Goal: Task Accomplishment & Management: Manage account settings

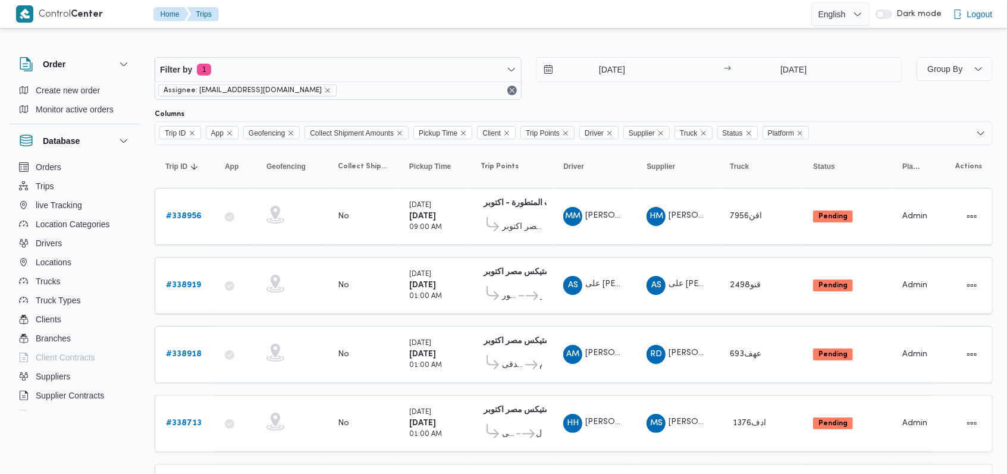
click at [565, 93] on div "[DATE] → [DATE]" at bounding box center [719, 78] width 367 height 43
click at [598, 106] on div "Filter by 1 Assignee: [EMAIL_ADDRESS][DOMAIN_NAME] [DATE] → [DATE]" at bounding box center [528, 78] width 762 height 57
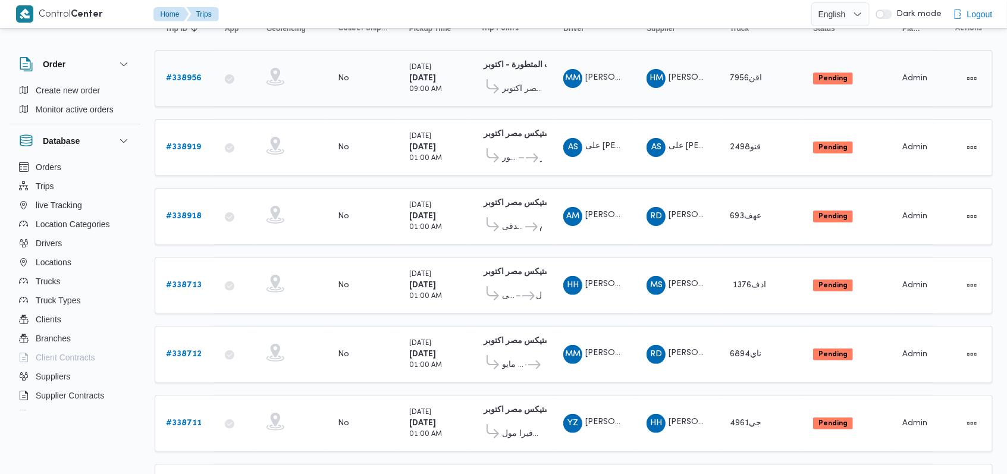
scroll to position [214, 0]
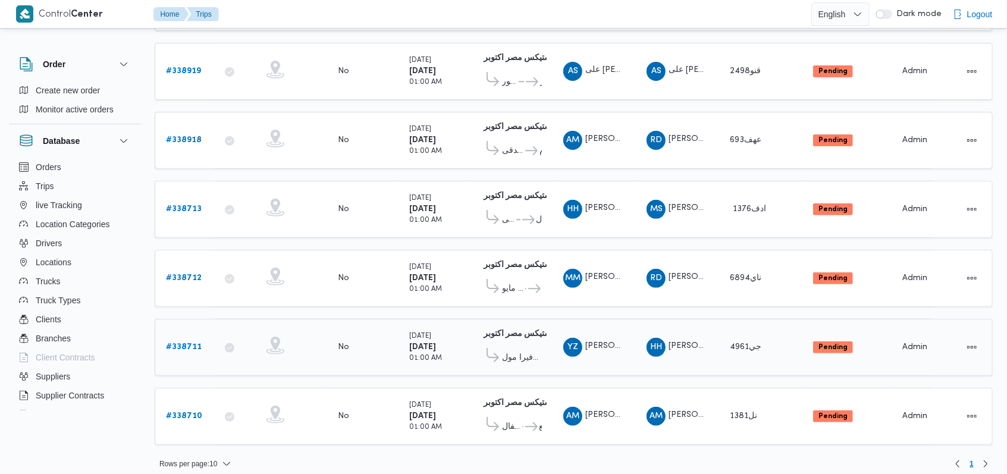
click at [190, 343] on b "# 338711" at bounding box center [184, 347] width 36 height 8
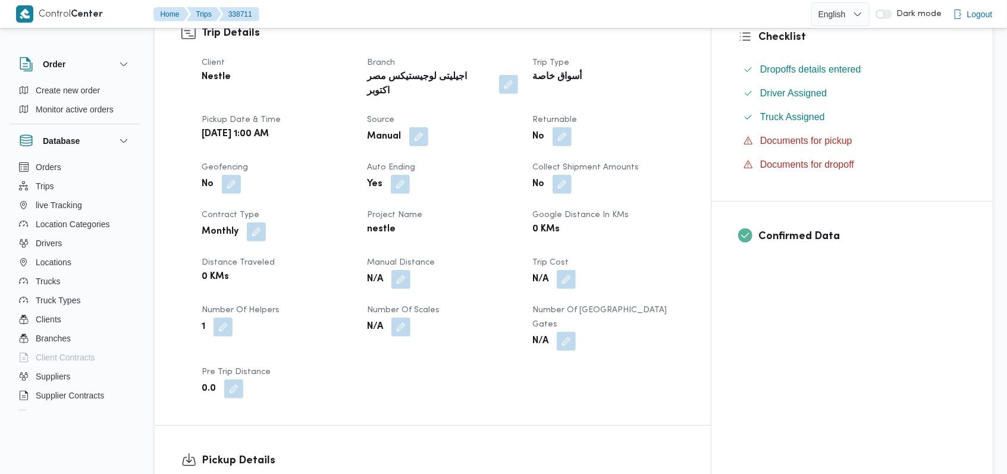
scroll to position [396, 0]
click at [410, 268] on button "button" at bounding box center [400, 277] width 19 height 19
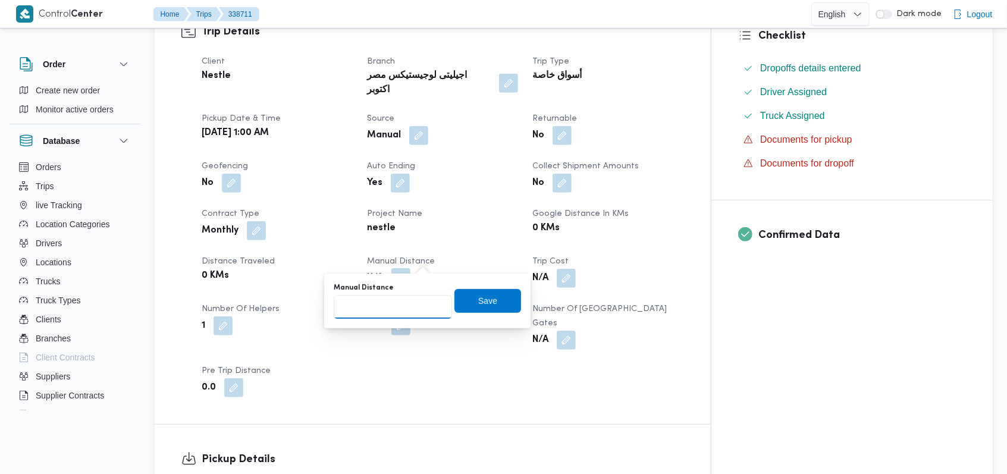
click at [404, 302] on input "Manual Distance" at bounding box center [393, 307] width 118 height 24
type input "70"
click at [458, 291] on span "Save" at bounding box center [487, 300] width 67 height 24
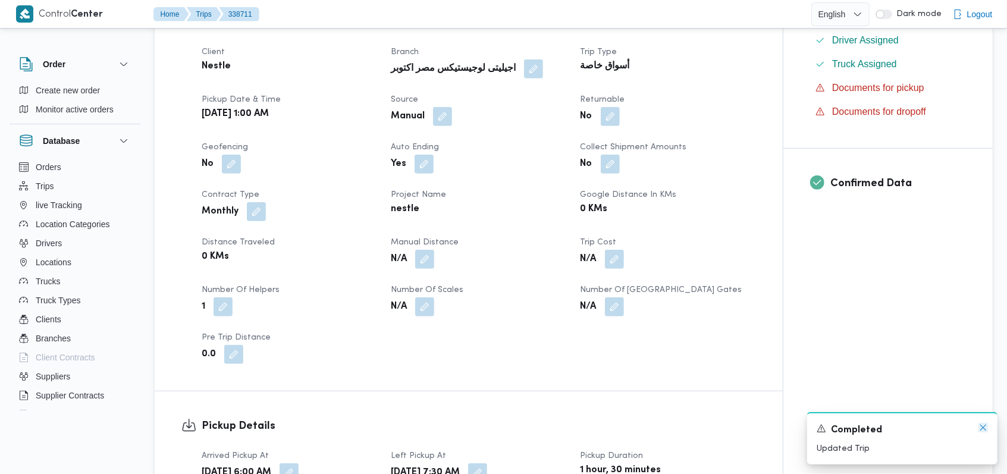
click at [985, 429] on icon "Dismiss toast" at bounding box center [983, 428] width 10 height 10
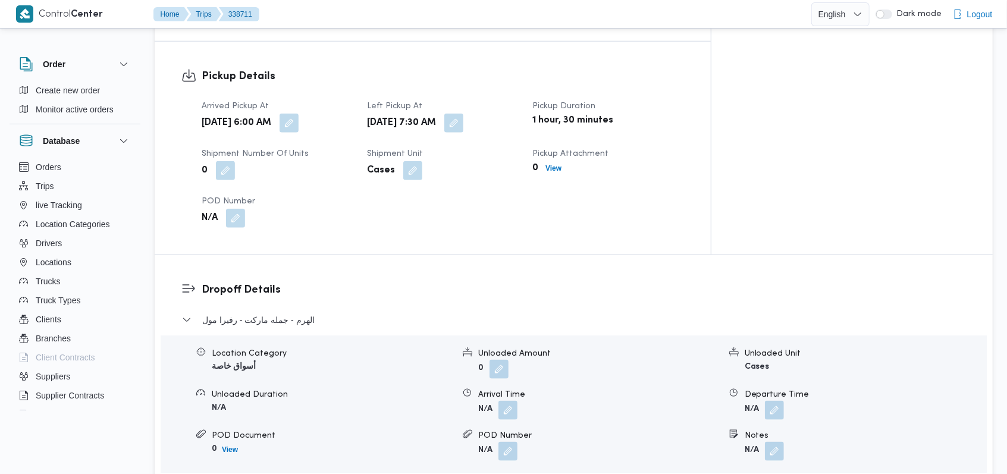
scroll to position [793, 0]
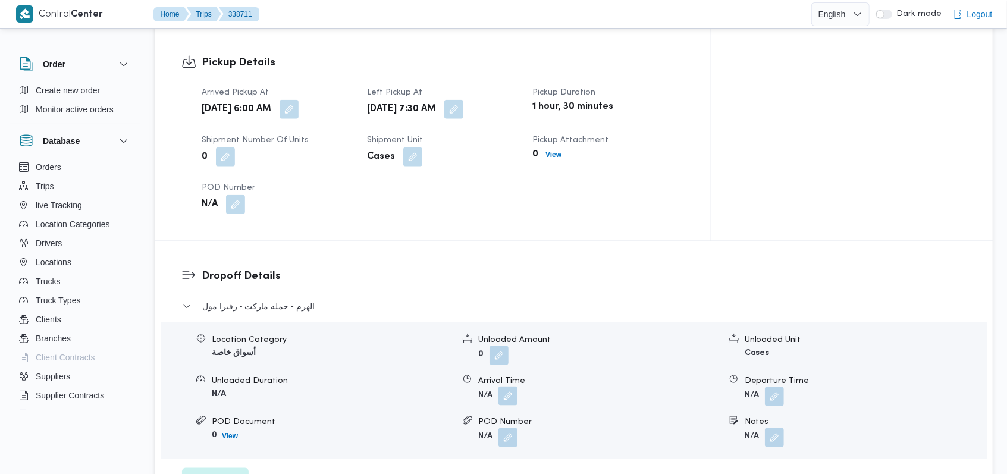
click at [507, 386] on button "button" at bounding box center [507, 395] width 19 height 19
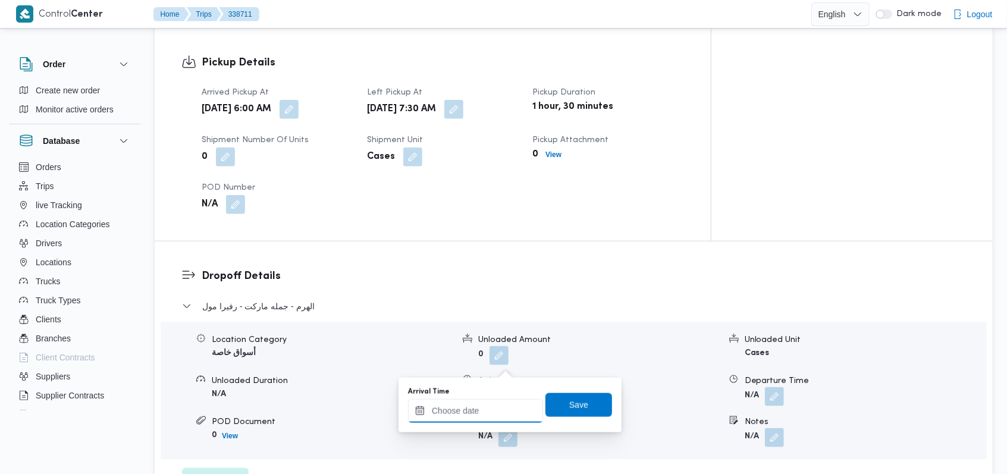
click at [474, 405] on div at bounding box center [475, 411] width 135 height 24
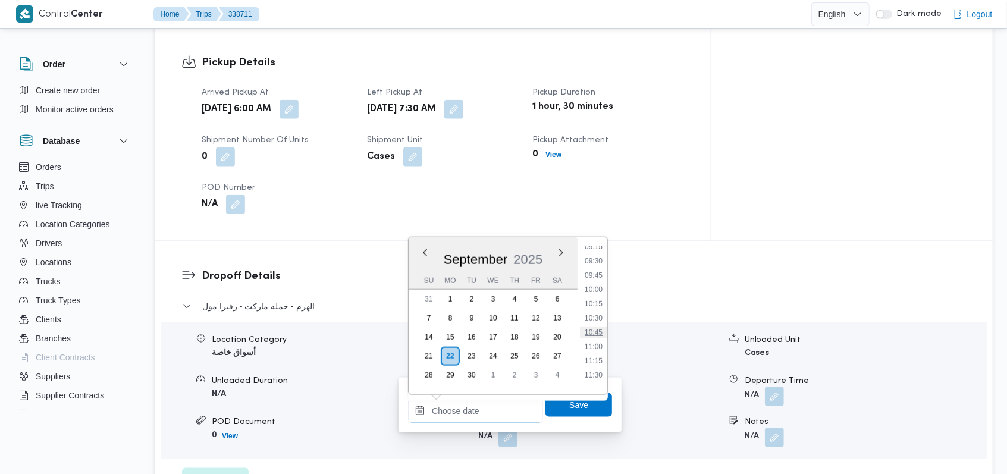
scroll to position [510, 0]
click at [598, 256] on li "09:00" at bounding box center [593, 257] width 27 height 12
type input "[DATE] 09:00"
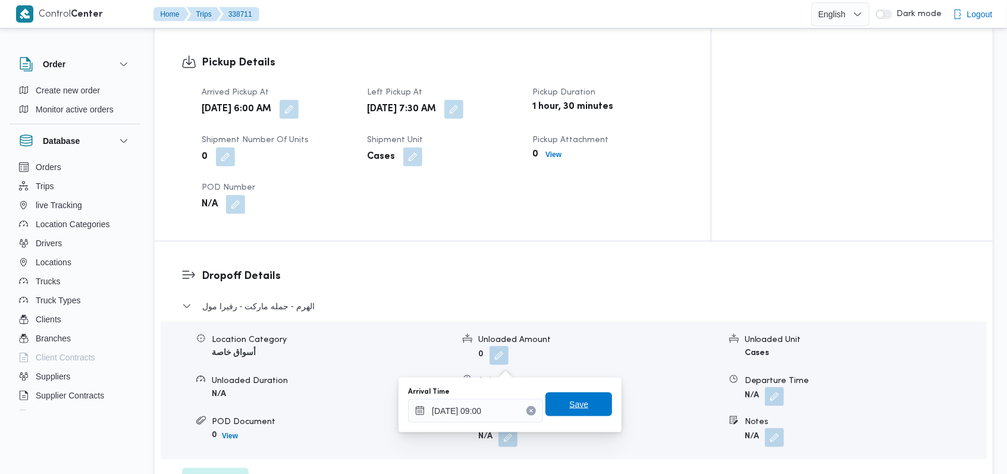
click at [578, 396] on span "Save" at bounding box center [578, 404] width 67 height 24
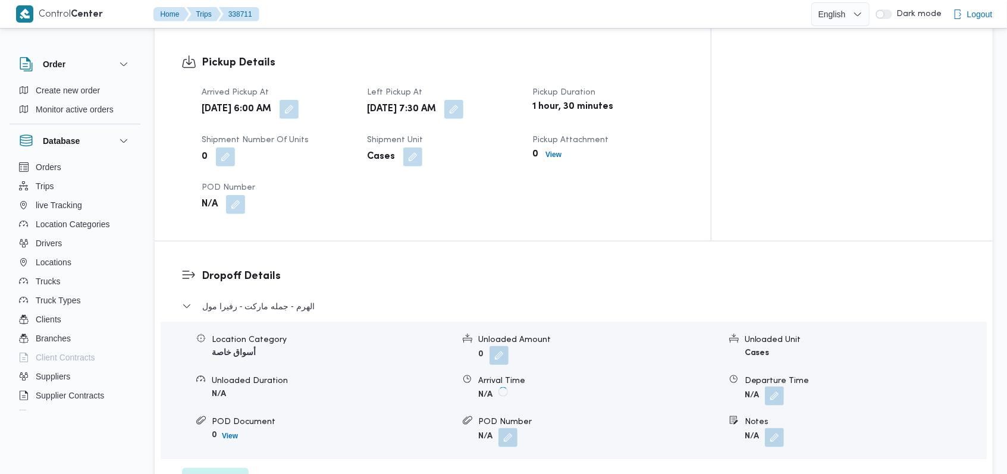
click at [774, 386] on button "button" at bounding box center [774, 395] width 19 height 19
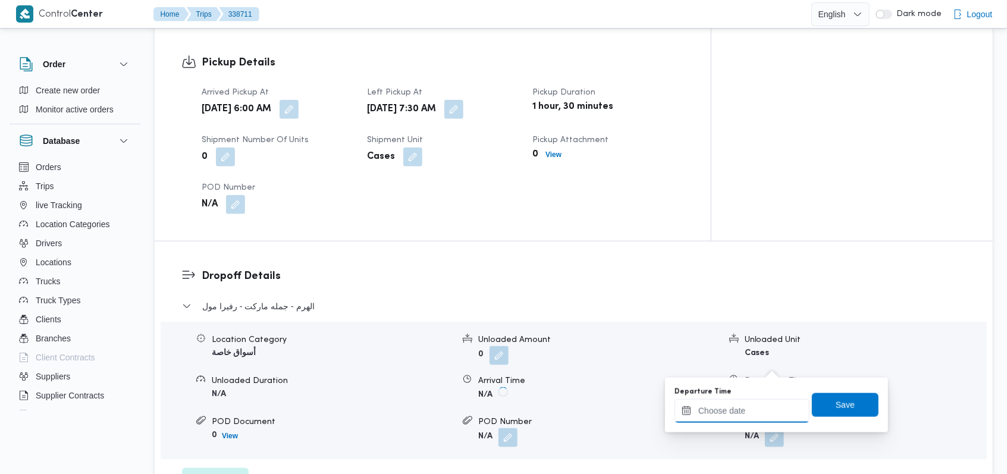
click at [747, 416] on input "Departure Time" at bounding box center [741, 411] width 135 height 24
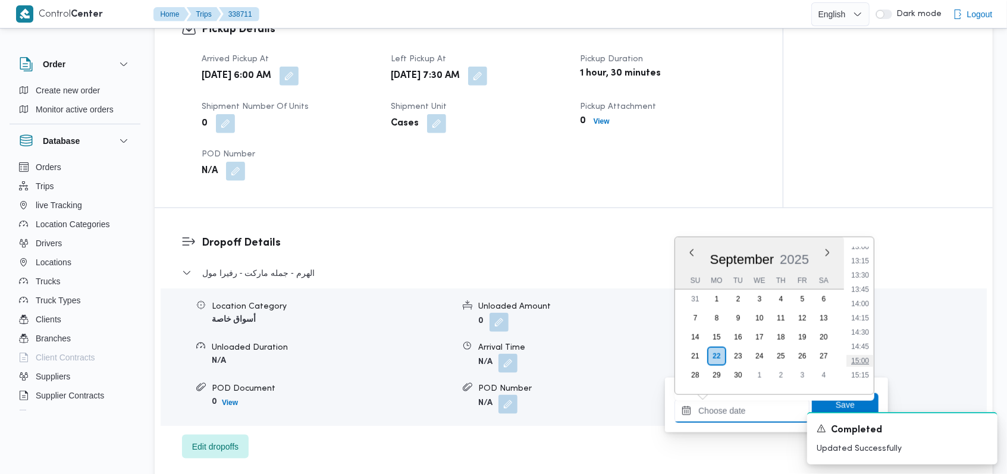
scroll to position [747, 0]
click at [870, 247] on li "13:00" at bounding box center [859, 247] width 27 height 12
type input "[DATE] 13:00"
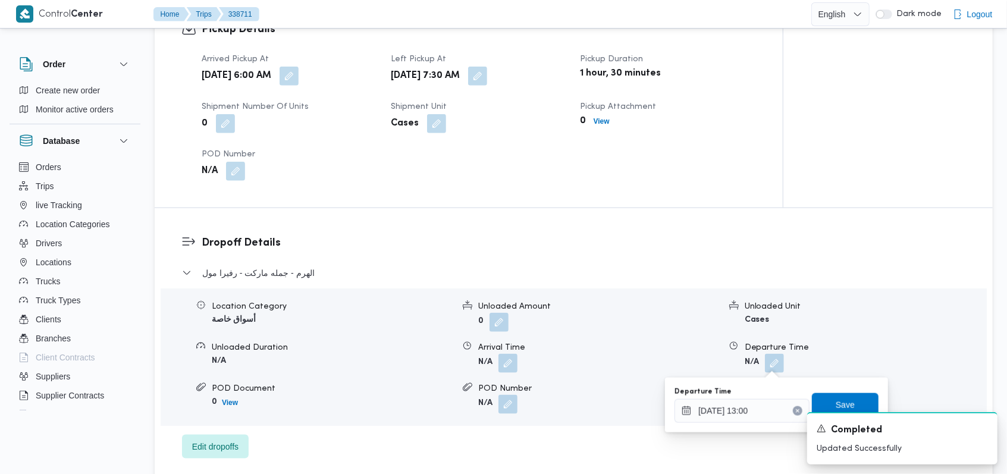
click at [762, 397] on div "Departure Time [DATE] 13:00" at bounding box center [741, 405] width 135 height 36
click at [762, 403] on div "[DATE] 13:00" at bounding box center [741, 411] width 135 height 24
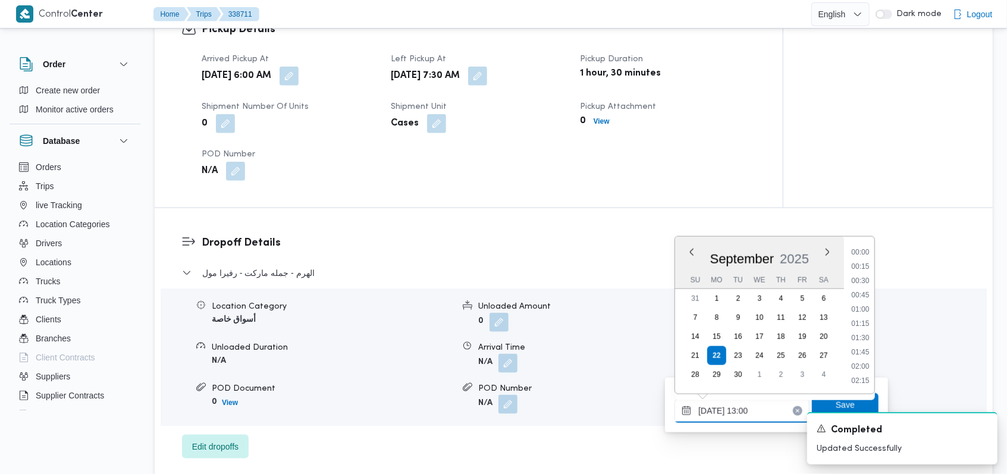
scroll to position [670, 0]
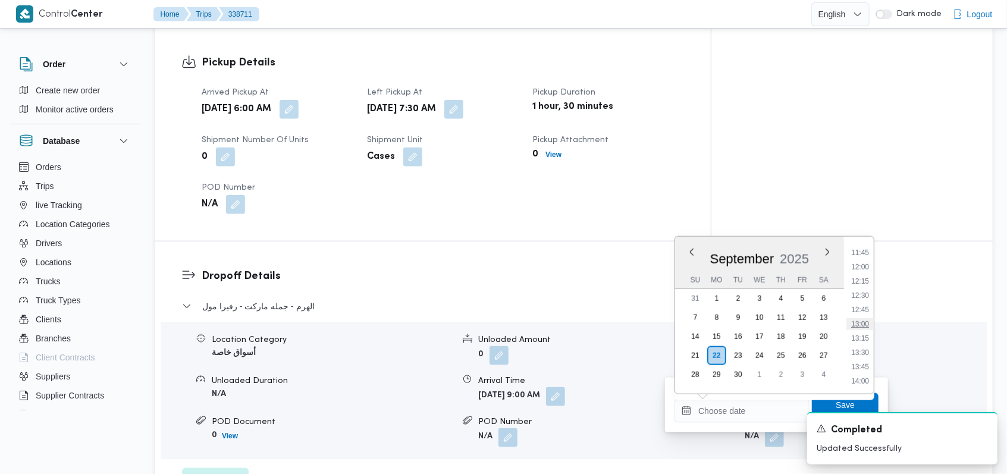
click at [862, 324] on li "13:00" at bounding box center [859, 324] width 27 height 12
type input "[DATE] 13:00"
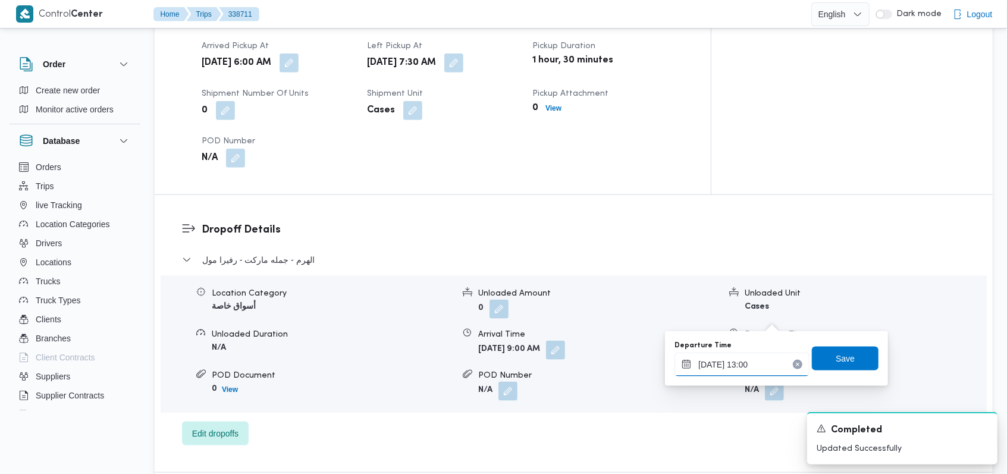
scroll to position [872, 0]
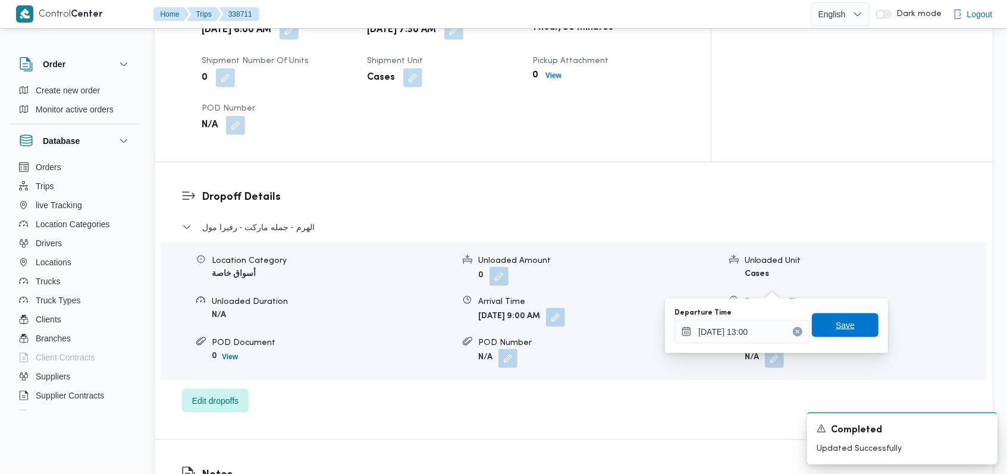
click at [856, 324] on span "Save" at bounding box center [845, 325] width 67 height 24
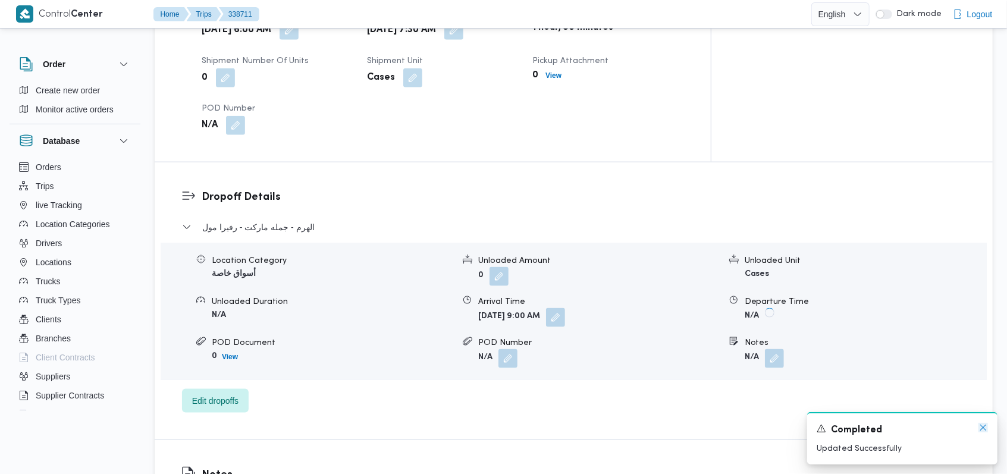
click at [982, 430] on icon "Dismiss toast" at bounding box center [983, 428] width 10 height 10
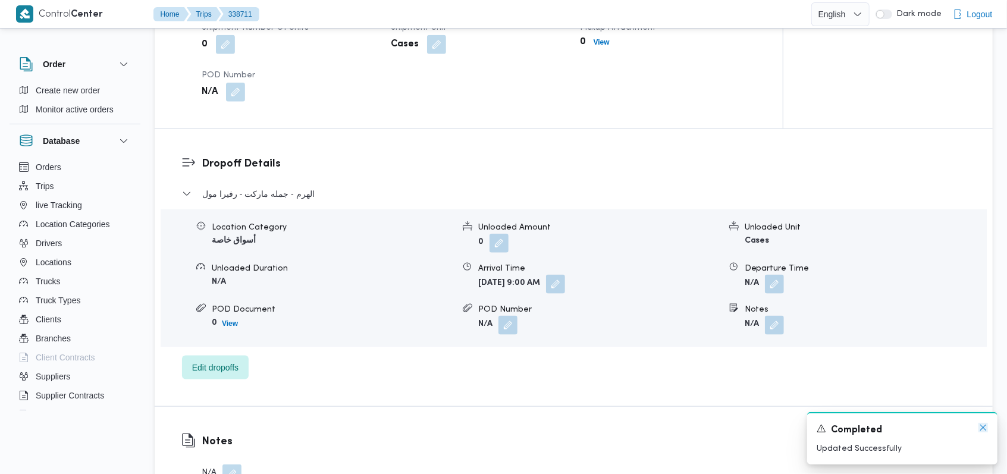
click at [979, 427] on icon "Dismiss toast" at bounding box center [983, 428] width 10 height 10
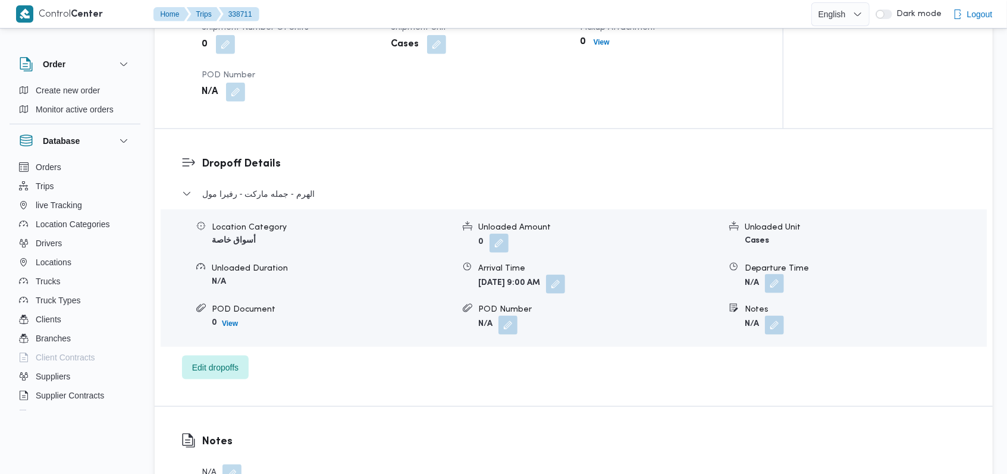
click at [779, 291] on button "button" at bounding box center [774, 283] width 19 height 19
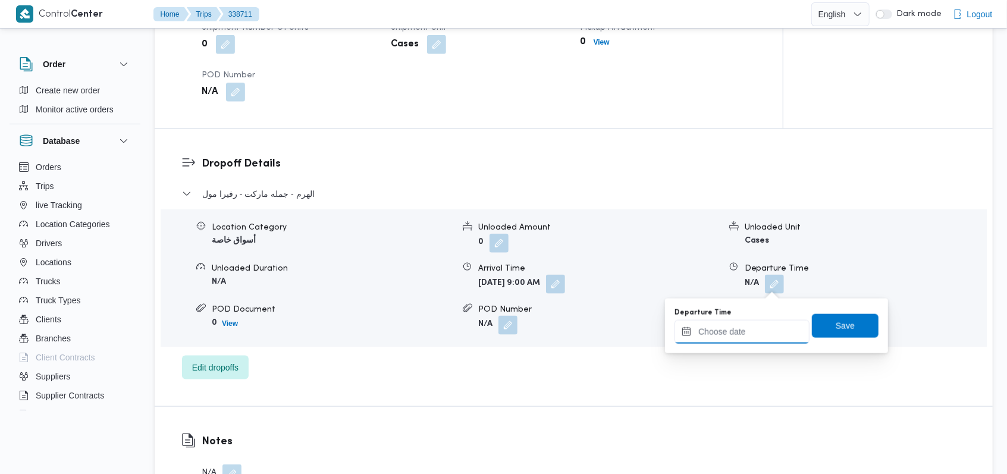
click at [738, 338] on input "Departure Time" at bounding box center [741, 332] width 135 height 24
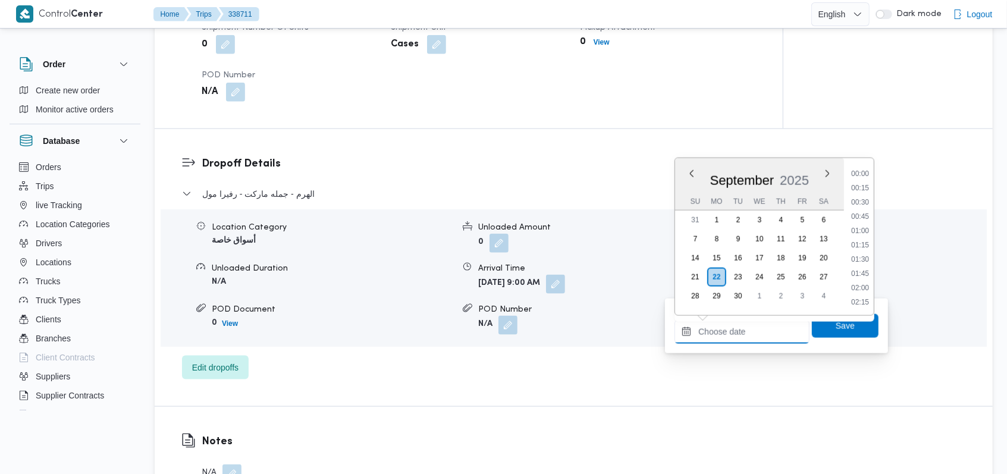
scroll to position [827, 0]
click at [855, 247] on li "15:45" at bounding box center [859, 246] width 27 height 12
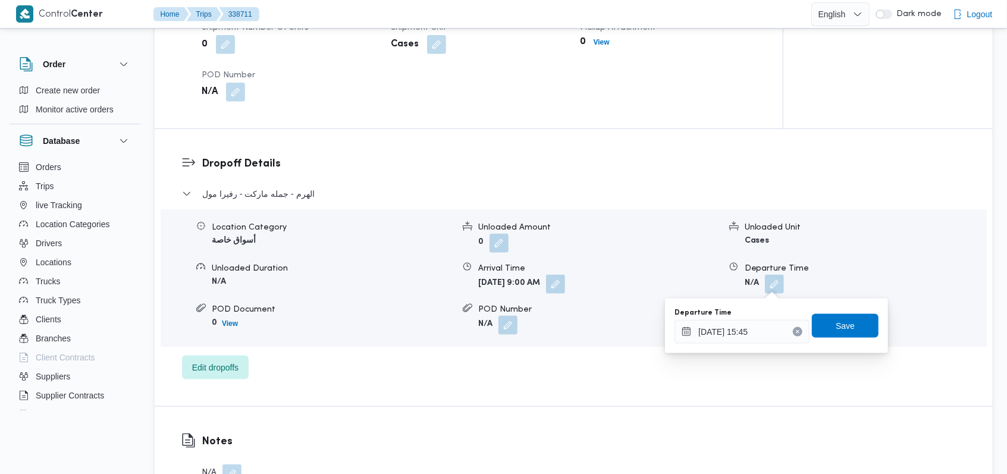
click at [721, 350] on div "You are in a dialog. To close this dialog, hit escape. Departure Time [DATE] 15…" at bounding box center [776, 325] width 223 height 55
type input "[DATE] 13:00"
click at [739, 328] on div "Notes N/A" at bounding box center [857, 319] width 257 height 32
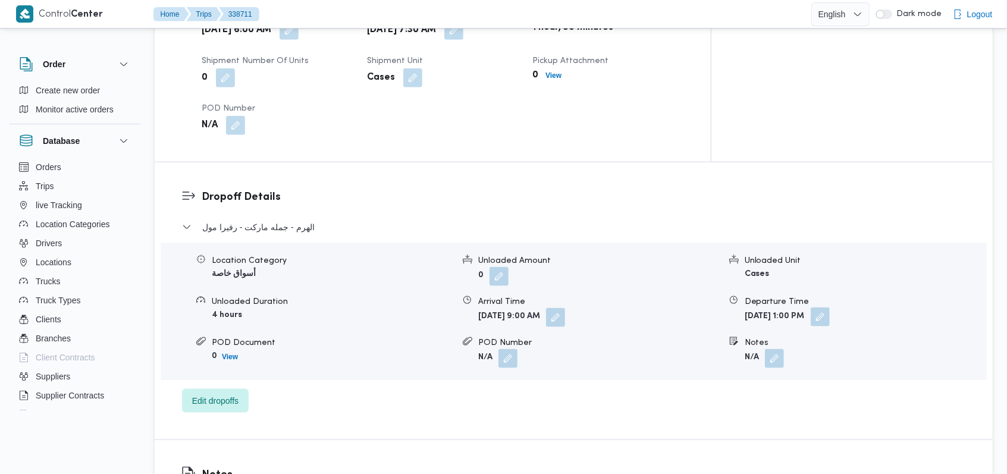
click at [829, 307] on button "button" at bounding box center [819, 316] width 19 height 19
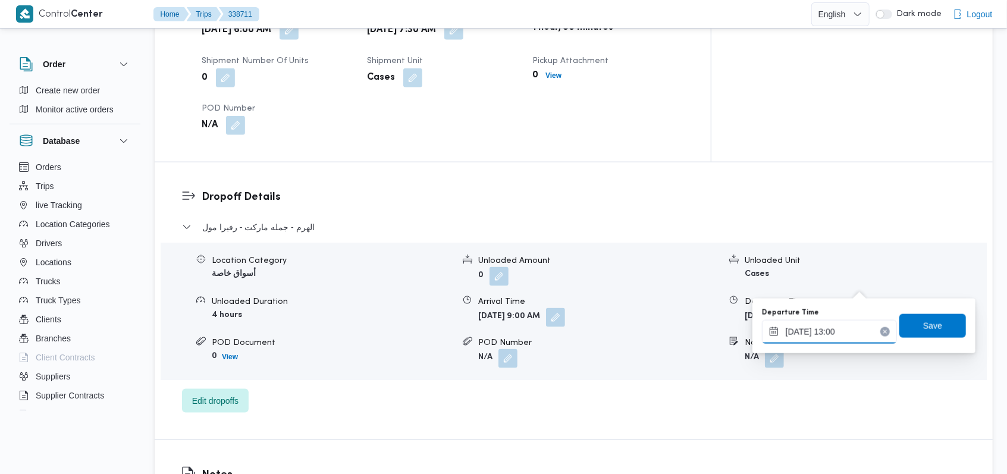
click at [837, 330] on input "[DATE] 13:00" at bounding box center [829, 332] width 135 height 24
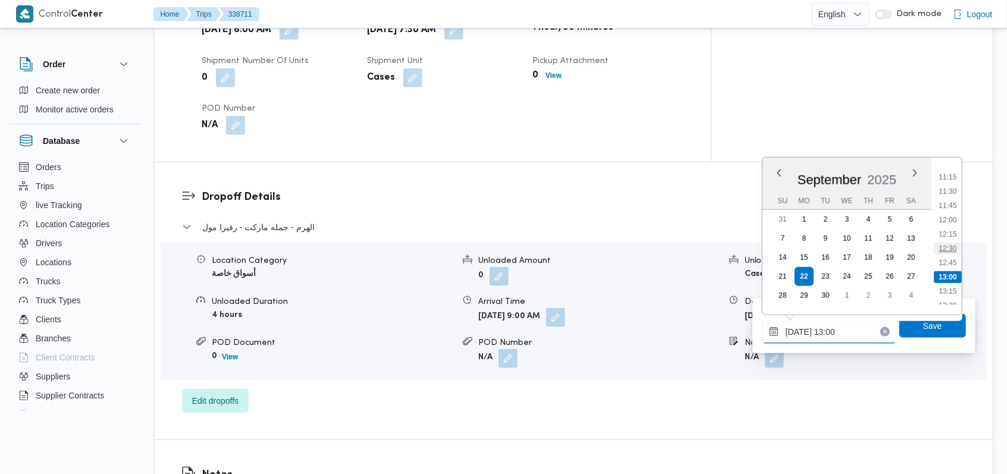
scroll to position [670, 0]
click at [944, 244] on li "13:00" at bounding box center [947, 245] width 28 height 12
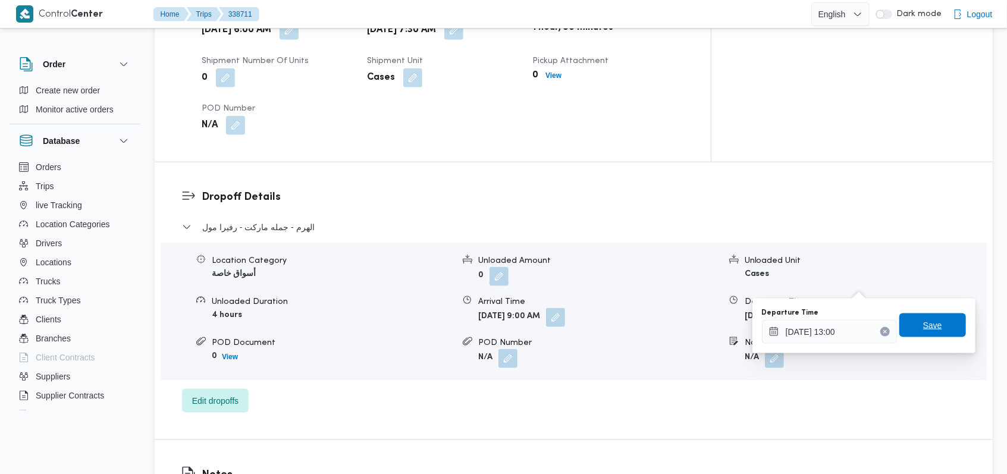
click at [925, 326] on span "Save" at bounding box center [932, 325] width 19 height 14
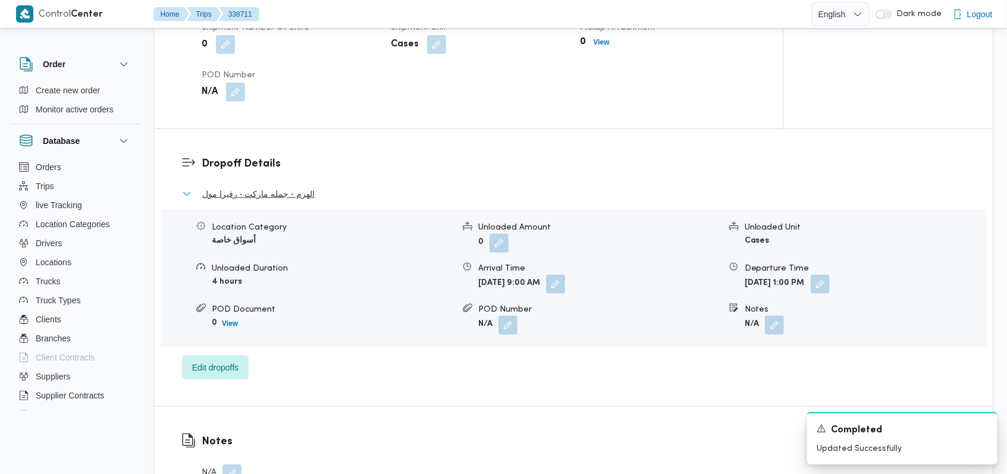
click at [274, 188] on span "الهرم - جمله ماركت - رفيرا مول" at bounding box center [258, 194] width 112 height 14
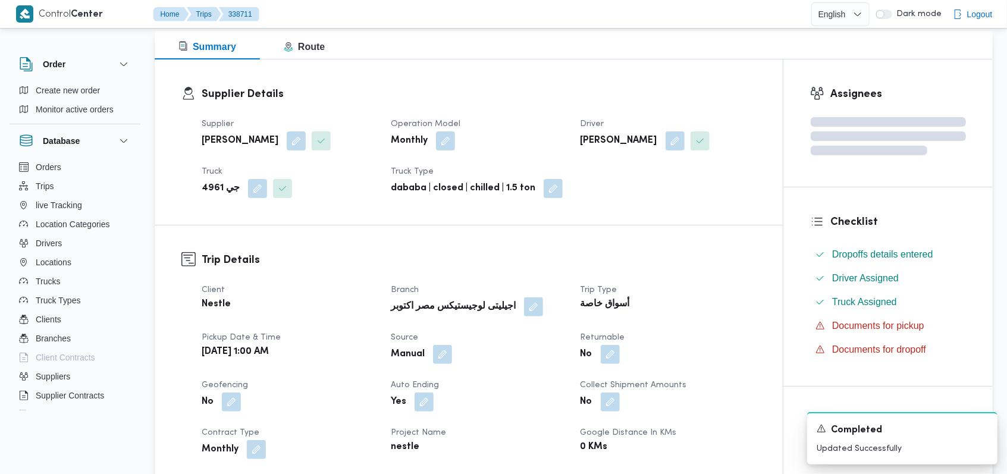
scroll to position [0, 0]
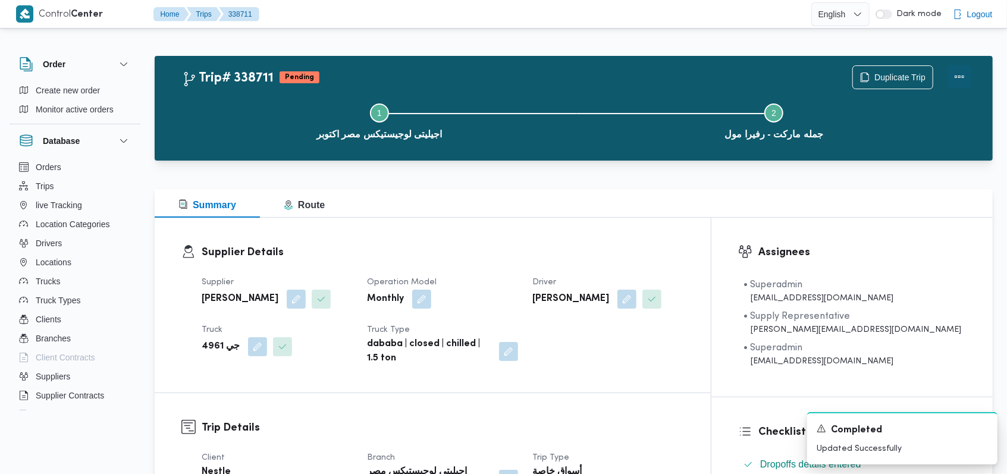
click at [961, 77] on button "Actions" at bounding box center [959, 77] width 24 height 24
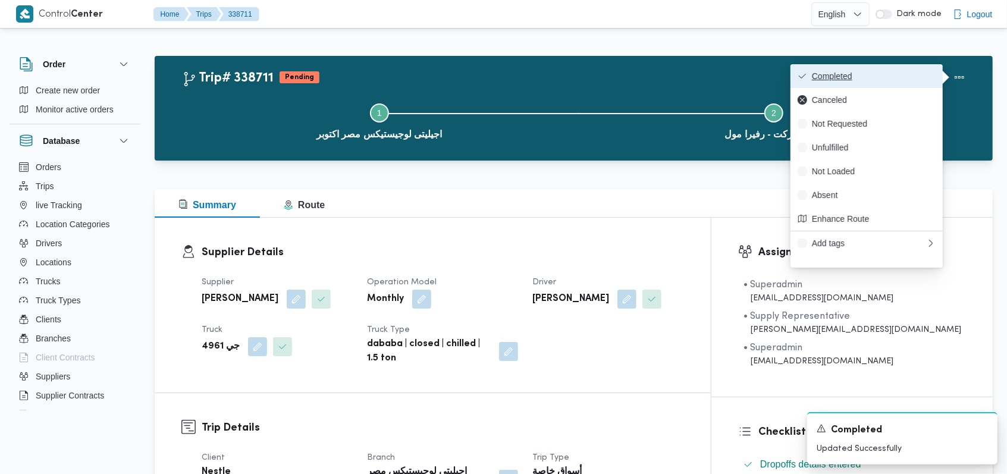
click at [924, 76] on span "Completed" at bounding box center [874, 76] width 124 height 10
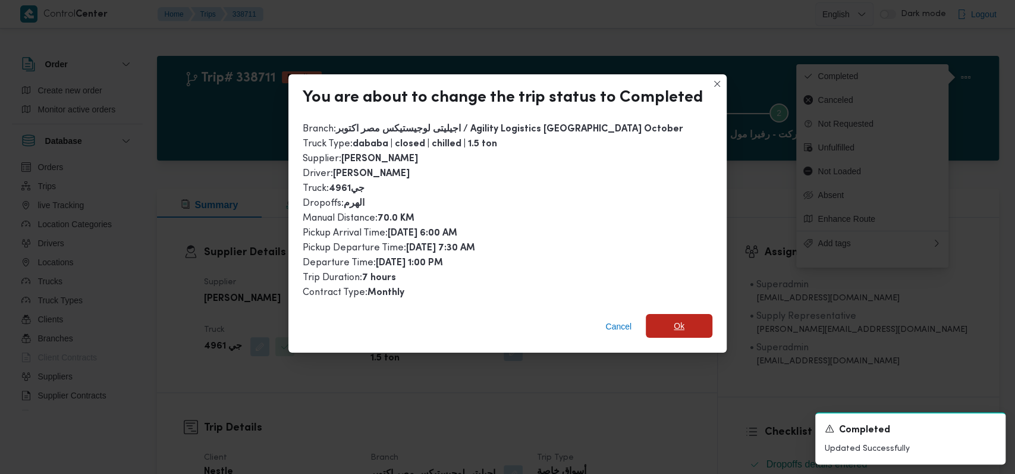
click at [659, 324] on span "Ok" at bounding box center [679, 326] width 67 height 24
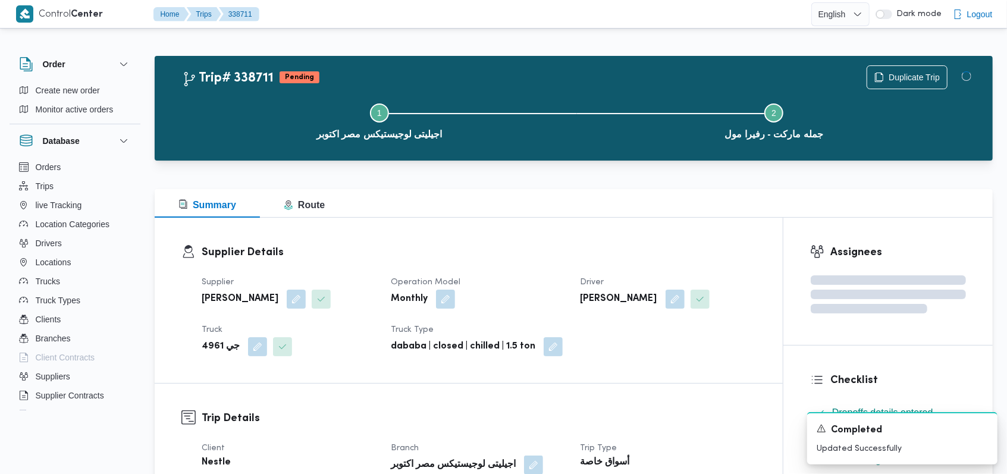
click at [523, 276] on dt "Operation Model" at bounding box center [478, 282] width 175 height 14
click at [980, 426] on icon "Dismiss toast" at bounding box center [983, 428] width 6 height 6
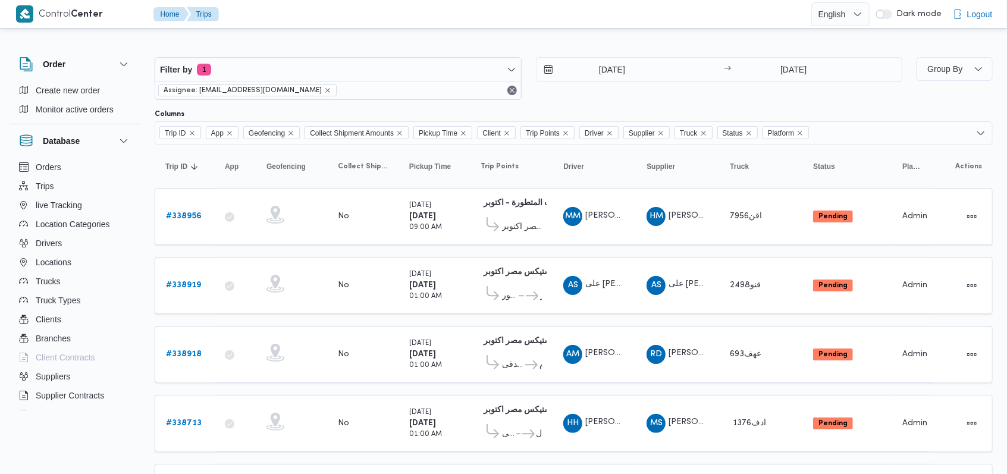
click at [529, 109] on div "Columns" at bounding box center [574, 114] width 838 height 10
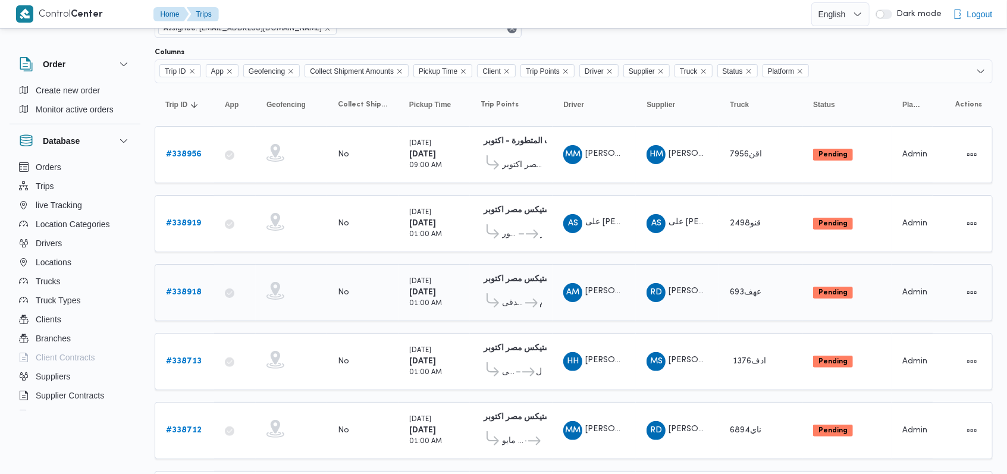
scroll to position [214, 0]
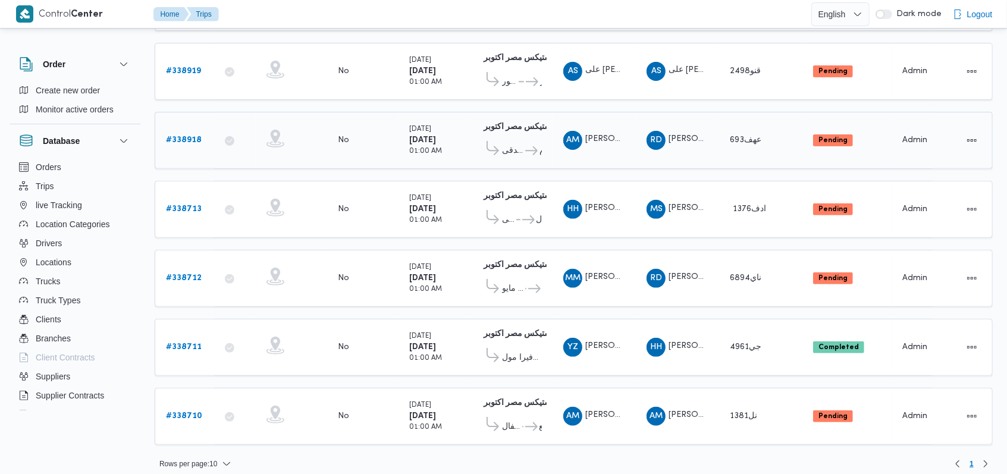
click at [196, 136] on b "# 338918" at bounding box center [184, 140] width 36 height 8
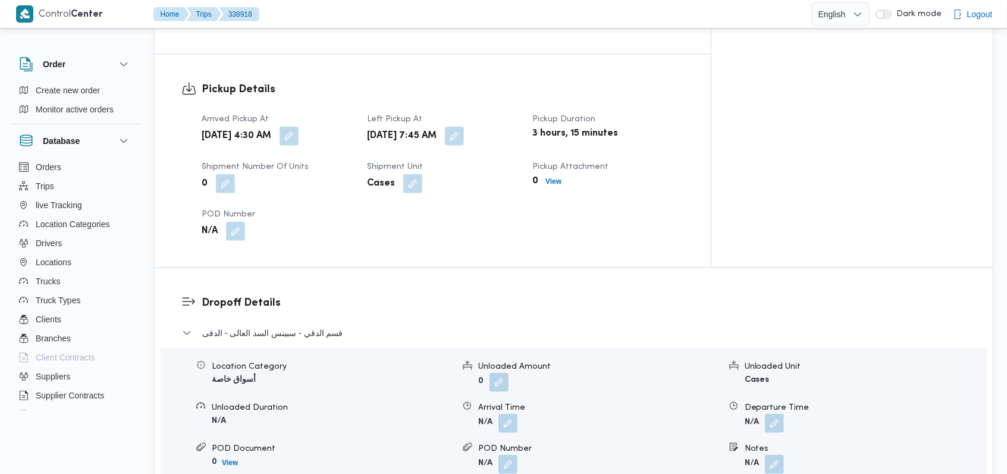
scroll to position [713, 0]
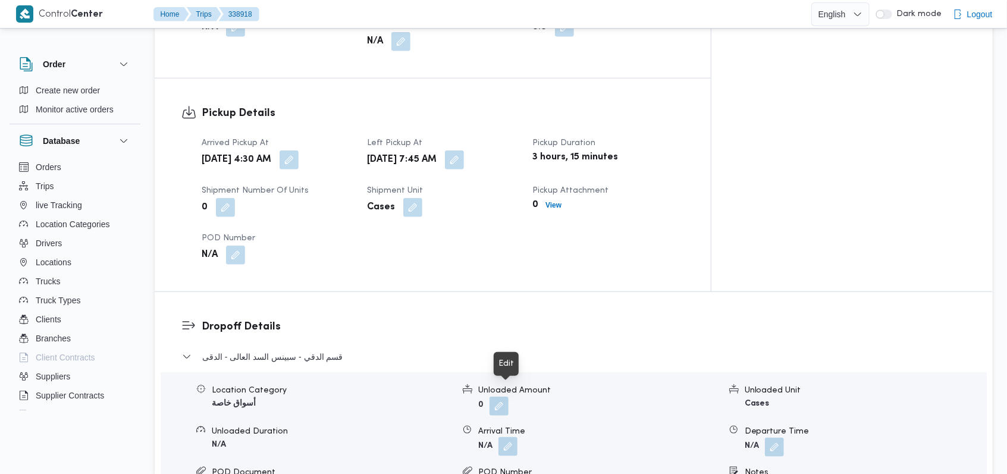
click at [515, 437] on button "button" at bounding box center [507, 446] width 19 height 19
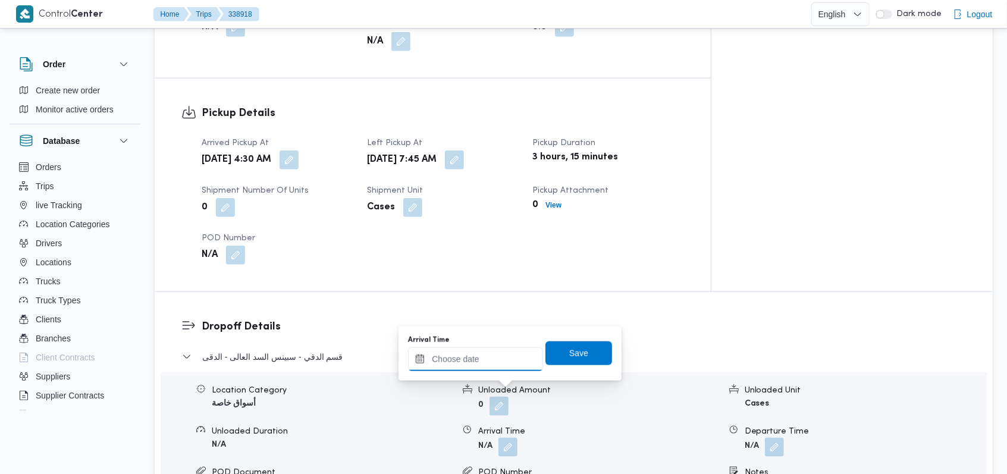
click at [483, 359] on input "Arrival Time" at bounding box center [475, 359] width 135 height 24
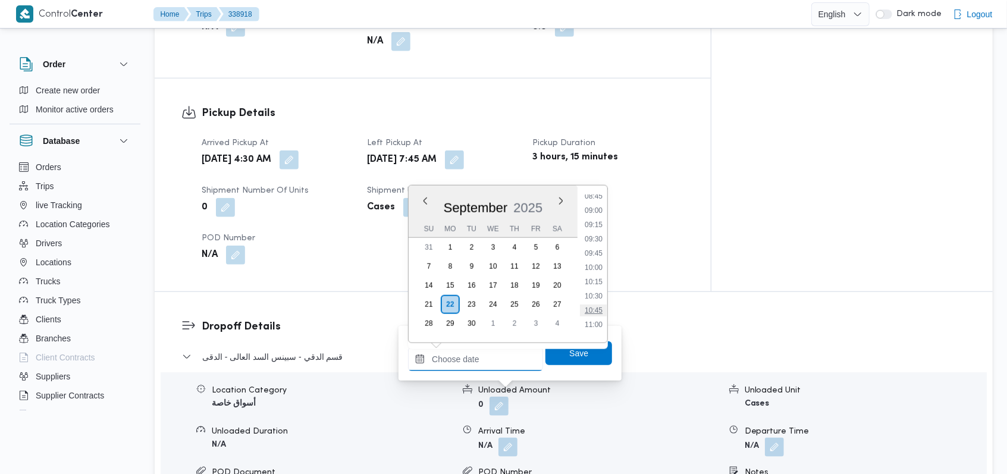
scroll to position [430, 0]
click at [601, 256] on li "08:30" at bounding box center [593, 256] width 27 height 12
type input "[DATE] 08:30"
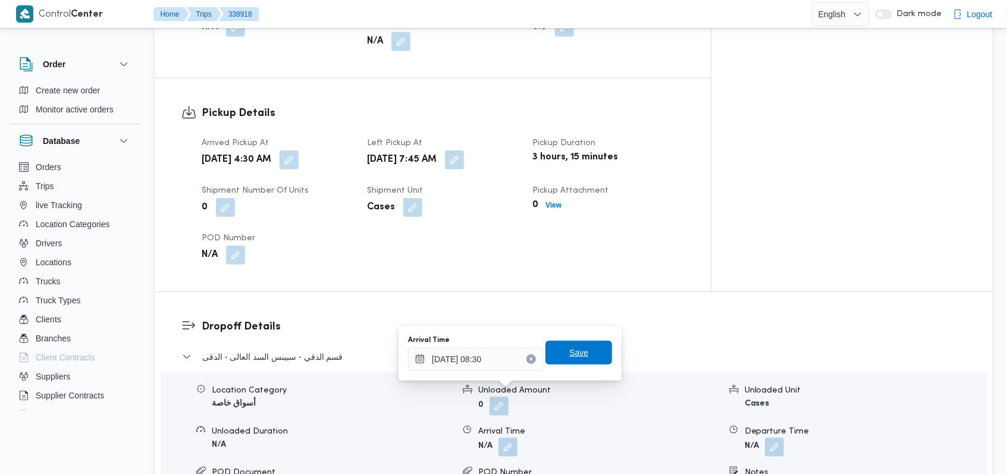
click at [579, 344] on span "Save" at bounding box center [578, 353] width 67 height 24
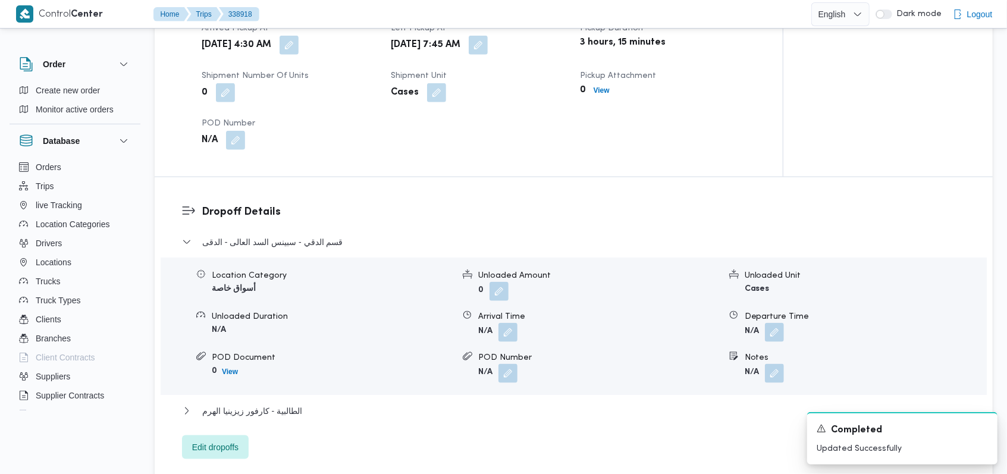
scroll to position [872, 0]
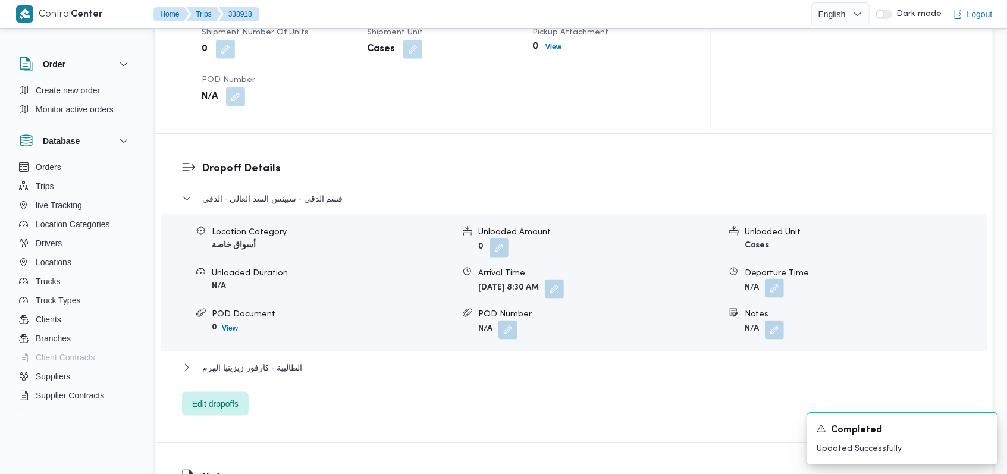
click at [775, 279] on button "button" at bounding box center [774, 288] width 19 height 19
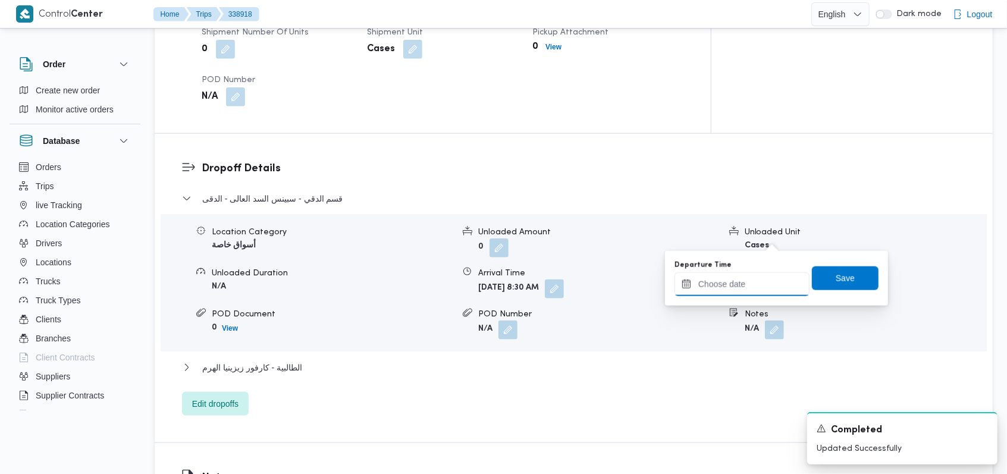
click at [746, 283] on input "Departure Time" at bounding box center [741, 284] width 135 height 24
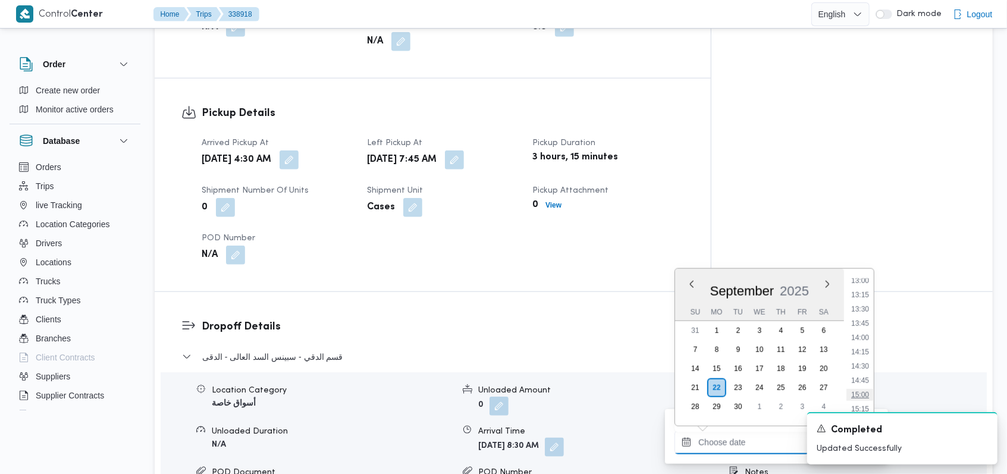
scroll to position [589, 0]
click at [866, 296] on li "10:30" at bounding box center [859, 294] width 27 height 12
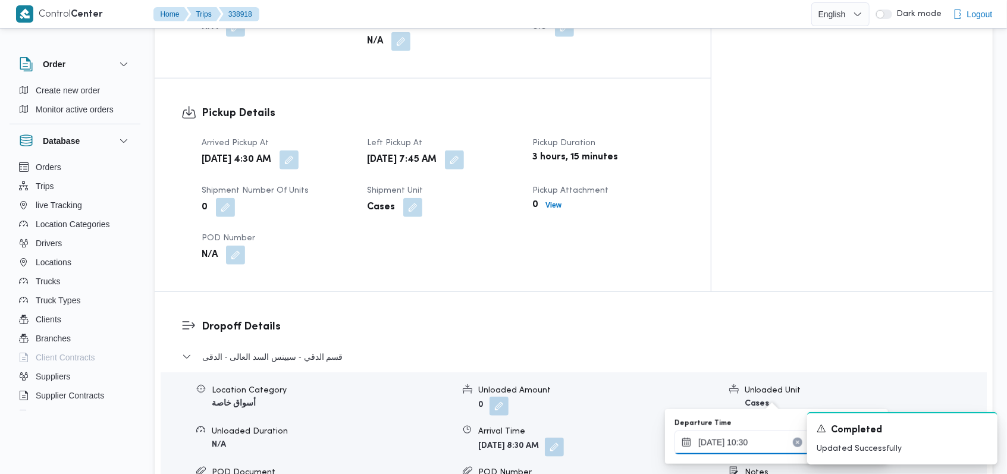
click at [731, 445] on input "[DATE] 10:30" at bounding box center [741, 442] width 135 height 24
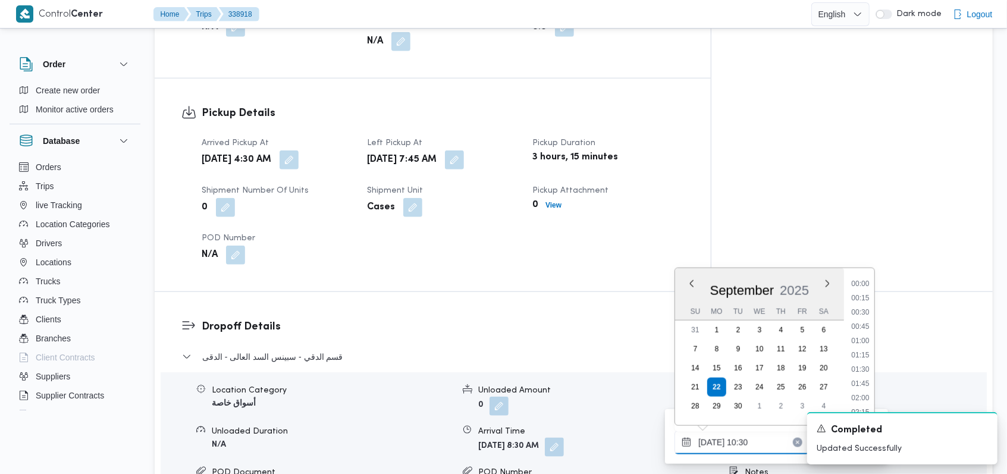
scroll to position [527, 0]
click at [870, 337] on li "10:15" at bounding box center [860, 341] width 27 height 12
type input "[DATE] 10:15"
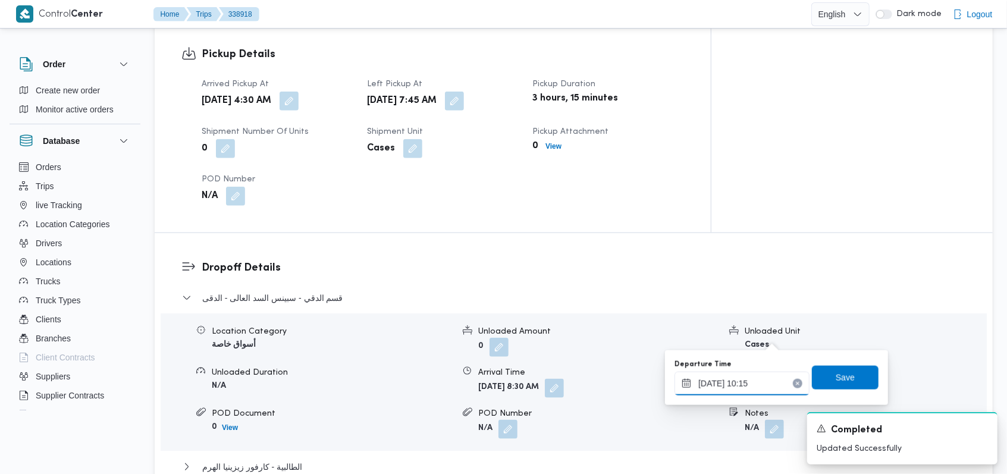
scroll to position [951, 0]
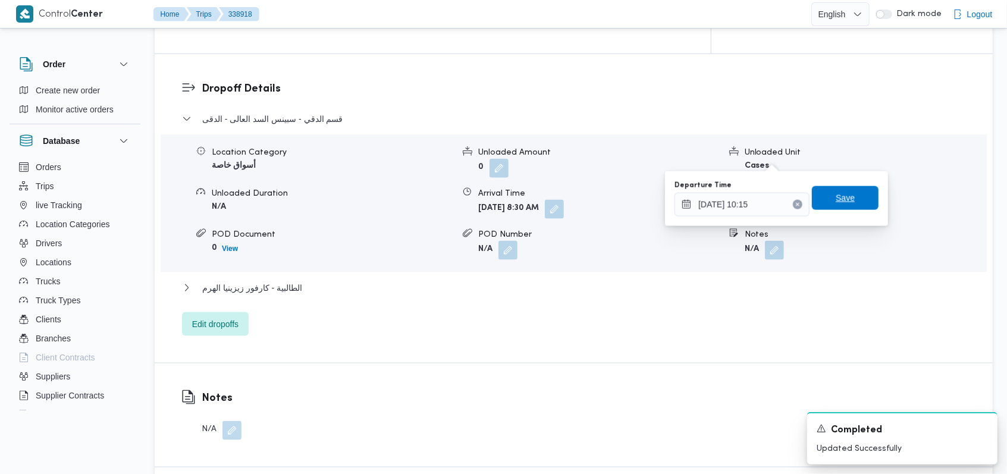
click at [841, 187] on div "Save" at bounding box center [845, 199] width 67 height 24
click at [835, 203] on span "Save" at bounding box center [844, 198] width 19 height 14
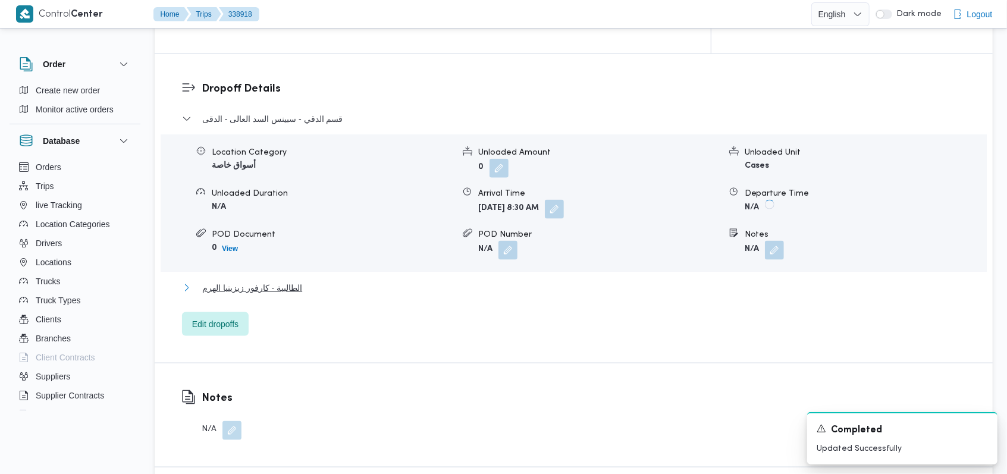
click at [235, 281] on span "الطالبية - كارفور زيزينيا الهرم" at bounding box center [252, 288] width 100 height 14
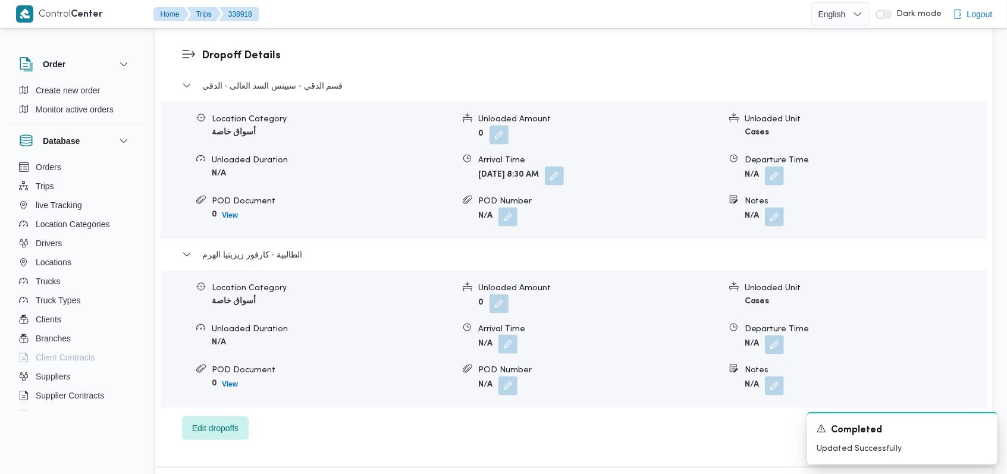
click at [504, 335] on button "button" at bounding box center [507, 344] width 19 height 19
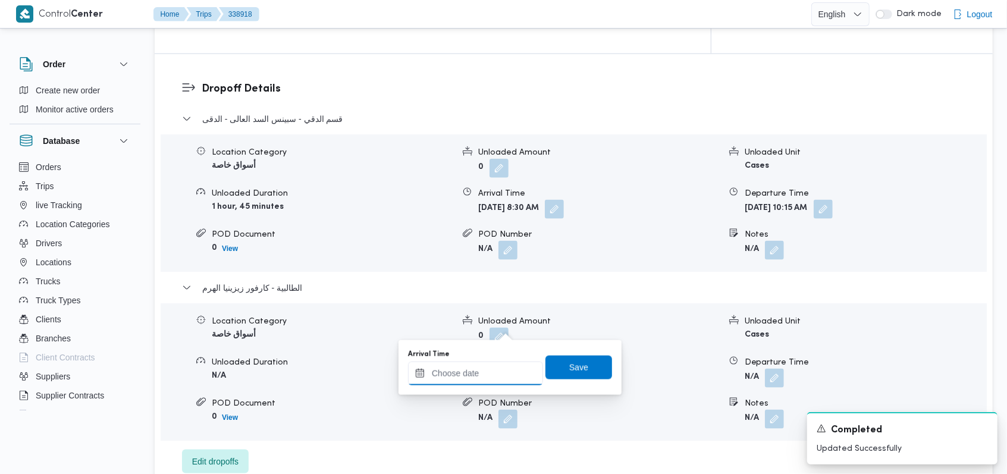
click at [478, 369] on input "Arrival Time" at bounding box center [475, 373] width 135 height 24
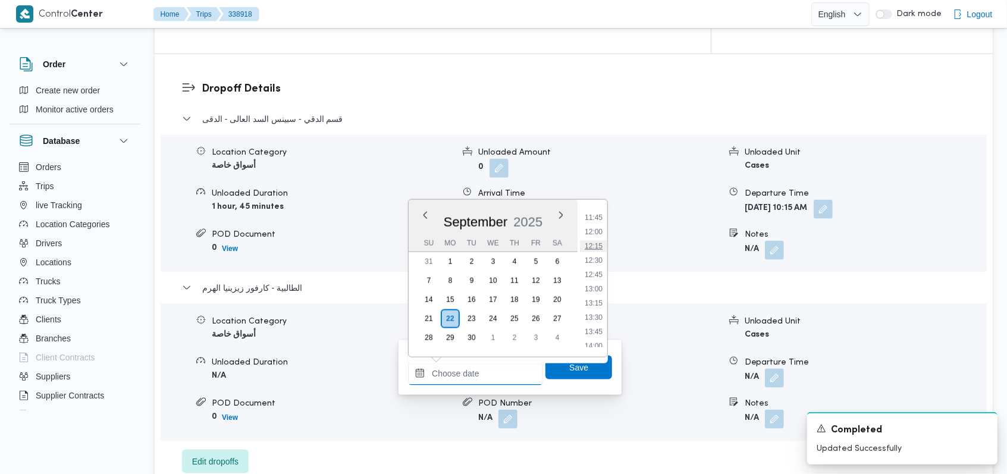
scroll to position [589, 0]
click at [599, 243] on li "10:45" at bounding box center [593, 240] width 27 height 12
type input "[DATE] 10:45"
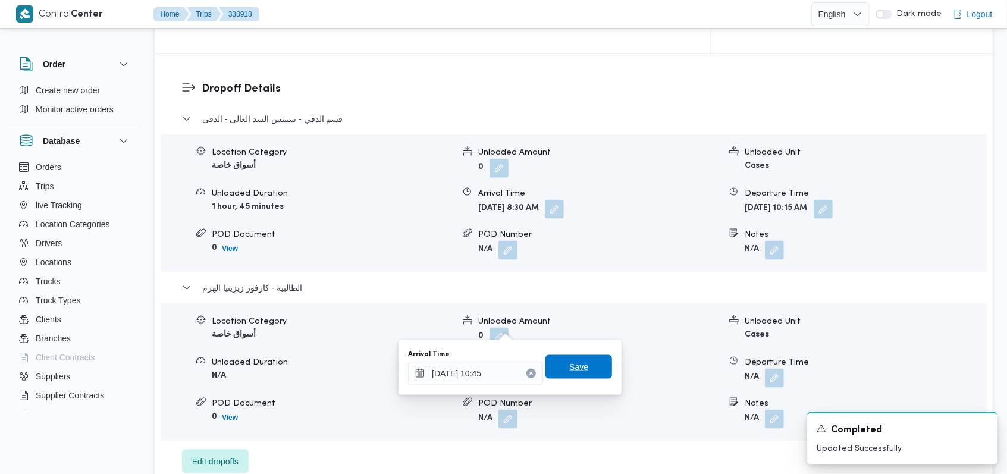
click at [577, 364] on span "Save" at bounding box center [578, 367] width 19 height 14
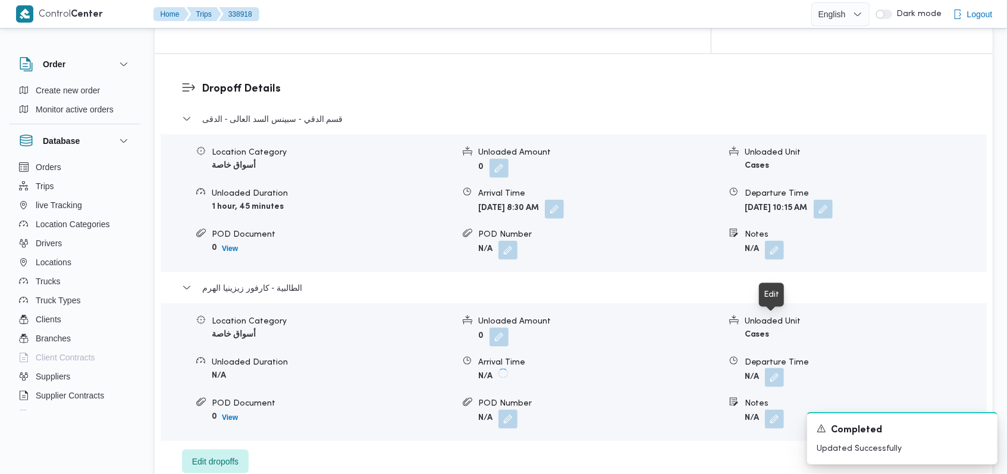
click at [774, 368] on button "button" at bounding box center [774, 377] width 19 height 19
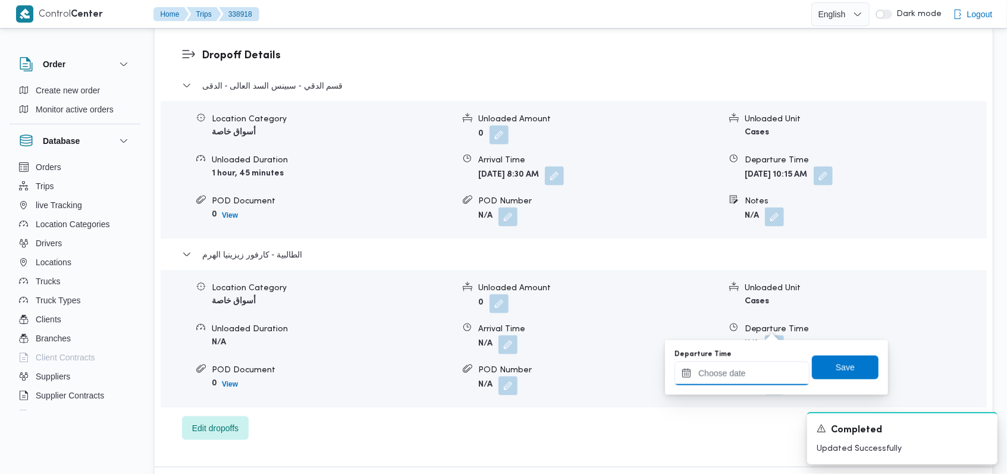
click at [747, 375] on input "Departure Time" at bounding box center [741, 373] width 135 height 24
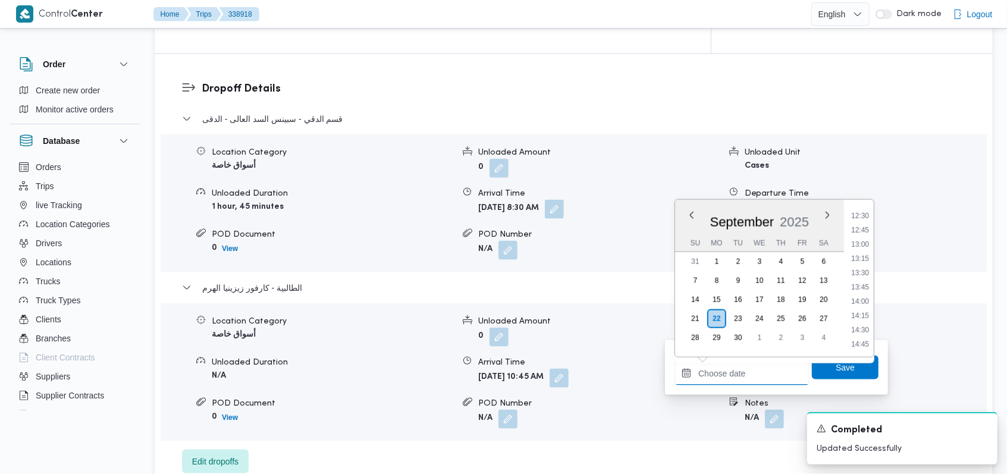
scroll to position [668, 0]
click at [860, 316] on li "13:30" at bounding box center [859, 318] width 27 height 12
type input "[DATE] 13:30"
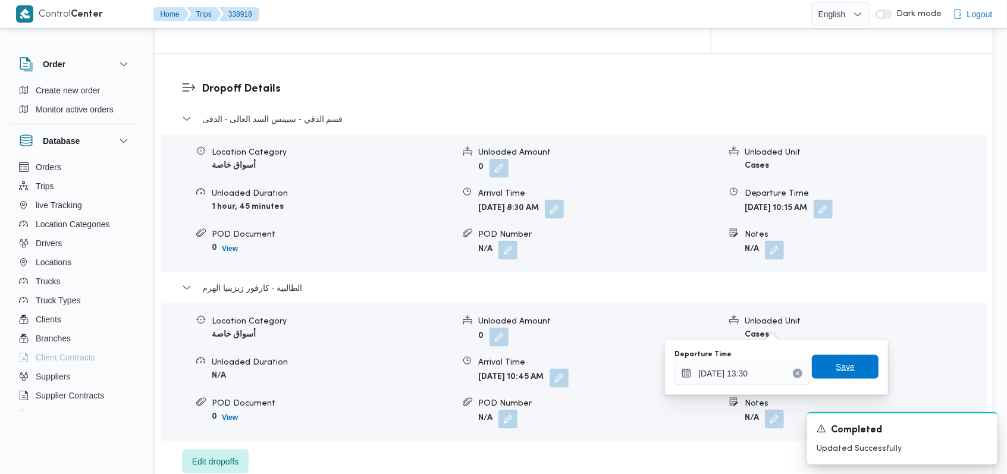
click at [847, 369] on span "Save" at bounding box center [845, 367] width 67 height 24
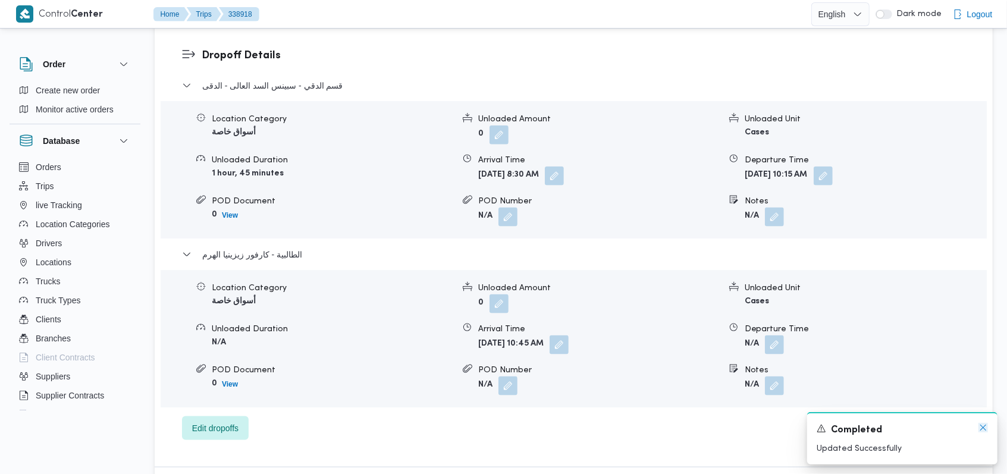
click at [983, 428] on icon "Dismiss toast" at bounding box center [983, 428] width 6 height 6
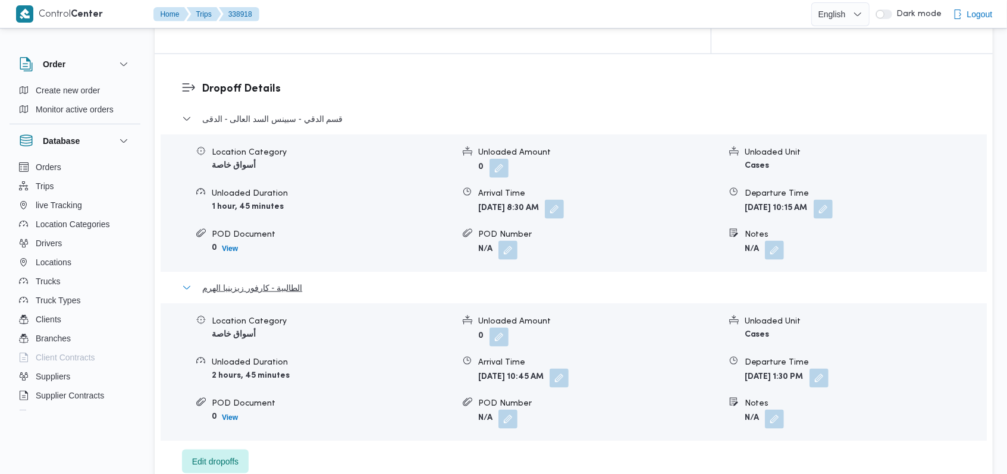
click at [289, 281] on span "الطالبية - كارفور زيزينيا الهرم" at bounding box center [252, 288] width 100 height 14
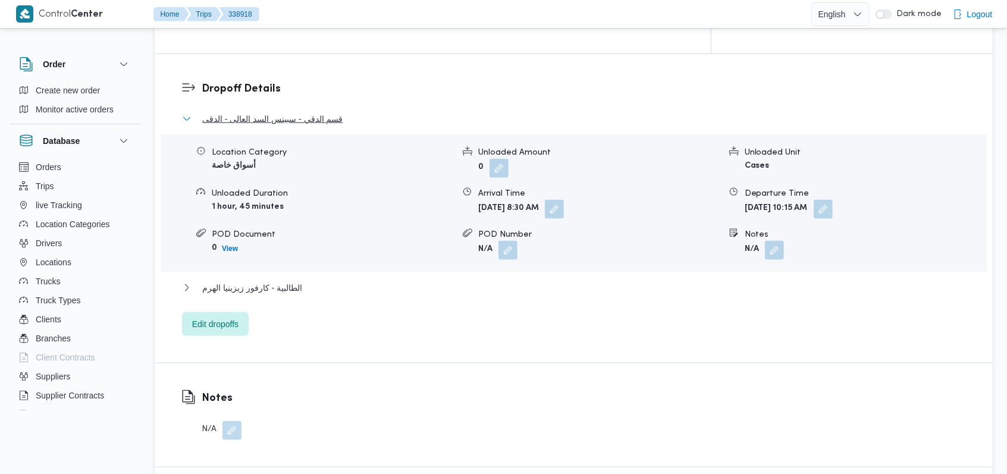
click at [310, 112] on span "قسم الدقي - سبينس السد العالى - الدقى" at bounding box center [272, 119] width 141 height 14
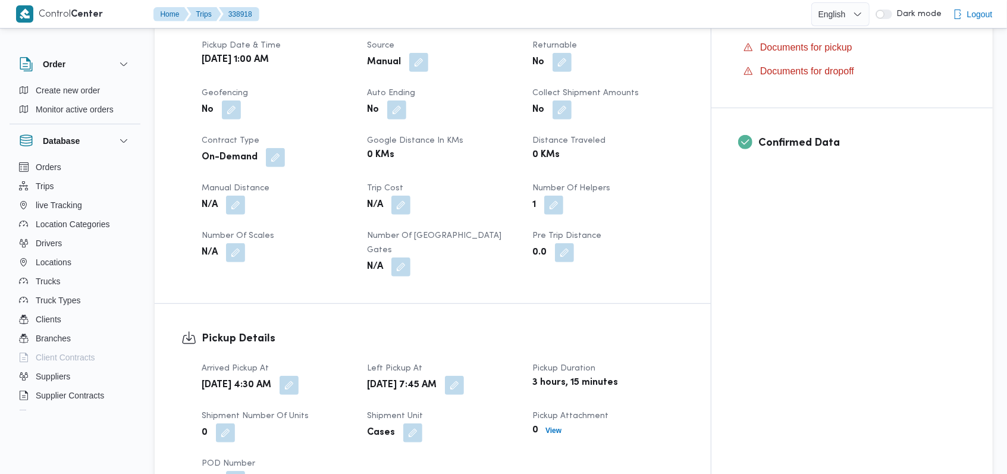
scroll to position [396, 0]
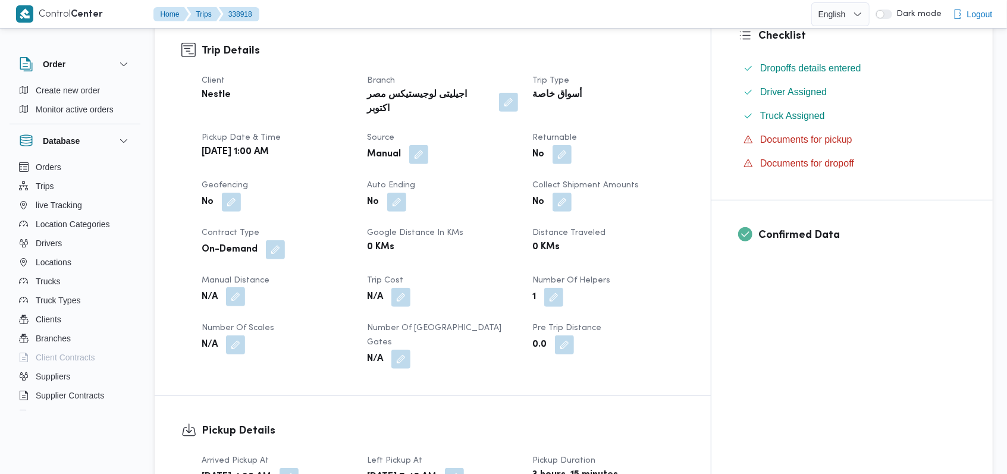
click at [231, 287] on button "button" at bounding box center [235, 296] width 19 height 19
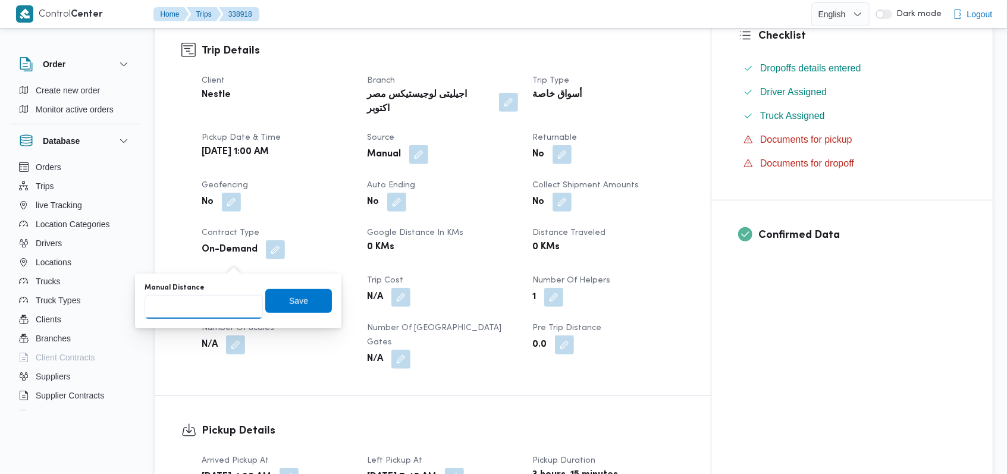
click at [185, 300] on input "Manual Distance" at bounding box center [203, 307] width 118 height 24
click at [226, 302] on input "96" at bounding box center [203, 307] width 118 height 24
type input "97"
click at [278, 298] on span "Save" at bounding box center [298, 301] width 67 height 24
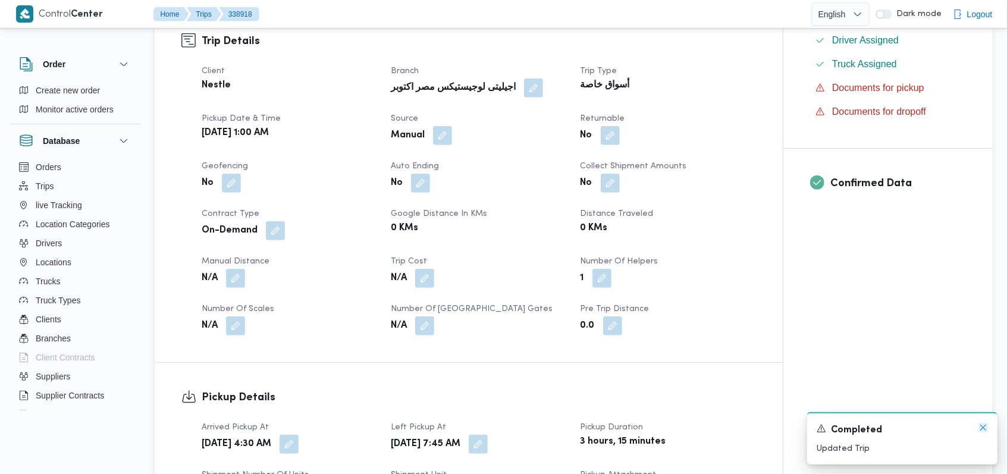
click at [984, 432] on icon "Dismiss toast" at bounding box center [983, 428] width 10 height 10
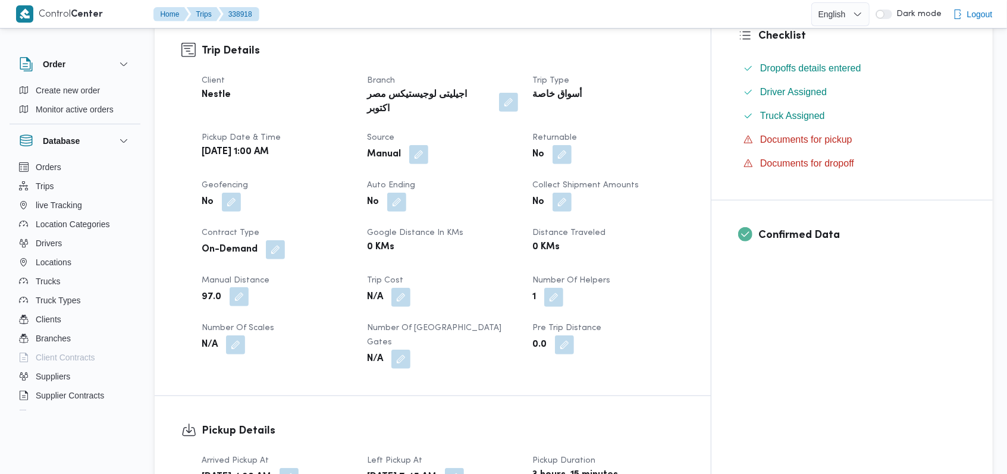
drag, startPoint x: 240, startPoint y: 259, endPoint x: 234, endPoint y: 266, distance: 9.3
click at [240, 287] on button "button" at bounding box center [239, 296] width 19 height 19
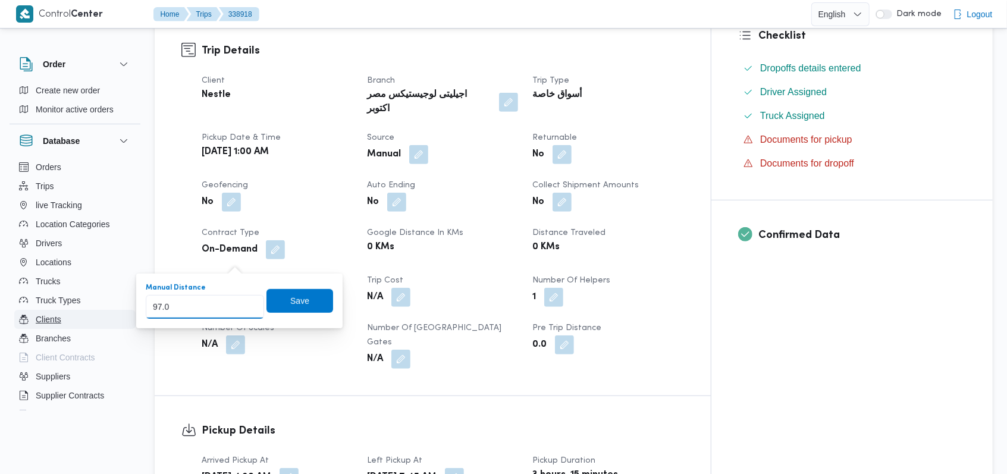
drag, startPoint x: 234, startPoint y: 266, endPoint x: 105, endPoint y: 316, distance: 138.6
type input "55"
click at [319, 296] on span "Save" at bounding box center [299, 300] width 67 height 24
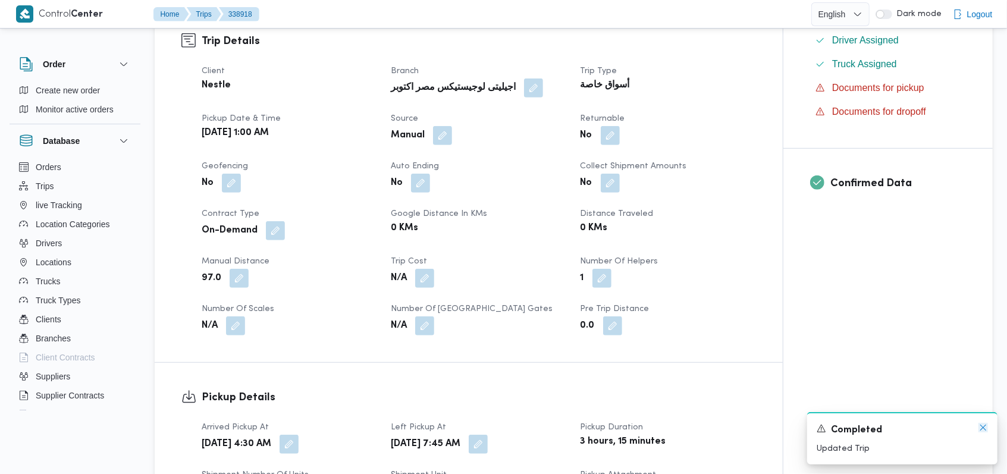
click at [981, 426] on icon "Dismiss toast" at bounding box center [983, 428] width 6 height 6
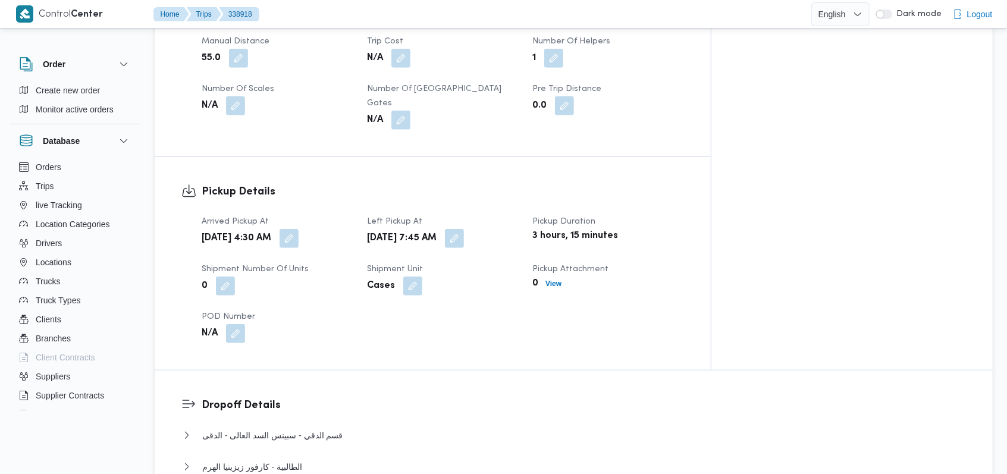
scroll to position [951, 0]
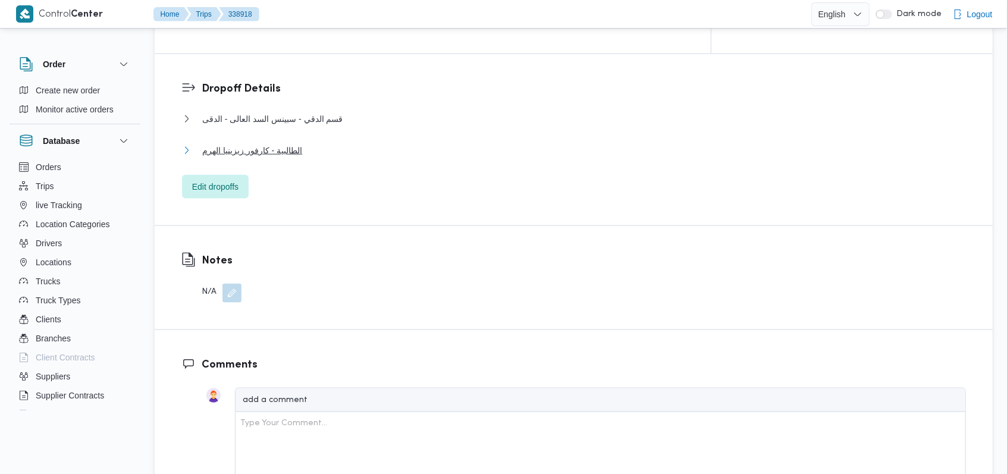
click at [320, 143] on button "الطالبية - كارفور زيزينيا الهرم" at bounding box center [574, 150] width 784 height 14
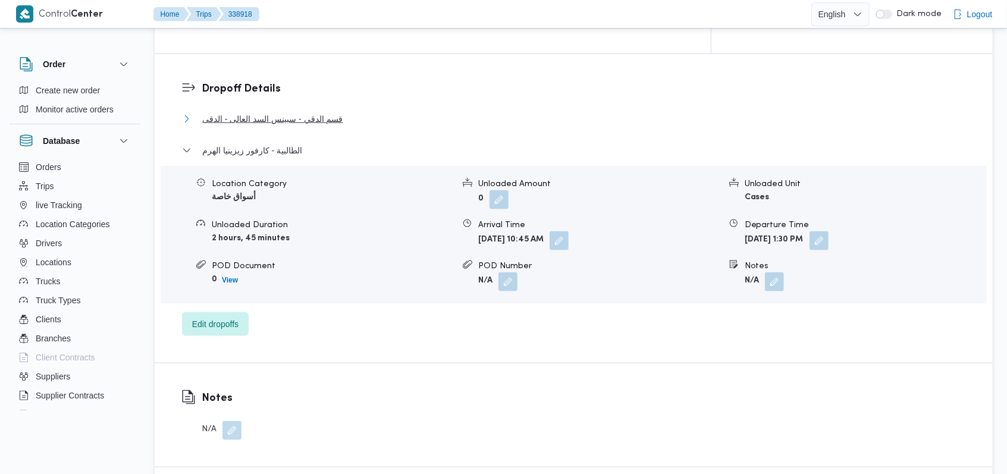
click at [342, 112] on span "قسم الدقي - سبينس السد العالى - الدقى" at bounding box center [272, 119] width 141 height 14
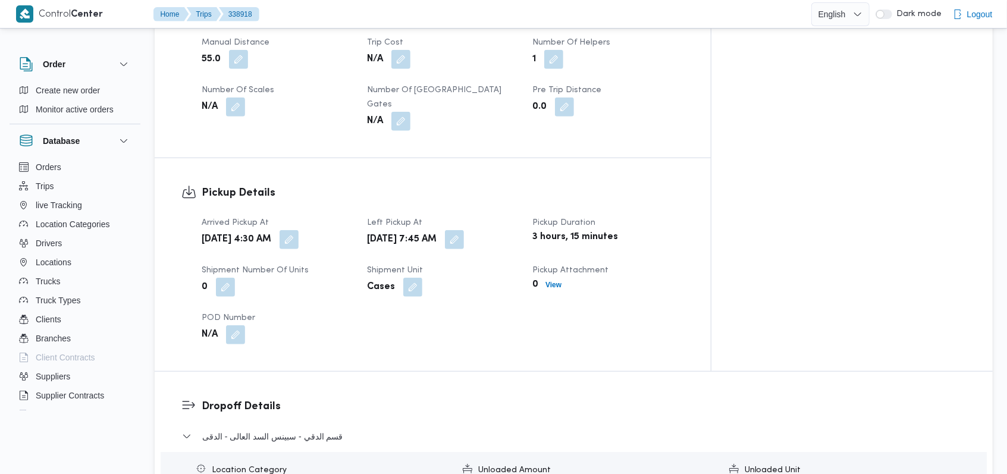
scroll to position [0, 0]
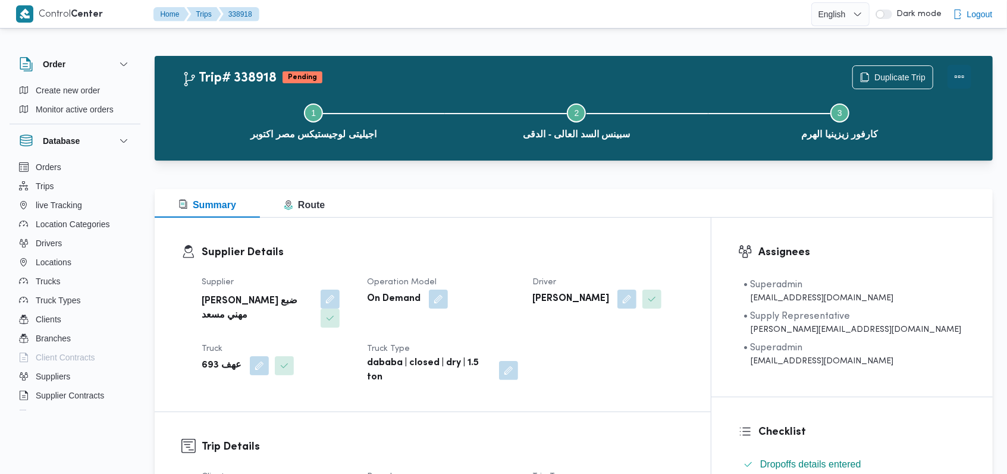
click at [960, 73] on button "Actions" at bounding box center [959, 77] width 24 height 24
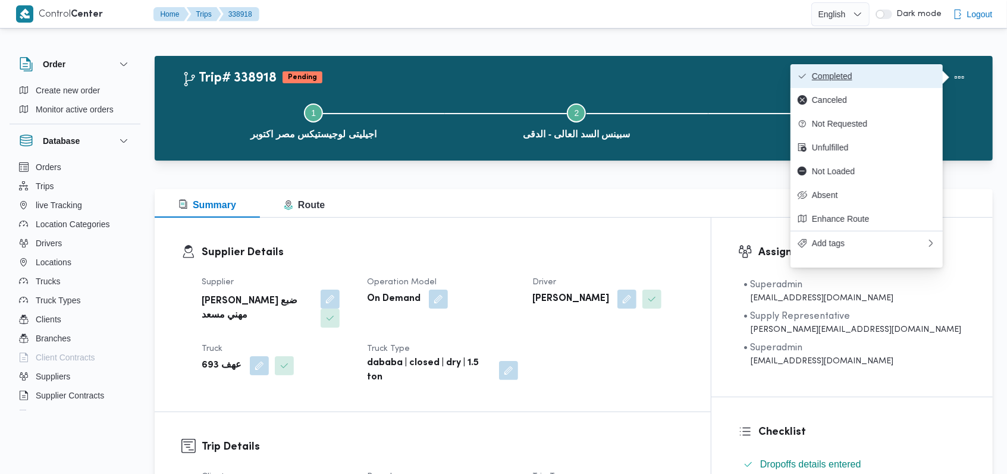
click at [916, 71] on button "Completed" at bounding box center [866, 76] width 152 height 24
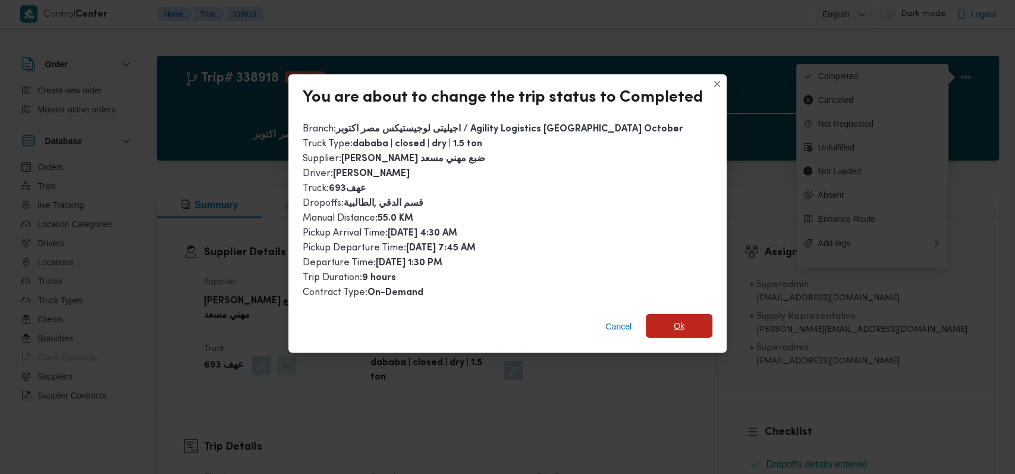
click at [674, 326] on span "Ok" at bounding box center [679, 326] width 11 height 14
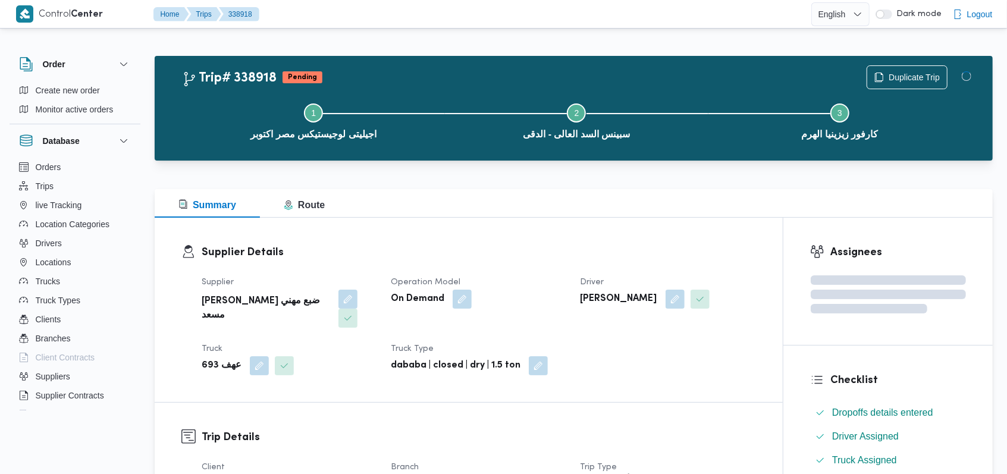
click at [571, 262] on dl "Supplier Details Supplier راجح ضبع مهني مسعد Operation Model On Demand Driver […" at bounding box center [479, 309] width 554 height 131
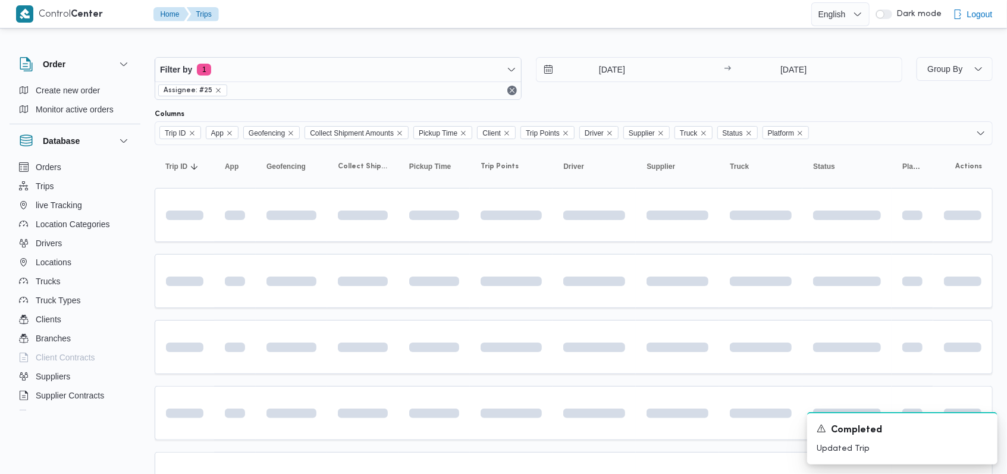
scroll to position [201, 0]
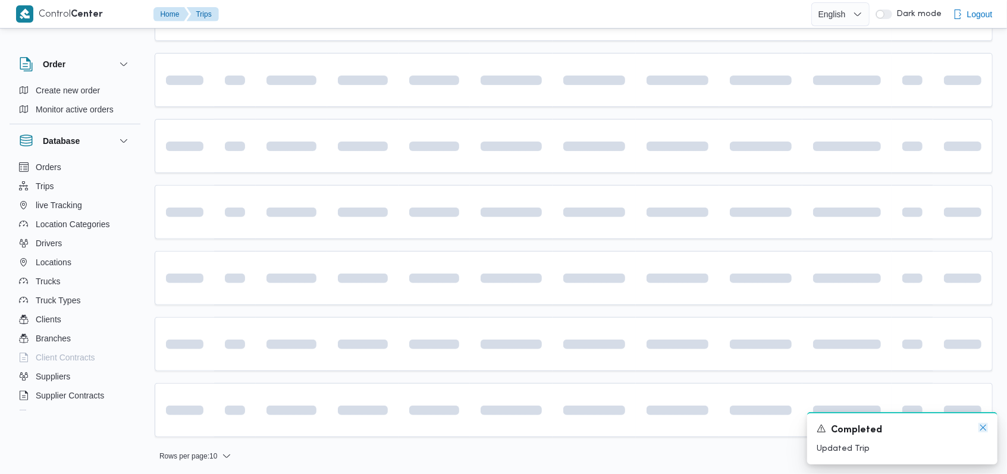
click at [982, 428] on icon "Dismiss toast" at bounding box center [983, 428] width 10 height 10
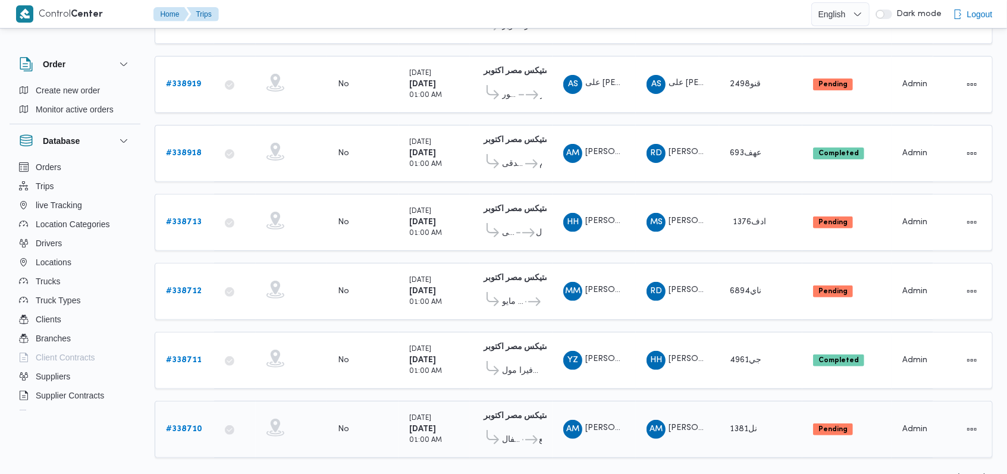
scroll to position [200, 0]
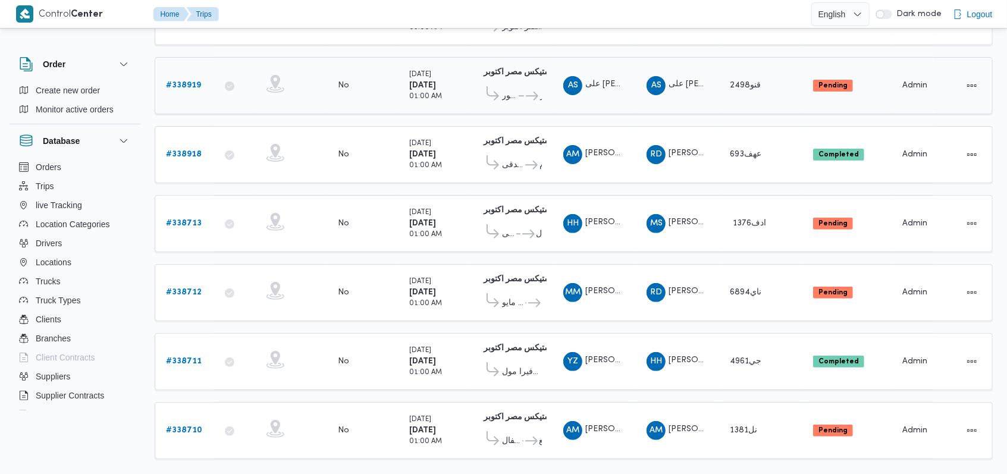
click at [194, 81] on b "# 338919" at bounding box center [183, 85] width 35 height 8
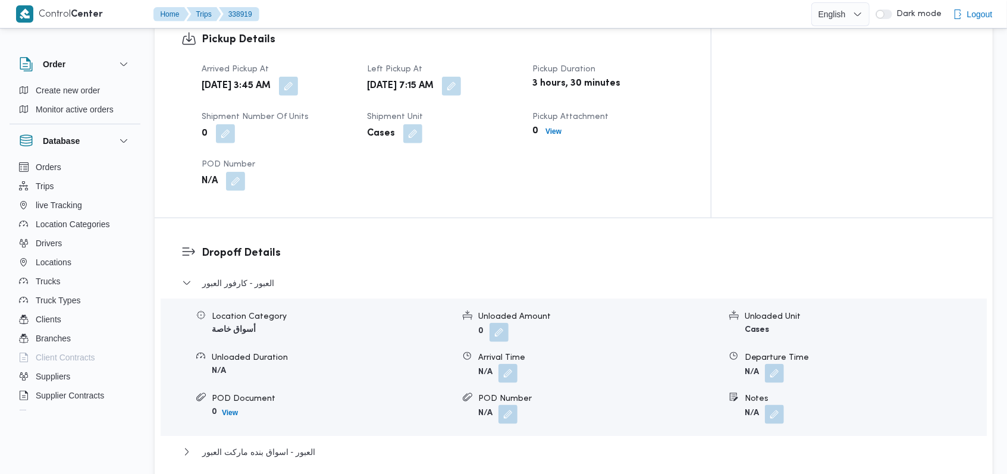
scroll to position [793, 0]
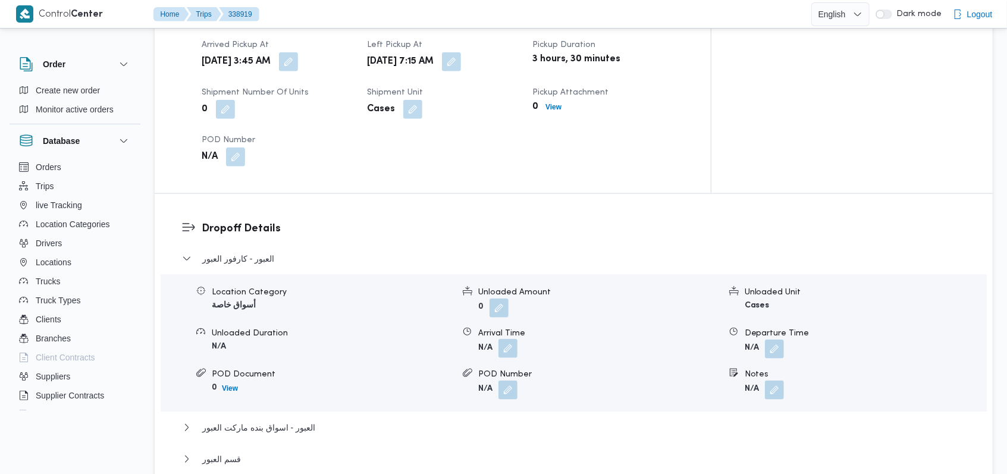
click at [514, 339] on button "button" at bounding box center [507, 348] width 19 height 19
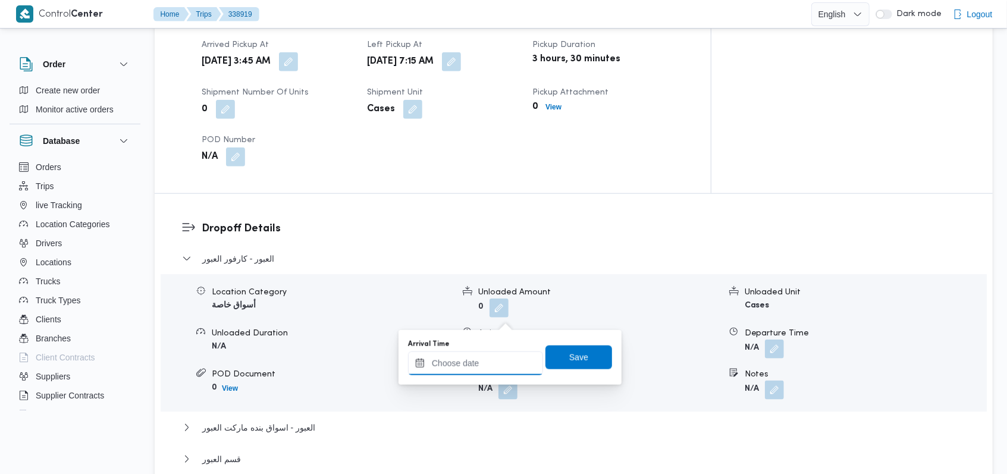
click at [483, 354] on div at bounding box center [475, 363] width 135 height 24
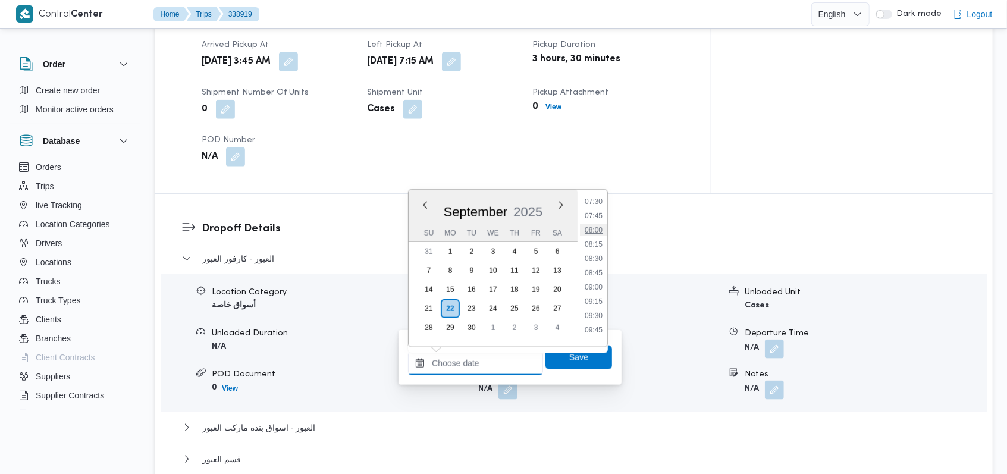
scroll to position [430, 0]
click at [597, 257] on li "08:30" at bounding box center [593, 260] width 27 height 12
type input "[DATE] 08:30"
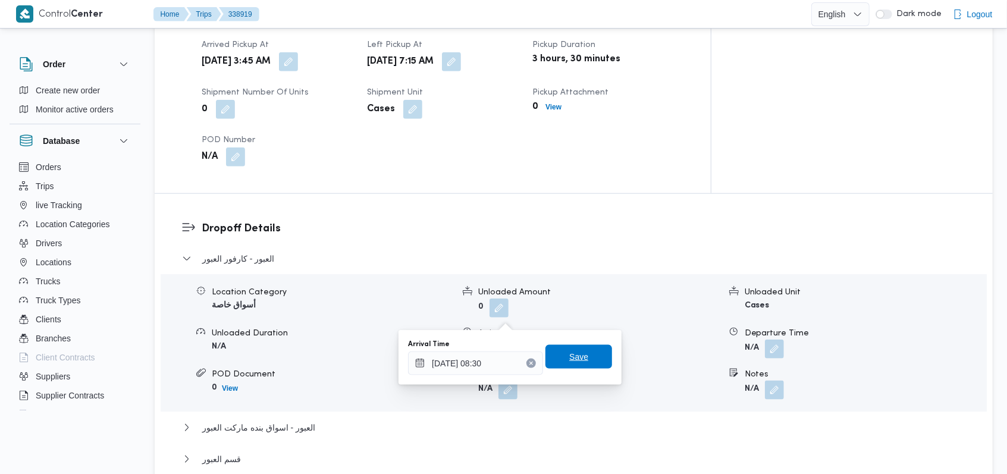
click at [579, 357] on span "Save" at bounding box center [578, 357] width 67 height 24
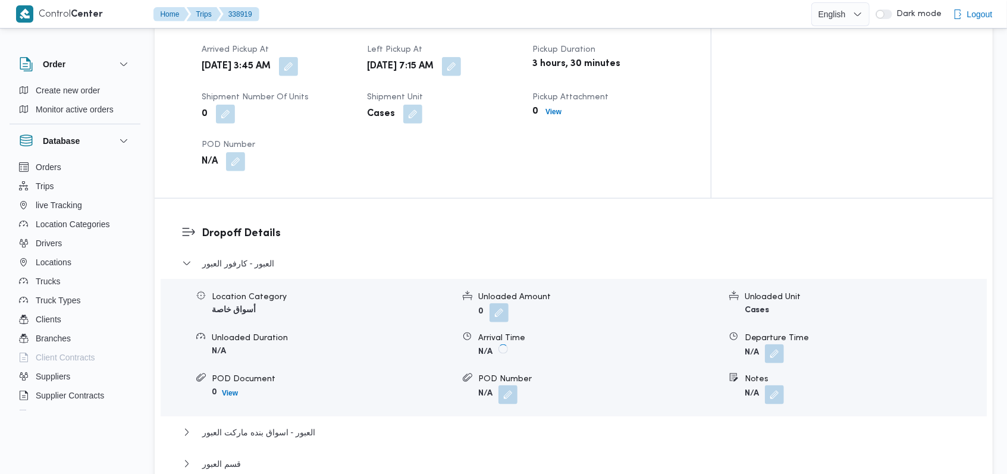
scroll to position [872, 0]
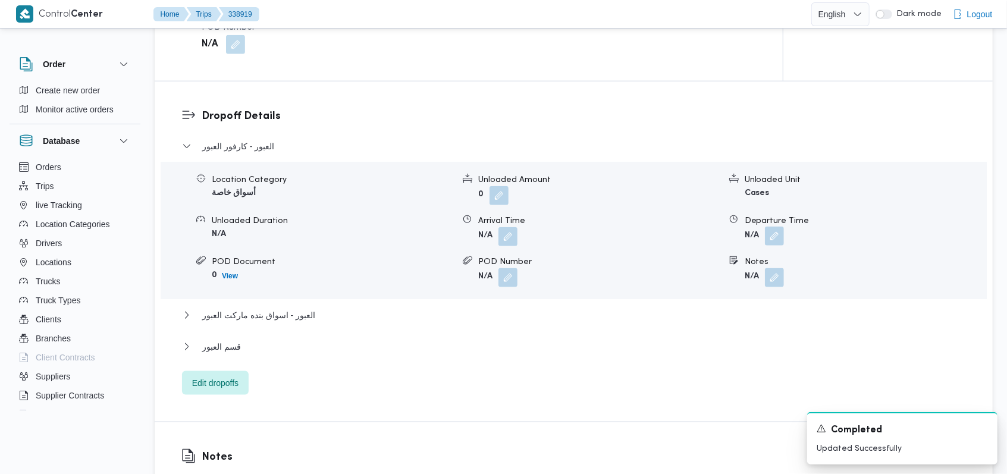
click at [774, 238] on button "button" at bounding box center [774, 236] width 19 height 19
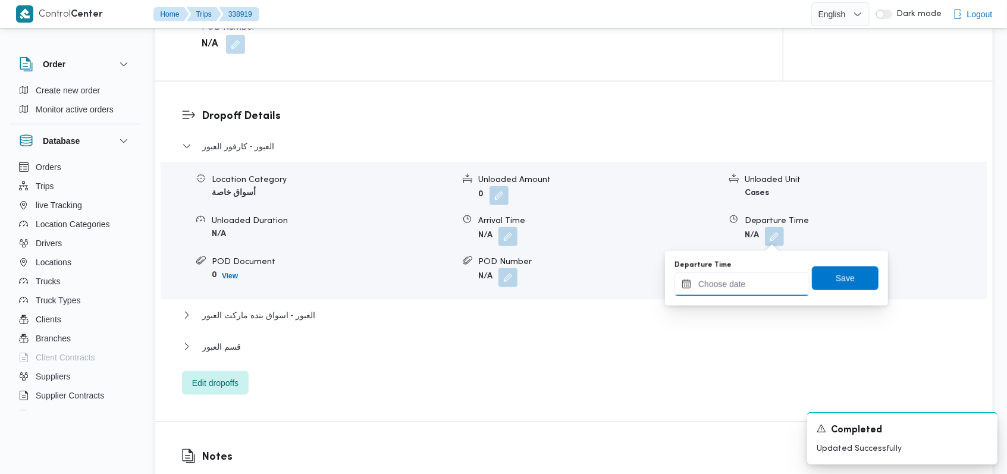
click at [747, 278] on input "Departure Time" at bounding box center [741, 284] width 135 height 24
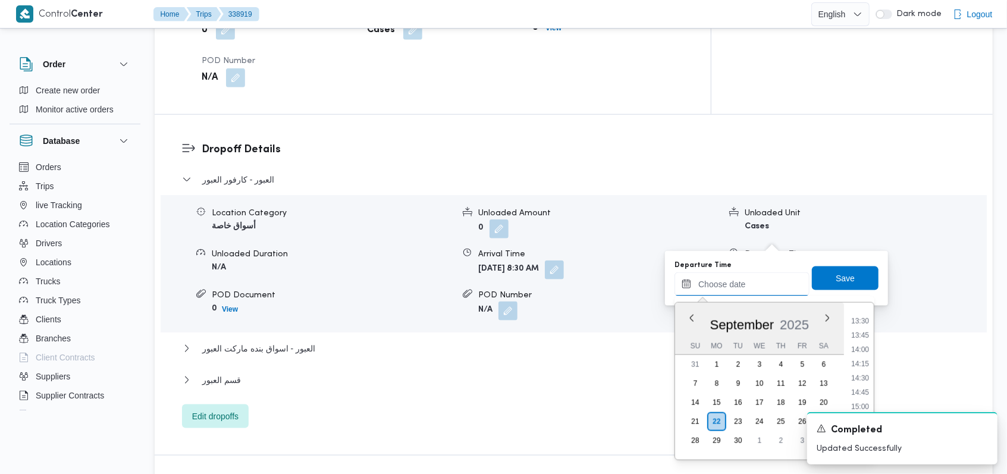
scroll to position [668, 0]
click at [866, 323] on li "11:45" at bounding box center [859, 321] width 27 height 12
type input "[DATE] 11:45"
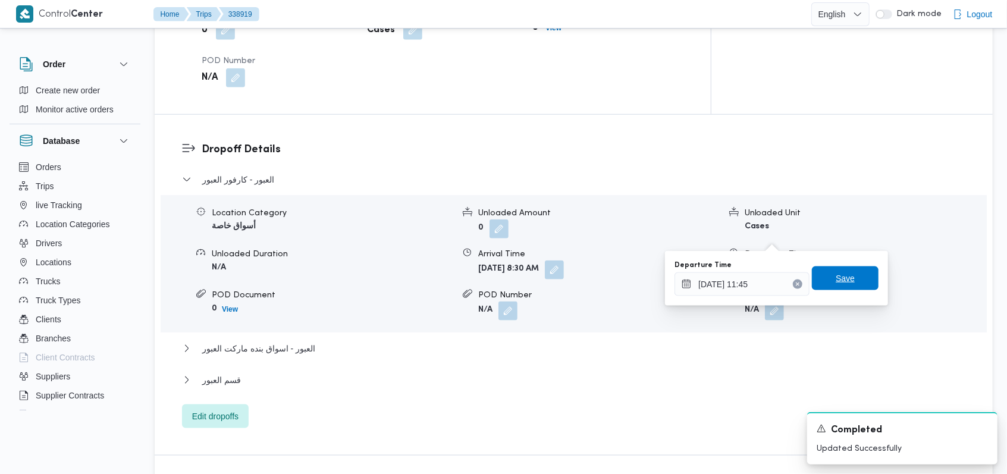
click at [861, 283] on span "Save" at bounding box center [845, 278] width 67 height 24
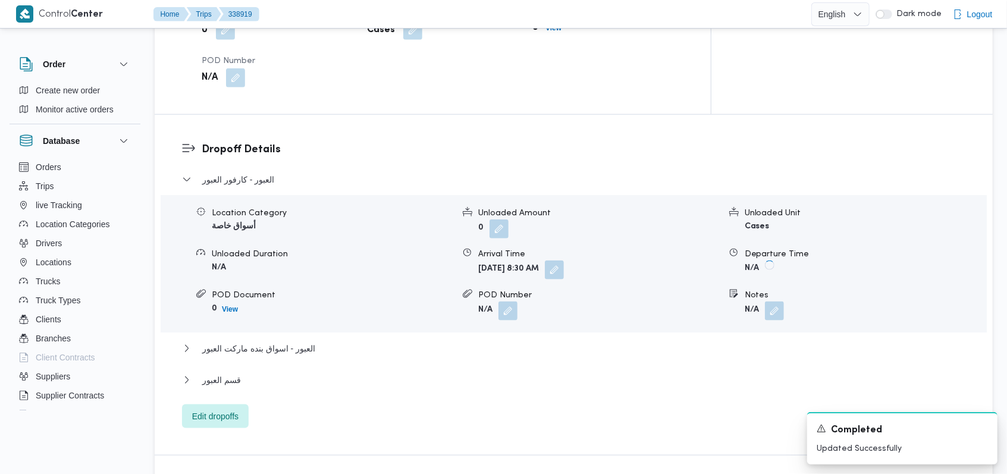
click at [340, 304] on div "العبور - كارفور العبور Location Category أسواق خاصة Unloaded Amount 0 Unloaded …" at bounding box center [574, 300] width 784 height 256
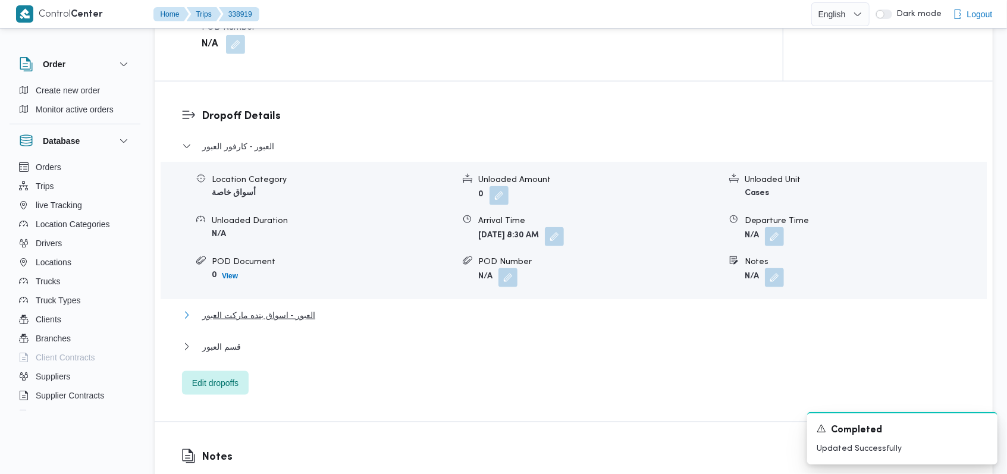
click at [316, 312] on button "العبور - اسواق بنده ماركت العبور" at bounding box center [574, 315] width 784 height 14
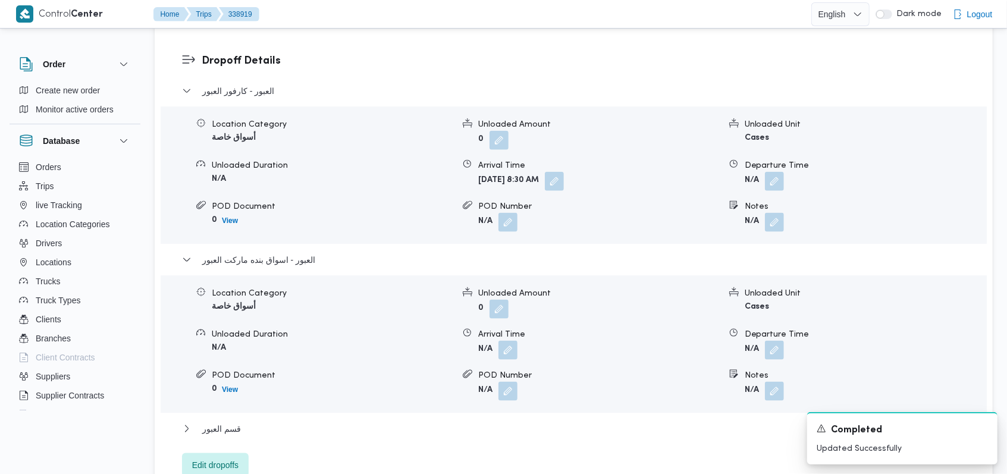
scroll to position [951, 0]
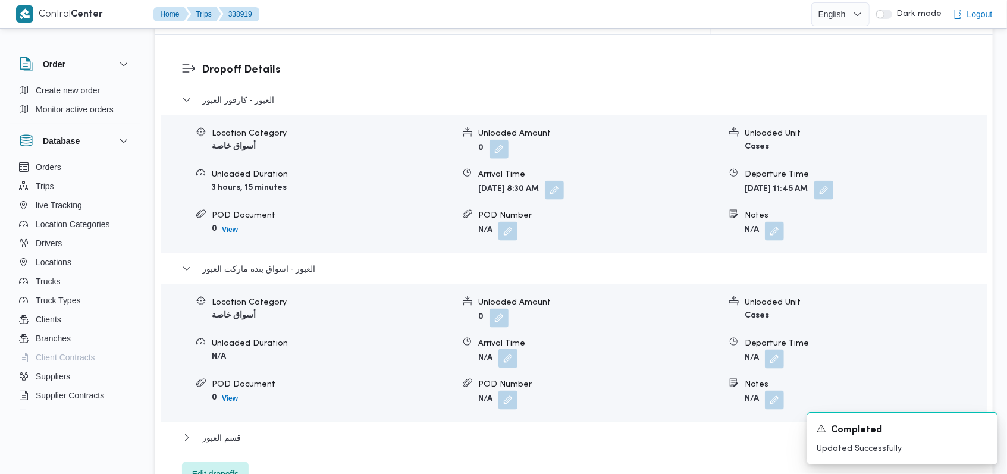
click at [506, 349] on button "button" at bounding box center [507, 358] width 19 height 19
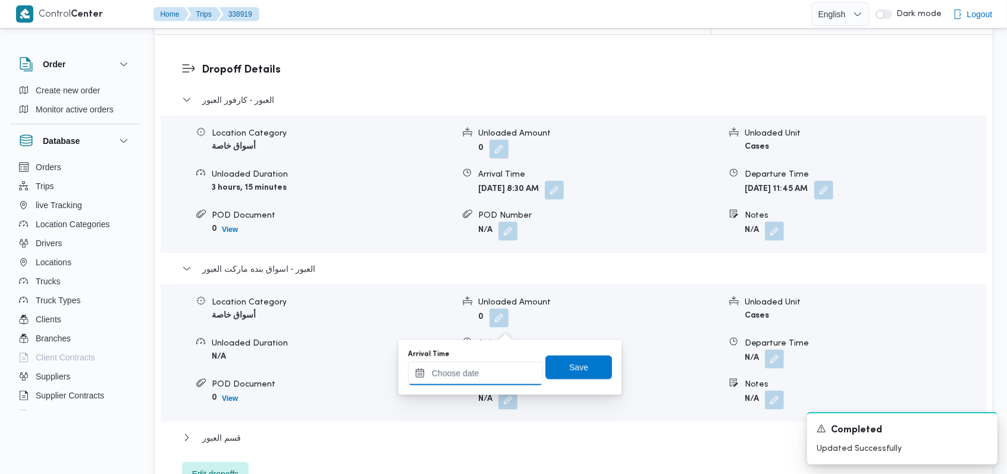
click at [482, 371] on input "Arrival Time" at bounding box center [475, 373] width 135 height 24
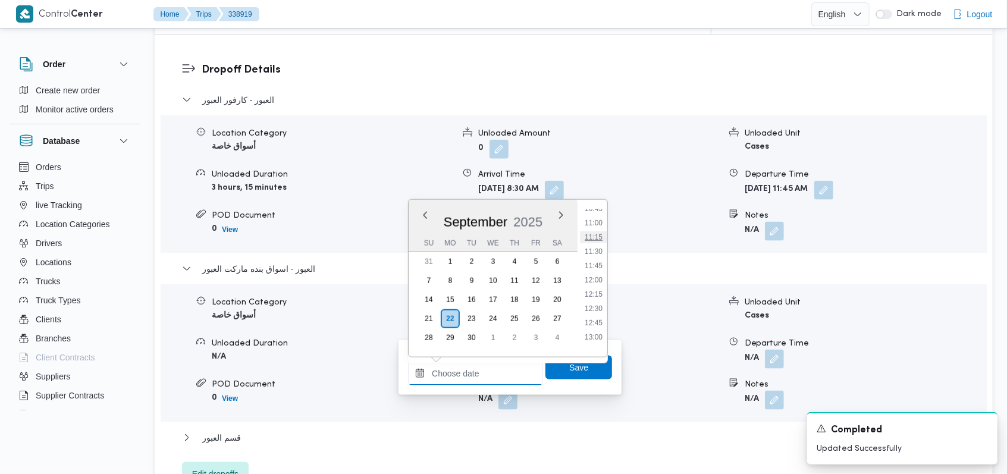
scroll to position [589, 0]
click at [590, 324] on li "12:15" at bounding box center [593, 325] width 27 height 12
type input "[DATE] 12:15"
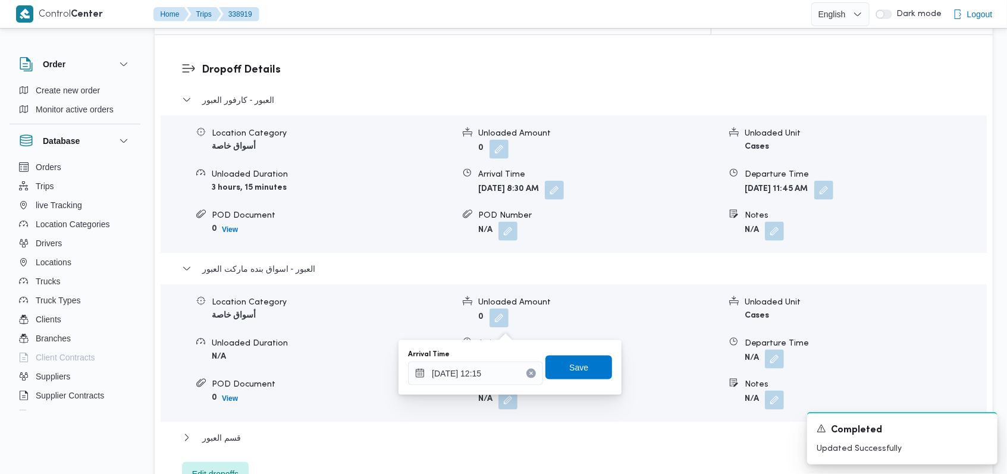
click at [585, 351] on div "Arrival Time [DATE] 12:15 Save" at bounding box center [510, 367] width 206 height 38
click at [585, 359] on span "Save" at bounding box center [578, 367] width 67 height 24
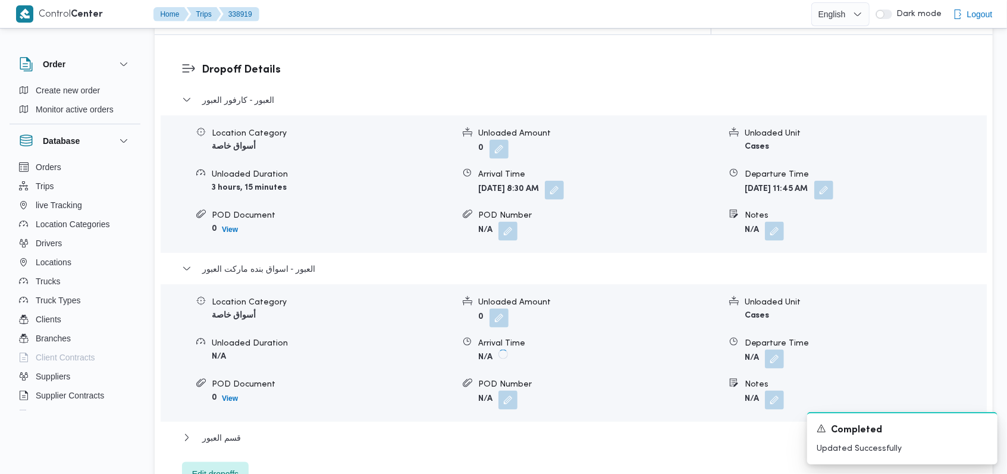
click at [761, 350] on span at bounding box center [771, 359] width 25 height 19
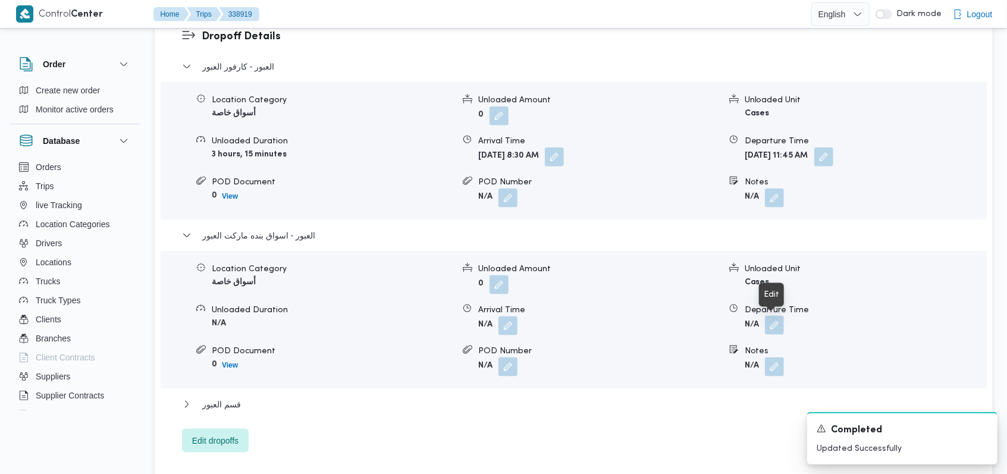
click at [773, 322] on button "button" at bounding box center [774, 325] width 19 height 19
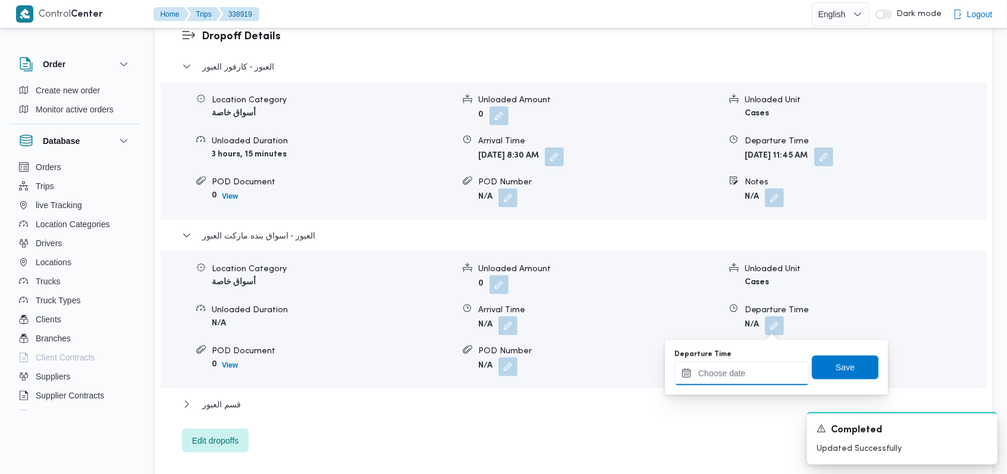
click at [739, 371] on input "Departure Time" at bounding box center [741, 373] width 135 height 24
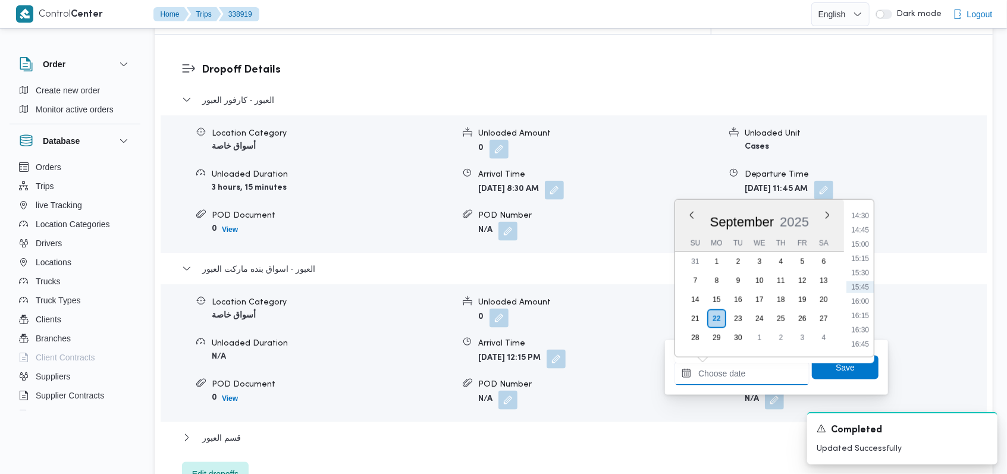
scroll to position [668, 0]
click at [866, 315] on li "13:30" at bounding box center [859, 318] width 27 height 12
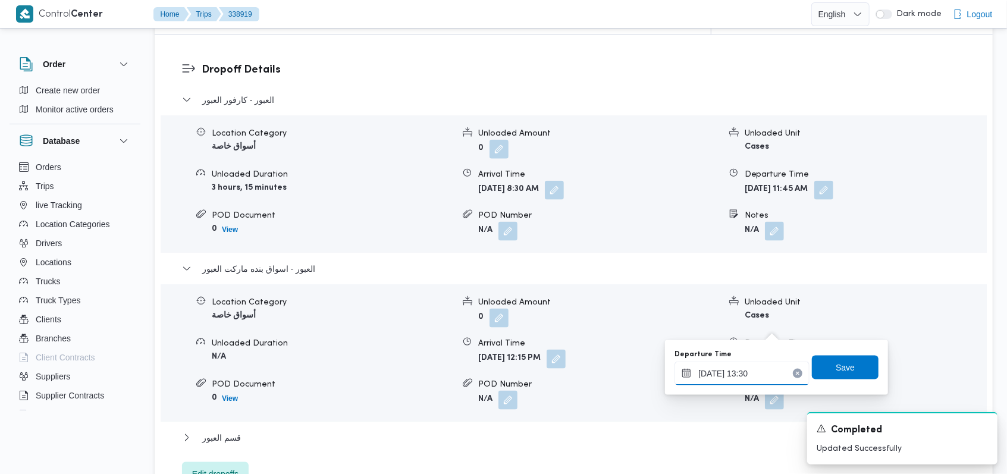
click at [763, 366] on input "[DATE] 13:30" at bounding box center [741, 373] width 135 height 24
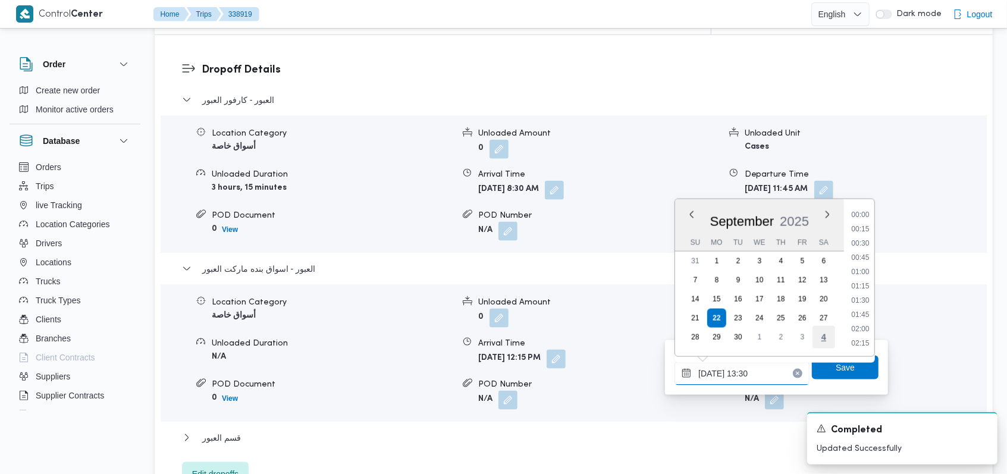
scroll to position [699, 0]
click at [862, 263] on li "13:00" at bounding box center [860, 258] width 27 height 12
type input "[DATE] 13:00"
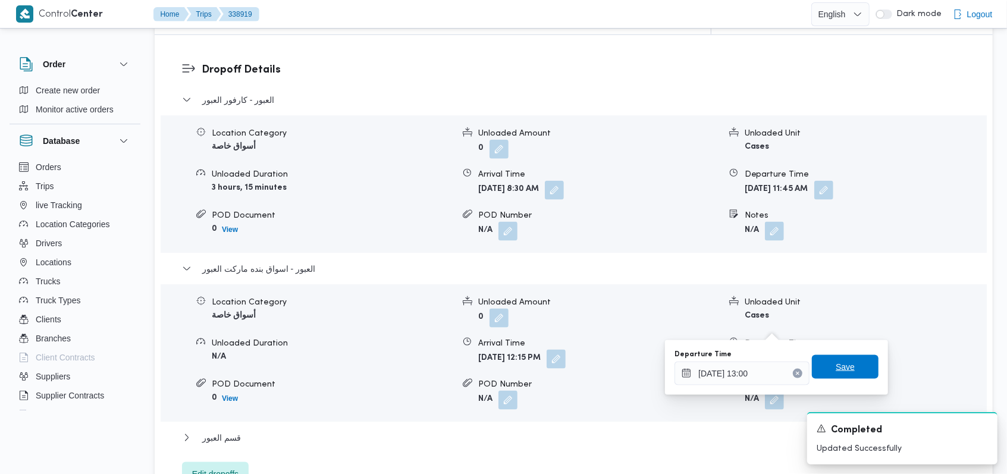
click at [838, 366] on span "Save" at bounding box center [844, 367] width 19 height 14
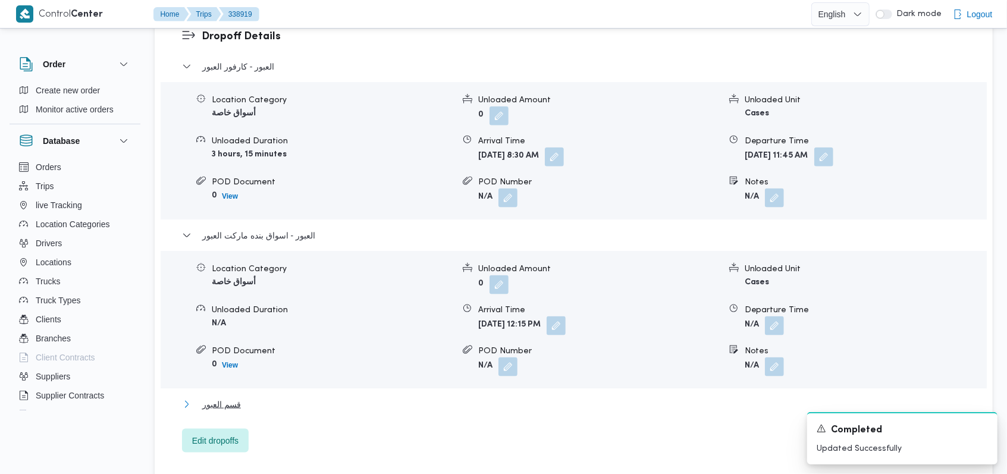
click at [221, 407] on span "قسم العبور" at bounding box center [221, 404] width 39 height 14
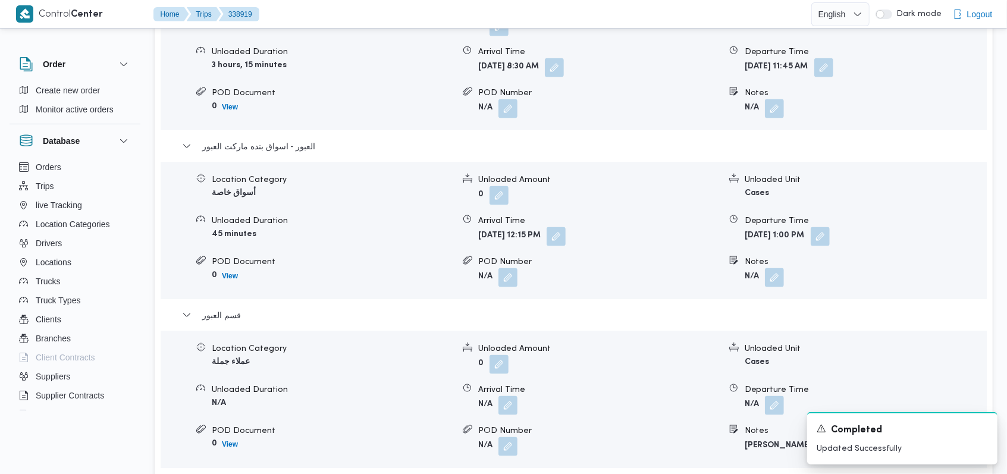
scroll to position [1189, 0]
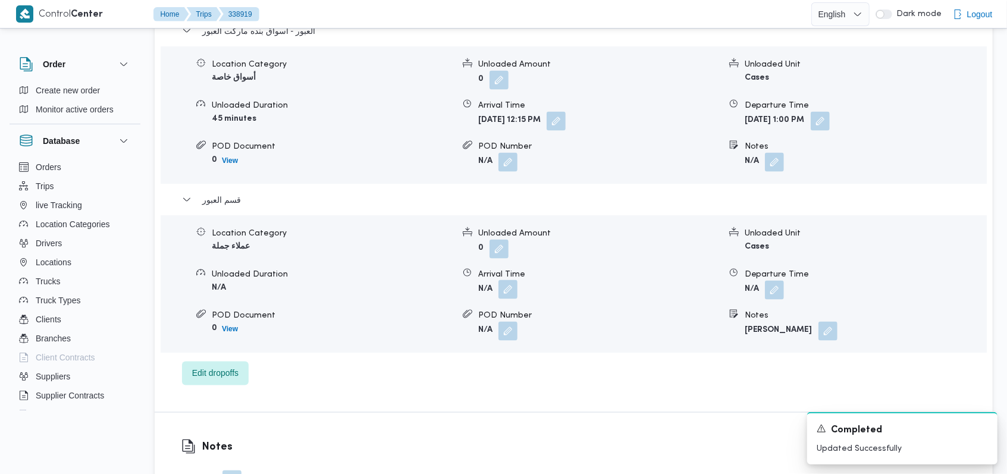
click at [513, 280] on button "button" at bounding box center [507, 289] width 19 height 19
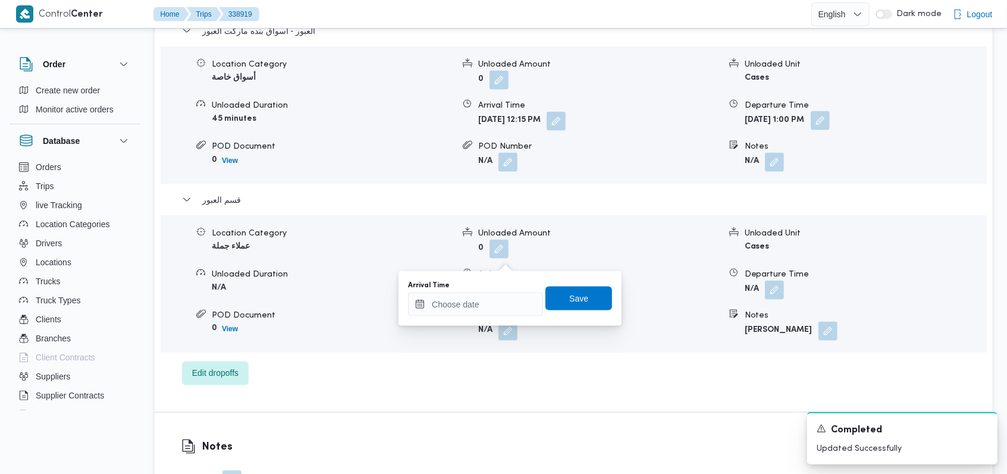
click at [829, 111] on button "button" at bounding box center [819, 120] width 19 height 19
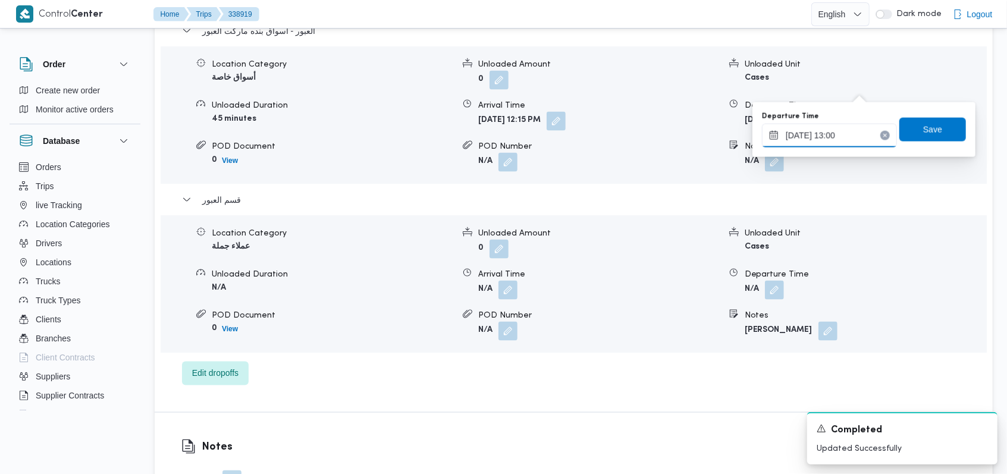
click at [848, 125] on input "[DATE] 13:00" at bounding box center [829, 136] width 135 height 24
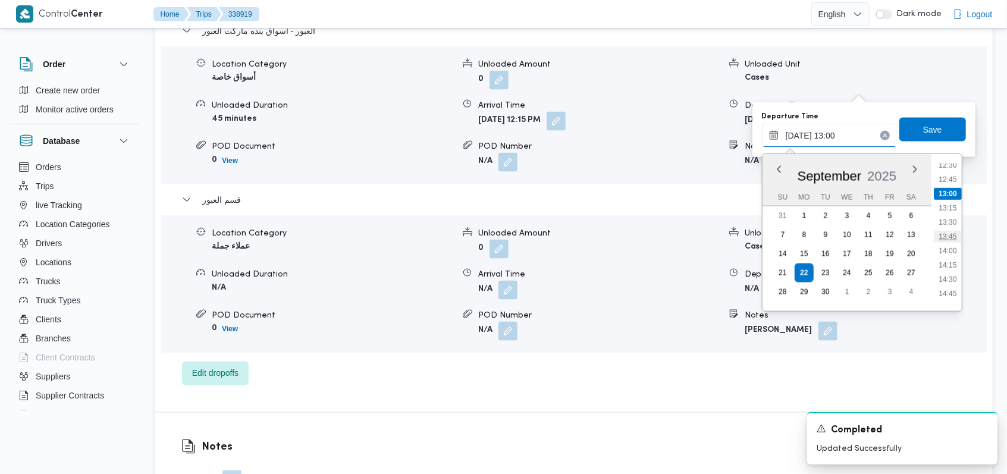
scroll to position [749, 0]
click at [945, 231] on li "14:15" at bounding box center [946, 234] width 27 height 12
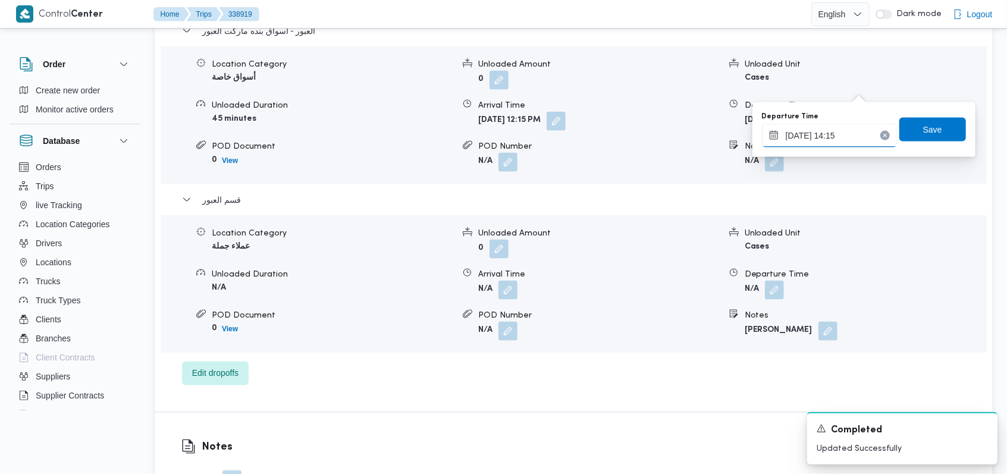
click at [851, 137] on input "[DATE] 14:15" at bounding box center [829, 136] width 135 height 24
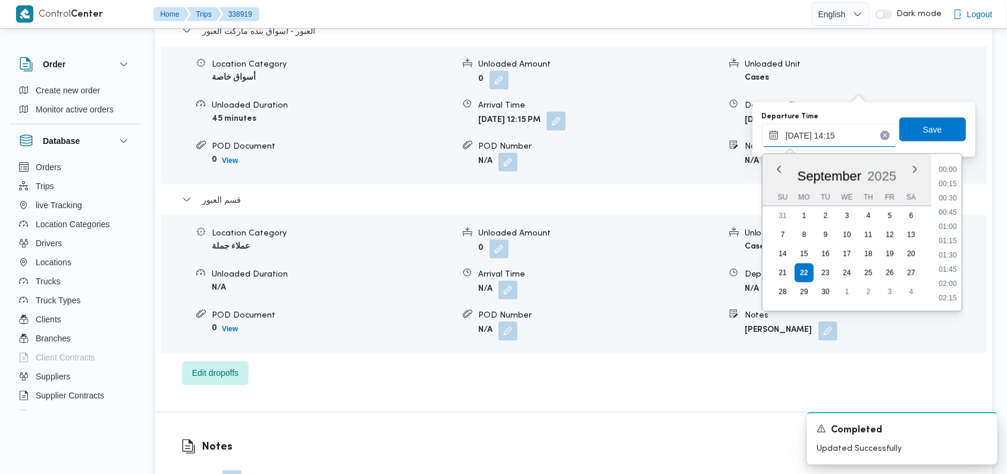
scroll to position [741, 0]
click at [948, 213] on li "13:45" at bounding box center [946, 213] width 27 height 12
type input "[DATE] 13:45"
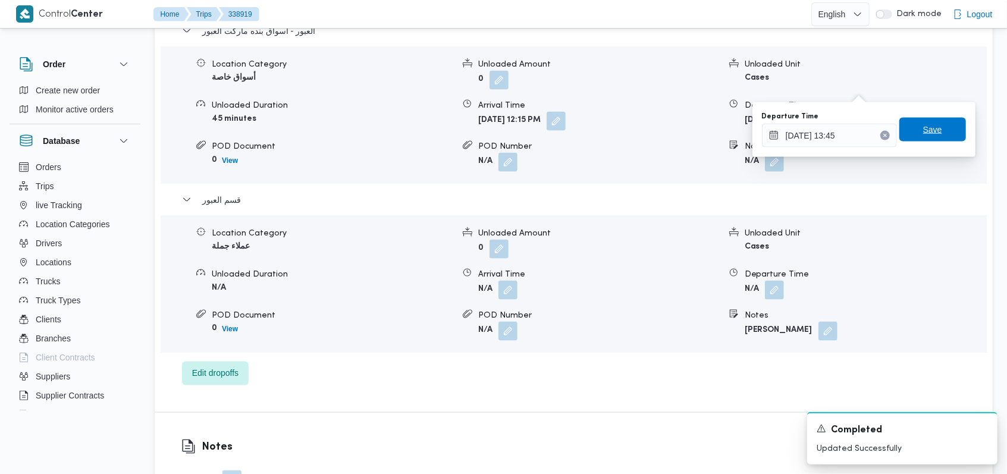
click at [932, 137] on span "Save" at bounding box center [932, 130] width 67 height 24
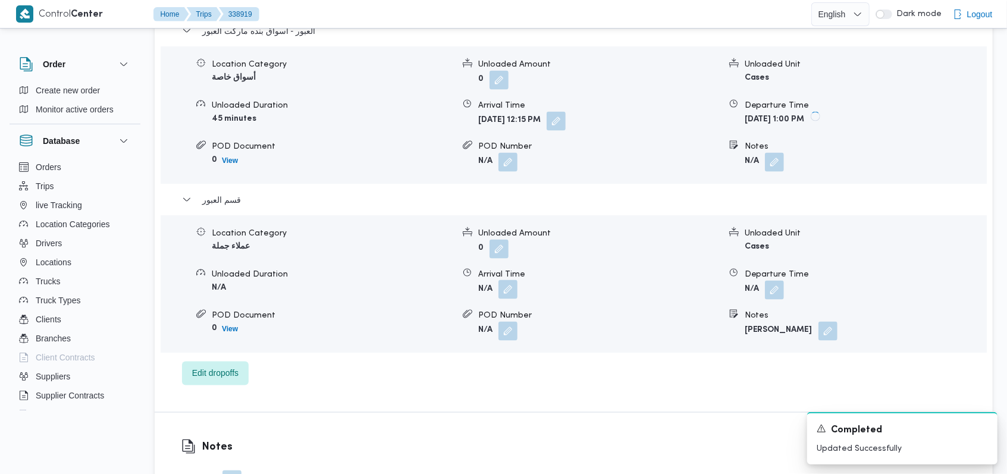
click at [508, 280] on button "button" at bounding box center [507, 289] width 19 height 19
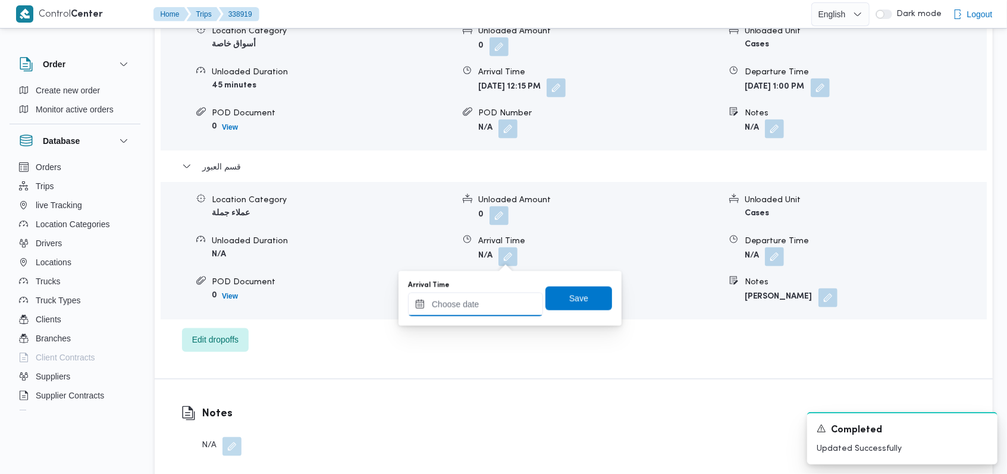
click at [476, 309] on input "Arrival Time" at bounding box center [475, 305] width 135 height 24
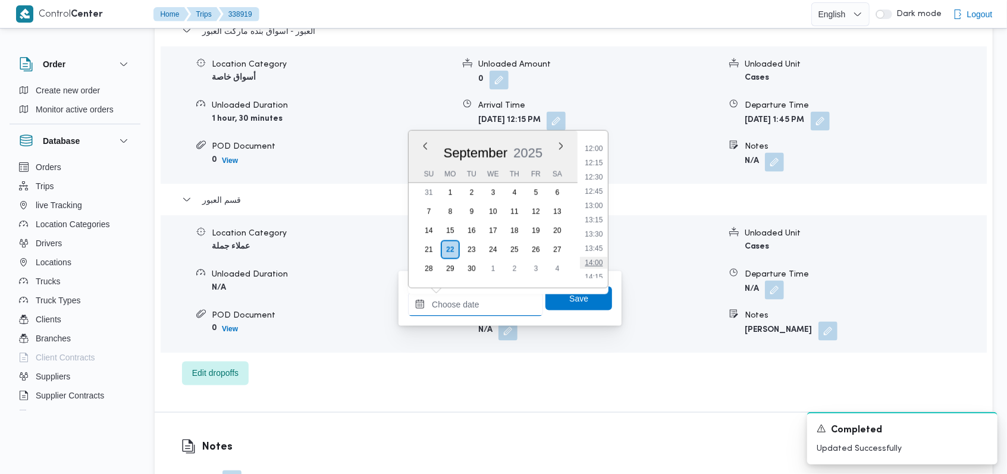
scroll to position [762, 0]
click at [593, 195] on li "14:15" at bounding box center [593, 198] width 27 height 12
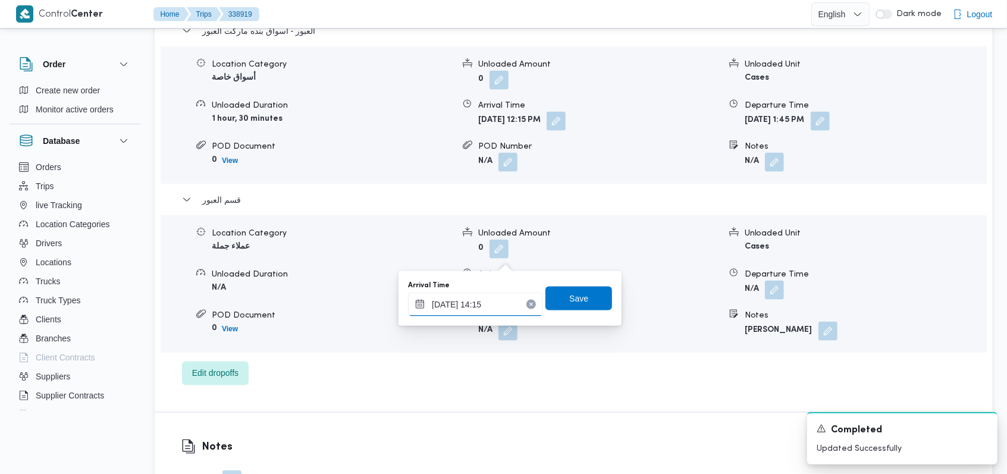
type input "[DATE] 14:15"
click at [586, 293] on span "Save" at bounding box center [578, 298] width 67 height 24
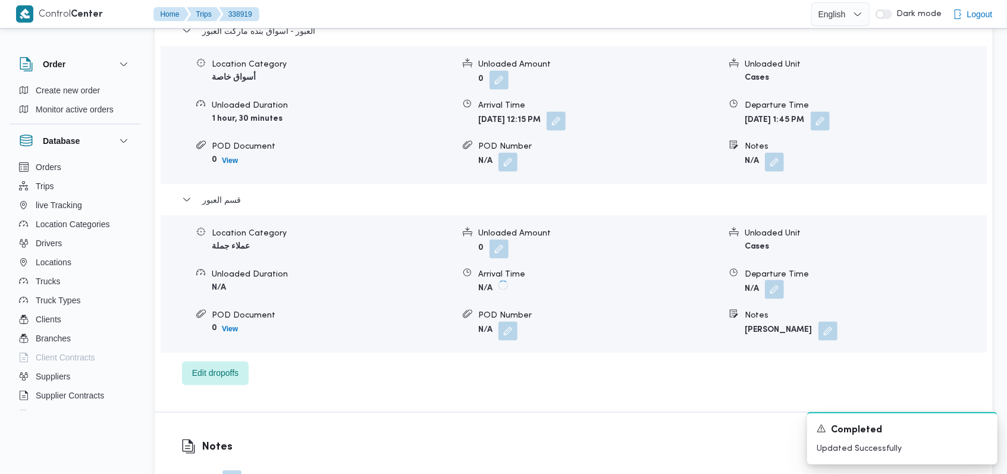
click at [773, 280] on button "button" at bounding box center [774, 289] width 19 height 19
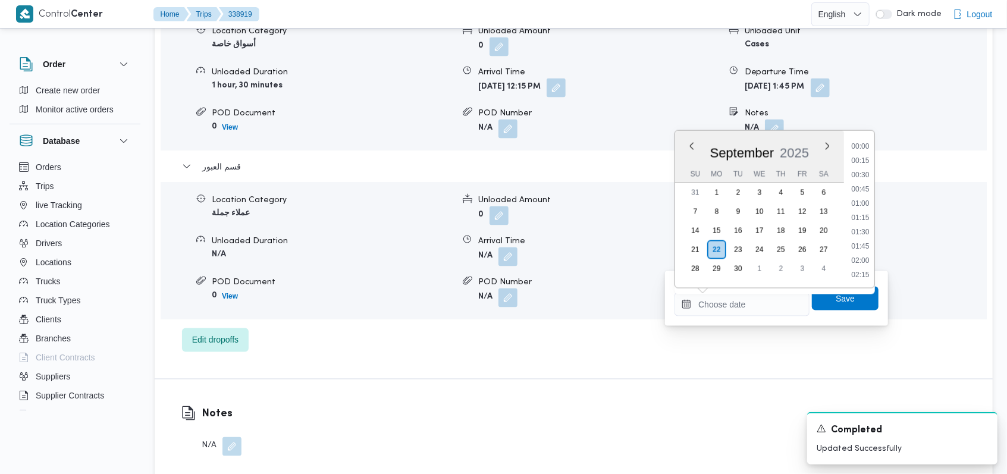
scroll to position [841, 0]
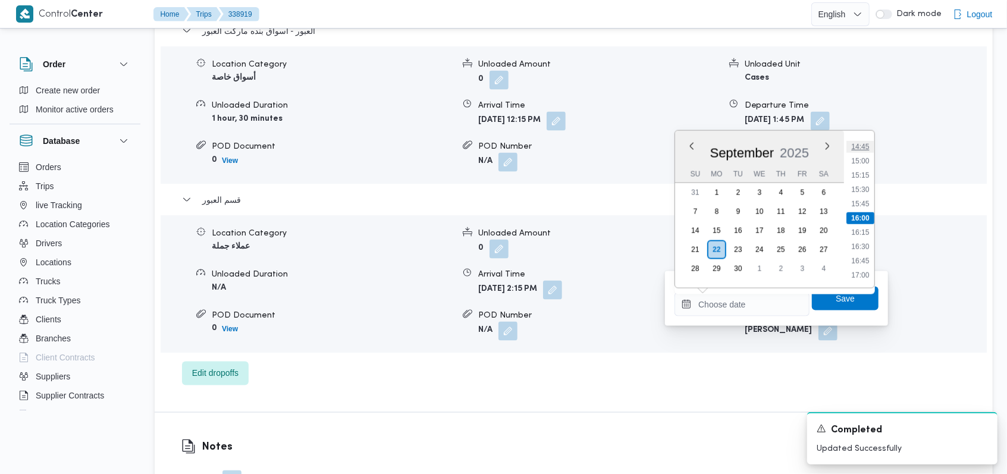
click at [865, 149] on li "14:45" at bounding box center [860, 147] width 27 height 12
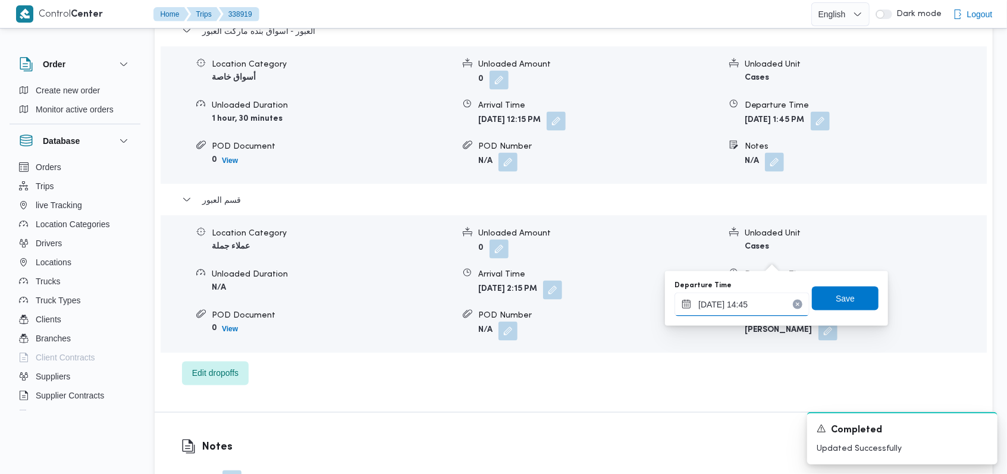
click at [775, 303] on input "[DATE] 14:45" at bounding box center [741, 305] width 135 height 24
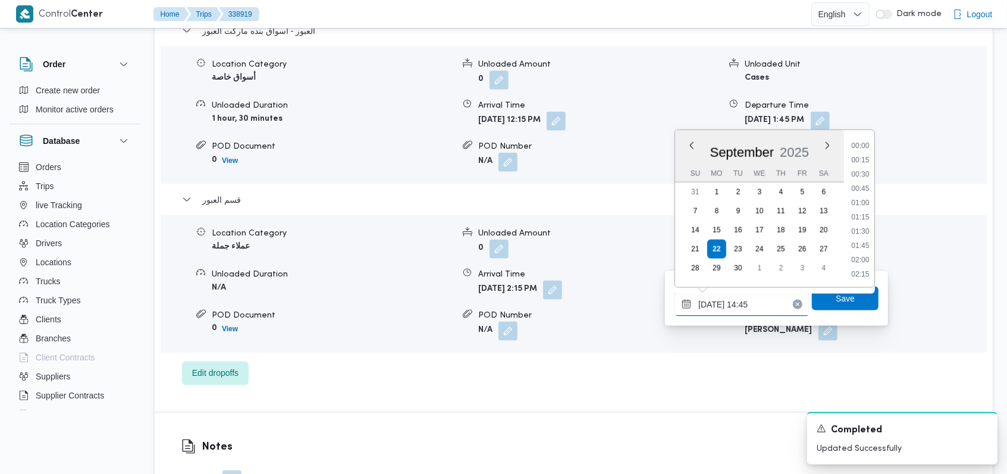
scroll to position [770, 0]
click at [865, 225] on ul "00:00 00:15 00:30 00:45 01:00 01:15 01:30 01:45 02:00 02:15 02:30 02:45 03:00 0…" at bounding box center [860, 209] width 28 height 138
click at [856, 231] on li "15:00" at bounding box center [860, 232] width 27 height 12
type input "[DATE] 15:00"
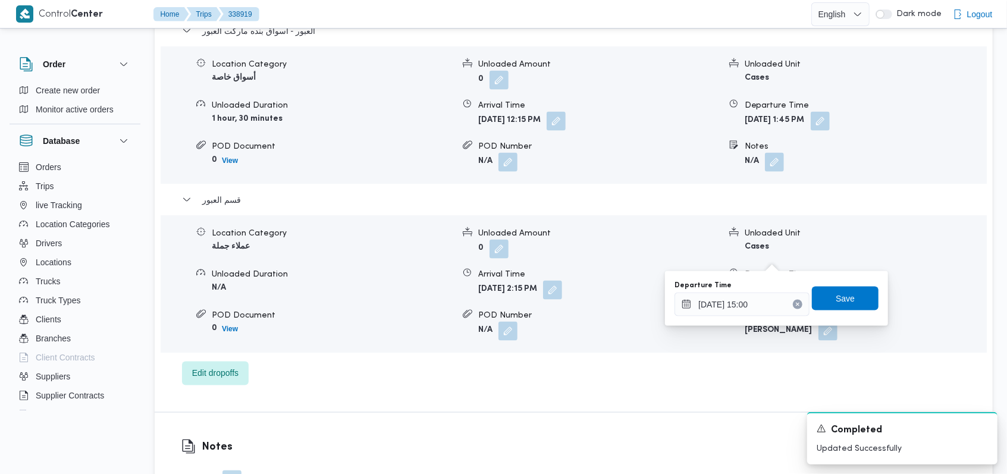
click at [851, 285] on div "Departure Time [DATE] 15:00 Save" at bounding box center [776, 298] width 206 height 38
click at [848, 291] on span "Save" at bounding box center [845, 298] width 67 height 24
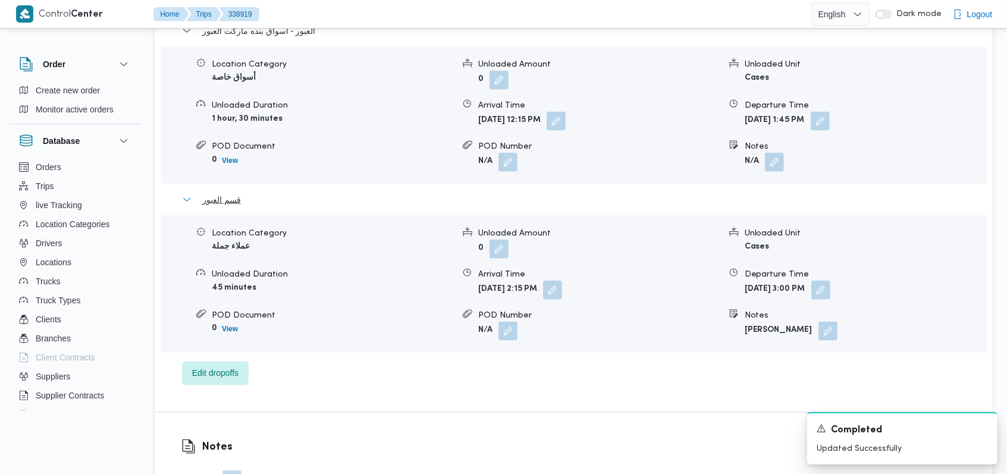
click at [235, 193] on span "قسم العبور" at bounding box center [221, 200] width 39 height 14
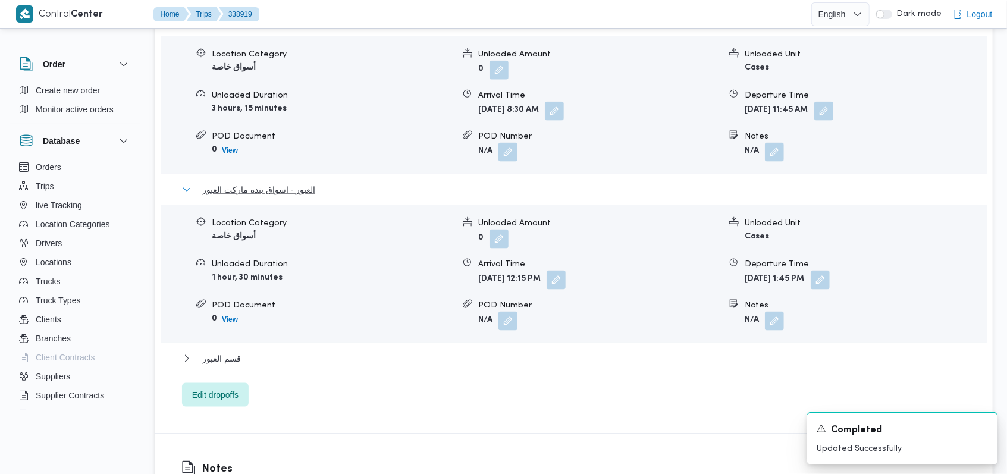
click at [244, 183] on span "العبور - اسواق بنده ماركت العبور" at bounding box center [258, 190] width 113 height 14
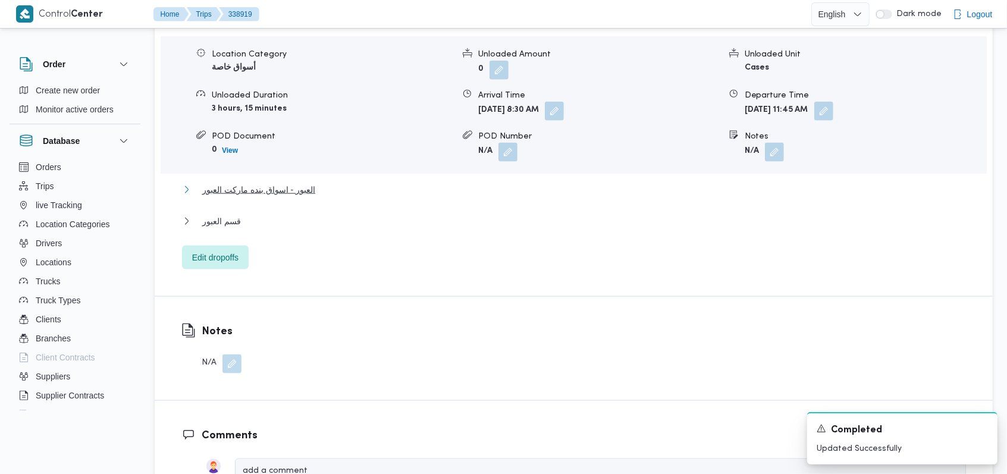
scroll to position [872, 0]
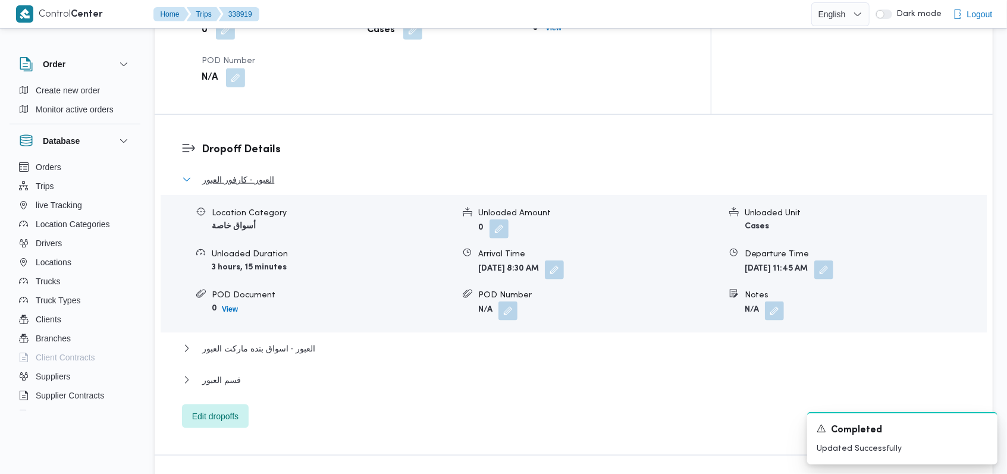
click at [261, 172] on span "العبور - كارفور العبور" at bounding box center [238, 179] width 72 height 14
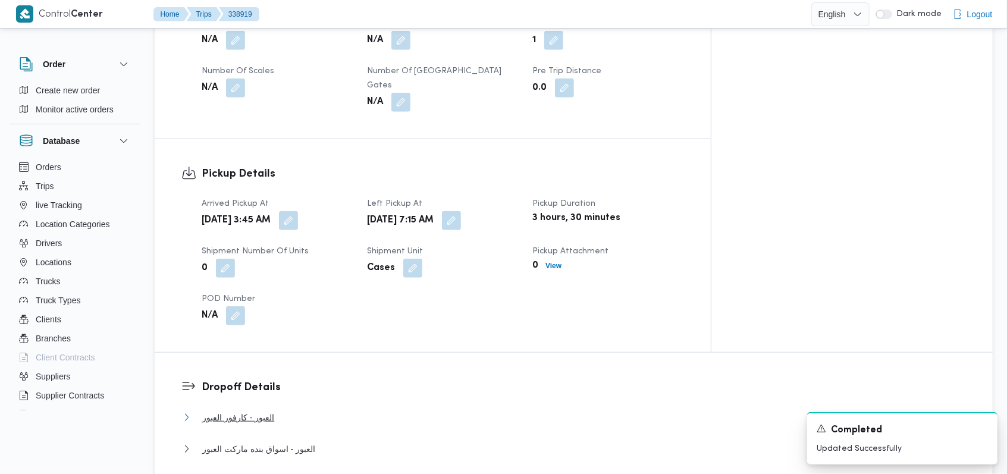
scroll to position [476, 0]
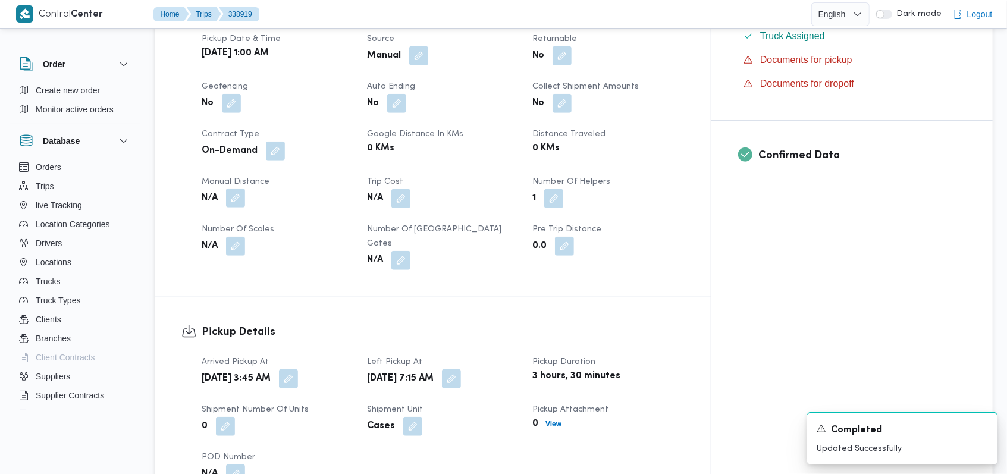
click at [241, 188] on button "button" at bounding box center [235, 197] width 19 height 19
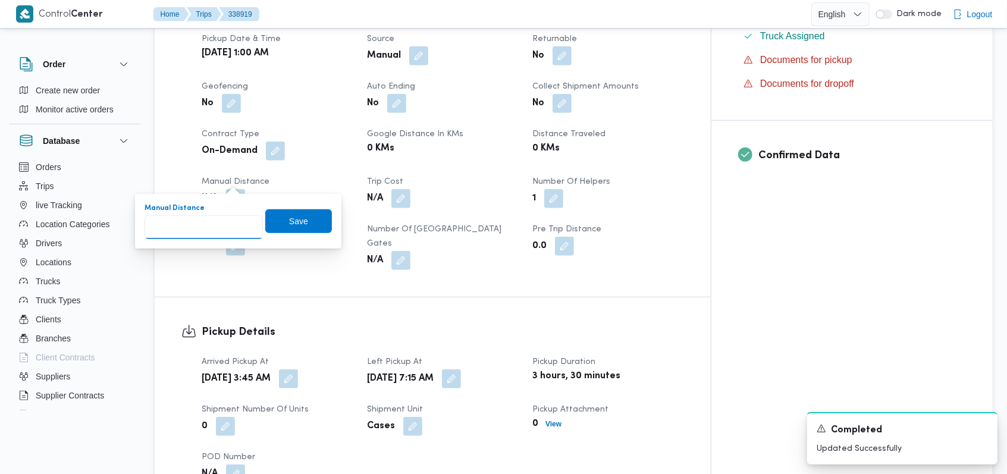
click at [204, 234] on input "Manual Distance" at bounding box center [203, 227] width 118 height 24
type input "110"
click at [289, 222] on span "Save" at bounding box center [298, 221] width 19 height 14
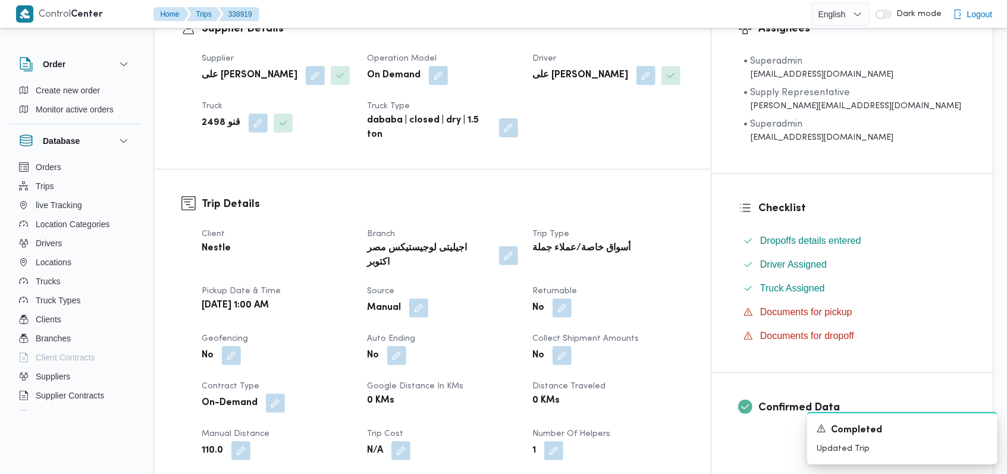
scroll to position [0, 0]
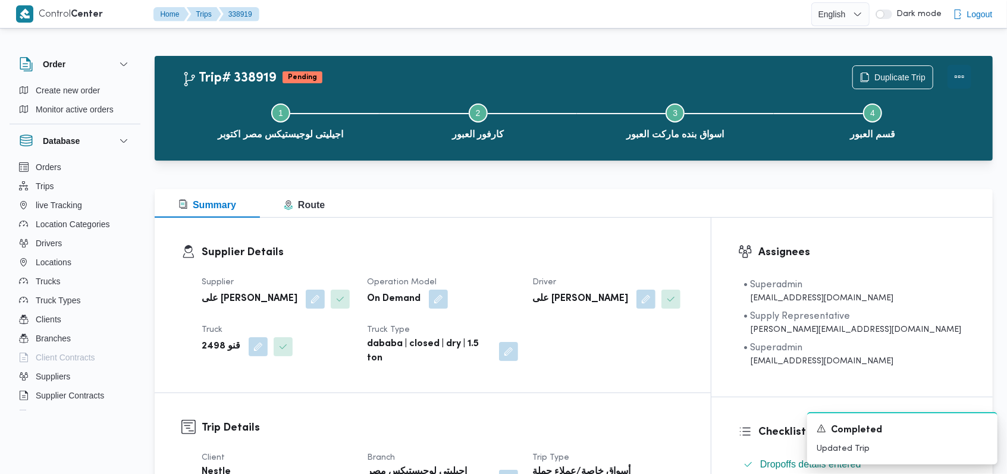
click at [955, 76] on button "Actions" at bounding box center [959, 77] width 24 height 24
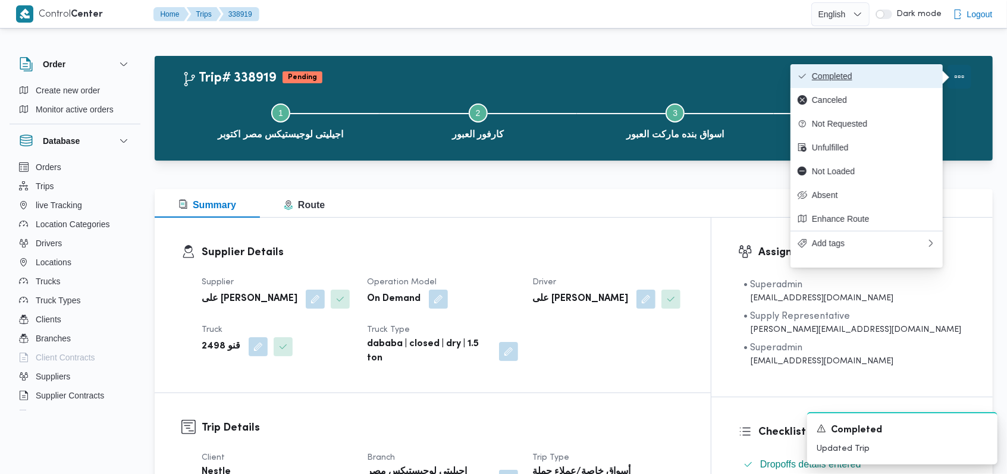
click at [915, 71] on span "Completed" at bounding box center [874, 76] width 124 height 10
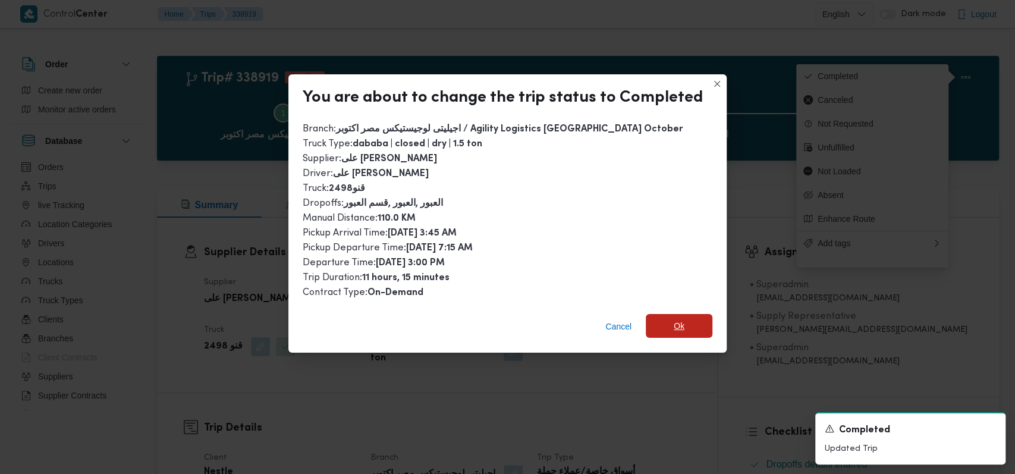
click at [679, 318] on span "Ok" at bounding box center [679, 326] width 67 height 24
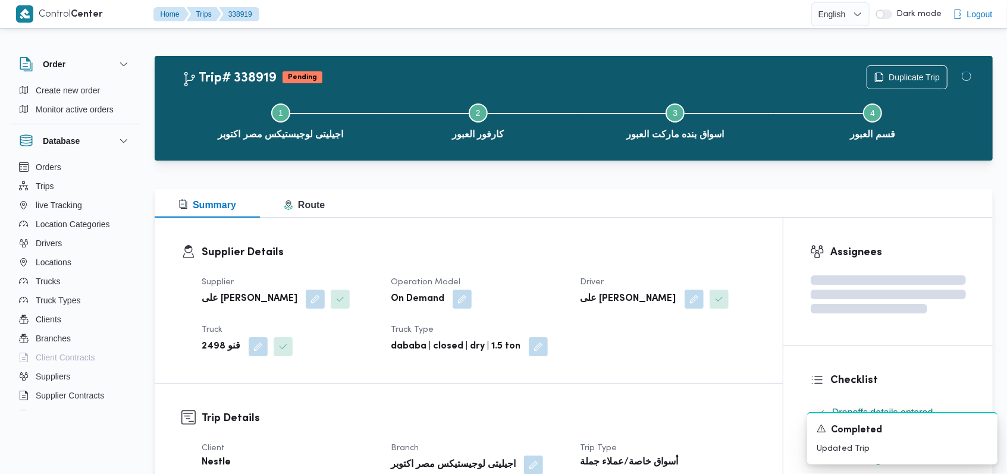
click at [543, 272] on div "Supplier على [PERSON_NAME] Operation Model On Demand Driver على [PERSON_NAME] ق…" at bounding box center [478, 315] width 568 height 95
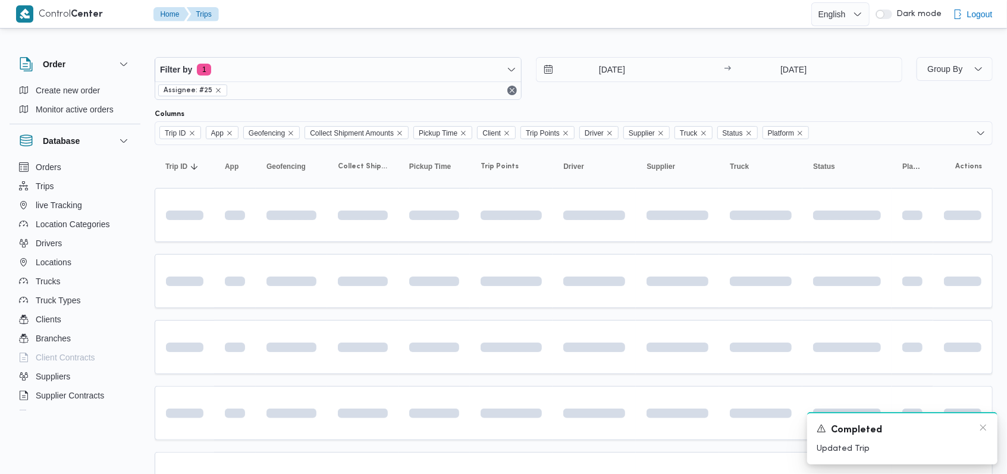
scroll to position [200, 0]
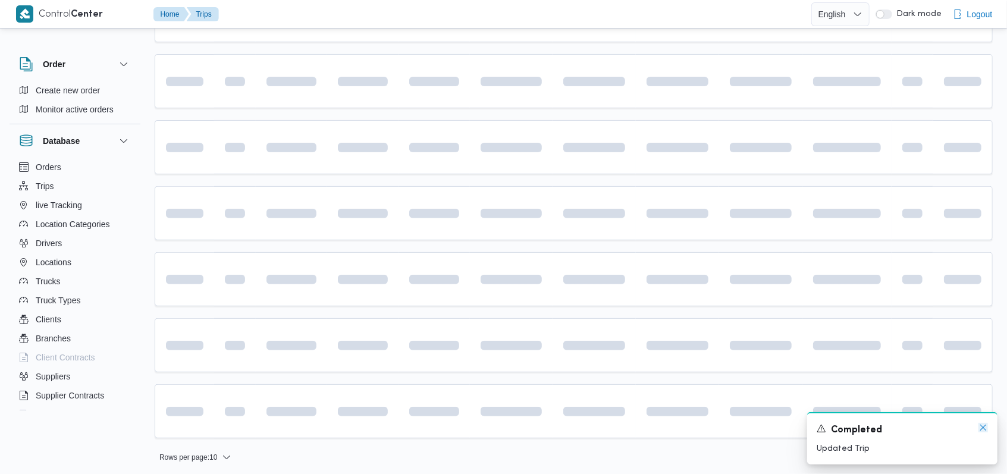
click at [985, 426] on icon "Dismiss toast" at bounding box center [983, 428] width 6 height 6
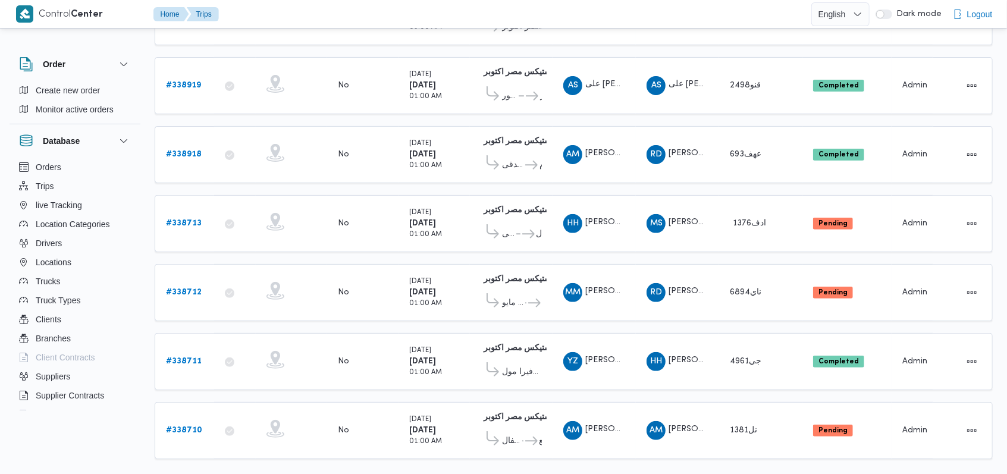
scroll to position [198, 0]
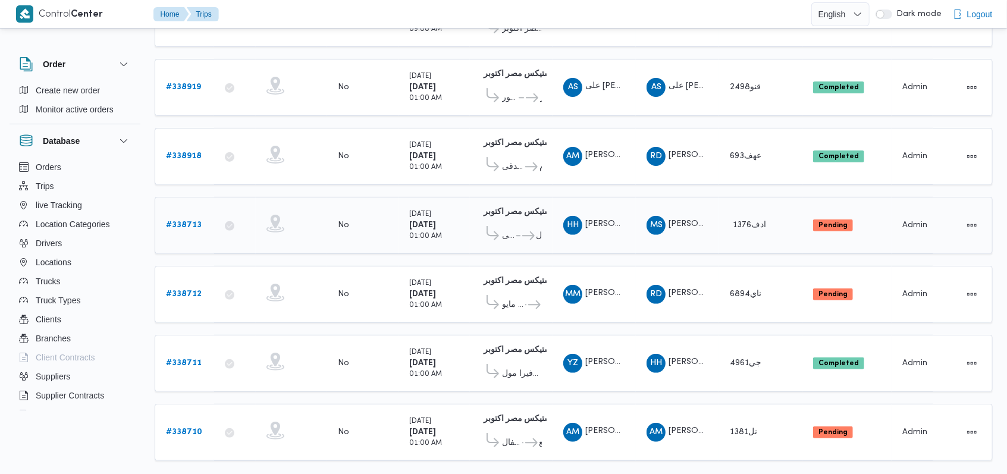
click at [188, 223] on b "# 338713" at bounding box center [184, 225] width 36 height 8
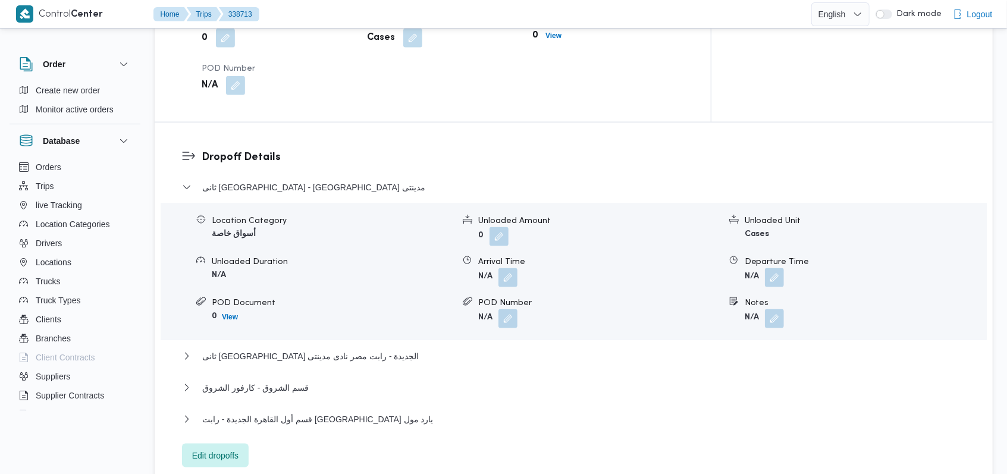
scroll to position [832, 0]
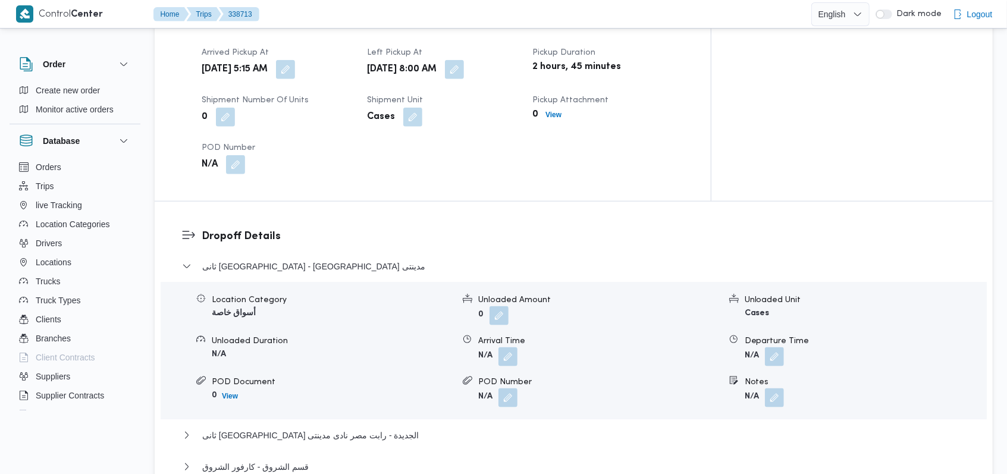
click at [521, 347] on form "N/A" at bounding box center [598, 356] width 241 height 19
click at [512, 347] on button "button" at bounding box center [507, 356] width 19 height 19
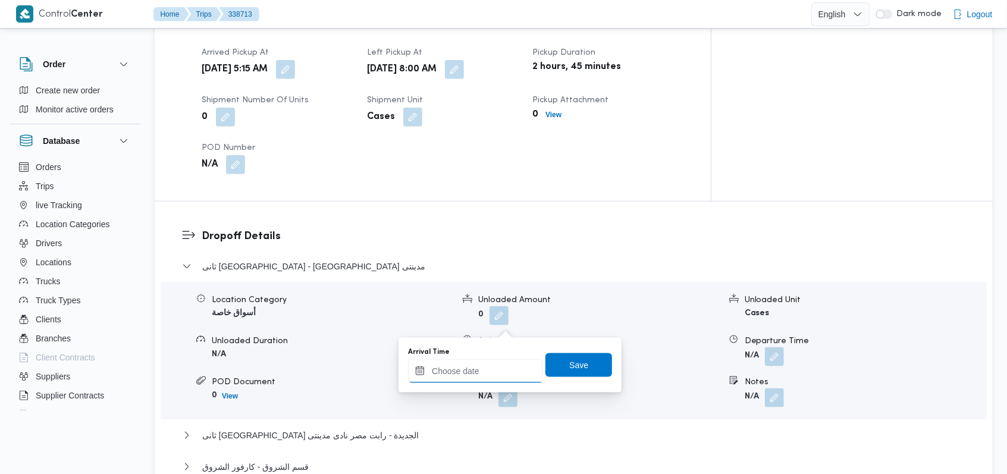
click at [485, 370] on input "Arrival Time" at bounding box center [475, 371] width 135 height 24
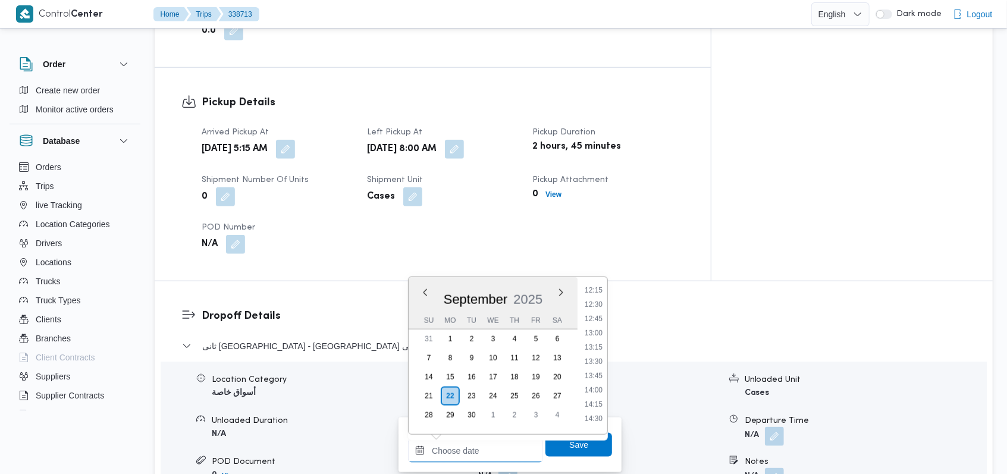
scroll to position [524, 0]
click at [599, 312] on li "09:30" at bounding box center [593, 311] width 27 height 12
type input "[DATE] 09:30"
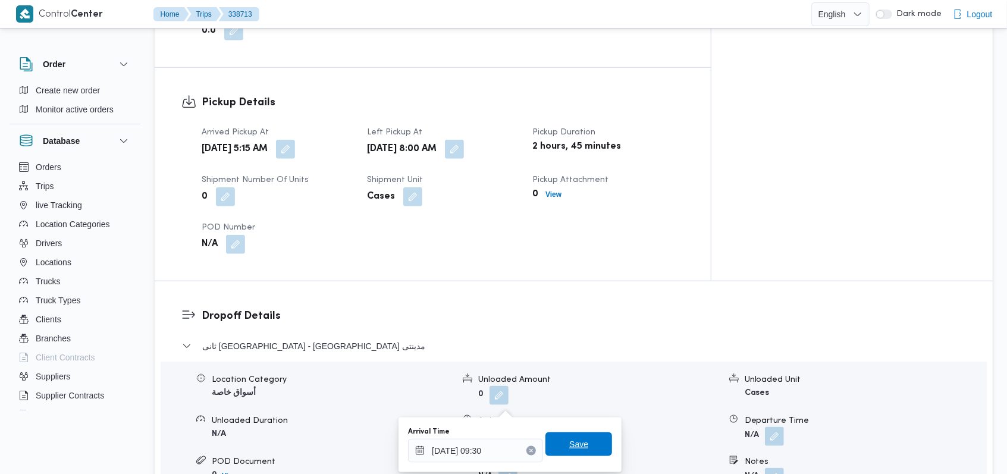
click at [576, 447] on span "Save" at bounding box center [578, 444] width 19 height 14
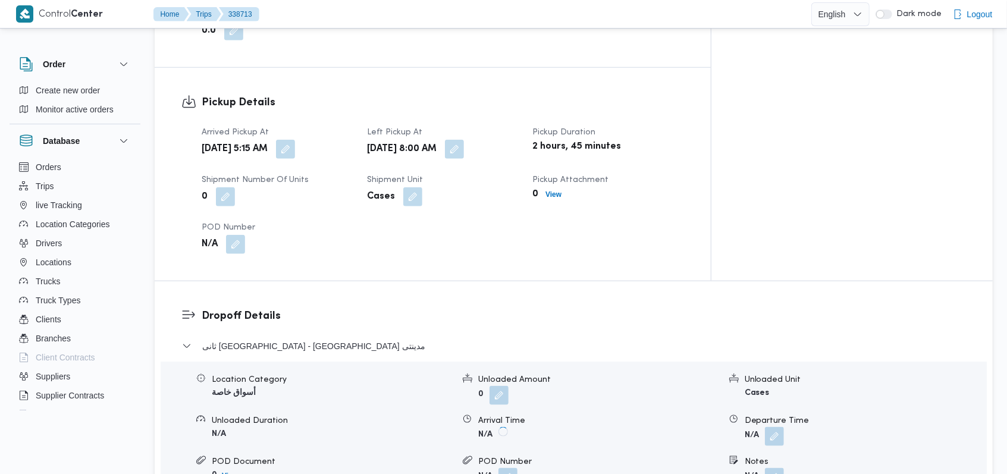
scroll to position [911, 0]
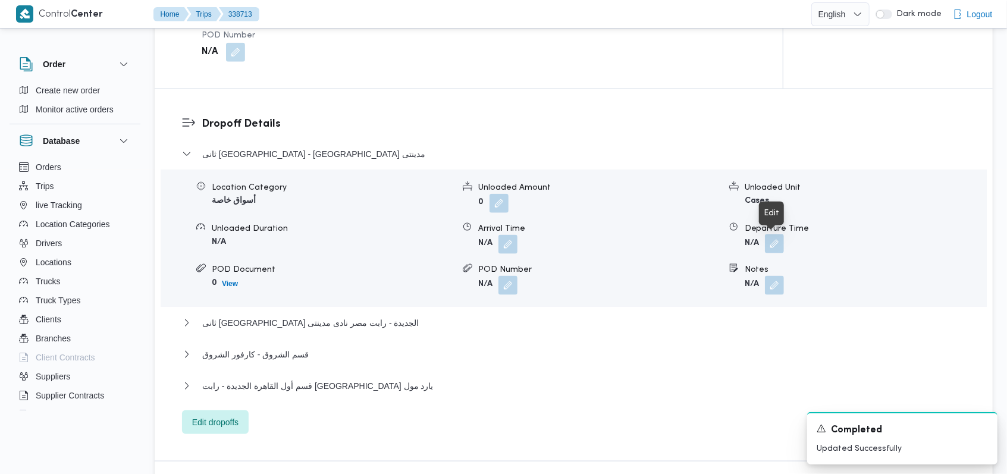
click at [775, 237] on button "button" at bounding box center [774, 243] width 19 height 19
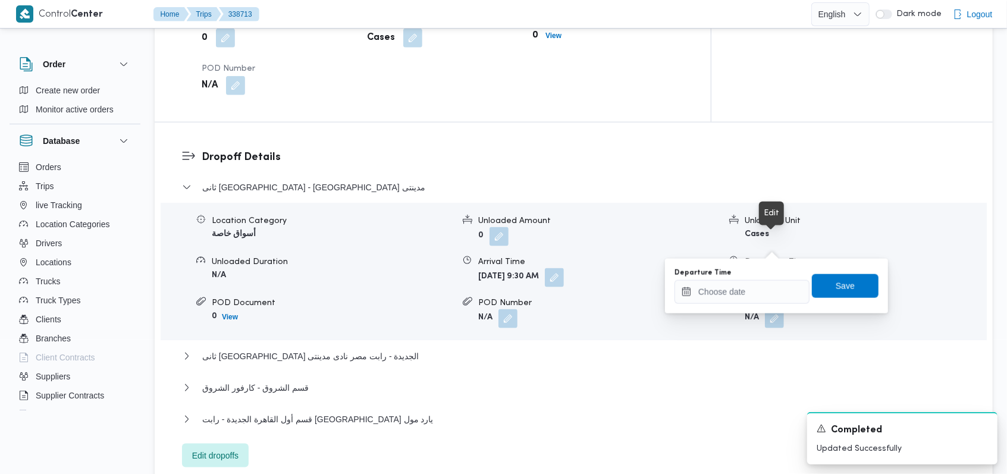
click at [744, 275] on div "Departure Time" at bounding box center [741, 273] width 135 height 10
click at [743, 296] on input "Departure Time" at bounding box center [741, 292] width 135 height 24
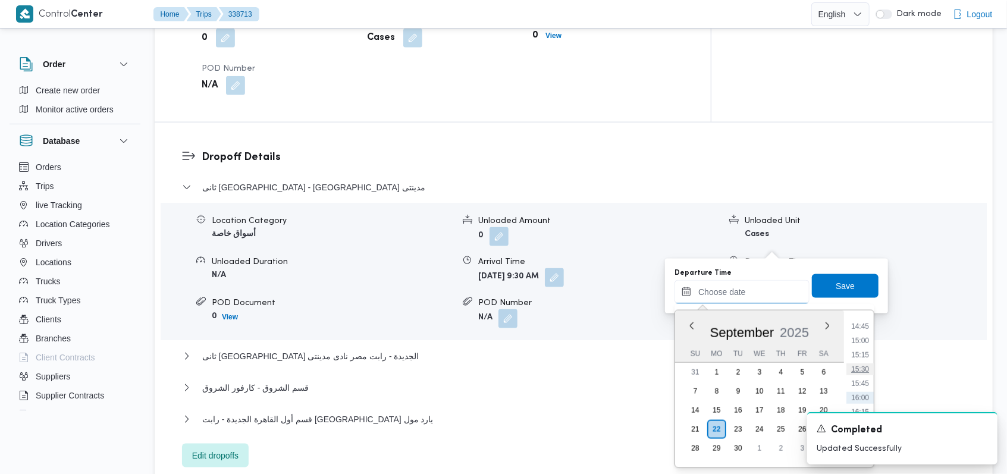
scroll to position [603, 0]
click at [862, 350] on li "11:00" at bounding box center [859, 350] width 27 height 12
type input "[DATE] 11:00"
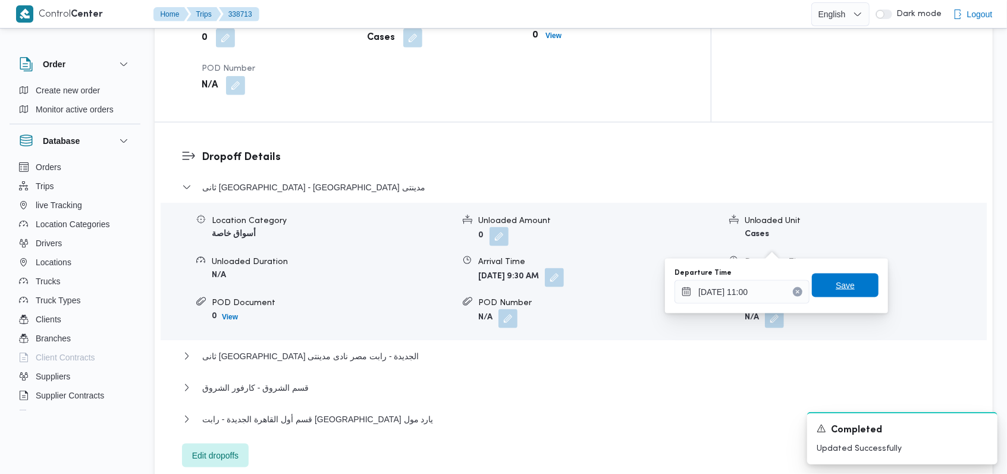
click at [861, 293] on span "Save" at bounding box center [845, 286] width 67 height 24
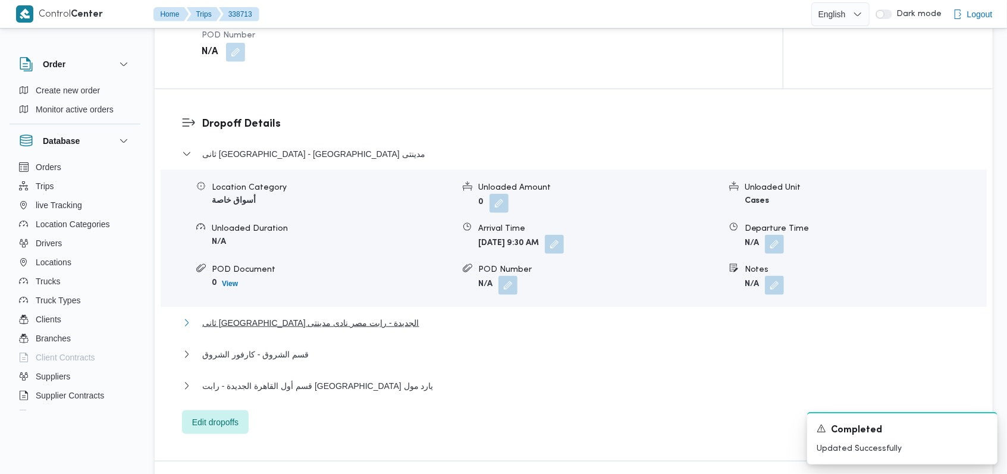
click at [308, 321] on span "ثانى [GEOGRAPHIC_DATA] الجديدة - رابت مصر نادى مدينتى" at bounding box center [310, 323] width 217 height 14
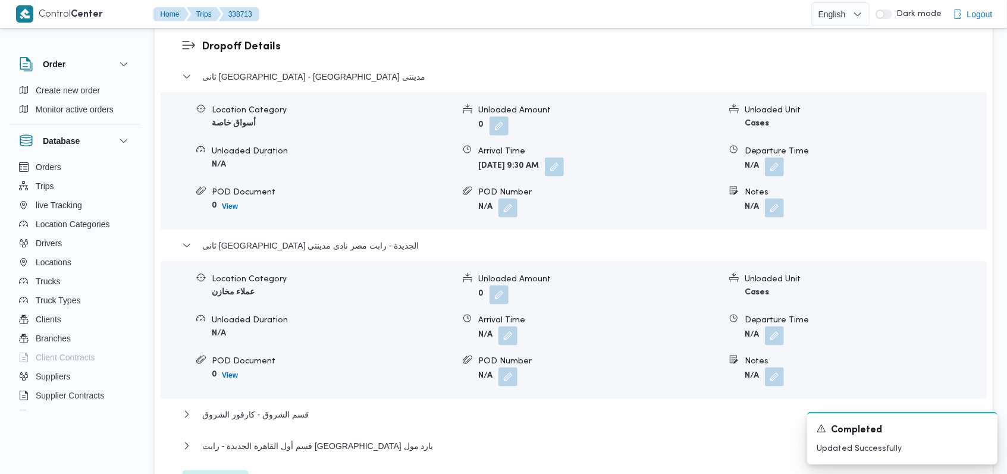
scroll to position [1070, 0]
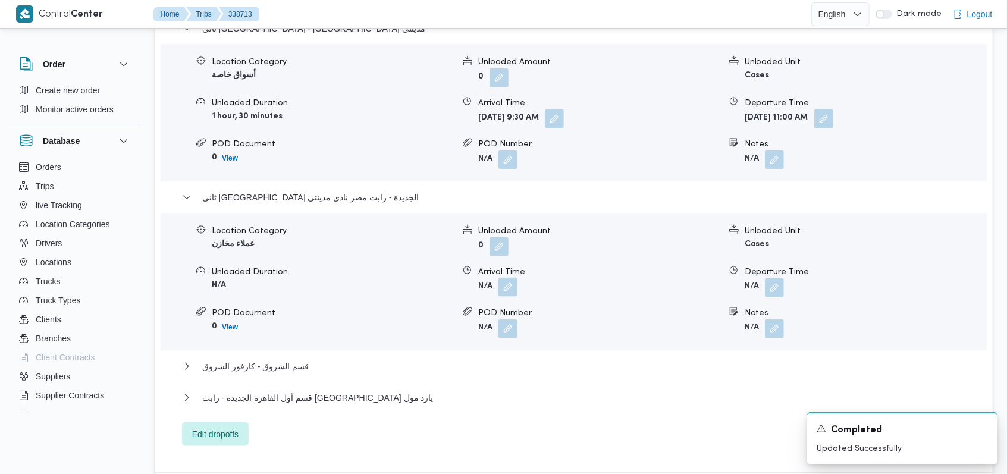
click at [505, 278] on button "button" at bounding box center [507, 287] width 19 height 19
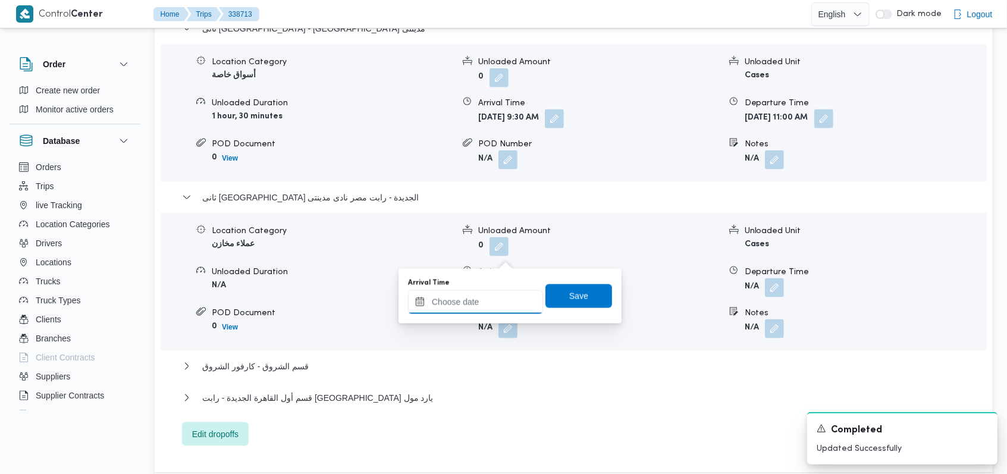
click at [483, 296] on input "Arrival Time" at bounding box center [475, 302] width 135 height 24
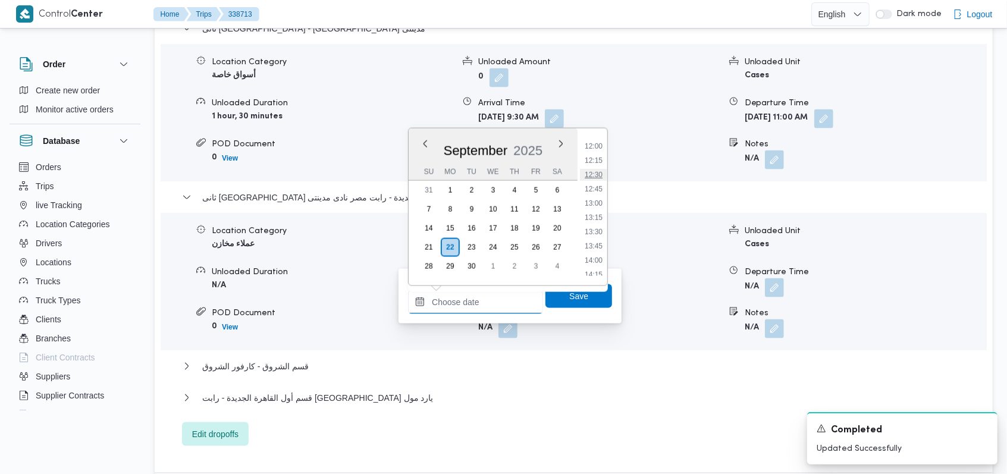
scroll to position [603, 0]
click at [598, 171] on li "11:00" at bounding box center [593, 168] width 27 height 12
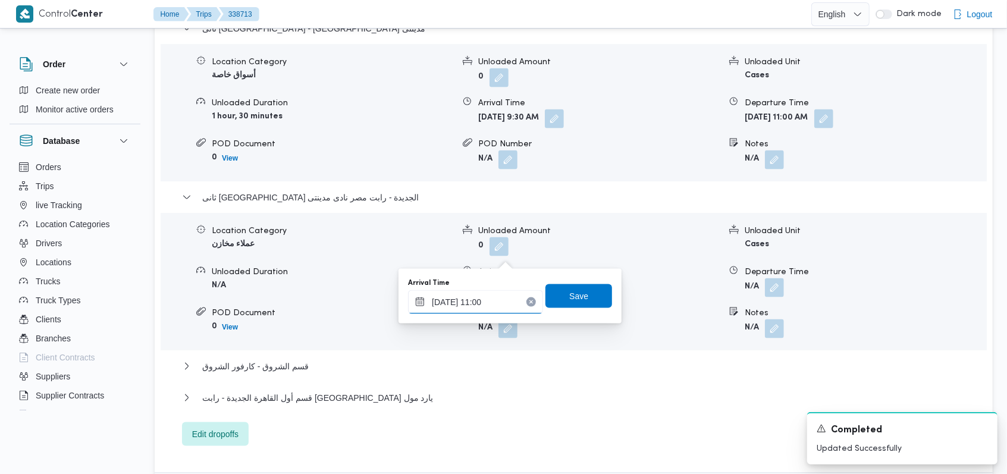
click at [482, 298] on input "[DATE] 11:00" at bounding box center [475, 302] width 135 height 24
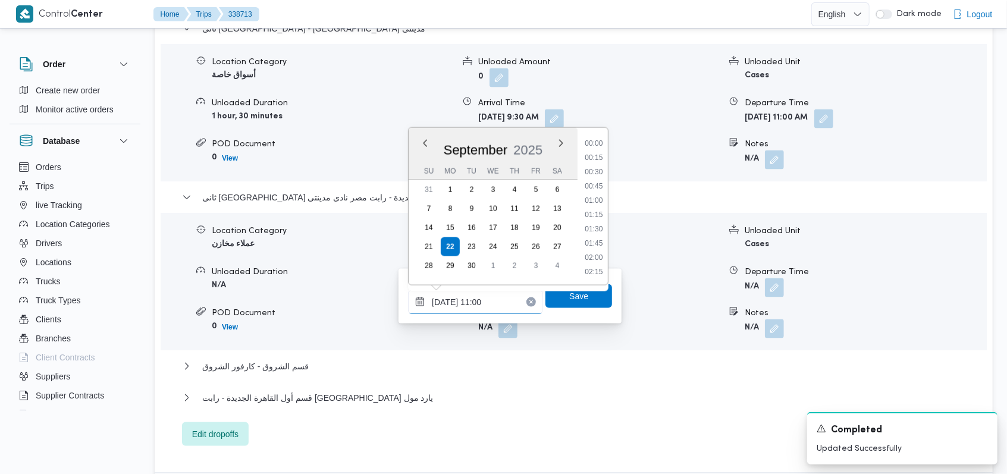
scroll to position [556, 0]
click at [590, 240] on li "11:30" at bounding box center [593, 244] width 27 height 12
type input "[DATE] 11:30"
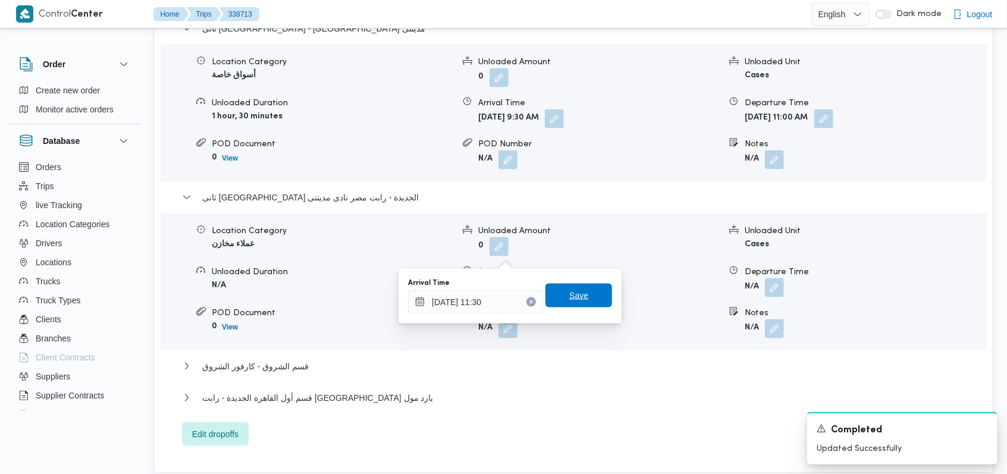
click at [586, 288] on span "Save" at bounding box center [578, 296] width 67 height 24
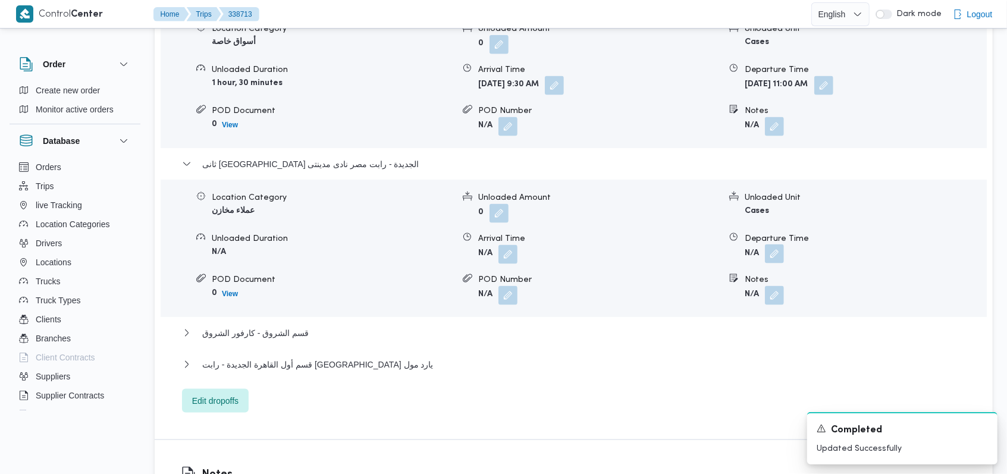
click at [768, 253] on button "button" at bounding box center [774, 253] width 19 height 19
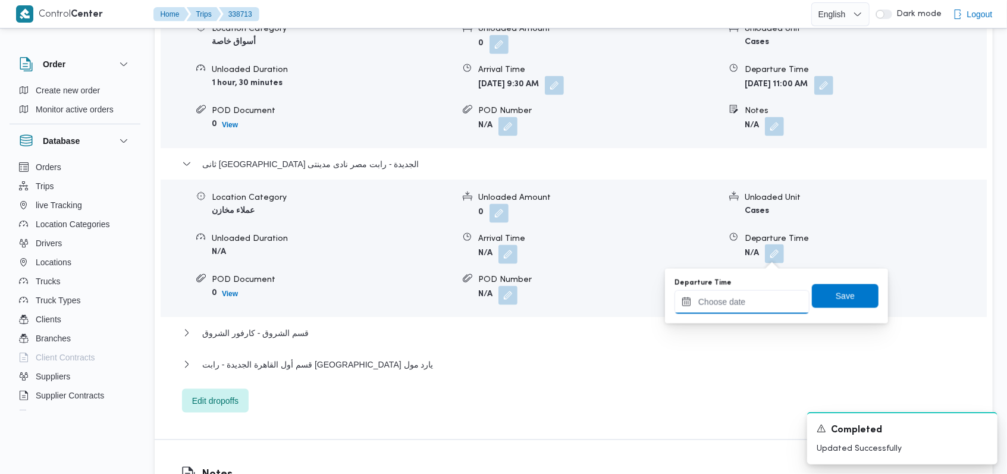
click at [743, 297] on input "Departure Time" at bounding box center [741, 302] width 135 height 24
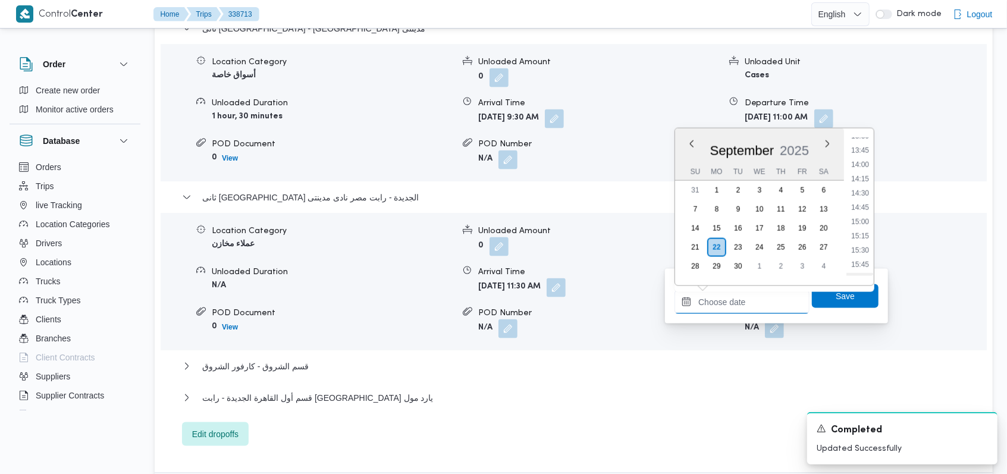
scroll to position [683, 0]
click at [869, 150] on li "12:00" at bounding box center [859, 146] width 27 height 12
type input "[DATE] 12:00"
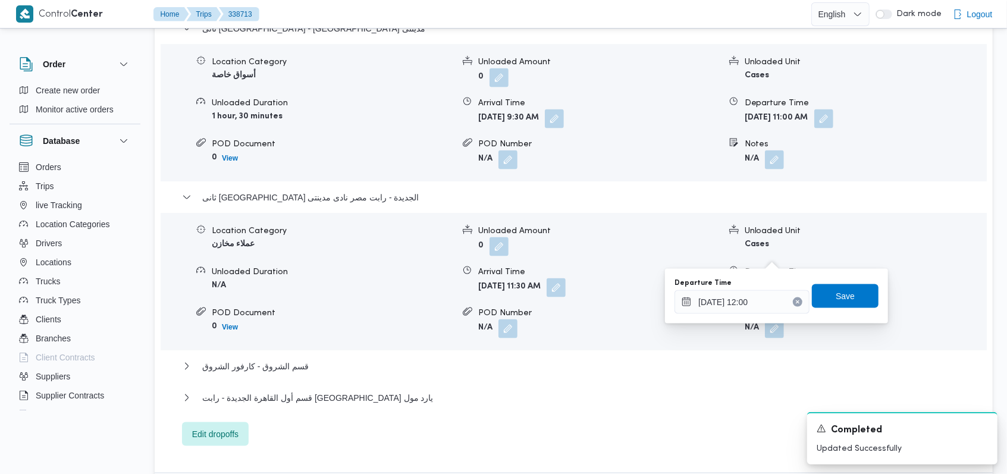
click at [845, 282] on div "Departure Time [DATE] 12:00 Save" at bounding box center [776, 296] width 206 height 38
click at [844, 287] on span "Save" at bounding box center [845, 296] width 67 height 24
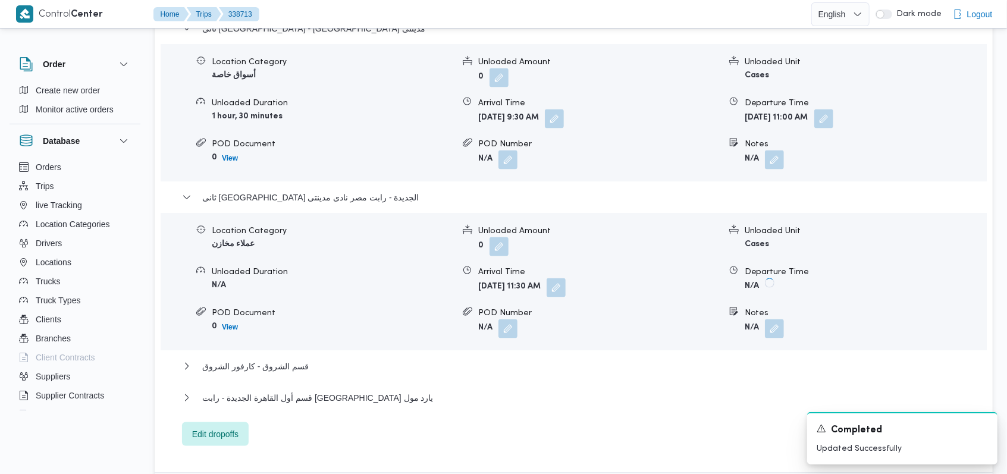
click at [253, 359] on div "قسم الشروق - كارفور الشروق" at bounding box center [574, 370] width 784 height 23
click at [333, 359] on button "قسم الشروق - كارفور الشروق" at bounding box center [574, 366] width 784 height 14
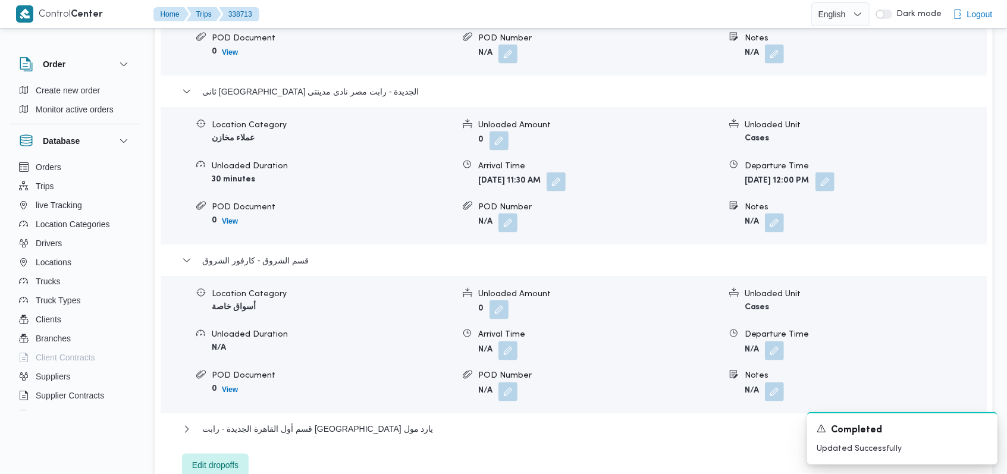
scroll to position [1308, 0]
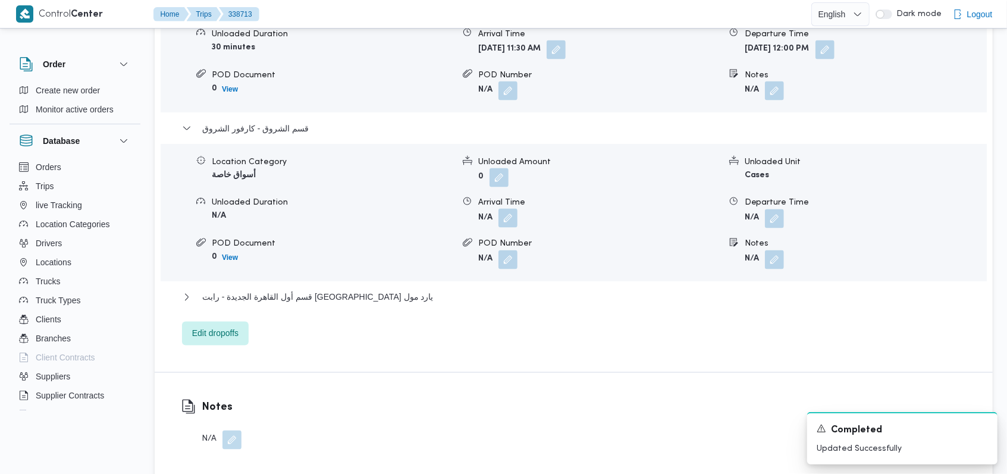
click at [502, 209] on button "button" at bounding box center [507, 218] width 19 height 19
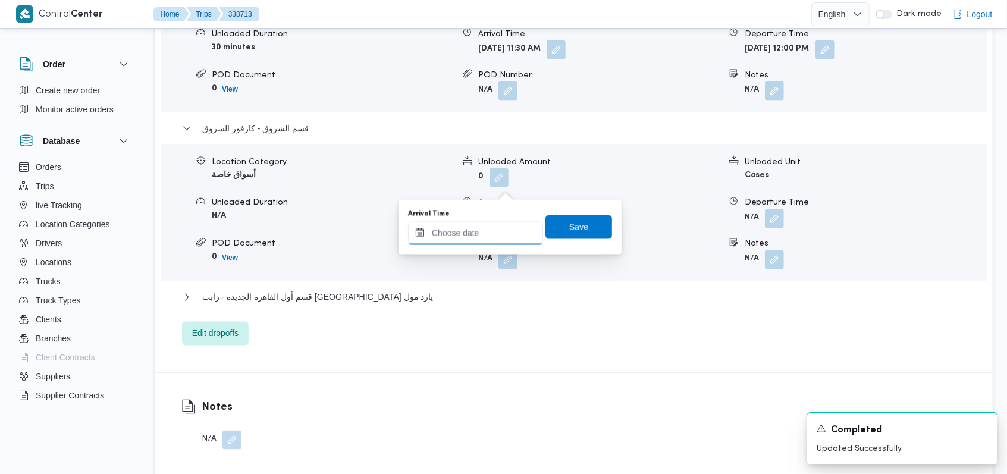
click at [478, 229] on input "Arrival Time" at bounding box center [475, 233] width 135 height 24
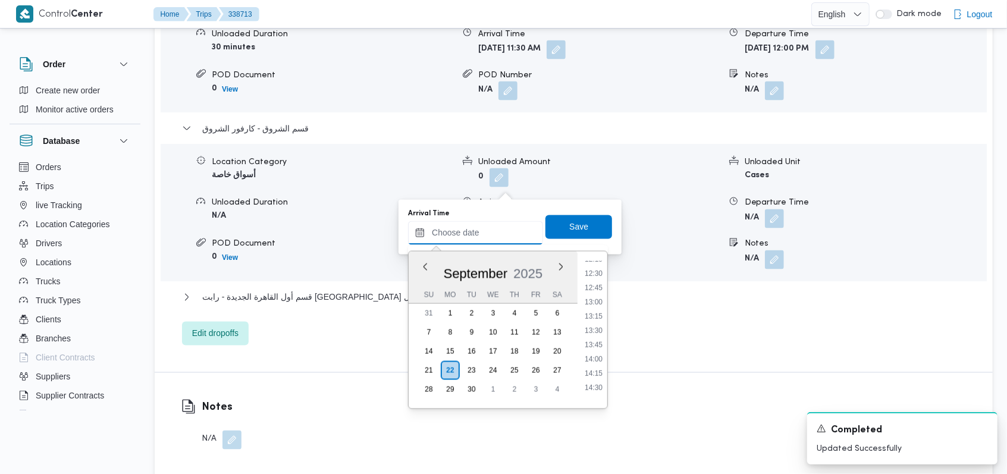
scroll to position [683, 0]
click at [601, 299] on li "12:30" at bounding box center [593, 298] width 27 height 12
type input "[DATE] 12:30"
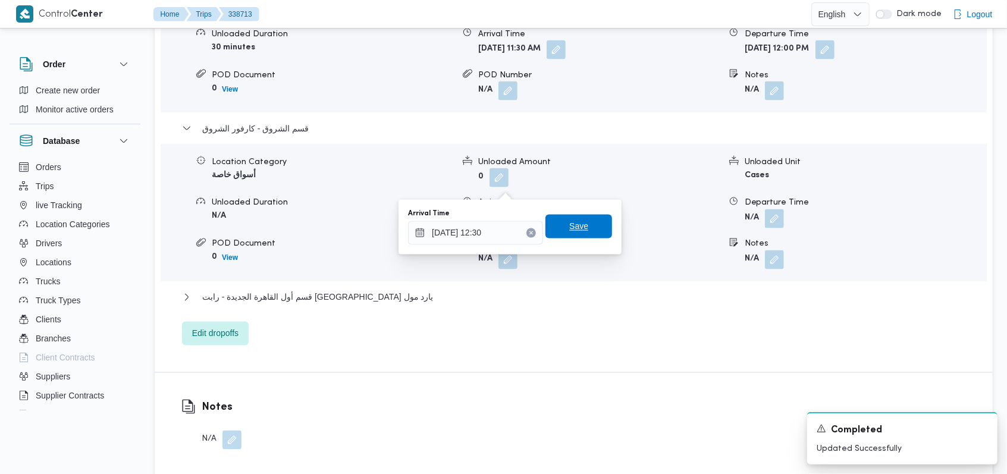
click at [589, 227] on span "Save" at bounding box center [578, 227] width 67 height 24
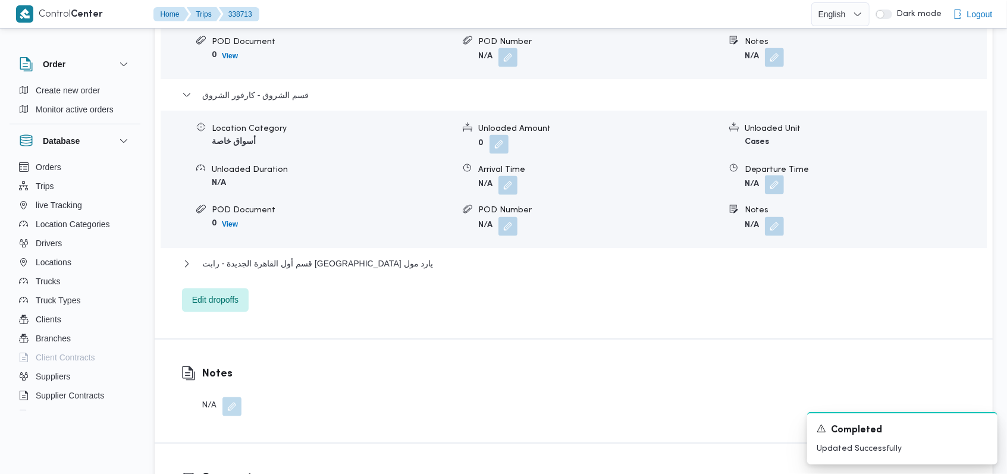
click at [773, 183] on button "button" at bounding box center [774, 184] width 19 height 19
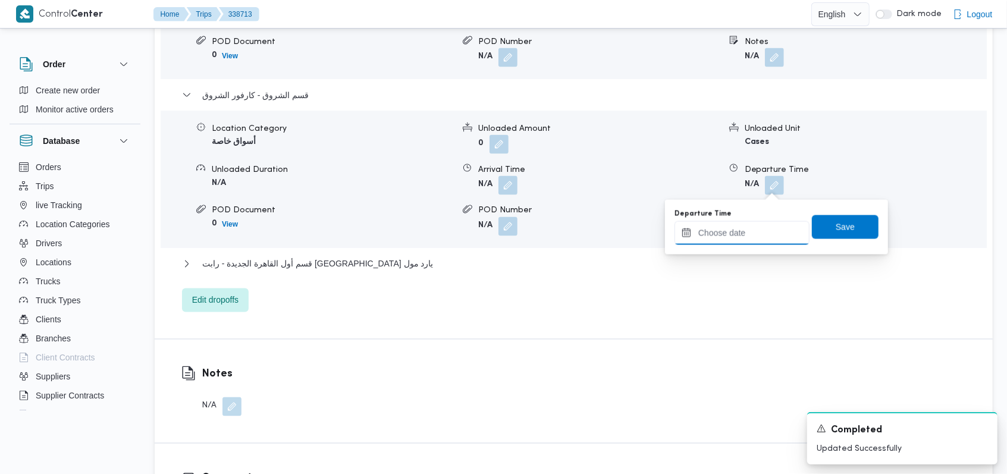
click at [744, 235] on input "Departure Time" at bounding box center [741, 233] width 135 height 24
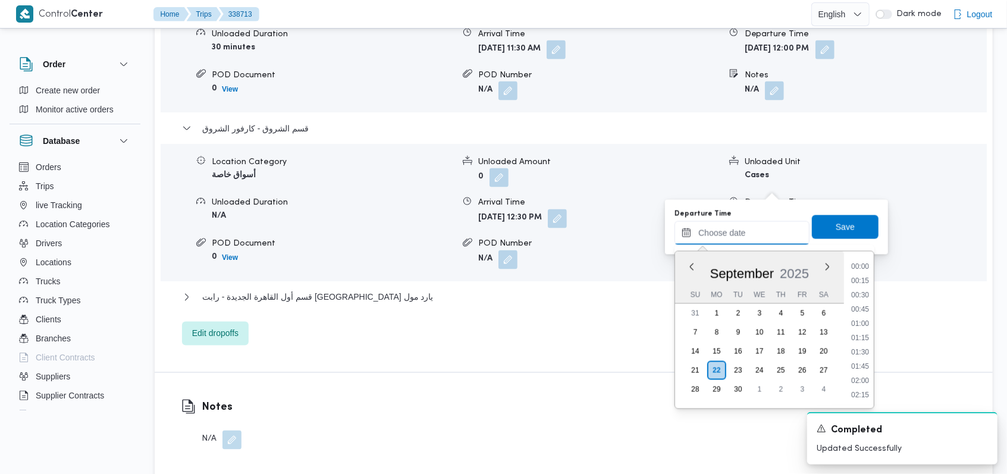
scroll to position [841, 0]
click at [865, 285] on li "15:00" at bounding box center [859, 282] width 27 height 12
type input "[DATE] 15:00"
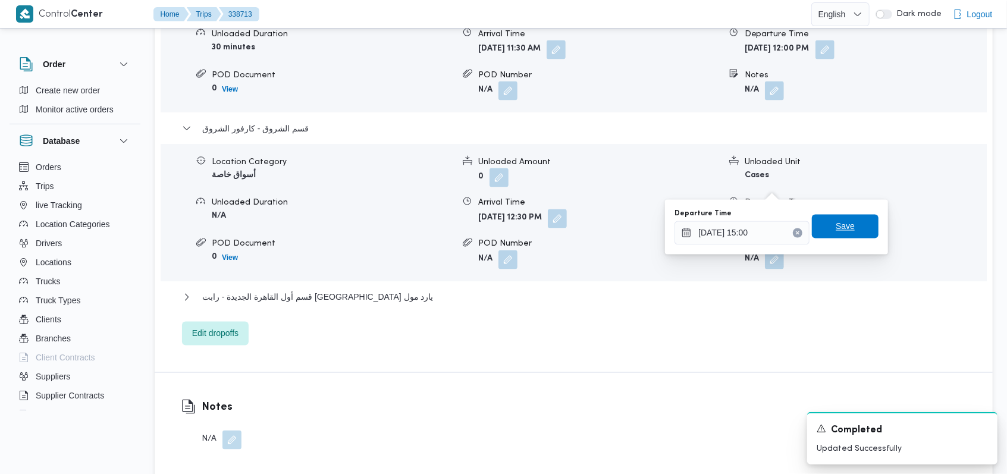
click at [856, 226] on span "Save" at bounding box center [845, 227] width 67 height 24
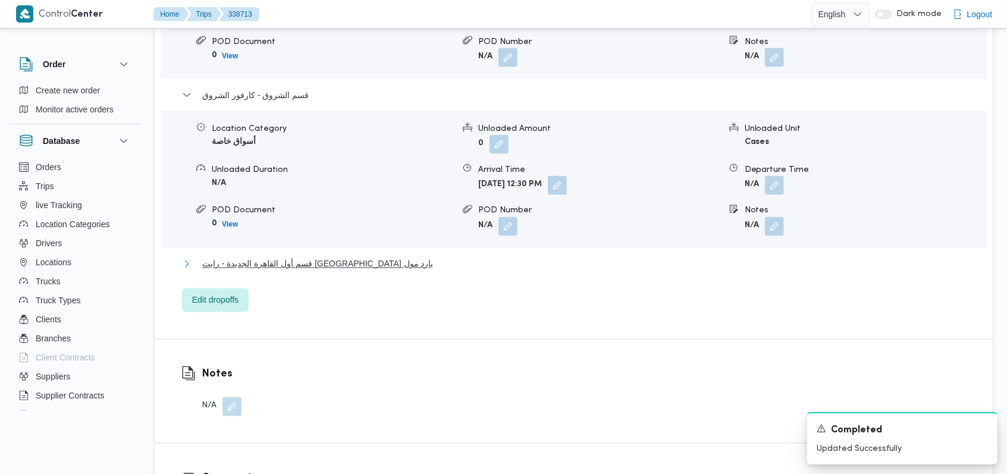
click at [373, 260] on button "قسم أول القاهرة الجديدة - رابت [GEOGRAPHIC_DATA] يارد مول" at bounding box center [574, 264] width 784 height 14
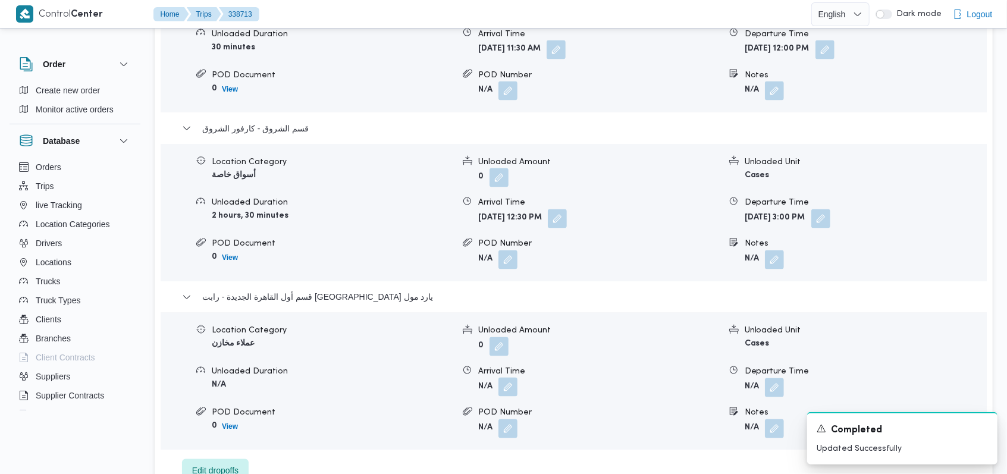
click at [503, 378] on button "button" at bounding box center [507, 387] width 19 height 19
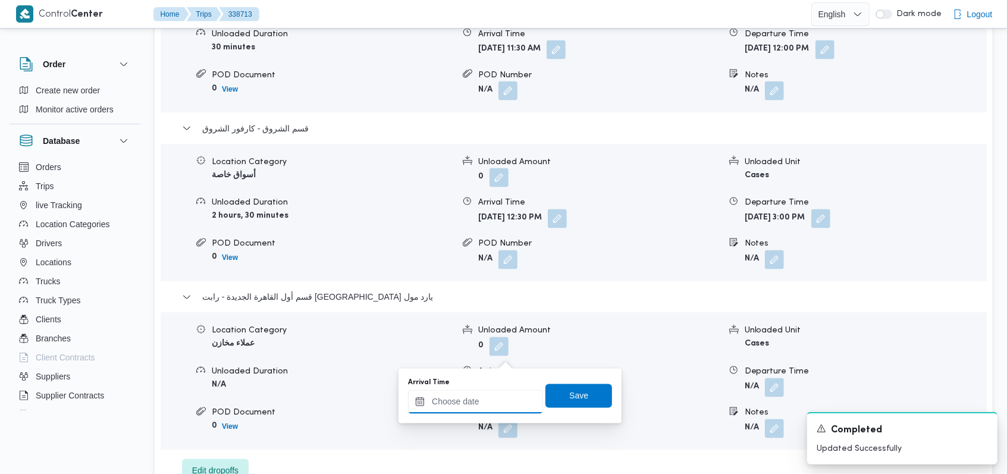
click at [499, 393] on input "Arrival Time" at bounding box center [475, 402] width 135 height 24
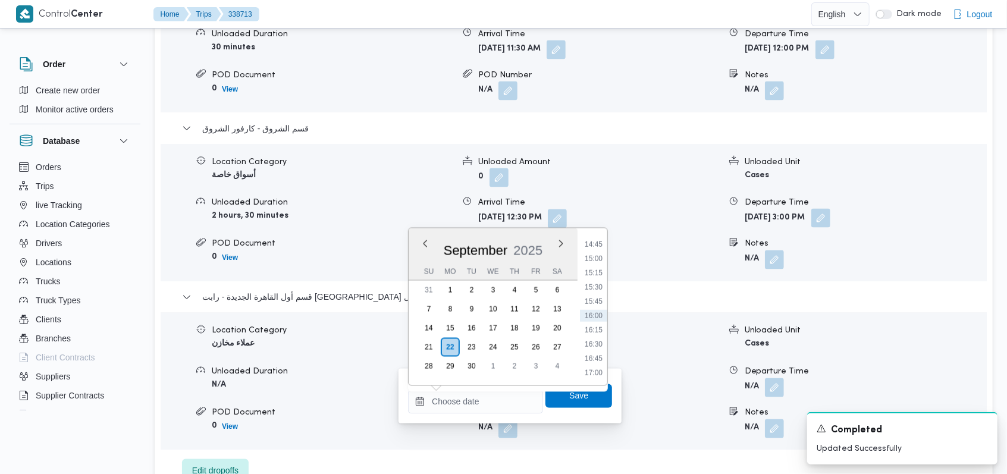
click at [830, 209] on button "button" at bounding box center [820, 218] width 19 height 19
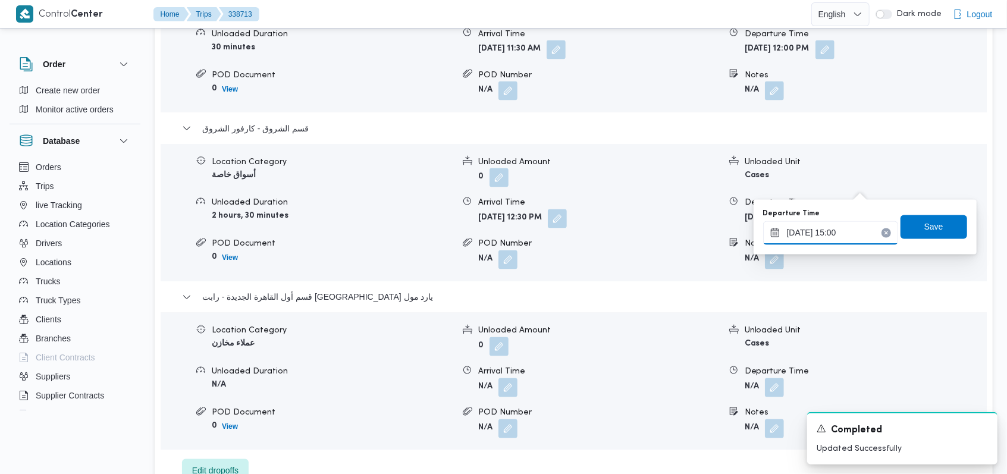
click at [852, 234] on input "[DATE] 15:00" at bounding box center [830, 233] width 135 height 24
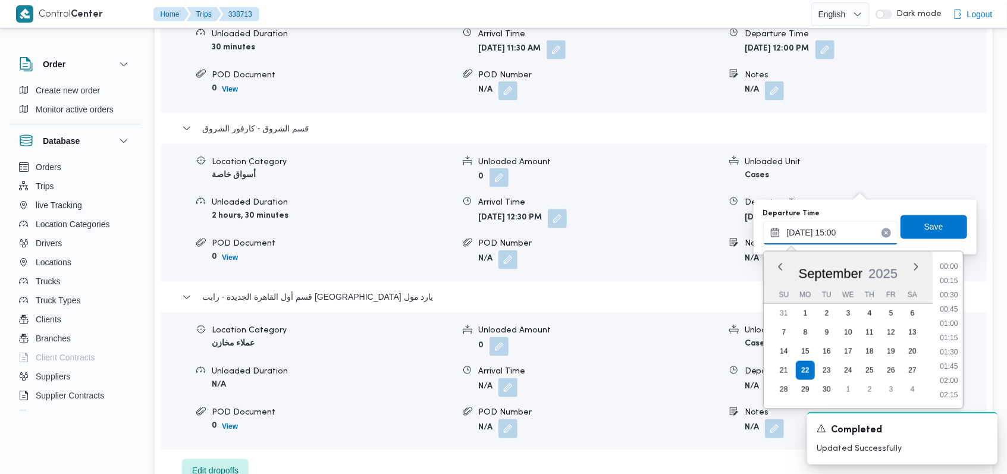
scroll to position [784, 0]
click at [954, 279] on li "14:00" at bounding box center [948, 282] width 27 height 12
type input "[DATE] 14:00"
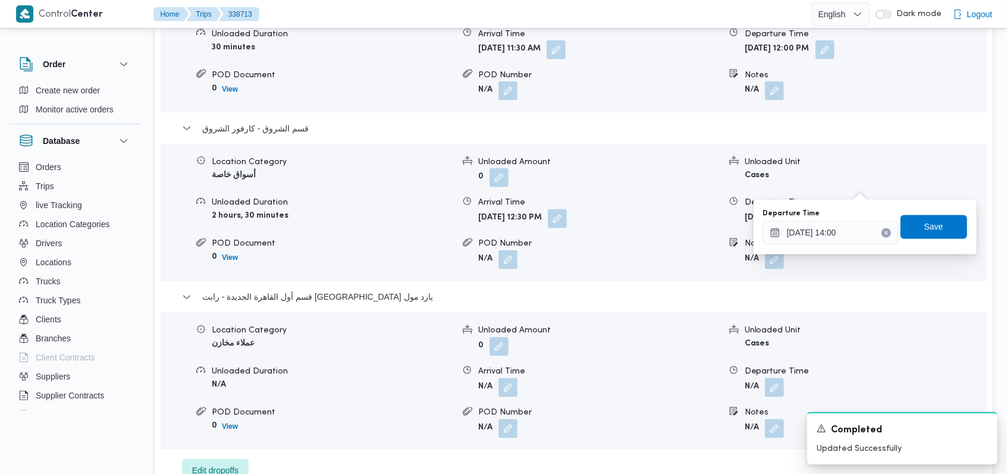
click at [936, 206] on div "You are in a dialog. To close this dialog, hit escape. Departure Time [DATE] 14…" at bounding box center [864, 227] width 223 height 55
click at [932, 222] on span "Save" at bounding box center [933, 226] width 19 height 14
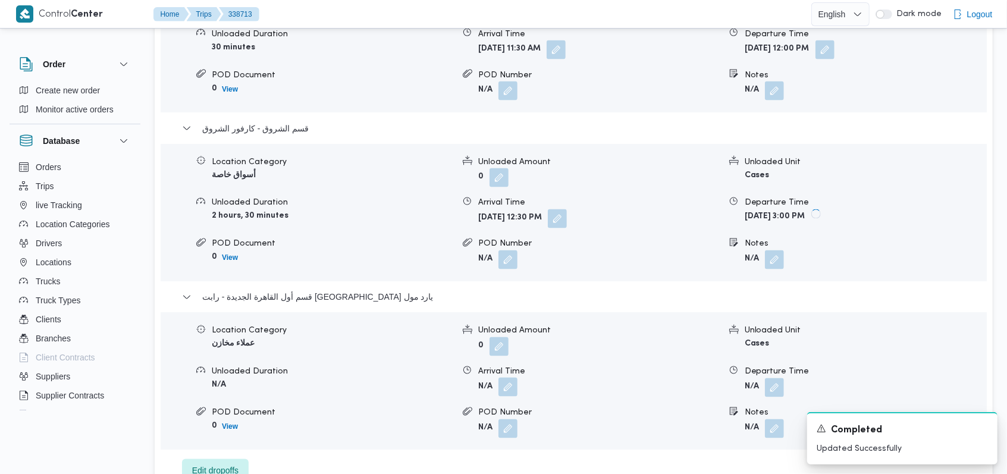
click at [509, 378] on button "button" at bounding box center [507, 387] width 19 height 19
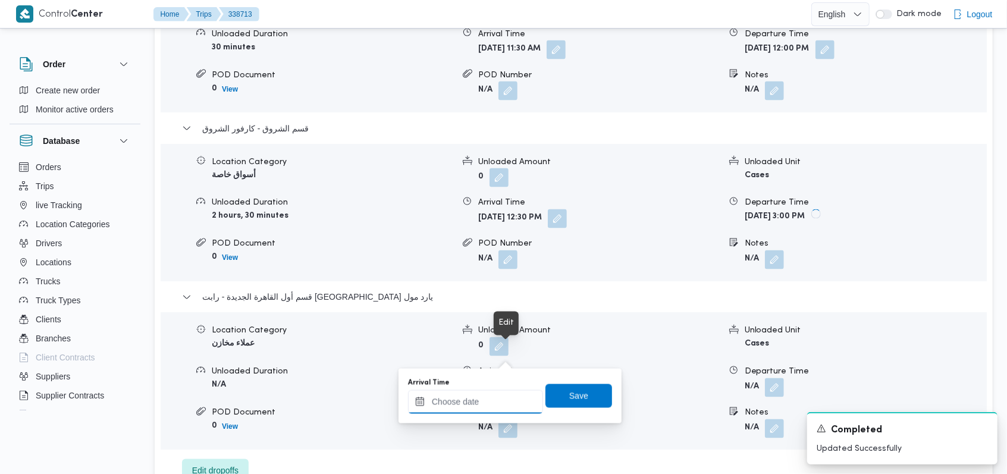
click at [489, 397] on div at bounding box center [475, 402] width 135 height 24
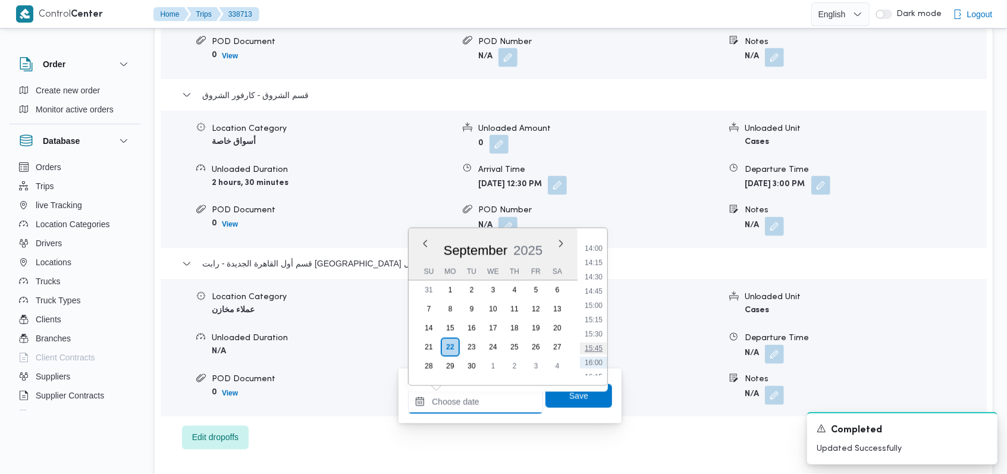
scroll to position [762, 0]
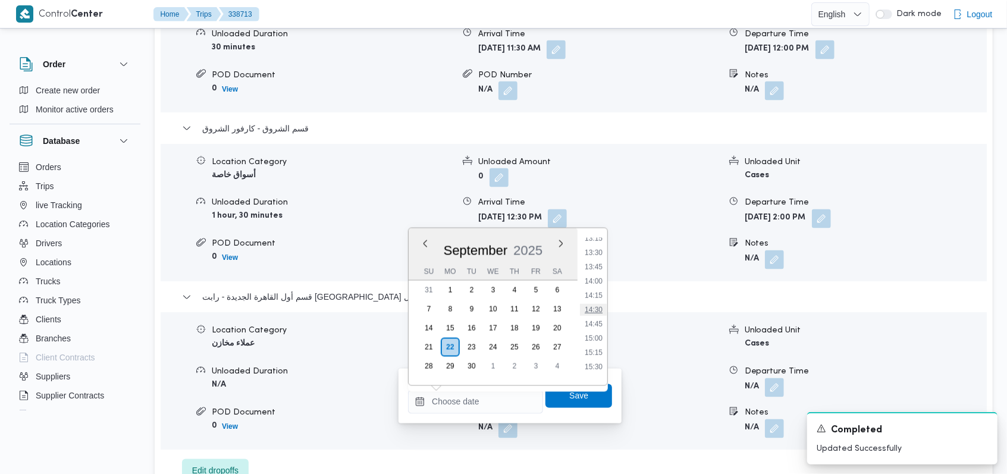
click at [597, 312] on li "14:30" at bounding box center [593, 310] width 27 height 12
type input "[DATE] 14:30"
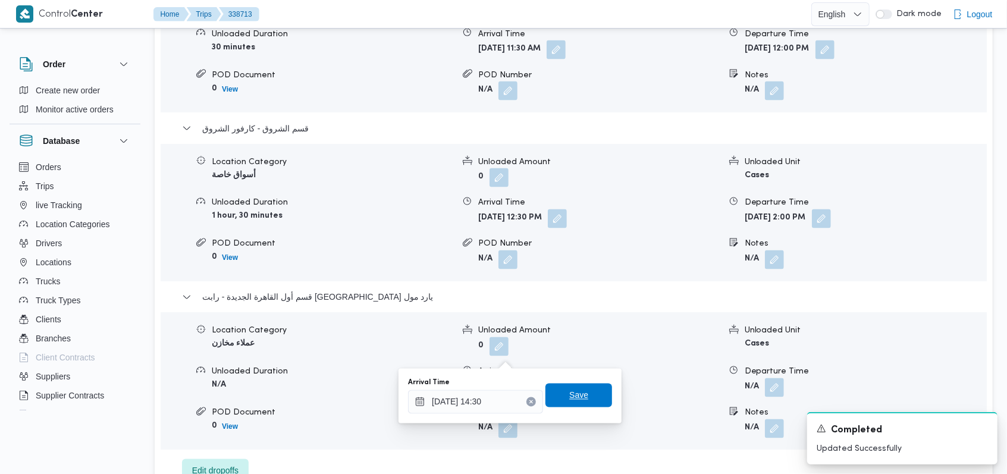
click at [576, 398] on span "Save" at bounding box center [578, 395] width 19 height 14
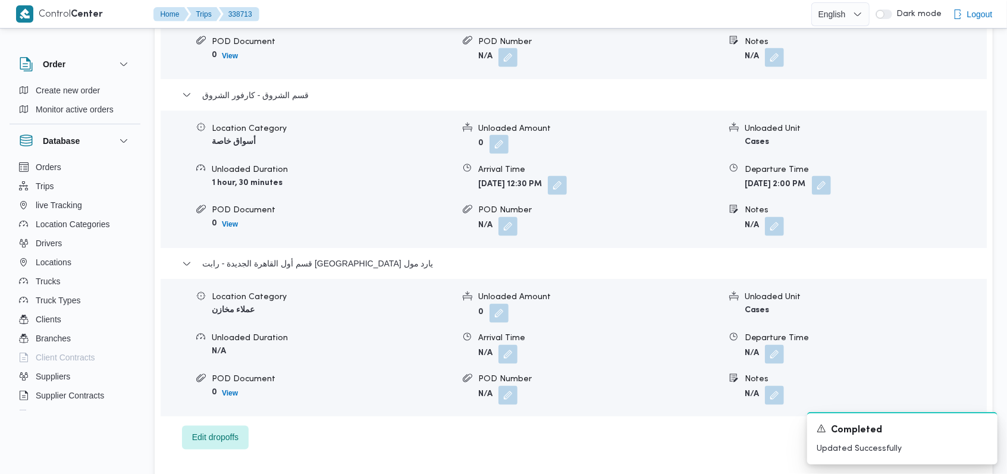
scroll to position [1387, 0]
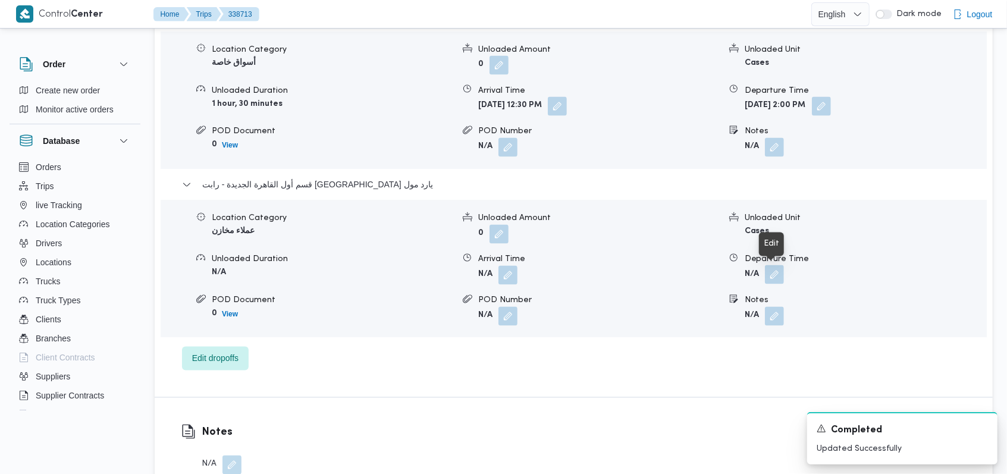
click at [775, 284] on button "button" at bounding box center [774, 274] width 19 height 19
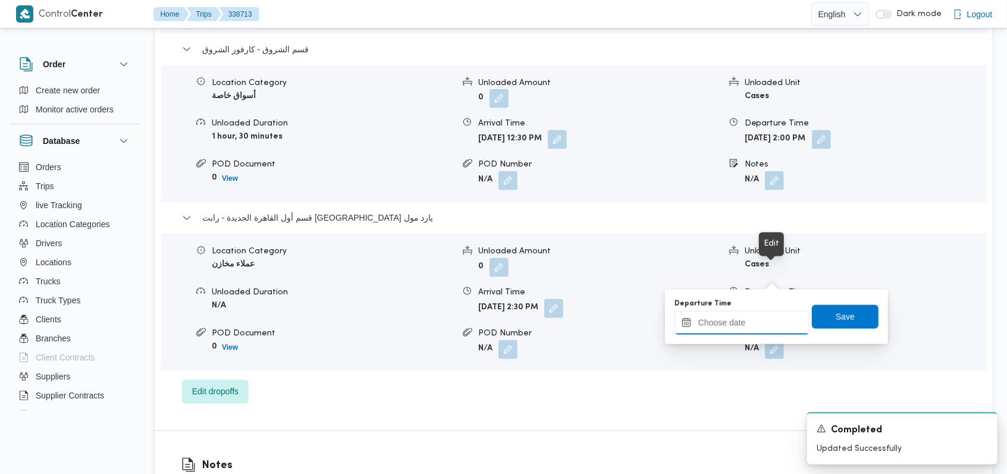
click at [748, 325] on input "Departure Time" at bounding box center [741, 323] width 135 height 24
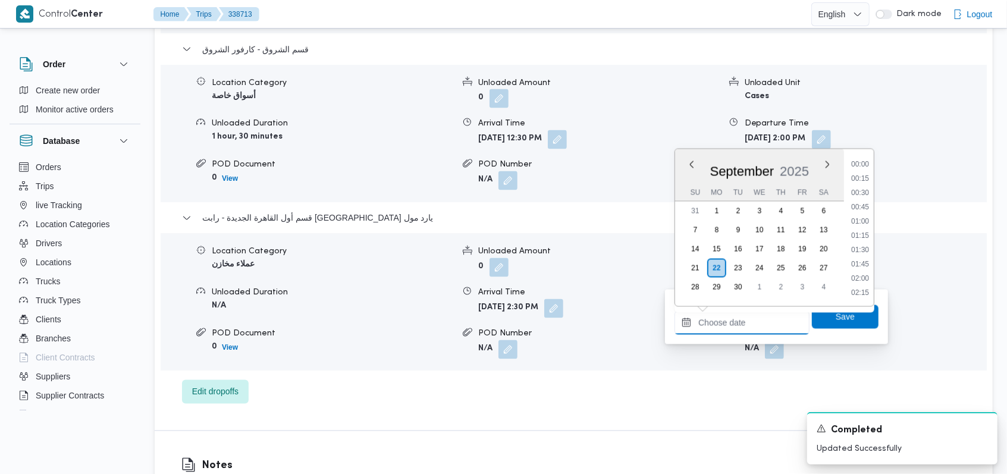
scroll to position [841, 0]
click at [866, 183] on li "15:00" at bounding box center [859, 180] width 27 height 12
type input "[DATE] 15:00"
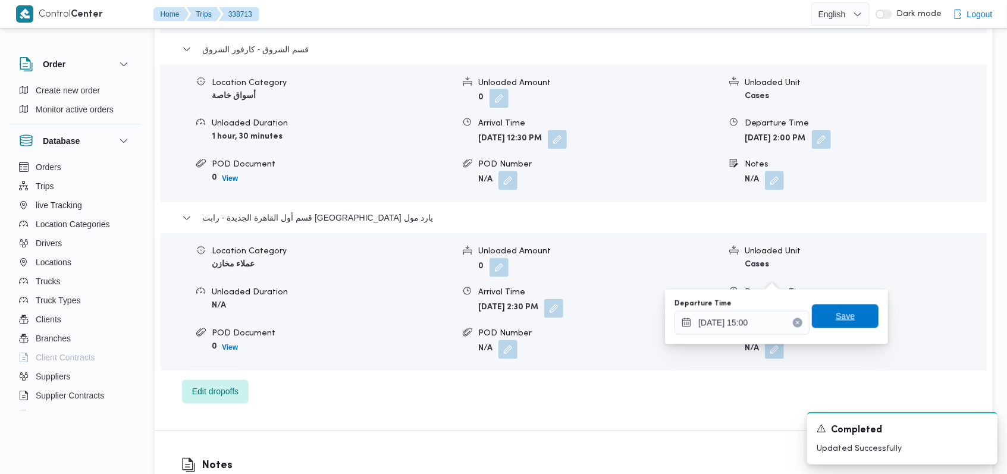
click at [835, 320] on span "Save" at bounding box center [844, 316] width 19 height 14
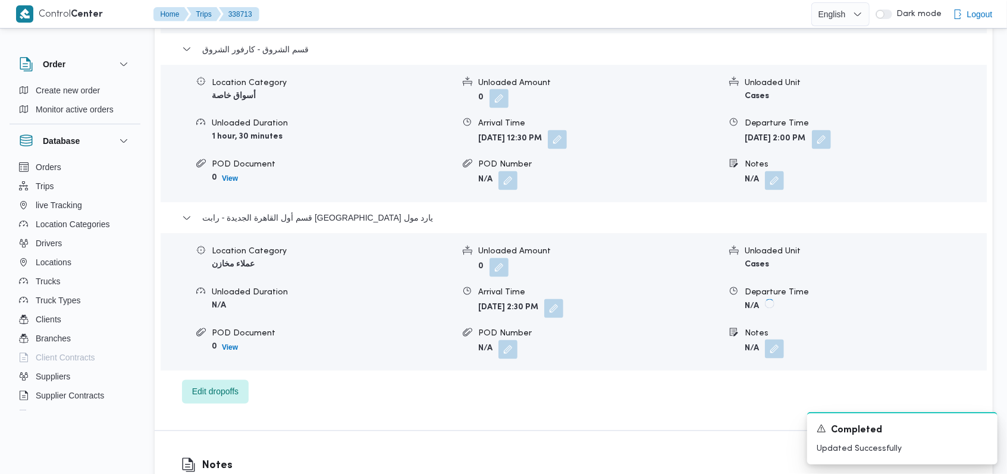
click at [775, 340] on button "button" at bounding box center [774, 349] width 19 height 19
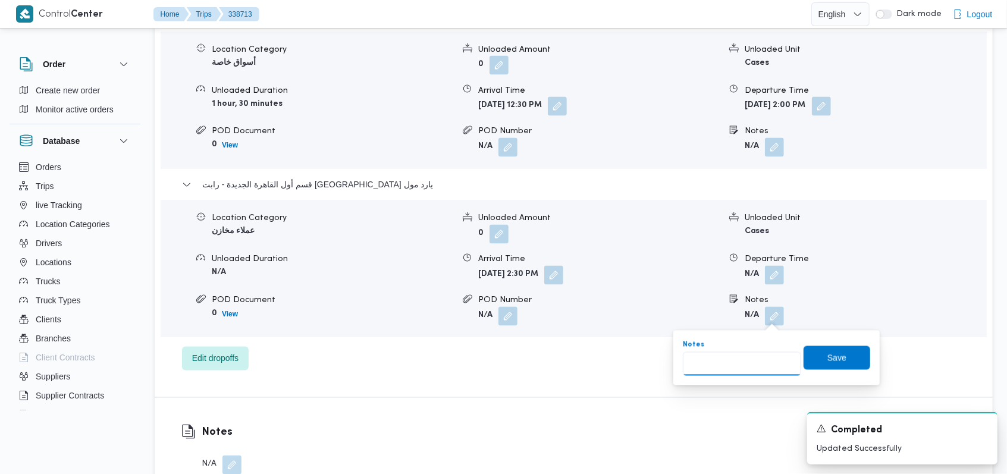
click at [742, 357] on input "Notes" at bounding box center [742, 364] width 118 height 24
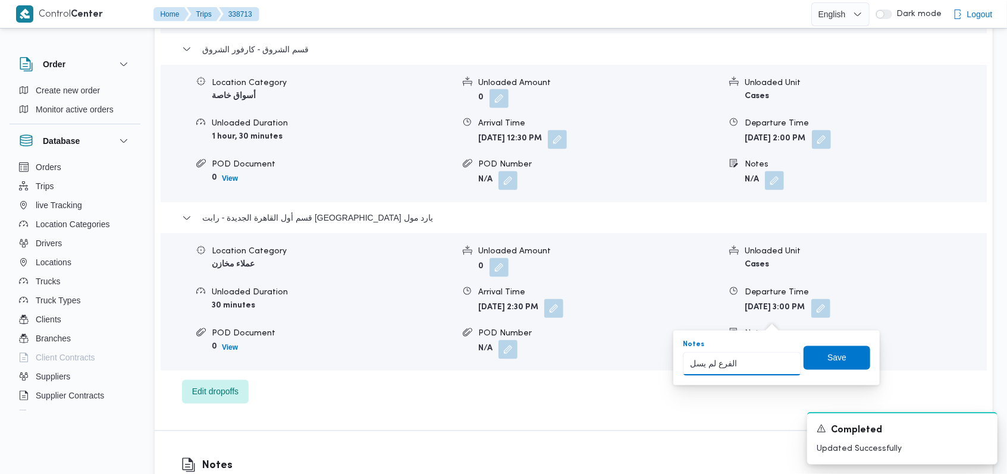
type input "الفرع لم يسلم"
click at [807, 354] on span "Save" at bounding box center [836, 357] width 67 height 24
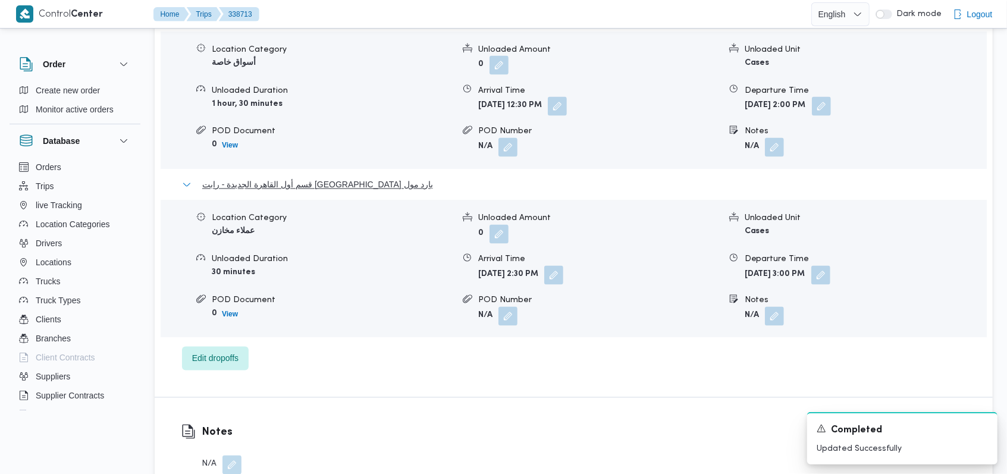
click at [351, 185] on span "قسم أول القاهرة الجديدة - رابت [GEOGRAPHIC_DATA] يارد مول" at bounding box center [317, 185] width 231 height 14
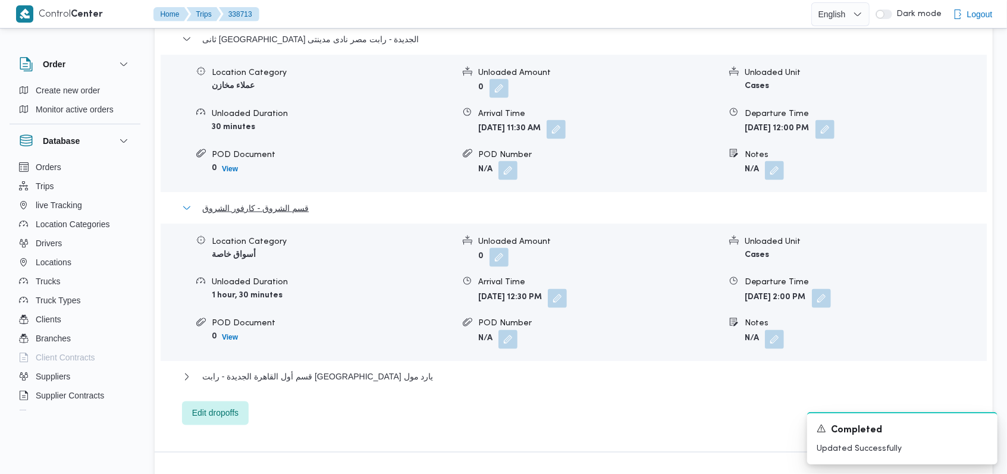
click at [284, 201] on span "قسم الشروق - كارفور الشروق" at bounding box center [255, 208] width 106 height 14
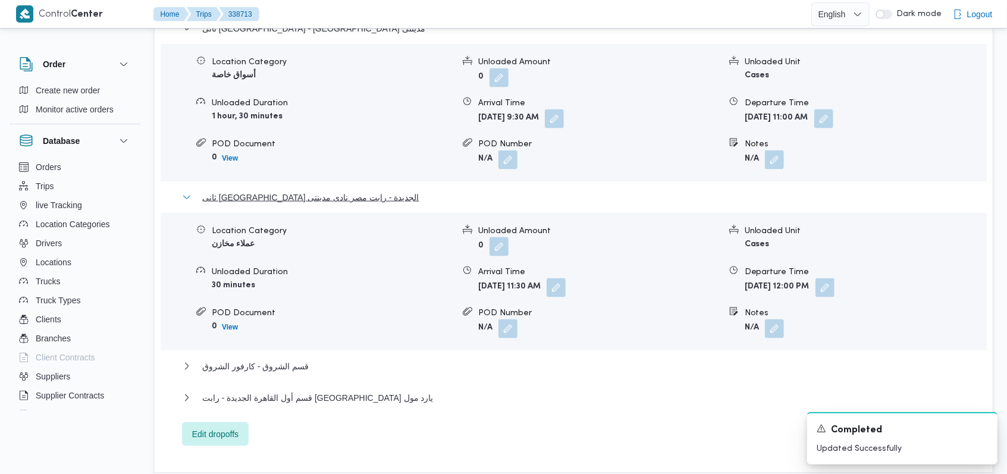
click at [289, 190] on span "ثانى [GEOGRAPHIC_DATA] الجديدة - رابت مصر نادى مدينتى" at bounding box center [310, 197] width 217 height 14
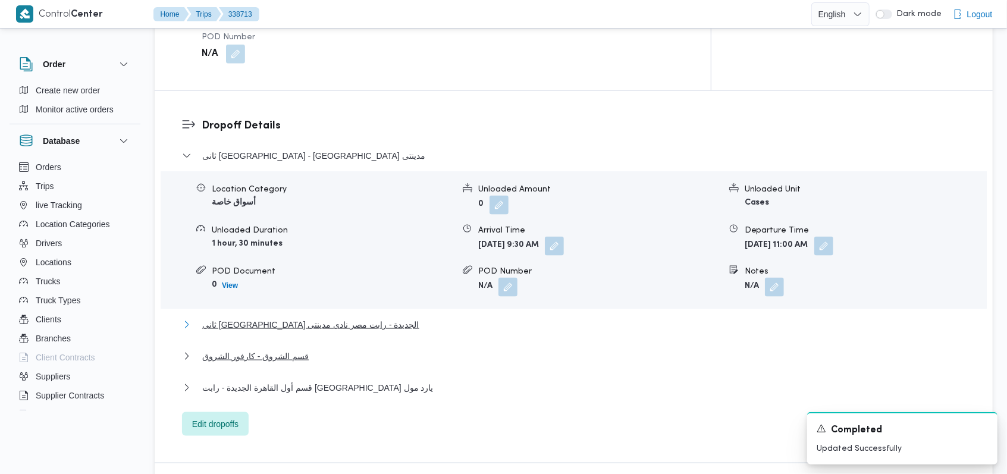
scroll to position [911, 0]
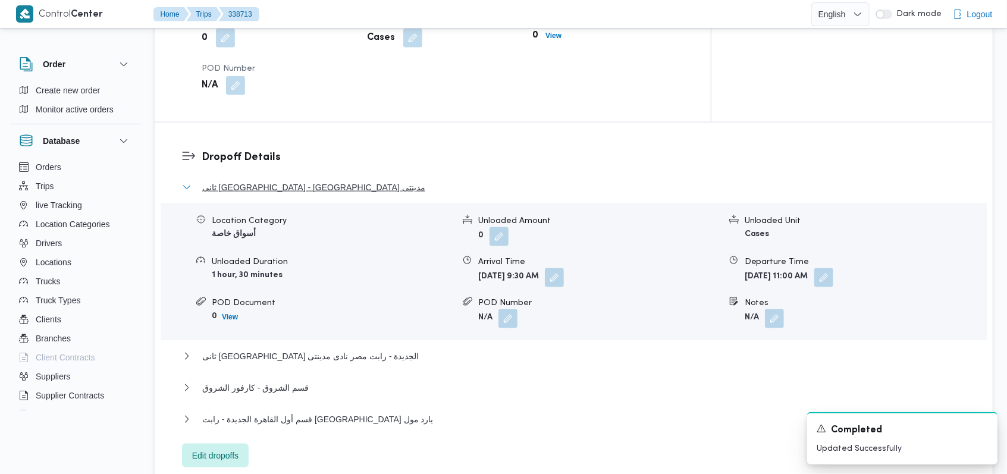
click at [306, 180] on span "ثانى [GEOGRAPHIC_DATA] - [GEOGRAPHIC_DATA] مدينتى" at bounding box center [313, 187] width 223 height 14
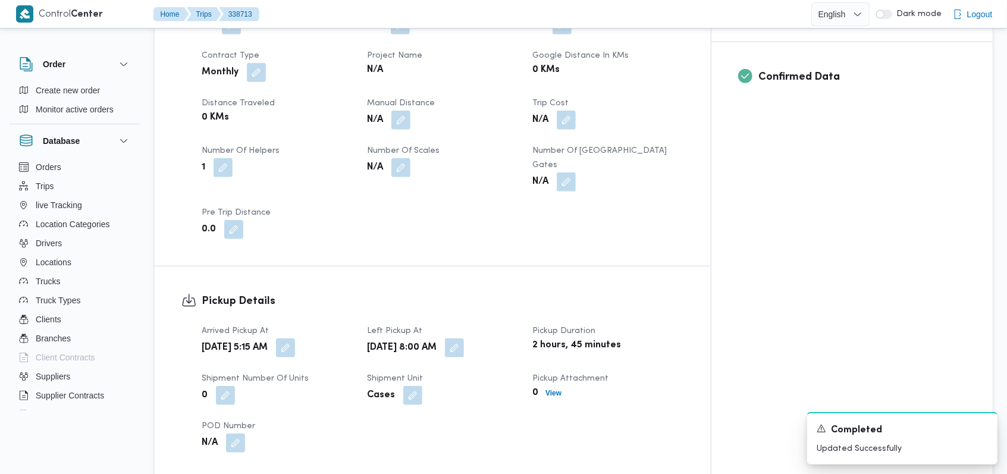
scroll to position [515, 0]
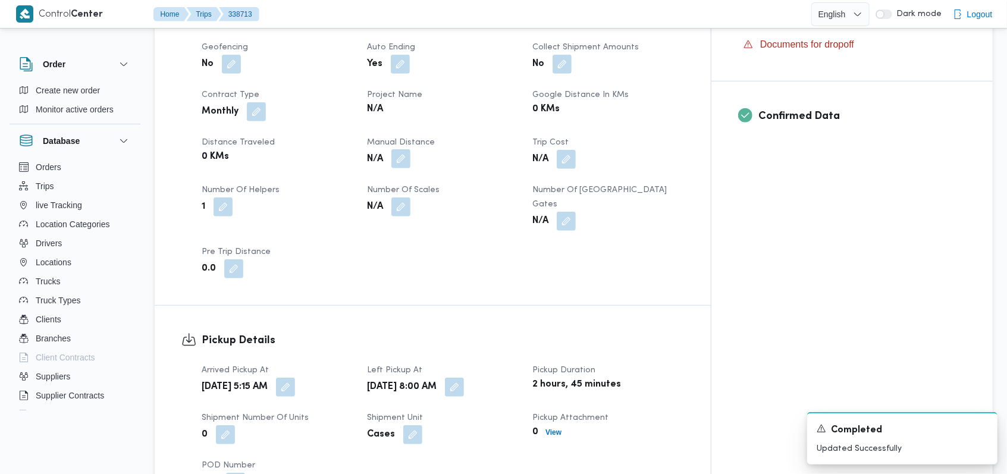
click at [410, 149] on button "button" at bounding box center [400, 158] width 19 height 19
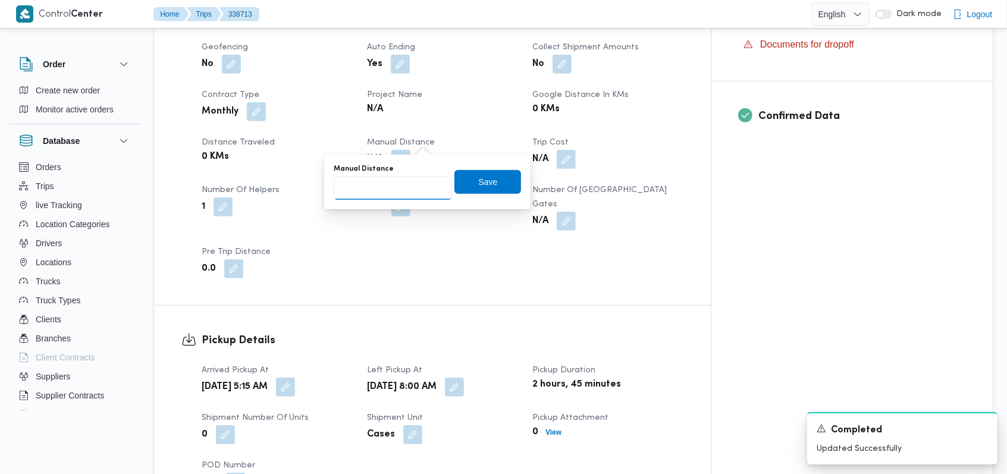
click at [394, 181] on input "Manual Distance" at bounding box center [393, 188] width 118 height 24
type input "220"
click at [461, 179] on span "Save" at bounding box center [487, 181] width 67 height 24
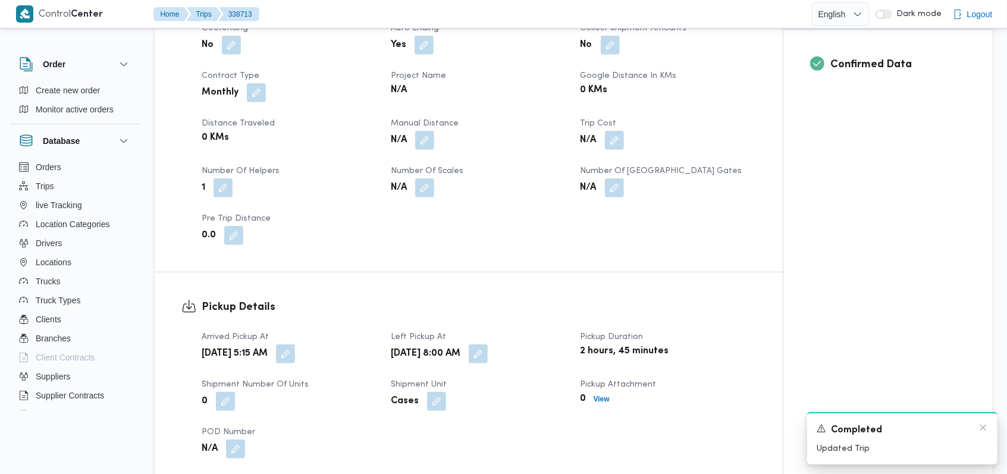
click at [976, 427] on div "Completed" at bounding box center [901, 430] width 171 height 15
click at [978, 428] on icon "Dismiss toast" at bounding box center [983, 428] width 10 height 10
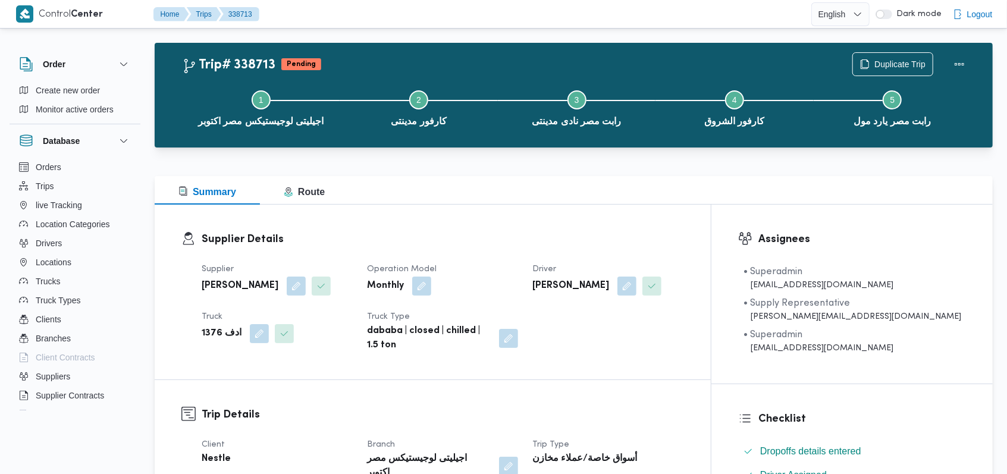
scroll to position [0, 0]
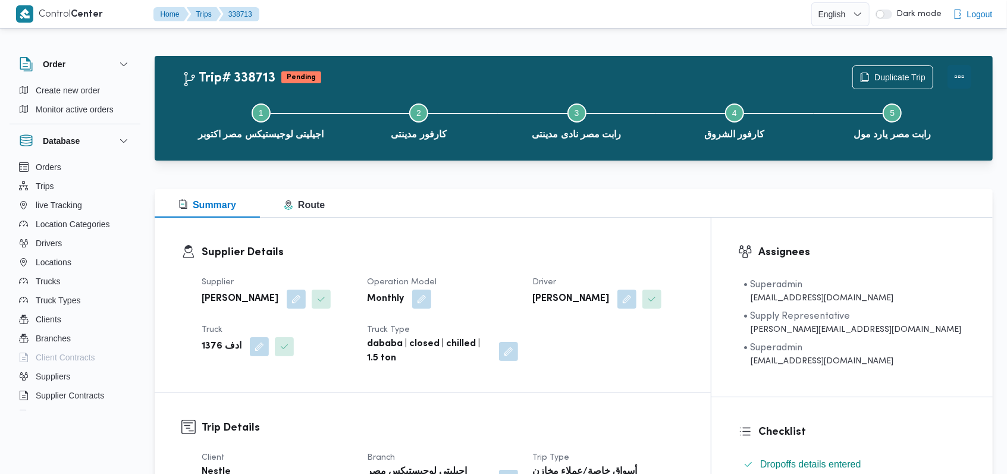
click at [966, 83] on button "Actions" at bounding box center [959, 77] width 24 height 24
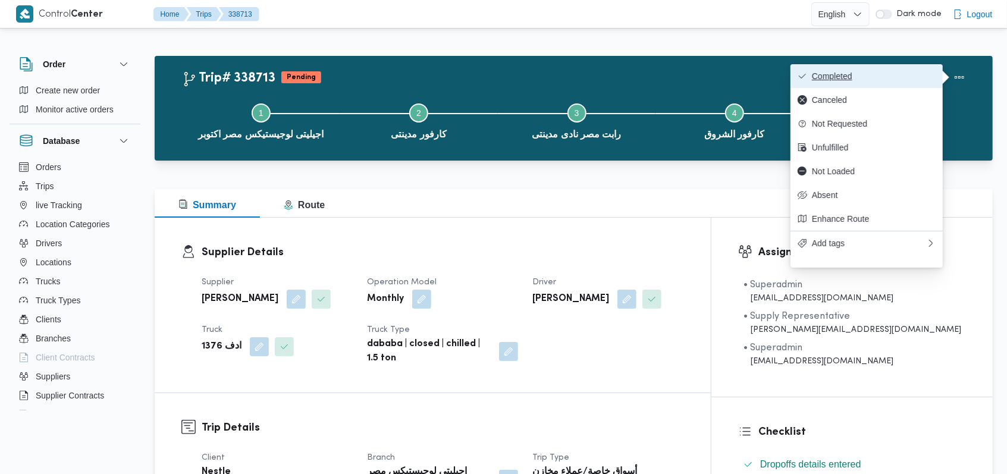
click at [925, 78] on span "Completed" at bounding box center [874, 76] width 124 height 10
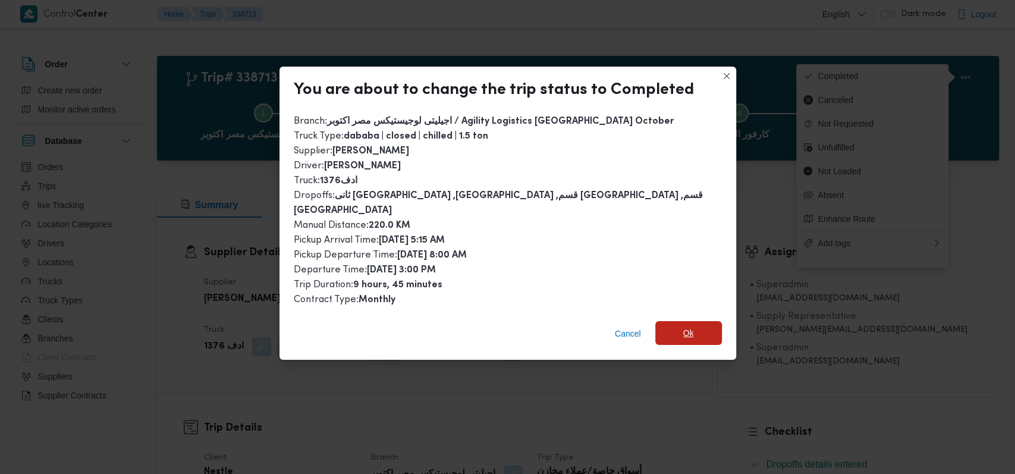
click at [667, 326] on span "Ok" at bounding box center [688, 333] width 67 height 24
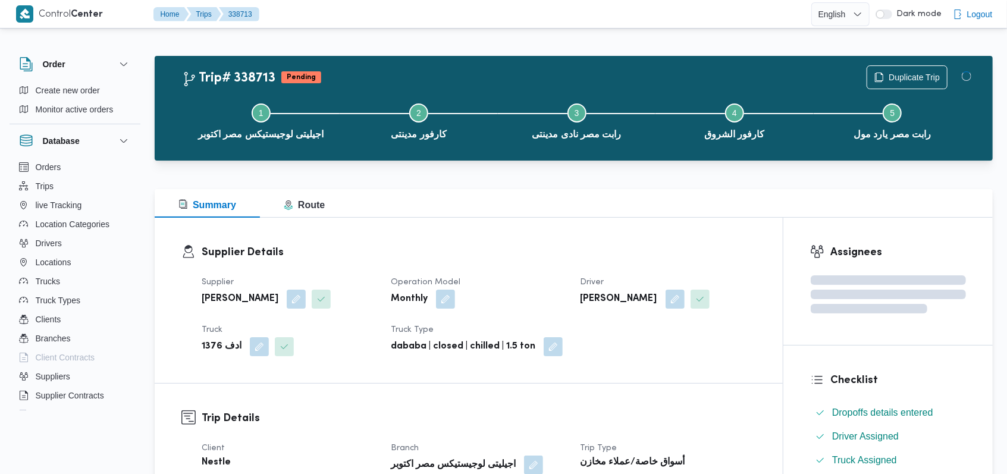
drag, startPoint x: 523, startPoint y: 278, endPoint x: 105, endPoint y: 9, distance: 497.7
click at [521, 274] on div "Supplier [PERSON_NAME] Operation Model Monthly Driver [PERSON_NAME] 1376 ادف Tr…" at bounding box center [478, 315] width 568 height 95
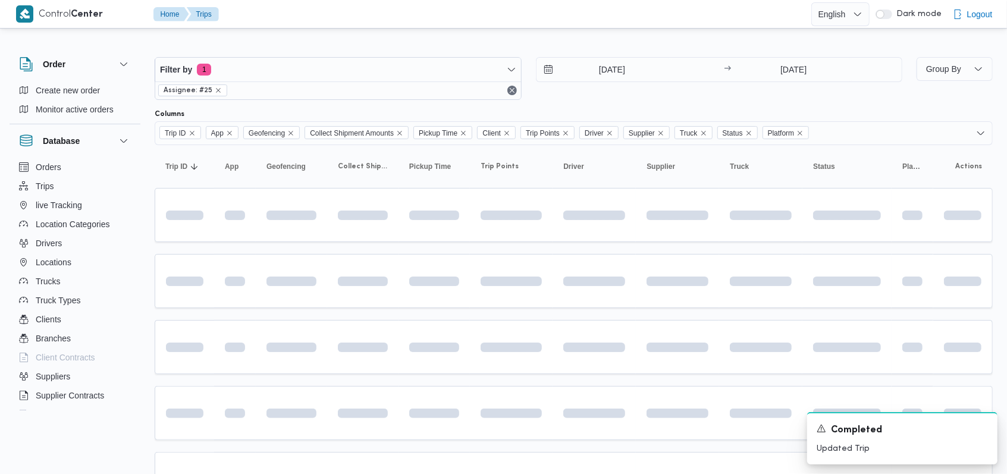
scroll to position [198, 0]
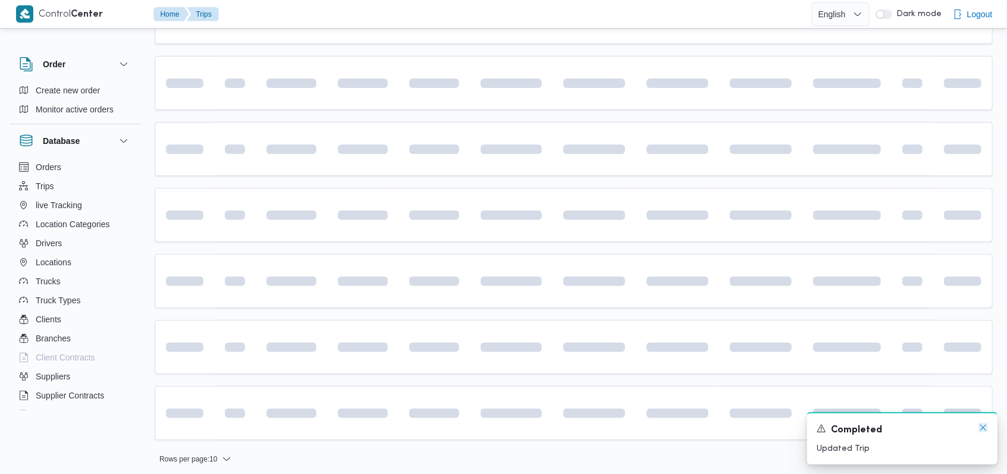
click at [978, 426] on icon "Dismiss toast" at bounding box center [983, 428] width 10 height 10
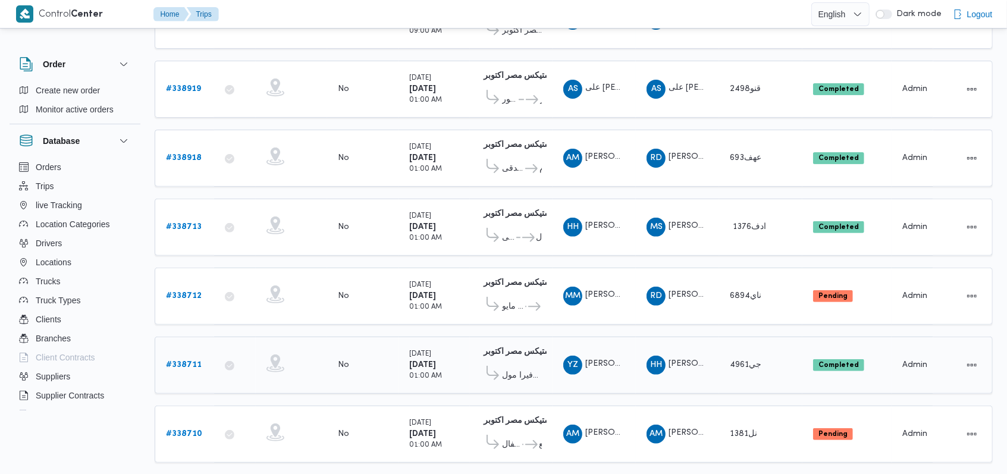
scroll to position [38, 0]
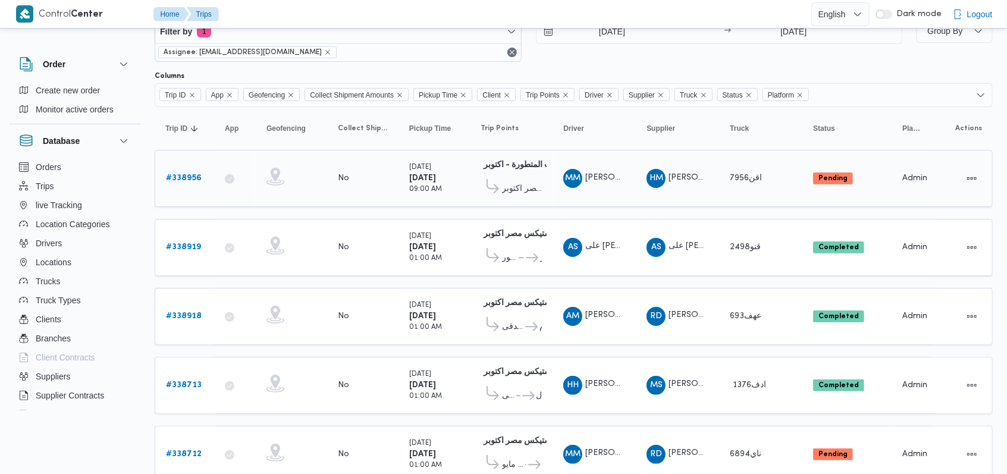
click at [523, 183] on span "اجيليتى لوجيستيكس مصر اكتوبر" at bounding box center [522, 189] width 40 height 14
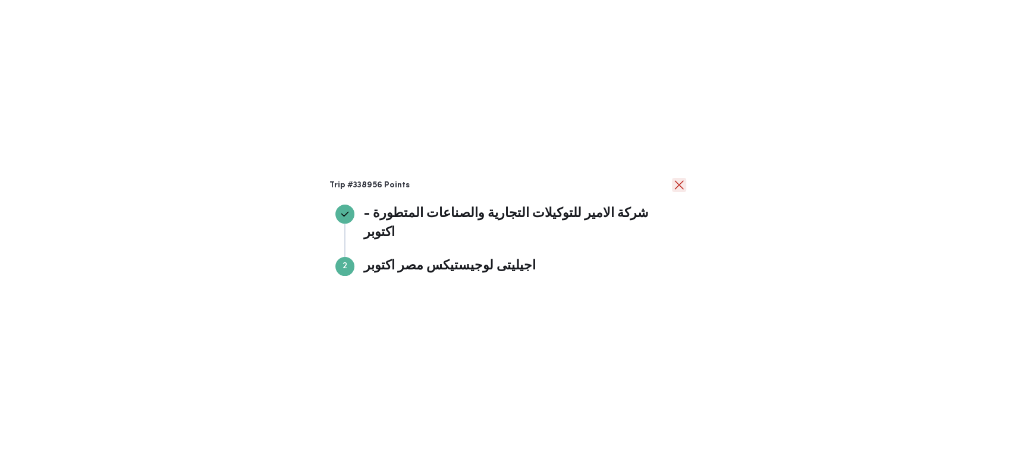
click at [680, 190] on button "close" at bounding box center [679, 185] width 14 height 14
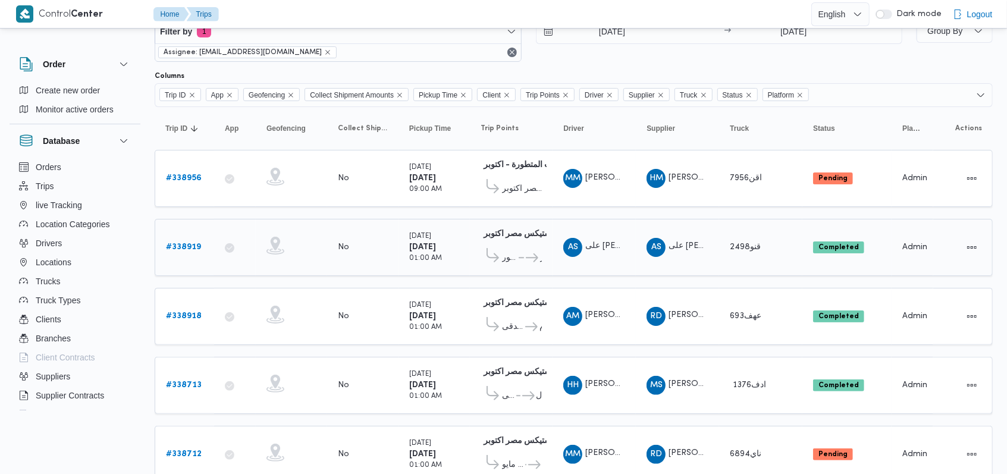
scroll to position [214, 0]
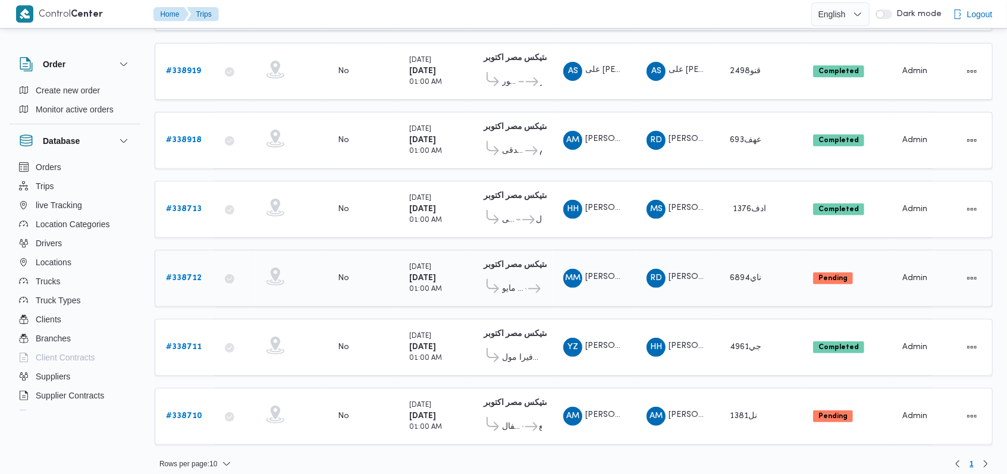
click at [190, 275] on link "# 338712" at bounding box center [184, 278] width 36 height 14
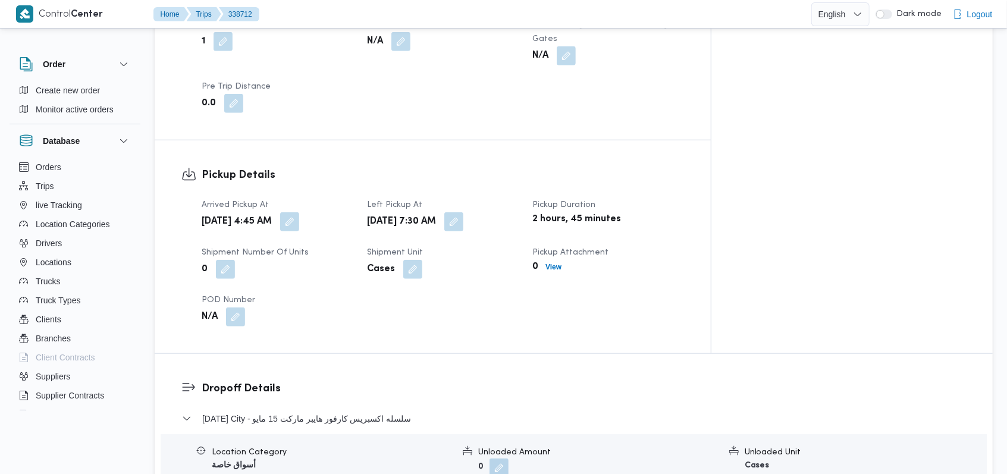
scroll to position [872, 0]
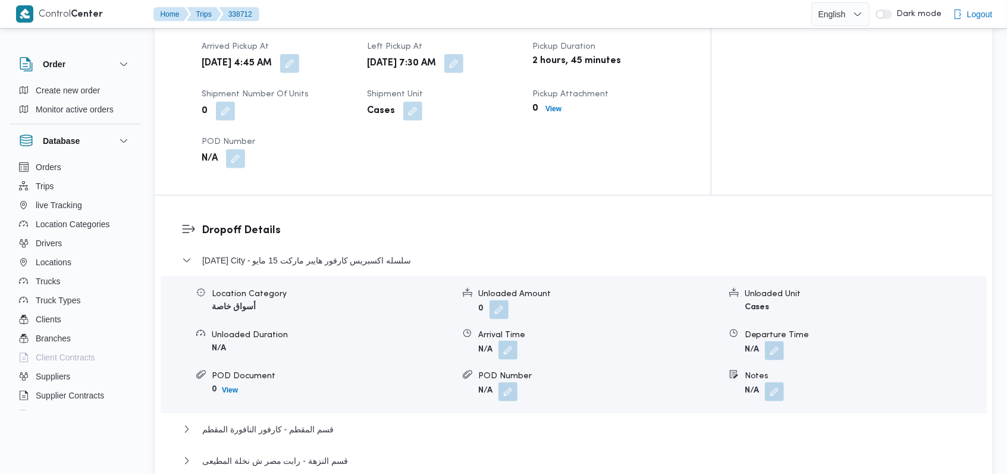
click at [501, 341] on button "button" at bounding box center [507, 350] width 19 height 19
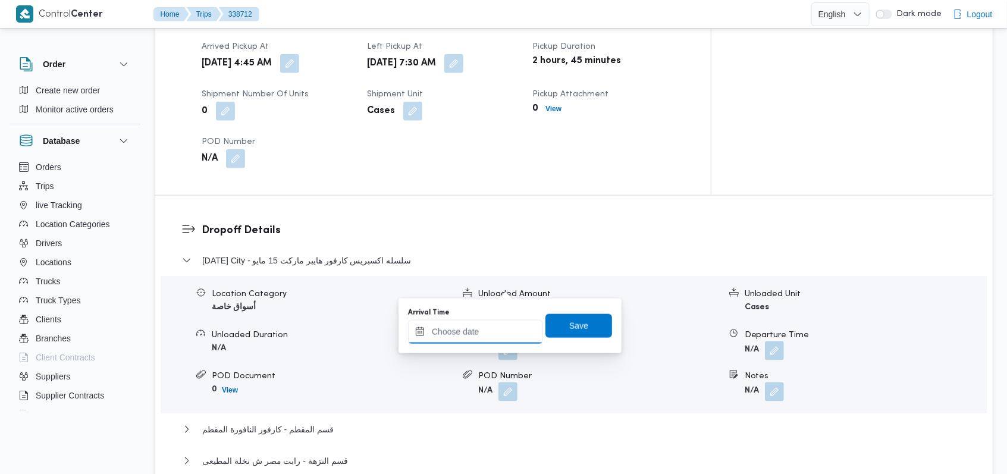
click at [470, 332] on input "Arrival Time" at bounding box center [475, 332] width 135 height 24
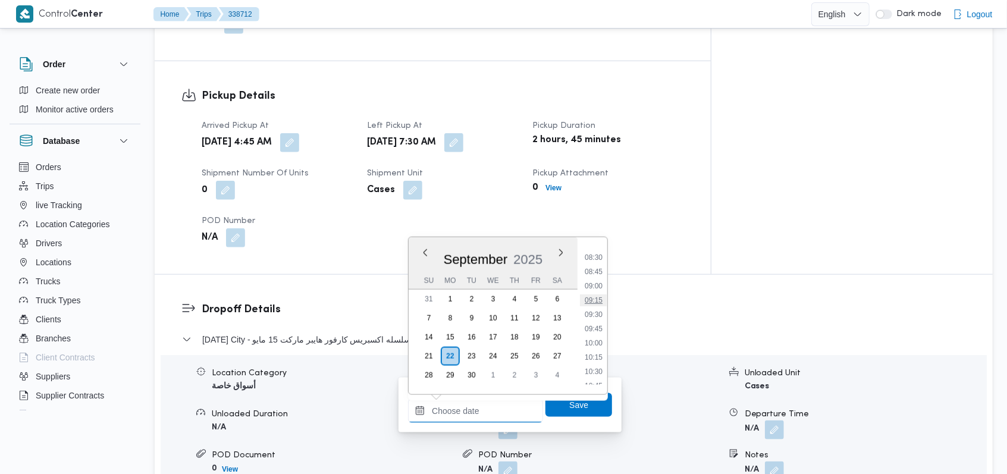
scroll to position [445, 0]
click at [597, 323] on li "09:00" at bounding box center [593, 322] width 27 height 12
type input "[DATE] 09:00"
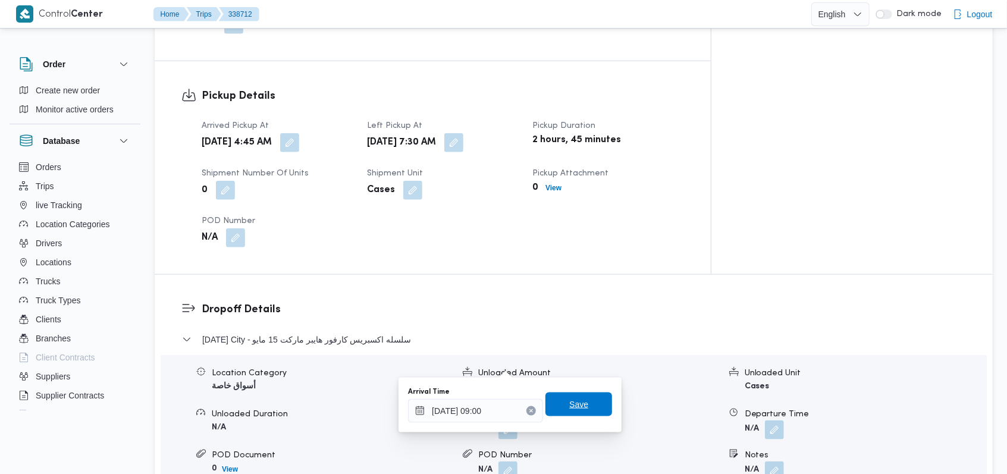
click at [580, 403] on span "Save" at bounding box center [578, 404] width 67 height 24
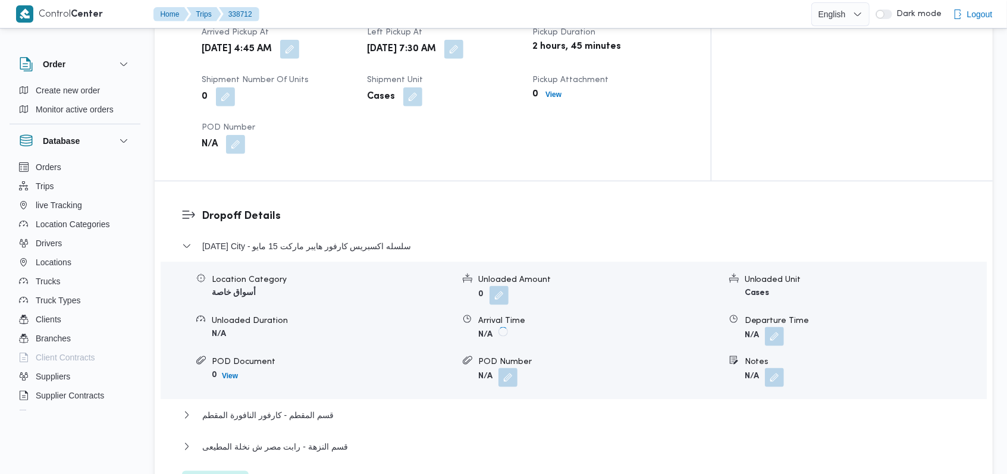
scroll to position [951, 0]
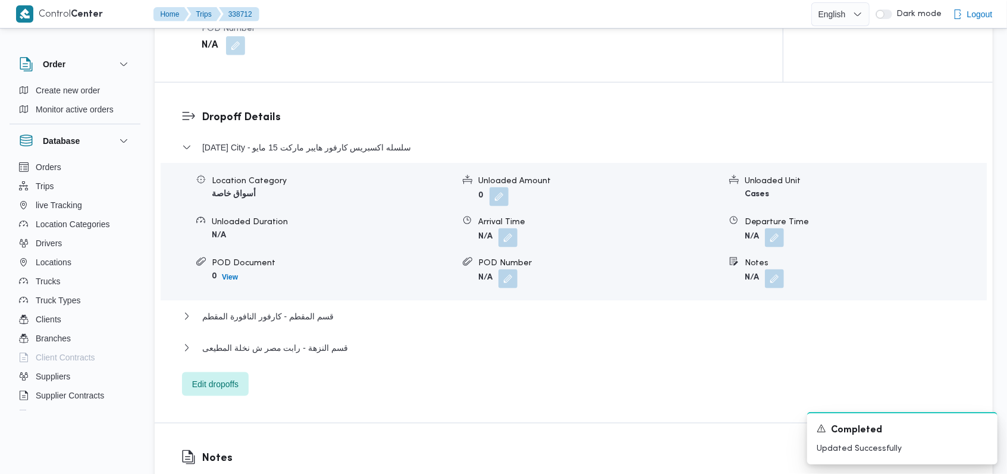
click at [762, 228] on span at bounding box center [771, 237] width 25 height 19
click at [766, 228] on button "button" at bounding box center [774, 237] width 19 height 19
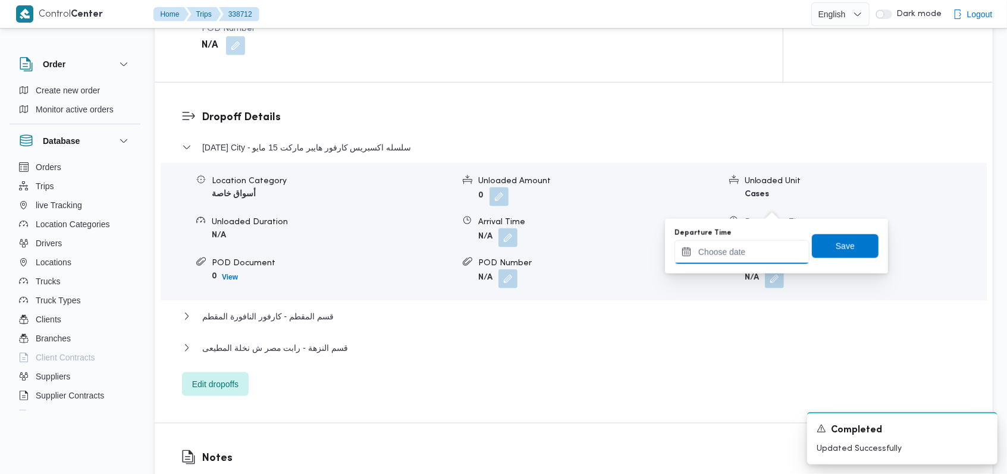
click at [749, 250] on input "Departure Time" at bounding box center [741, 252] width 135 height 24
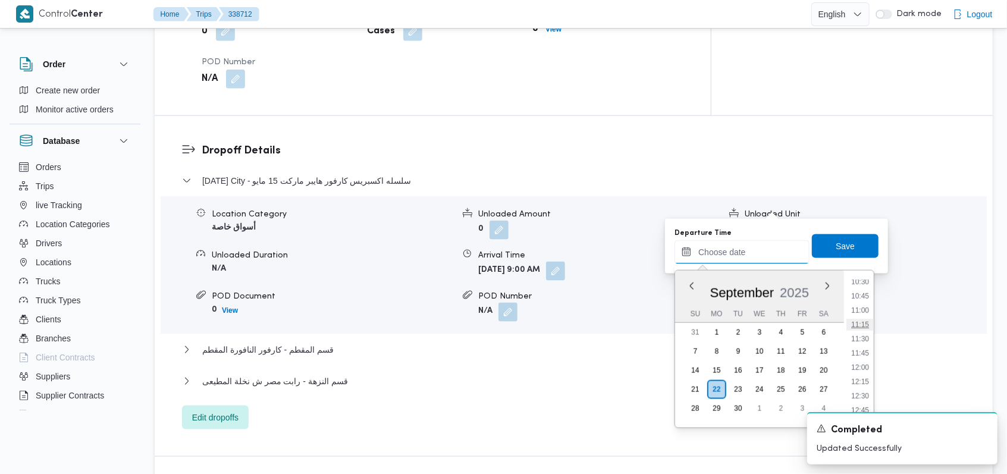
scroll to position [524, 0]
click at [861, 329] on li "10:00" at bounding box center [859, 333] width 27 height 12
type input "[DATE] 10:00"
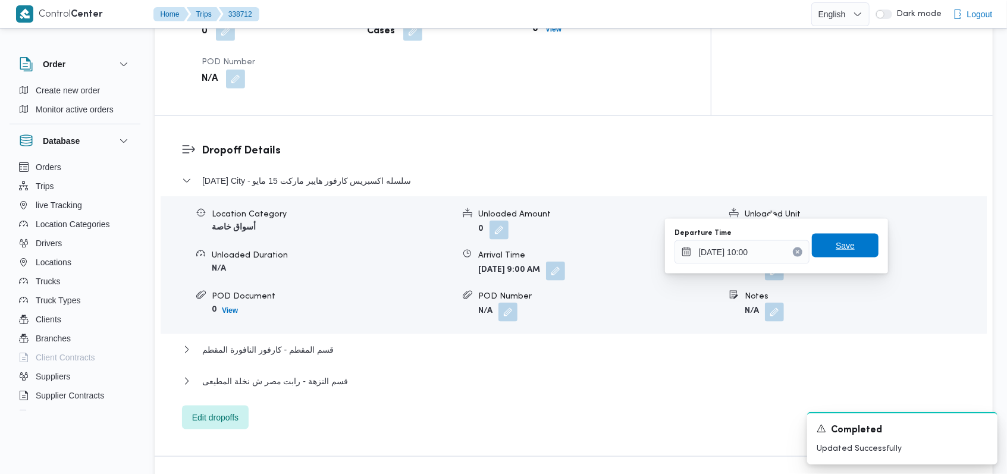
click at [850, 251] on span "Save" at bounding box center [845, 246] width 67 height 24
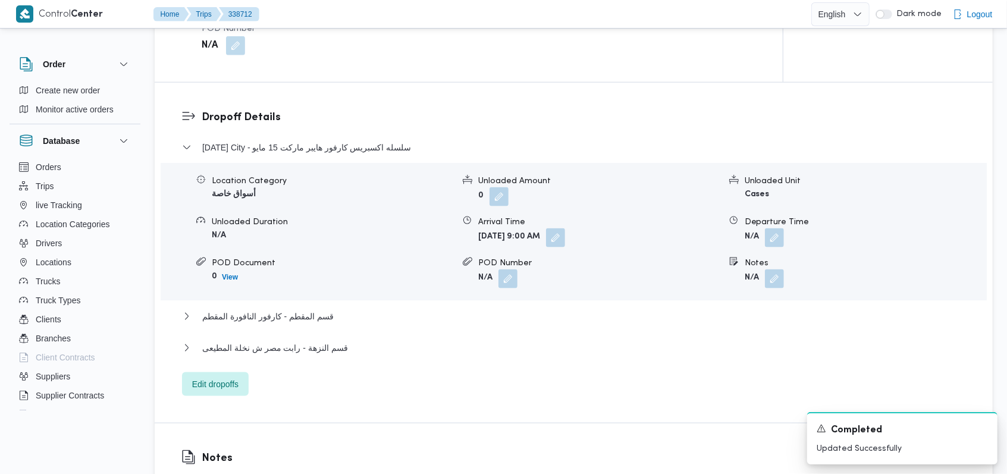
click at [322, 274] on div "[DATE] City - سلسله اكسبريس كارفور هايبر ماركت 15 مايو Location Category أسواق …" at bounding box center [574, 268] width 784 height 256
click at [321, 274] on div "[DATE] City - سلسله اكسبريس كارفور هايبر ماركت 15 مايو Location Category أسواق …" at bounding box center [574, 268] width 784 height 256
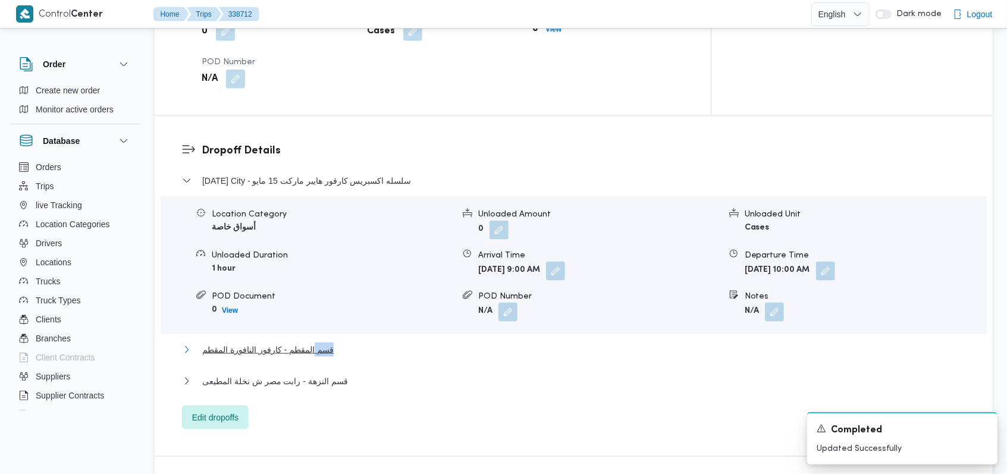
click at [323, 342] on span "قسم المقطم - كارفور النافورة المقطم" at bounding box center [267, 349] width 131 height 14
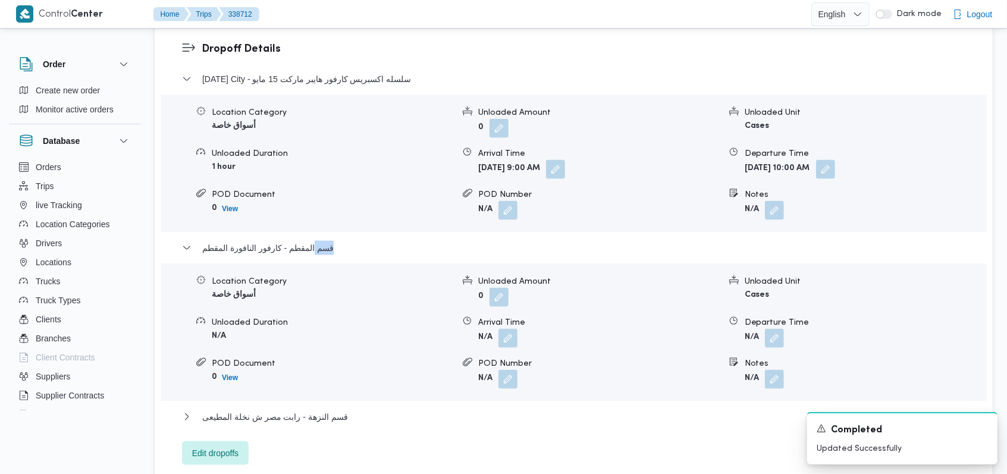
scroll to position [1109, 0]
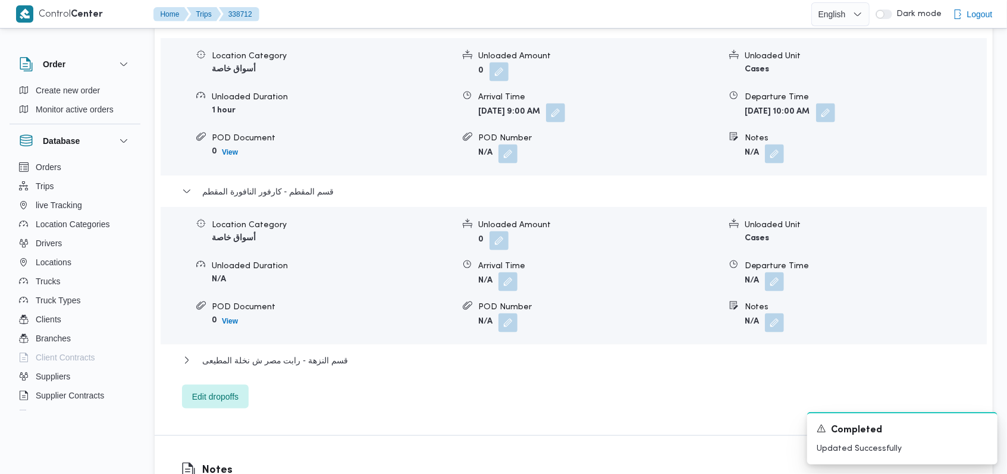
click at [510, 228] on div "Location Category أسواق خاصة Unloaded Amount 0 Unloaded Unit Cases Unloaded Dur…" at bounding box center [573, 275] width 835 height 135
click at [512, 272] on button "button" at bounding box center [507, 281] width 19 height 19
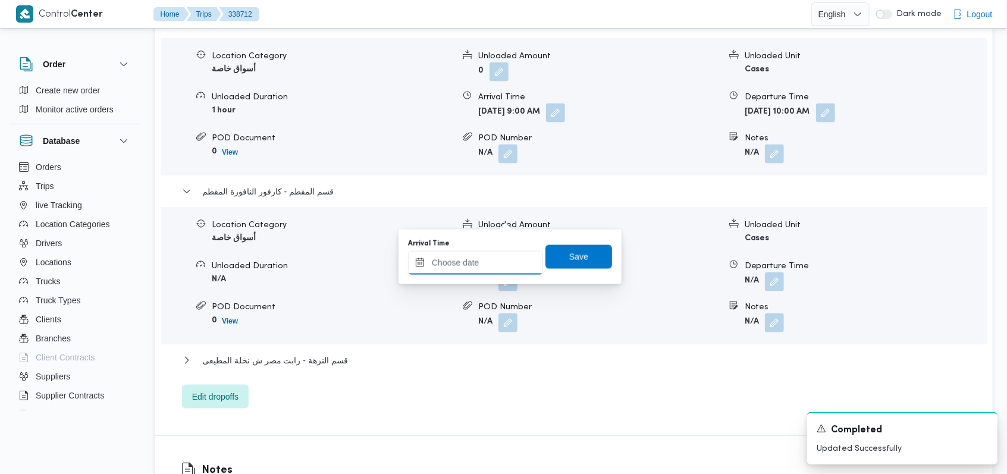
click at [475, 267] on input "Arrival Time" at bounding box center [475, 263] width 135 height 24
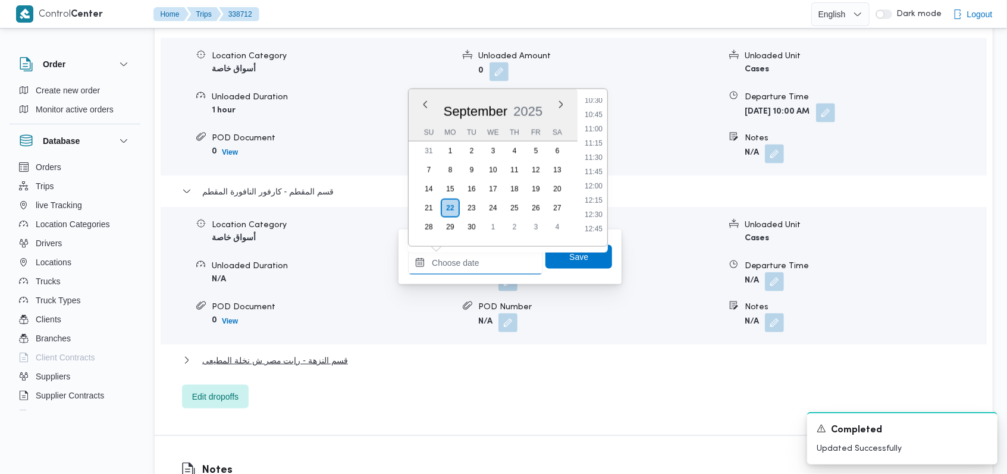
scroll to position [951, 0]
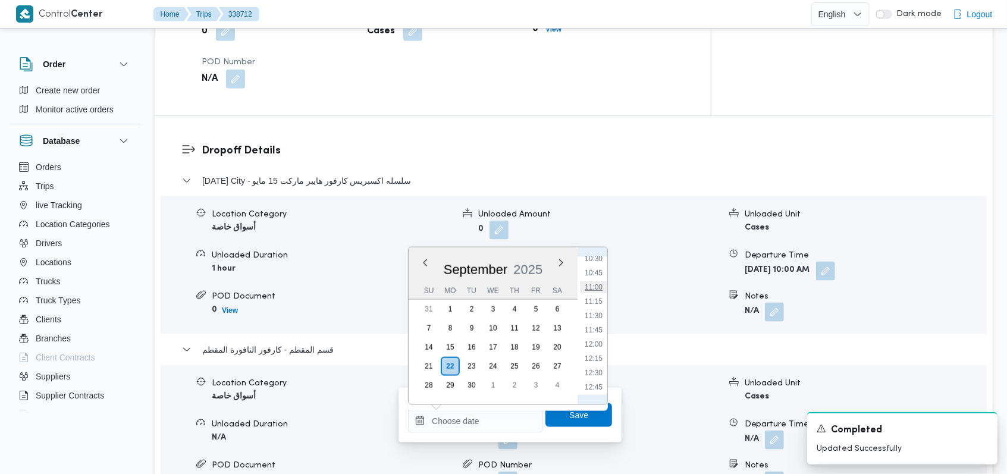
click at [602, 289] on li "11:00" at bounding box center [593, 287] width 27 height 12
type input "[DATE] 11:00"
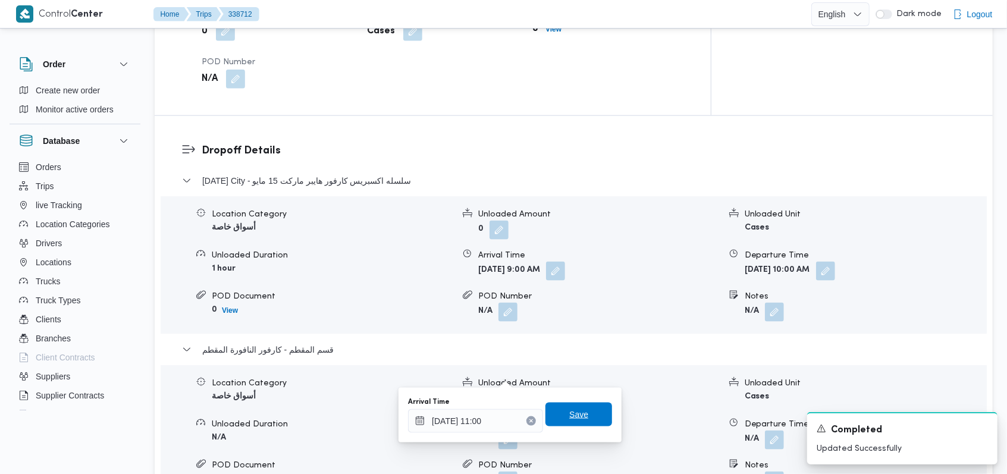
click at [585, 407] on span "Save" at bounding box center [578, 415] width 67 height 24
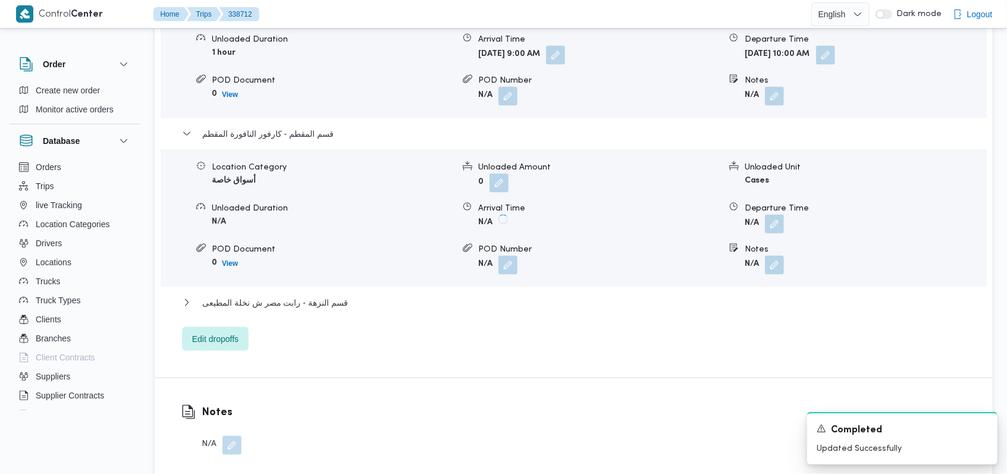
scroll to position [1189, 0]
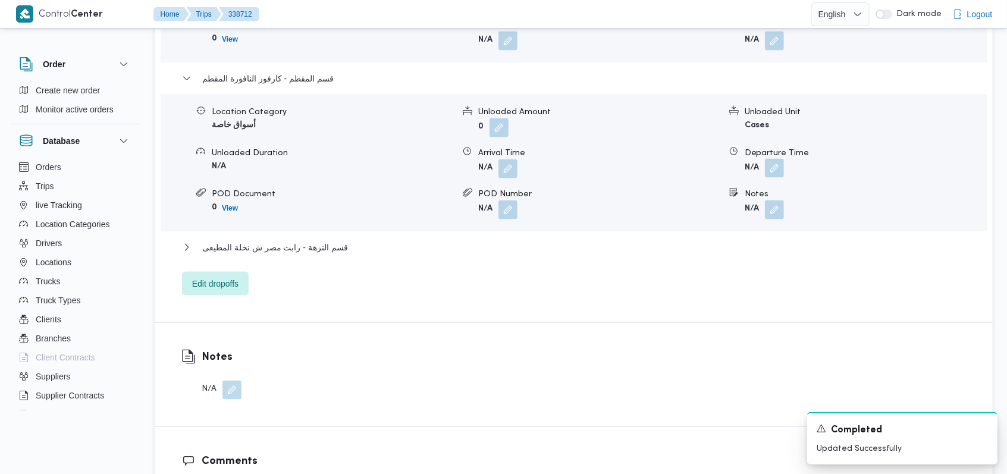
click at [775, 159] on button "button" at bounding box center [774, 168] width 19 height 19
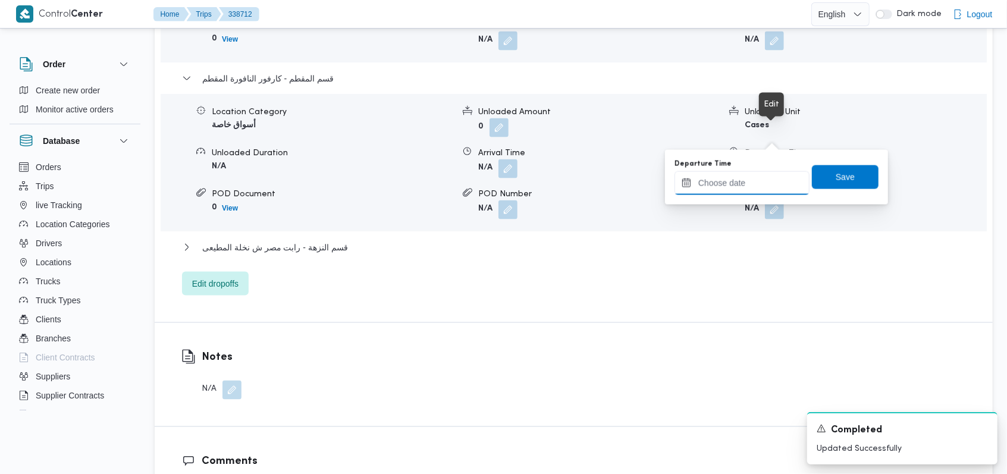
click at [740, 187] on input "Departure Time" at bounding box center [741, 183] width 135 height 24
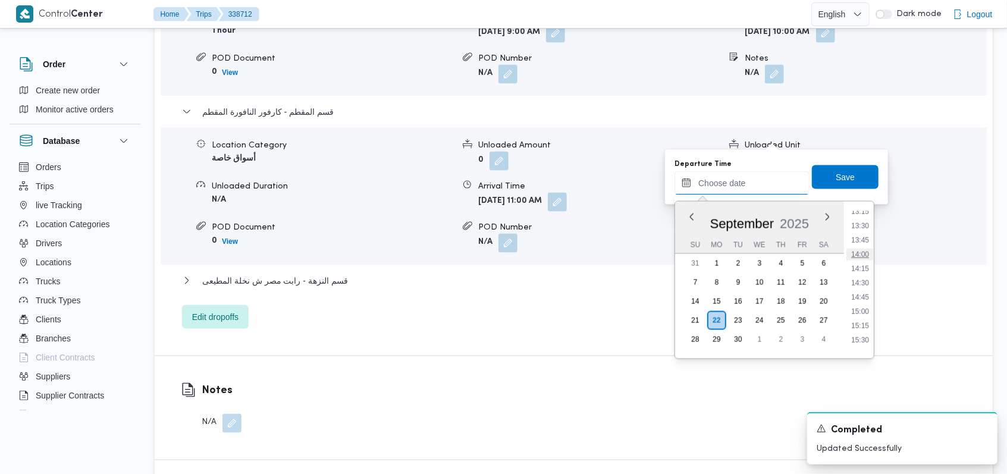
scroll to position [683, 0]
click at [857, 301] on li "13:30" at bounding box center [859, 305] width 27 height 12
type input "[DATE] 13:30"
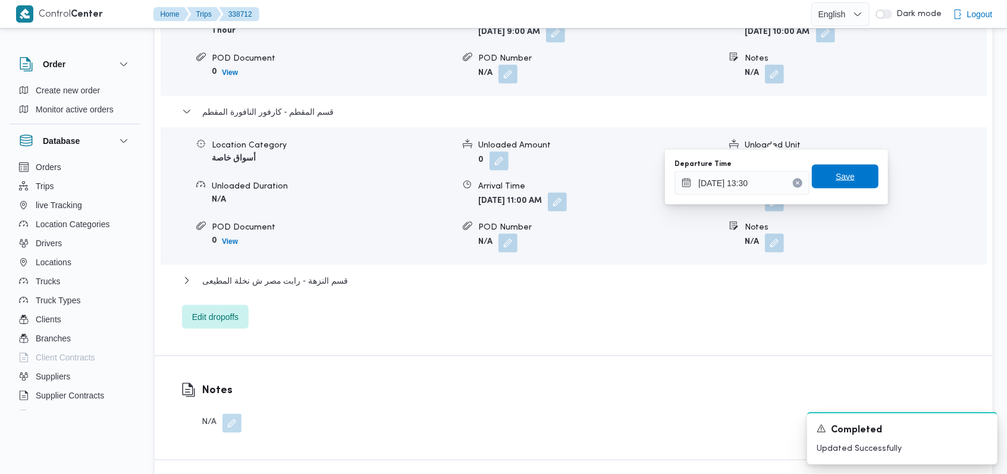
click at [860, 187] on span "Save" at bounding box center [845, 177] width 67 height 24
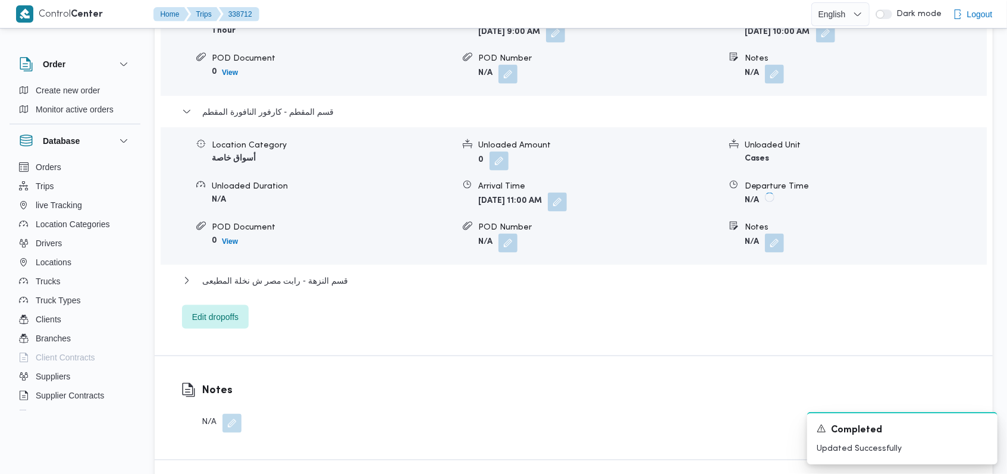
click at [347, 274] on div "قسم النزهة - رابت مصر ش نخلة المطيعى" at bounding box center [574, 285] width 784 height 23
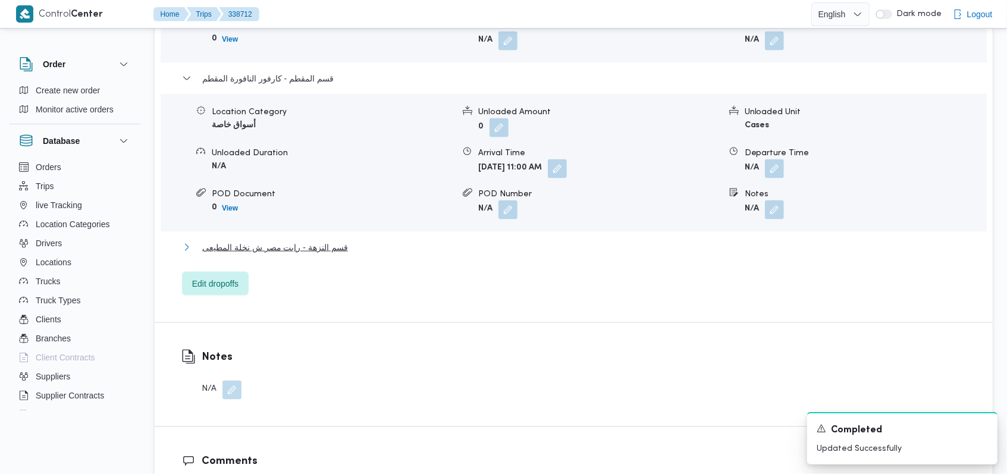
click at [335, 240] on span "قسم النزهة - رابت مصر ش نخلة المطيعى" at bounding box center [275, 247] width 146 height 14
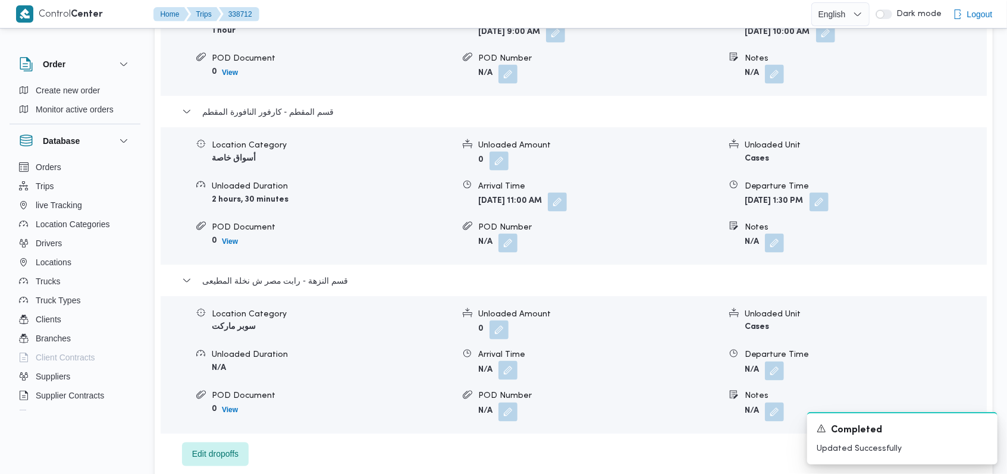
click at [507, 361] on button "button" at bounding box center [507, 370] width 19 height 19
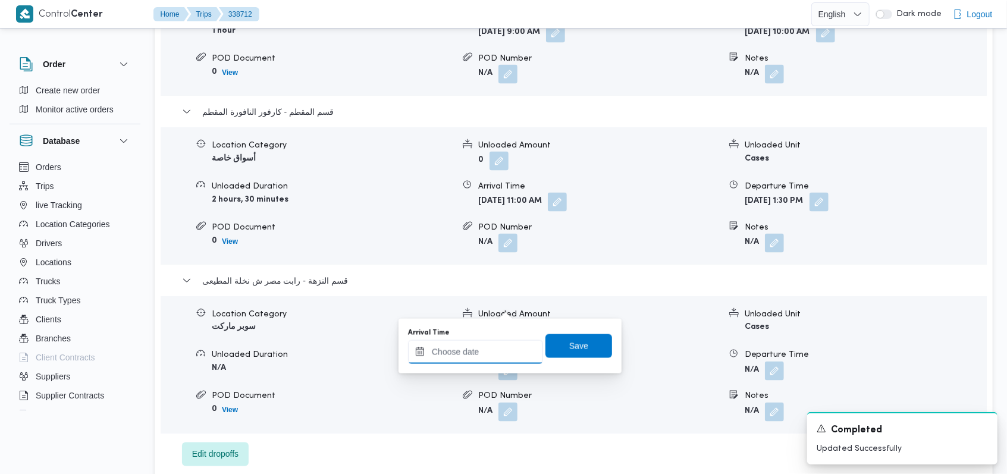
click at [486, 358] on input "Arrival Time" at bounding box center [475, 352] width 135 height 24
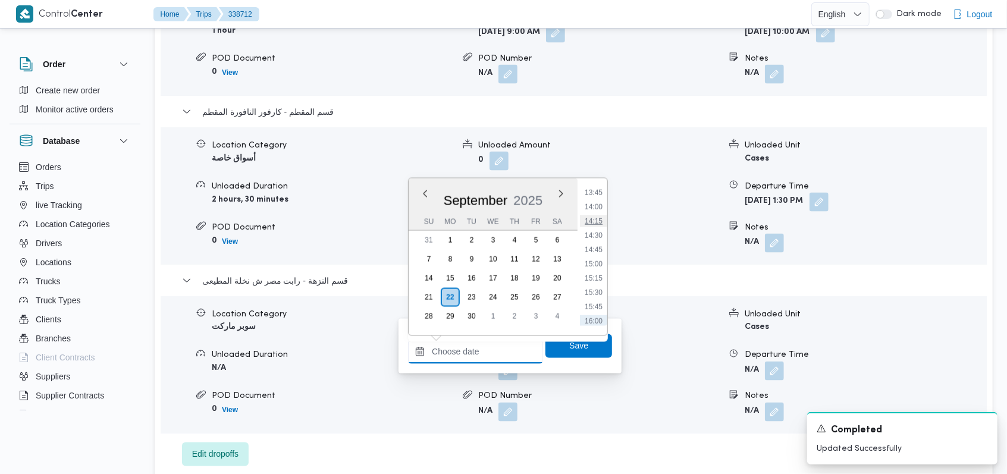
scroll to position [762, 0]
click at [598, 240] on li "14:15" at bounding box center [593, 246] width 27 height 12
type input "[DATE] 14:15"
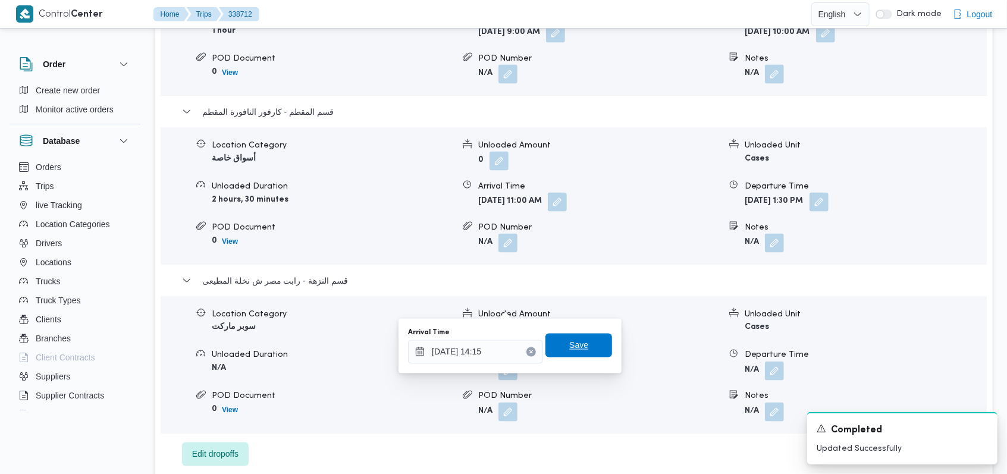
click at [591, 347] on span "Save" at bounding box center [578, 346] width 67 height 24
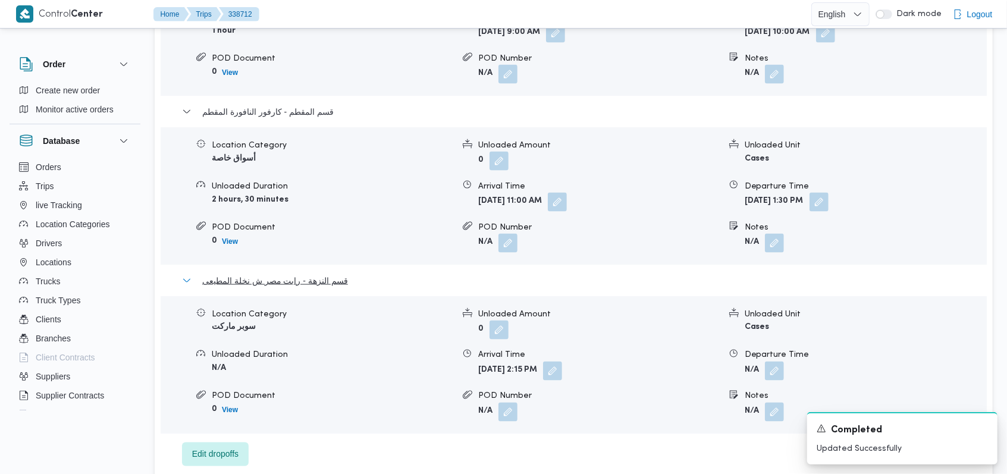
click at [308, 274] on span "قسم النزهة - رابت مصر ش نخلة المطيعى" at bounding box center [275, 281] width 146 height 14
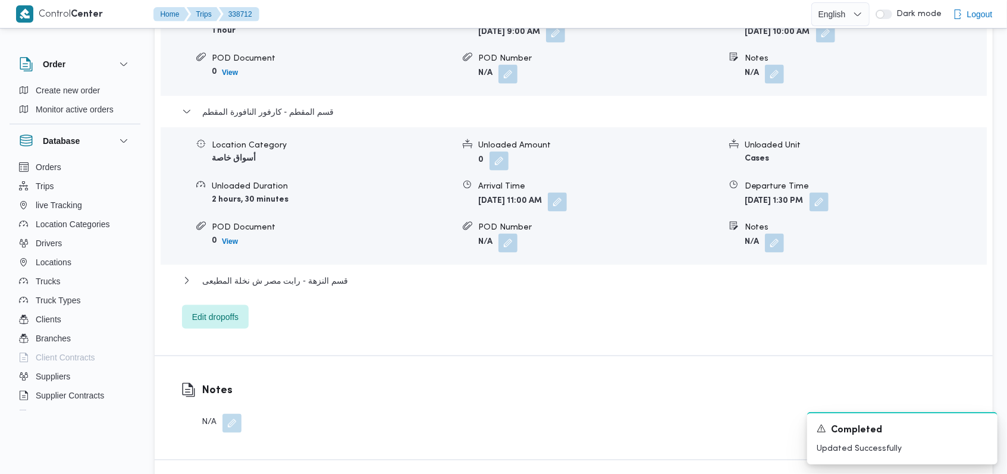
click at [307, 30] on div "[DATE] City - سلسله اكسبريس كارفور هايبر ماركت 15 مايو Location Category أسواق …" at bounding box center [574, 132] width 784 height 393
click at [303, 105] on span "قسم المقطم - كارفور النافورة المقطم" at bounding box center [267, 112] width 131 height 14
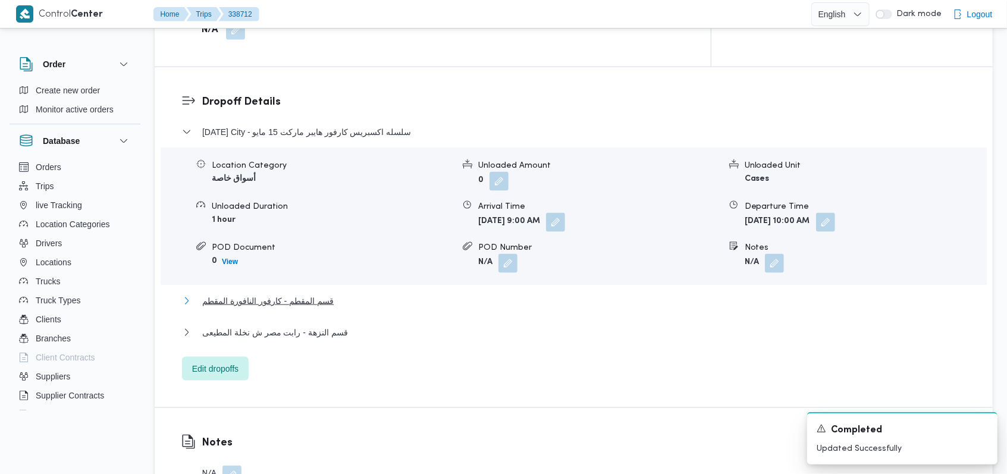
scroll to position [951, 0]
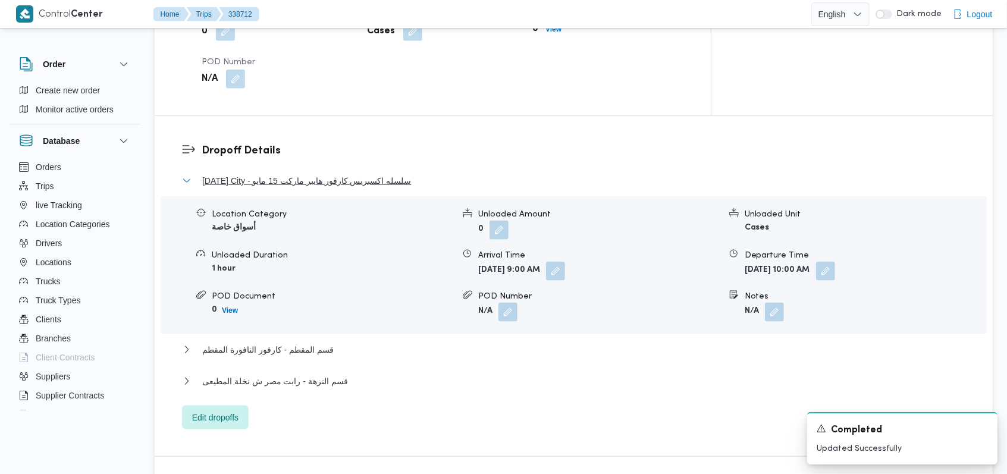
click at [347, 174] on span "[DATE] City - سلسله اكسبريس كارفور هايبر ماركت 15 مايو" at bounding box center [306, 181] width 209 height 14
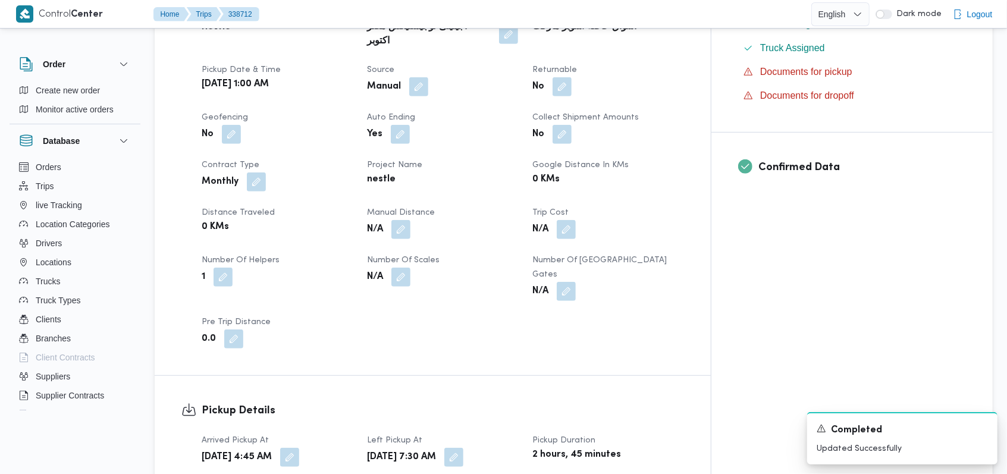
scroll to position [476, 0]
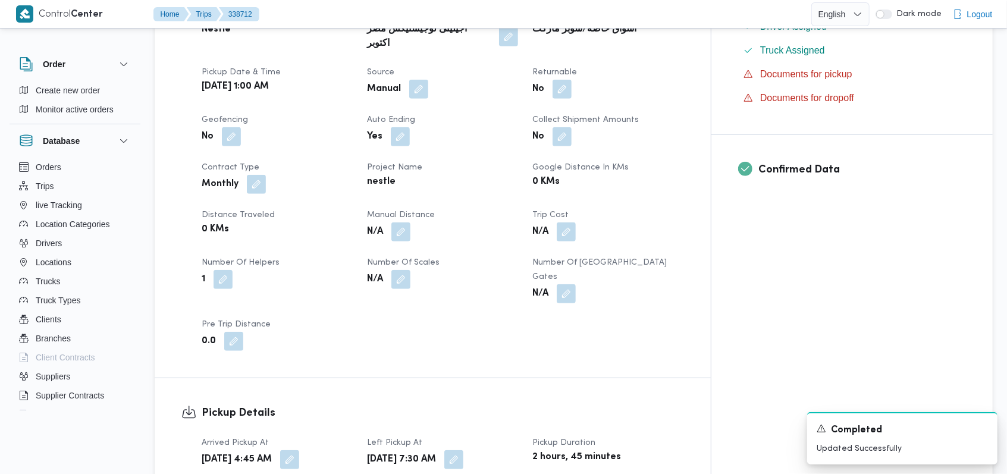
click at [410, 222] on button "button" at bounding box center [400, 231] width 19 height 19
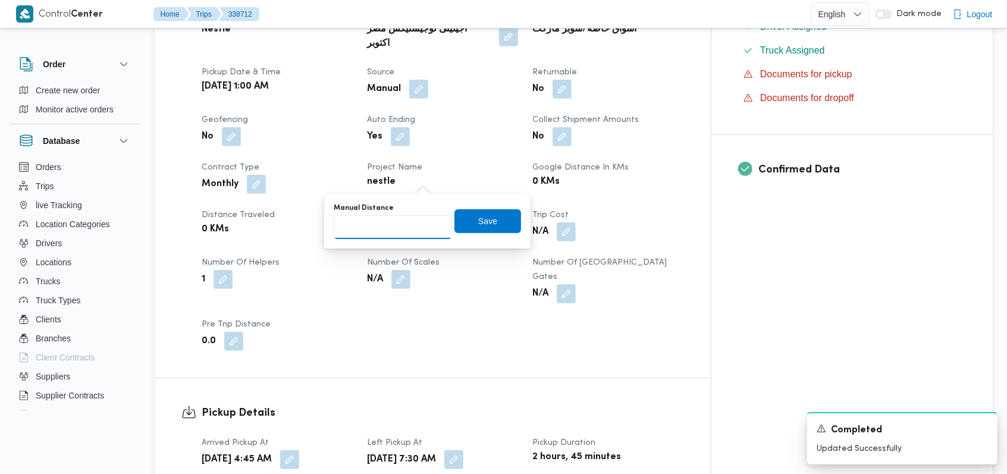
click at [393, 228] on input "Manual Distance" at bounding box center [393, 227] width 118 height 24
type input "170"
click at [478, 225] on span "Save" at bounding box center [487, 220] width 19 height 14
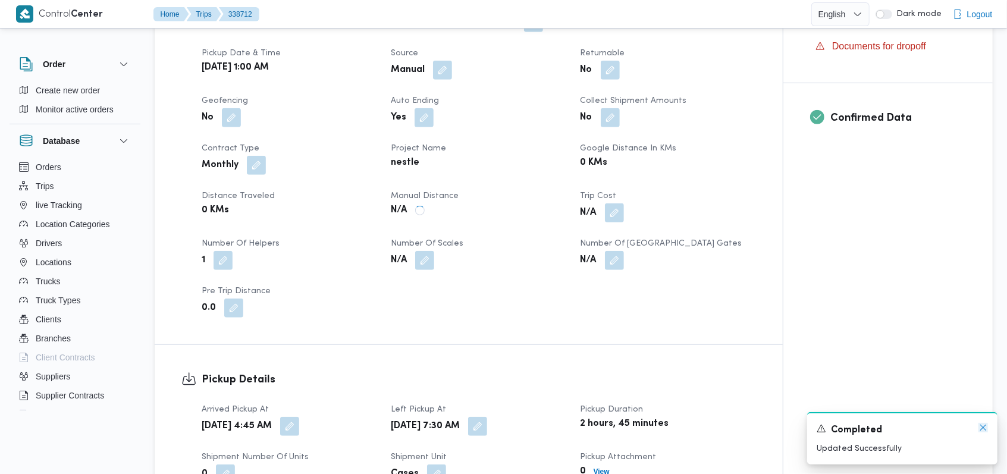
click at [980, 426] on icon "Dismiss toast" at bounding box center [983, 428] width 10 height 10
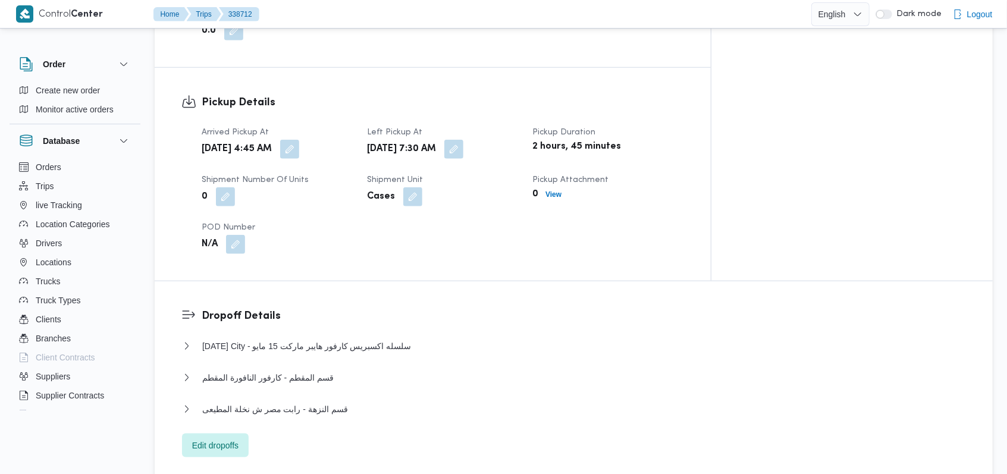
scroll to position [793, 0]
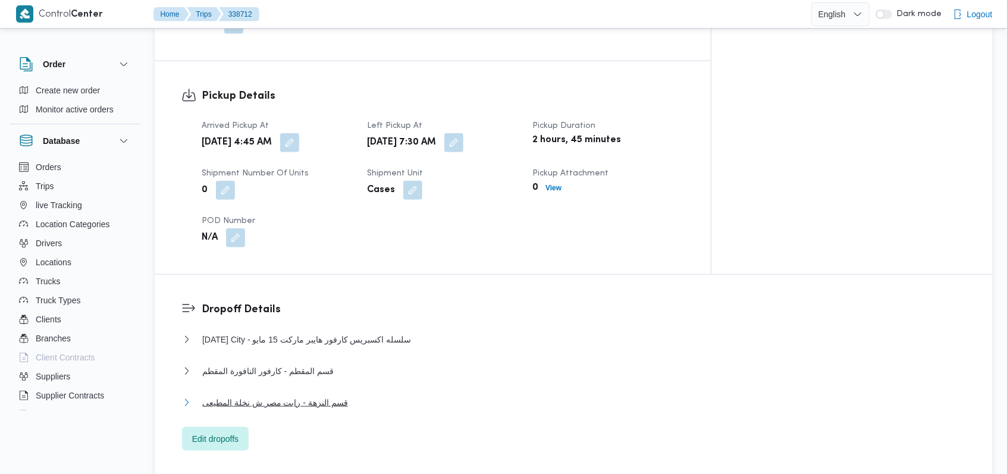
click at [307, 395] on span "قسم النزهة - رابت مصر ش نخلة المطيعى" at bounding box center [275, 402] width 146 height 14
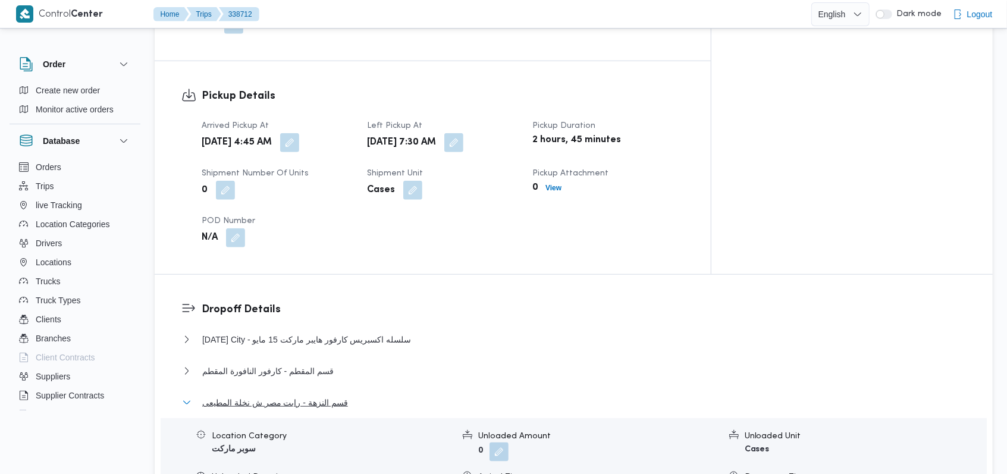
click at [307, 395] on span "قسم النزهة - رابت مصر ش نخلة المطيعى" at bounding box center [275, 402] width 146 height 14
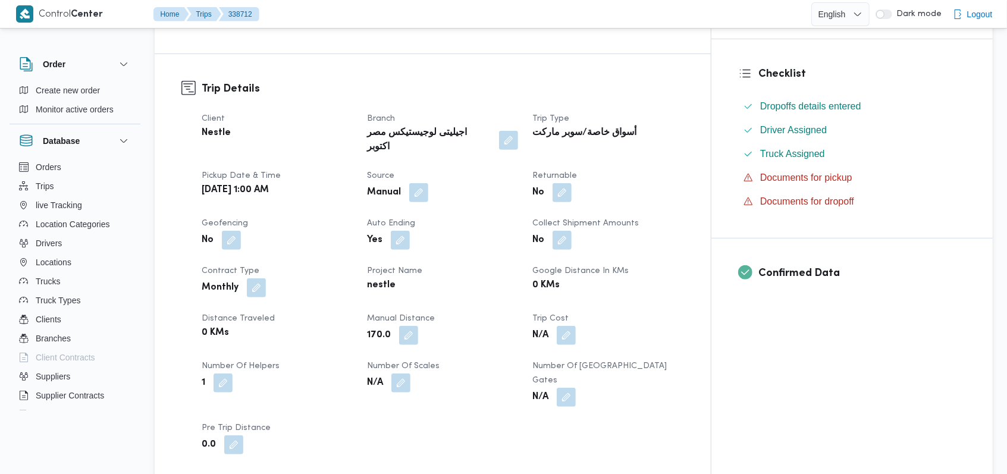
scroll to position [0, 0]
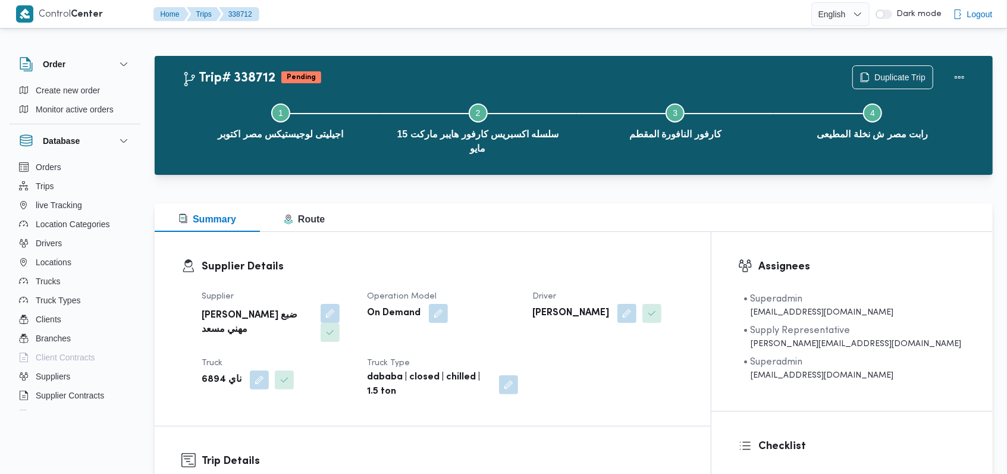
drag, startPoint x: 528, startPoint y: 269, endPoint x: 423, endPoint y: 230, distance: 111.8
click at [528, 282] on div "Supplier راجح ضبع مهني مسعد Operation Model On Demand Driver ممدوح مصطفي ابراهي…" at bounding box center [442, 344] width 496 height 124
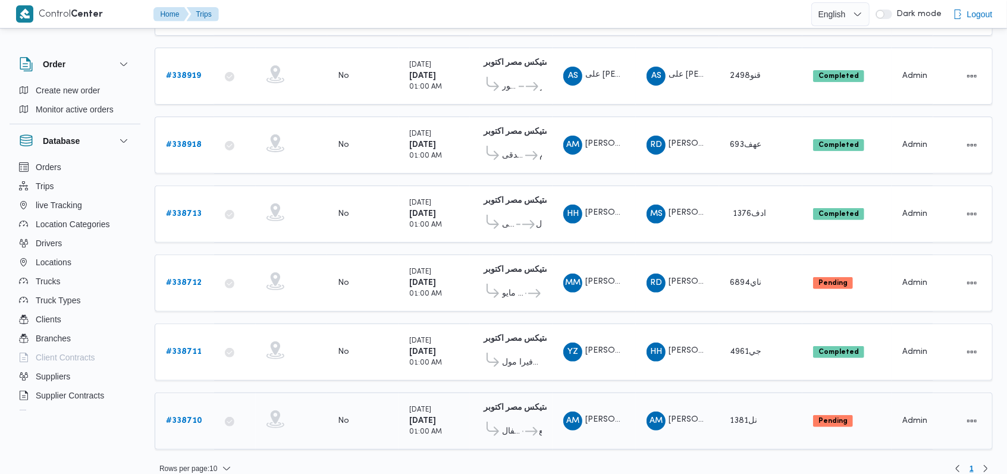
scroll to position [214, 0]
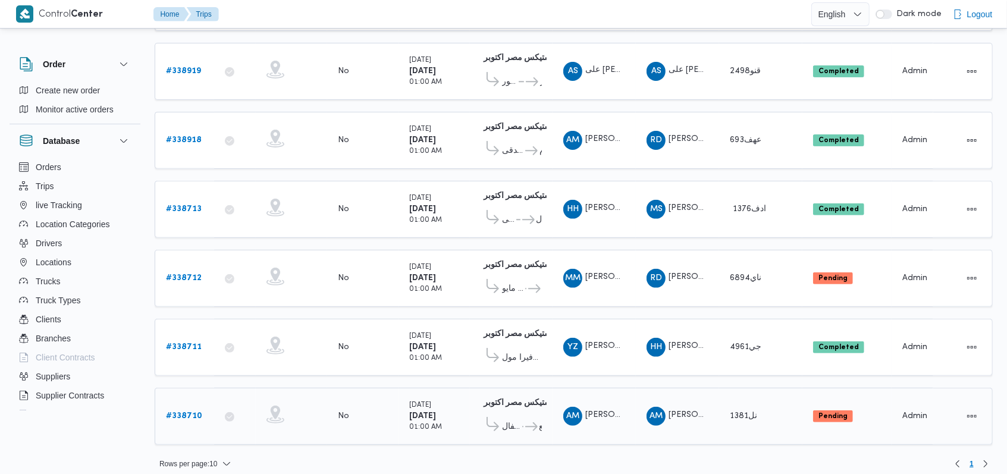
click at [174, 412] on b "# 338710" at bounding box center [184, 416] width 36 height 8
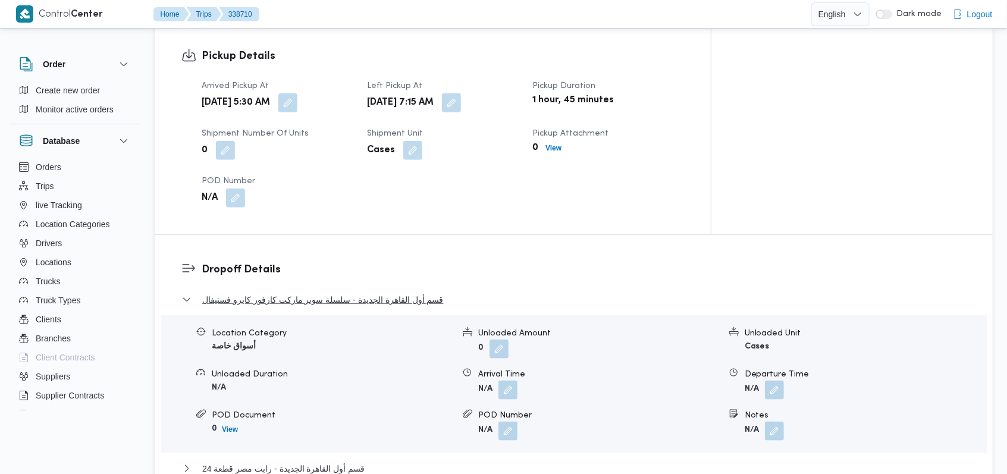
scroll to position [872, 0]
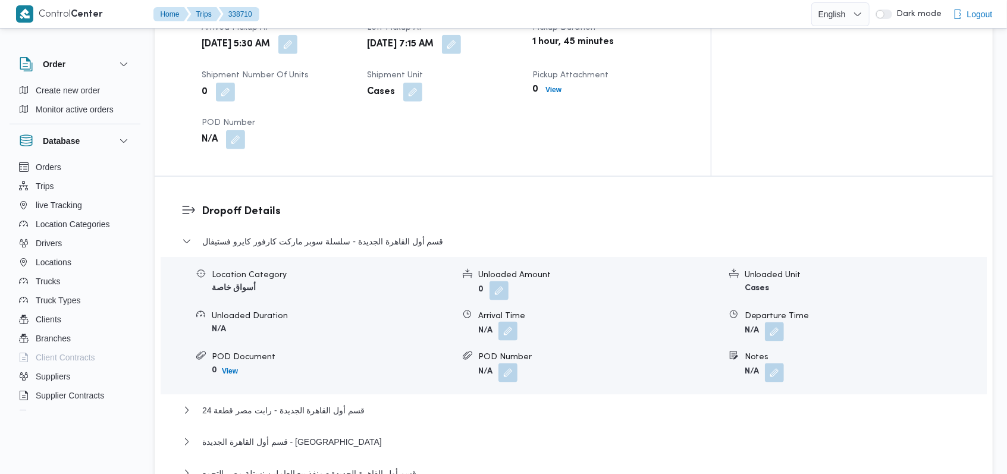
click at [508, 322] on button "button" at bounding box center [507, 331] width 19 height 19
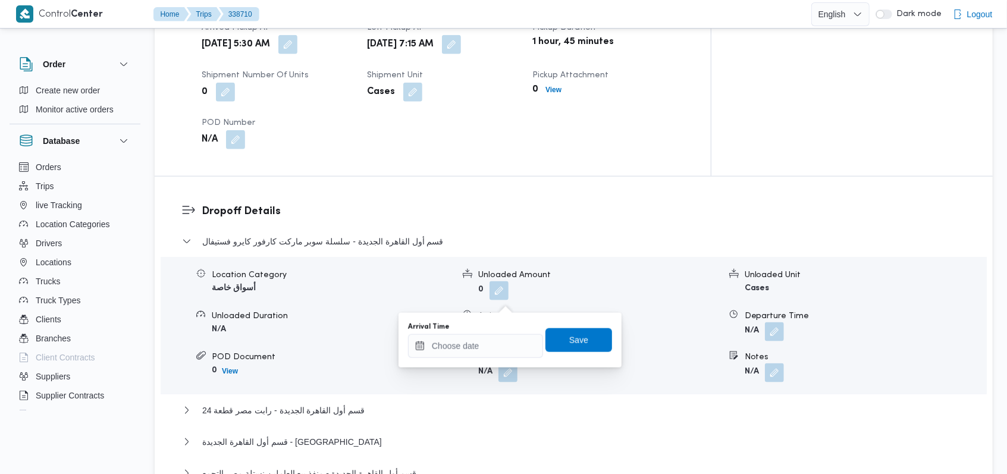
click at [485, 359] on div "You are in a dialog. To close this dialog, hit escape. Arrival Time Save" at bounding box center [509, 340] width 223 height 55
click at [486, 350] on input "Arrival Time" at bounding box center [475, 346] width 135 height 24
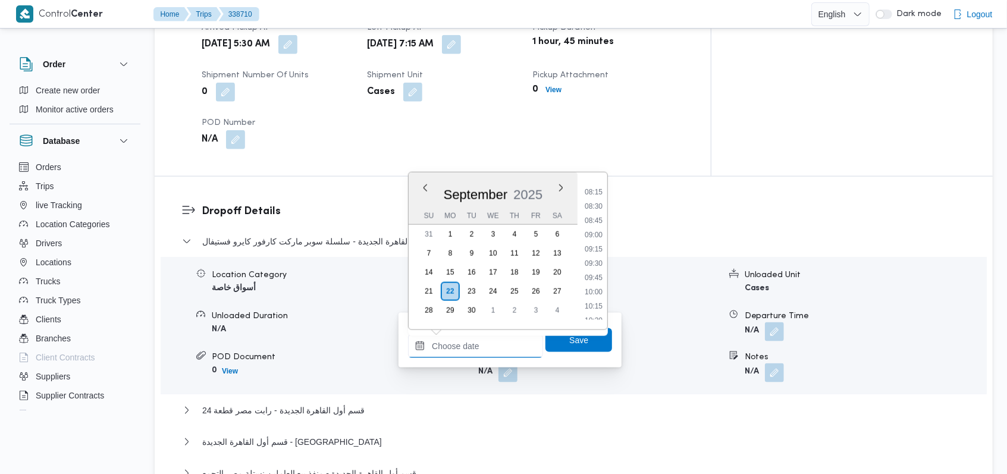
scroll to position [445, 0]
click at [595, 253] on li "09:00" at bounding box center [593, 257] width 27 height 12
type input "[DATE] 09:00"
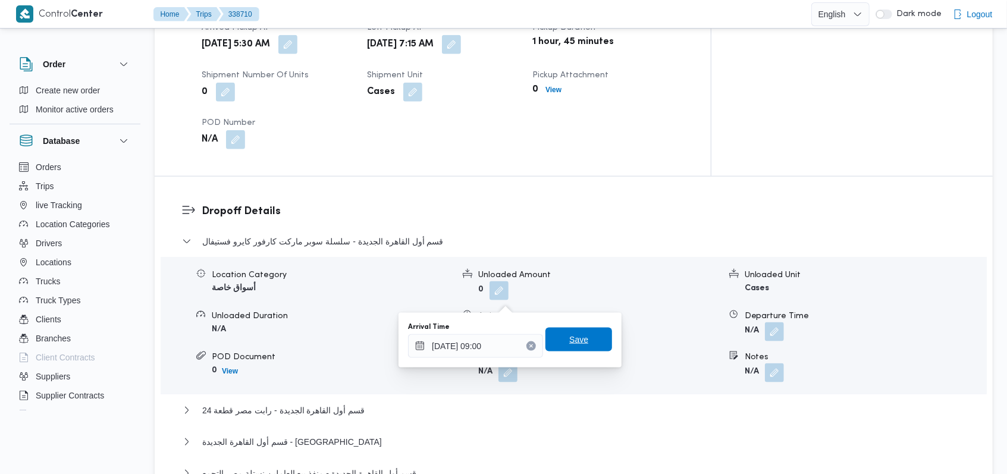
click at [581, 339] on span "Save" at bounding box center [578, 340] width 67 height 24
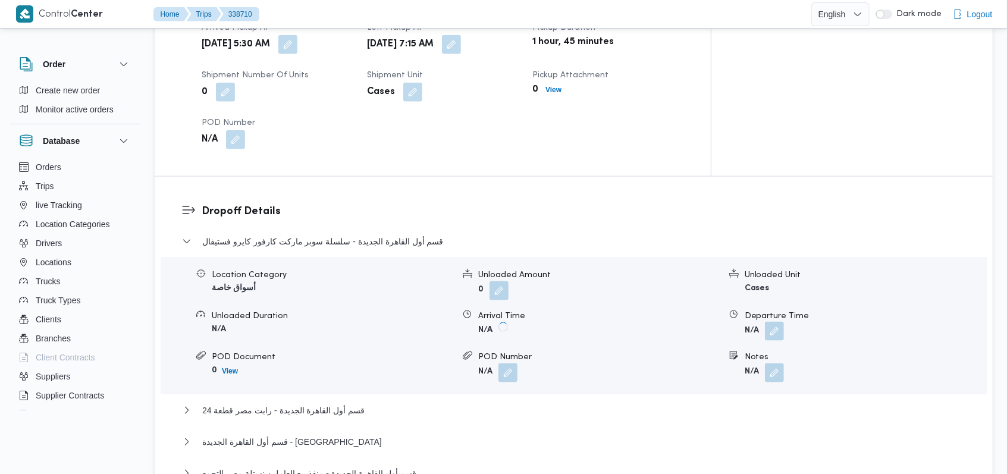
click at [772, 322] on button "button" at bounding box center [774, 331] width 19 height 19
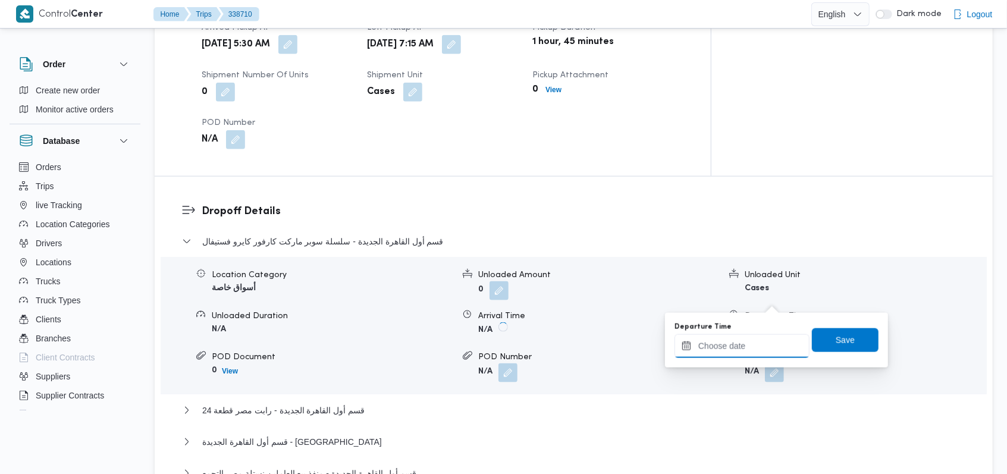
click at [752, 345] on input "Departure Time" at bounding box center [741, 346] width 135 height 24
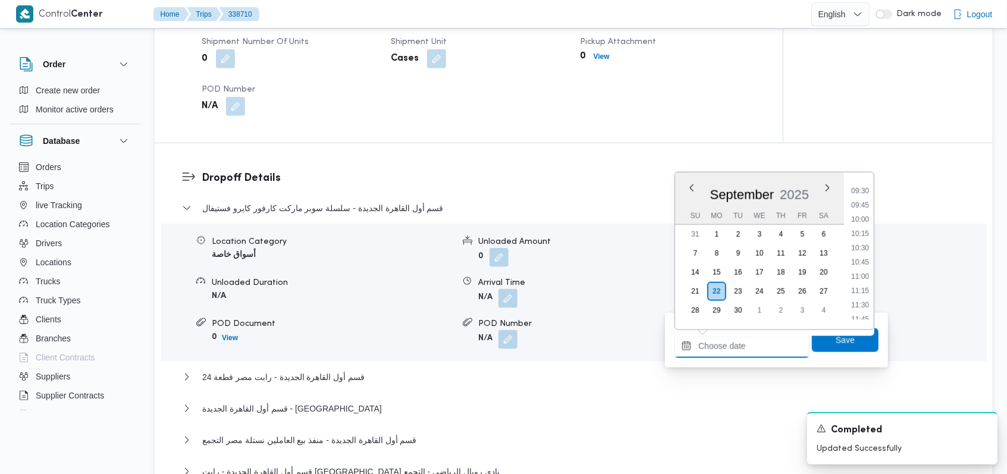
scroll to position [524, 0]
click at [866, 278] on li "10:45" at bounding box center [859, 278] width 27 height 12
type input "[DATE] 10:45"
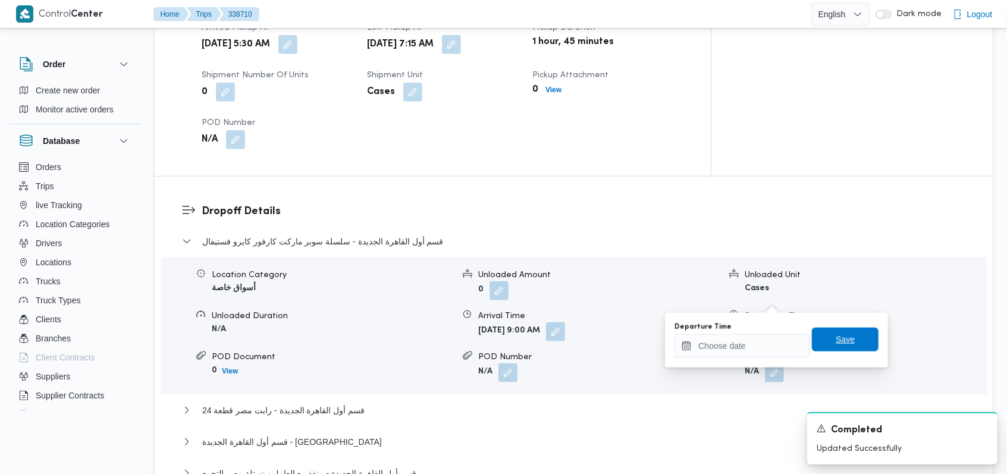
click at [851, 337] on span "Save" at bounding box center [845, 340] width 67 height 24
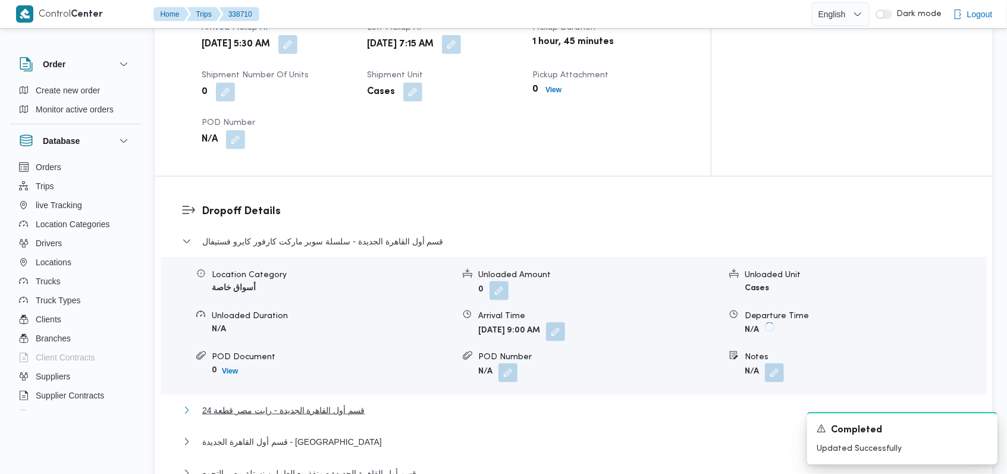
click at [307, 403] on span "قسم أول القاهرة الجديدة - رابت مصر قطعة 24" at bounding box center [283, 410] width 162 height 14
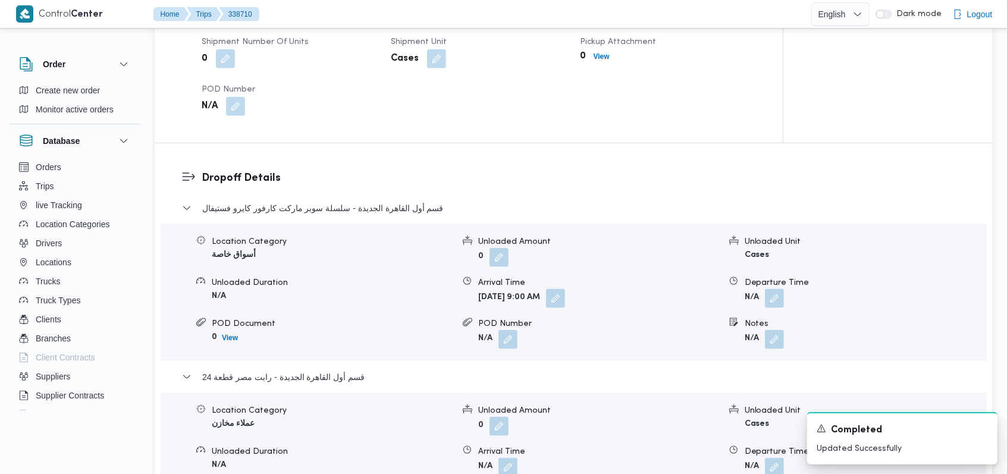
scroll to position [1030, 0]
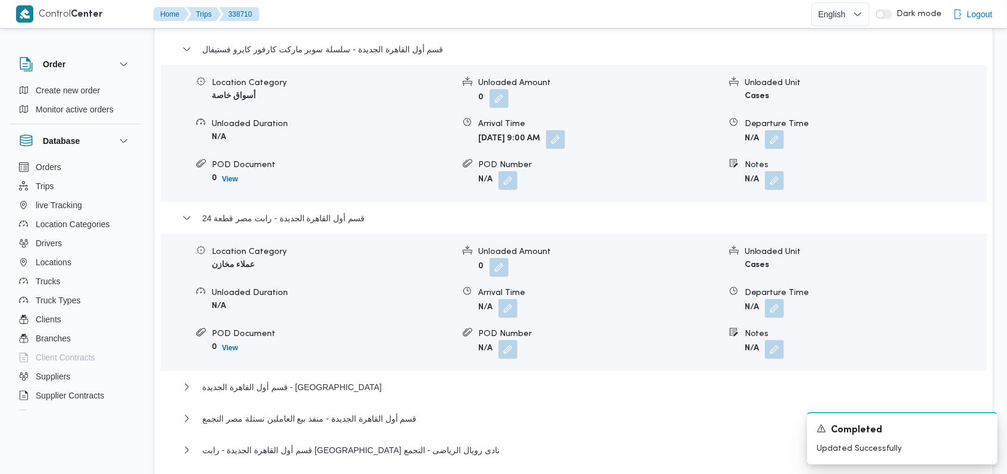
click at [509, 319] on div "Location Category عملاء مخازن Unloaded Amount 0 Unloaded Unit Cases Unloaded Du…" at bounding box center [573, 302] width 835 height 135
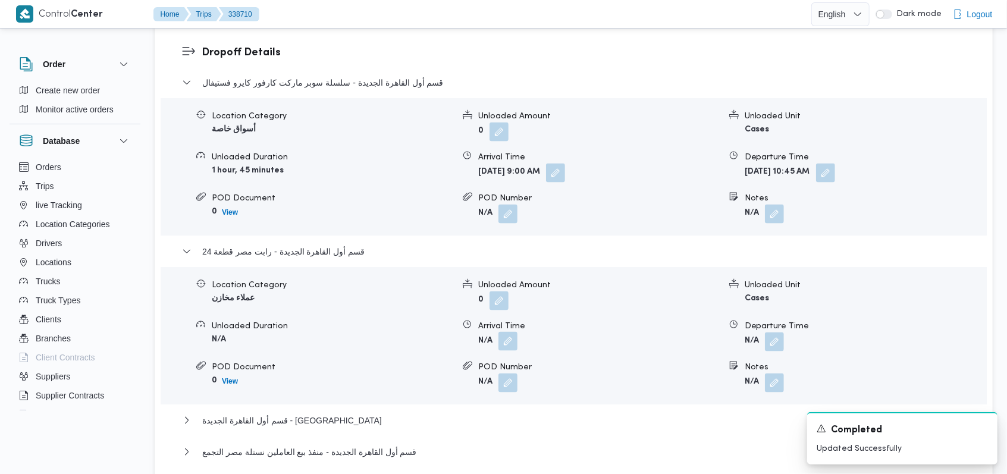
click at [512, 332] on button "button" at bounding box center [507, 341] width 19 height 19
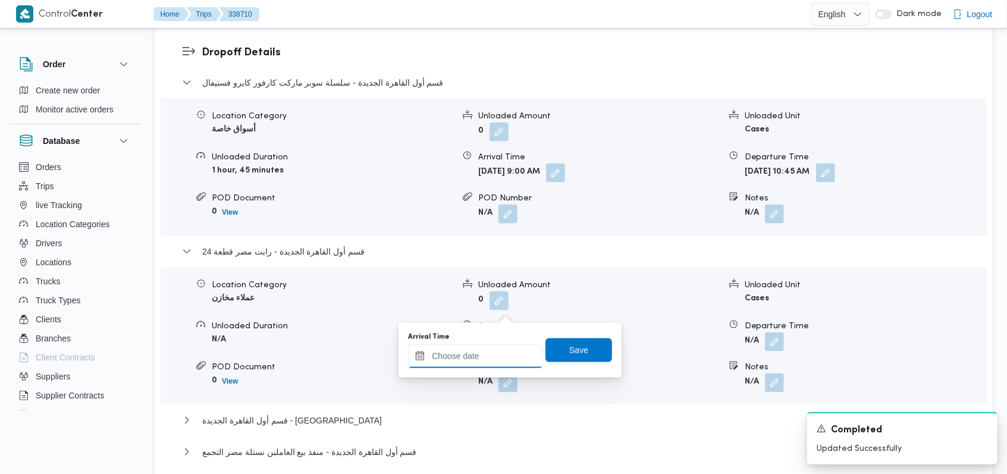
click at [480, 353] on input "Arrival Time" at bounding box center [475, 356] width 135 height 24
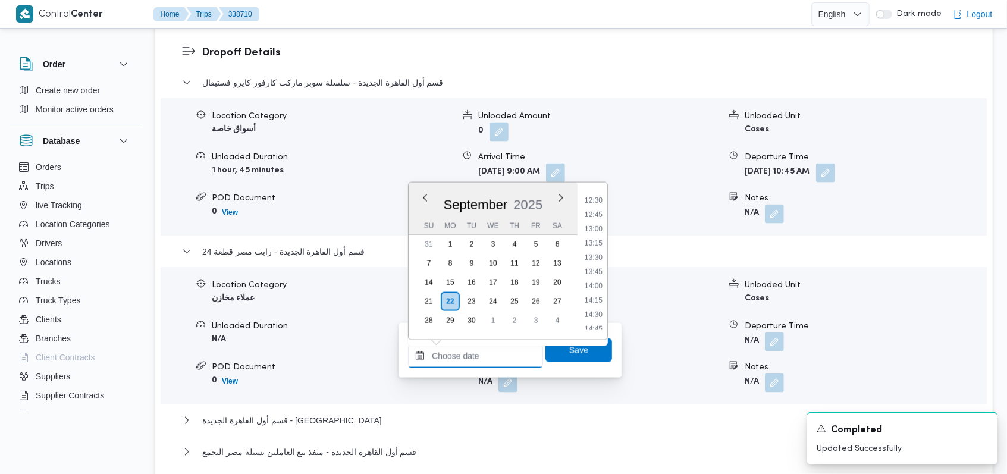
scroll to position [603, 0]
click at [594, 237] on li "11:15" at bounding box center [593, 237] width 27 height 12
type input "[DATE] 11:15"
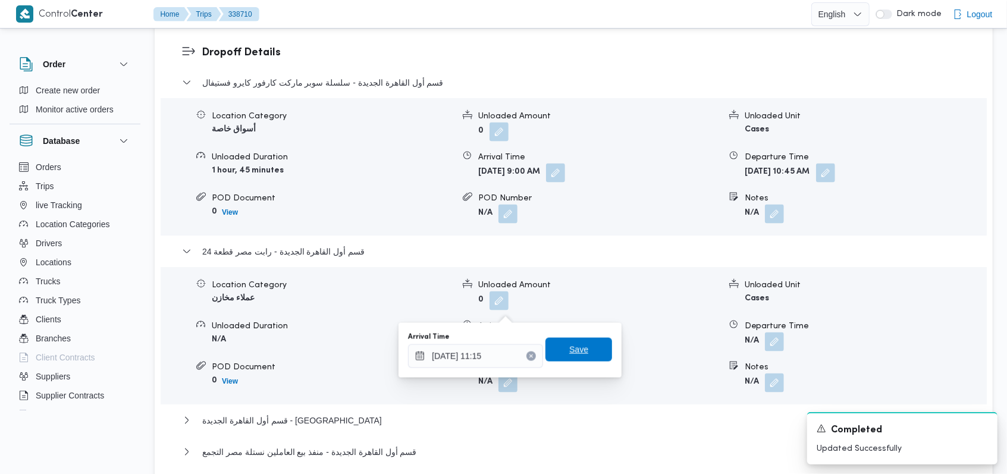
click at [576, 346] on span "Save" at bounding box center [578, 349] width 19 height 14
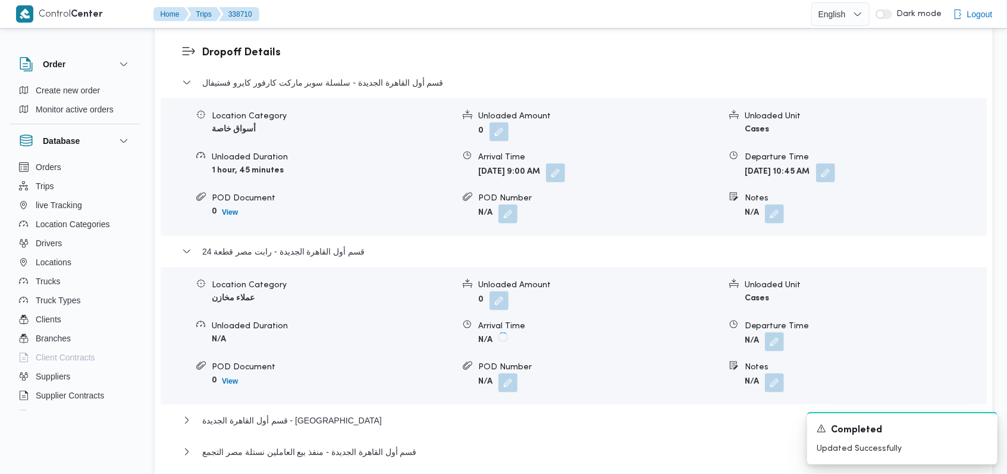
scroll to position [1189, 0]
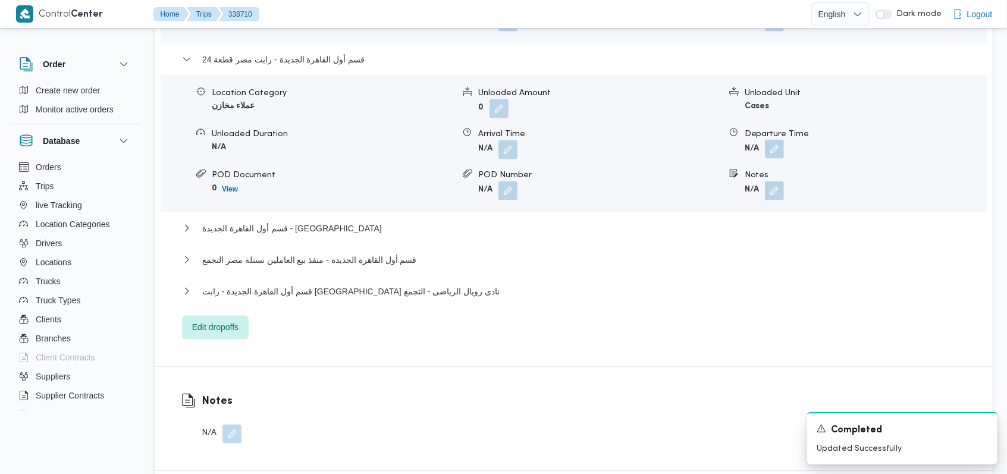
click at [774, 150] on button "button" at bounding box center [774, 149] width 19 height 19
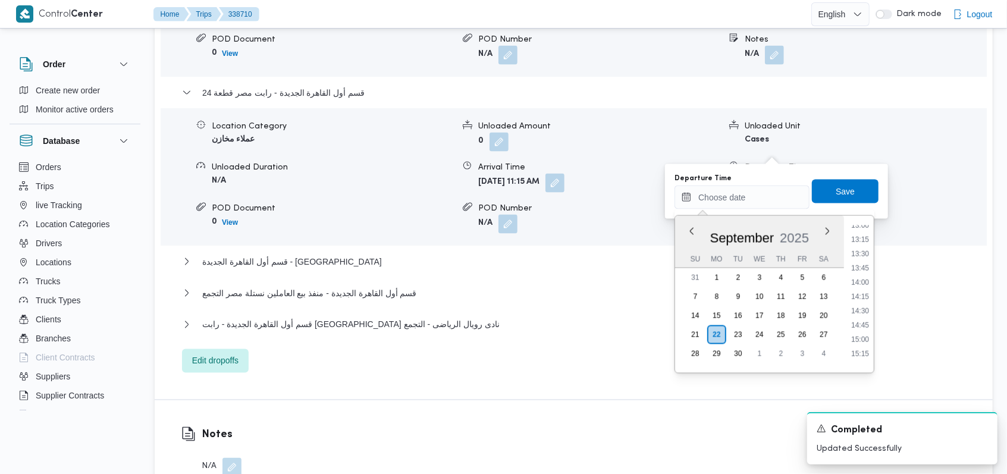
scroll to position [683, 0]
click at [868, 235] on li "12:00" at bounding box center [859, 234] width 27 height 12
type input "[DATE] 12:00"
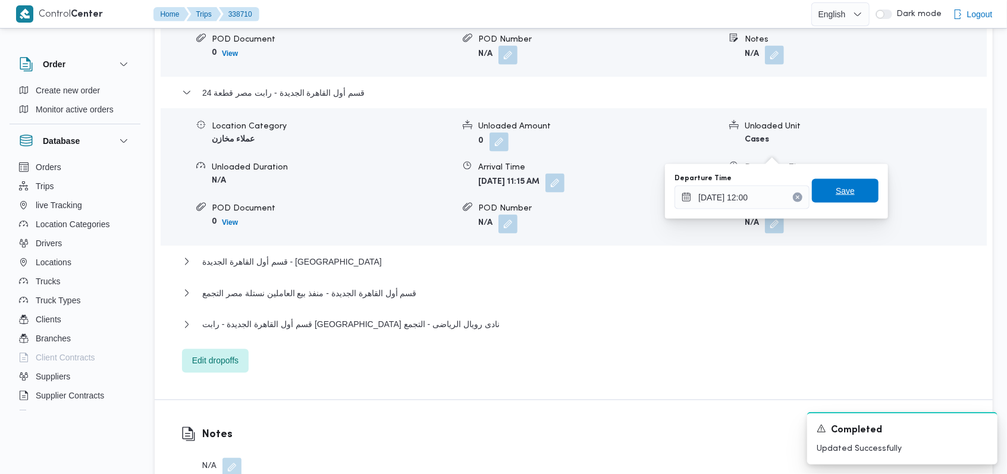
click at [852, 194] on span "Save" at bounding box center [845, 191] width 67 height 24
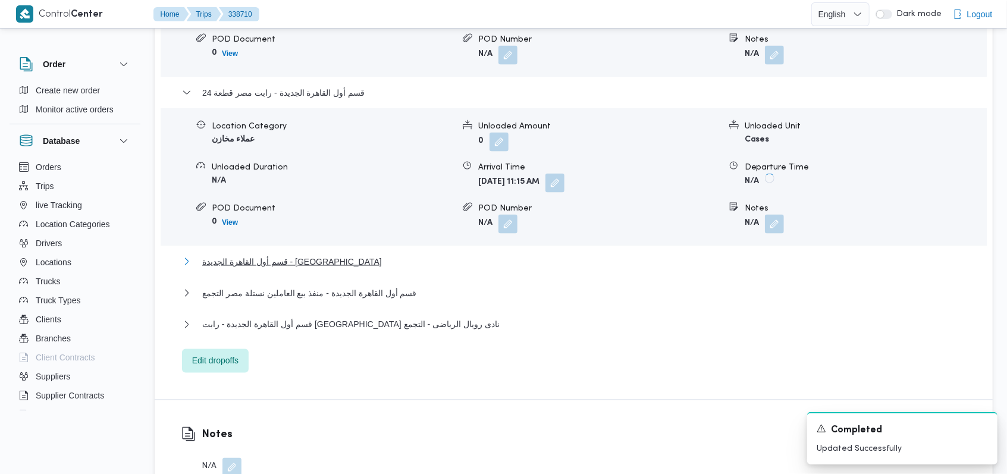
click at [315, 254] on button "قسم أول القاهرة الجديدة - [GEOGRAPHIC_DATA]" at bounding box center [574, 261] width 784 height 14
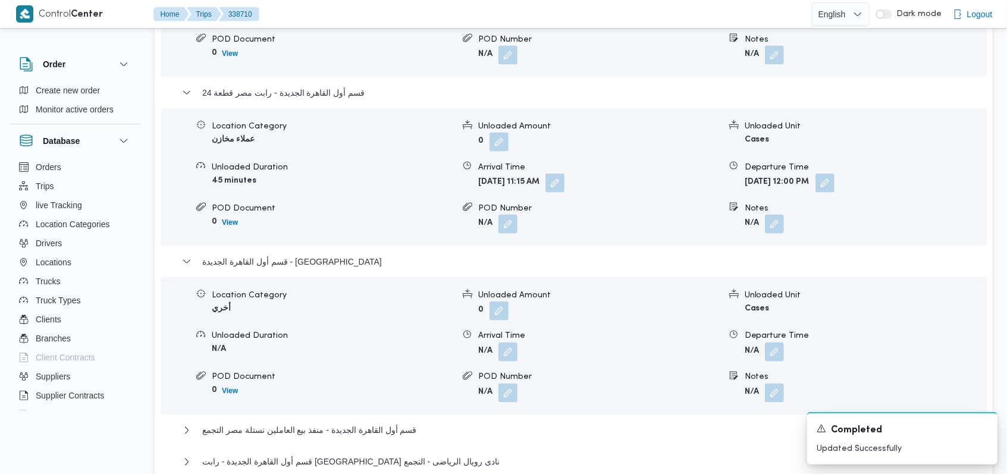
scroll to position [1268, 0]
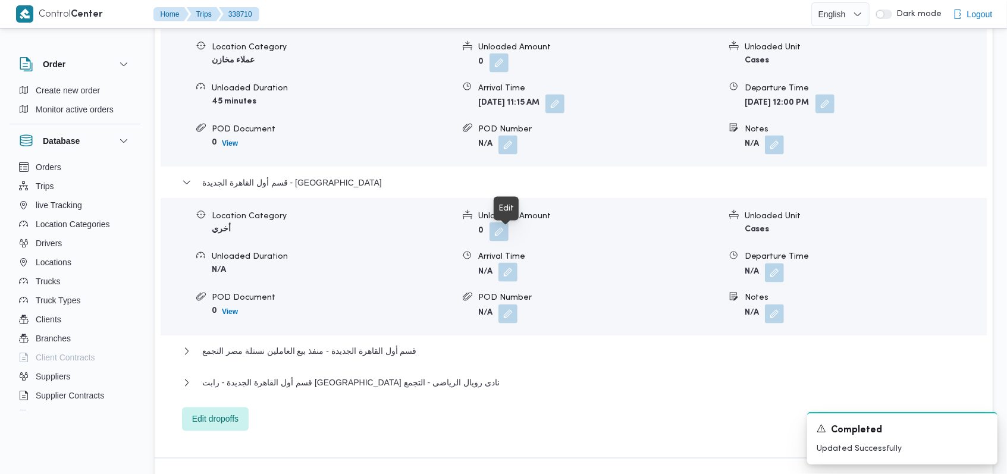
click at [515, 263] on button "button" at bounding box center [507, 272] width 19 height 19
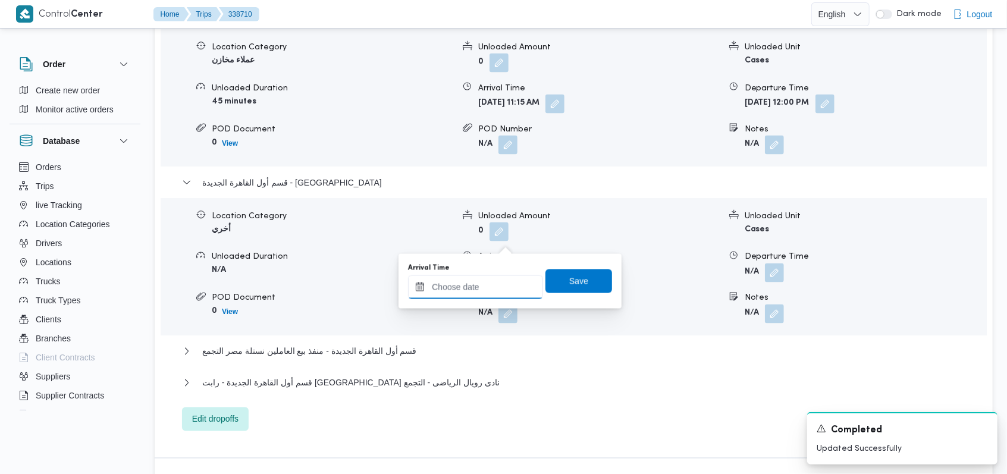
click at [491, 281] on input "Arrival Time" at bounding box center [475, 287] width 135 height 24
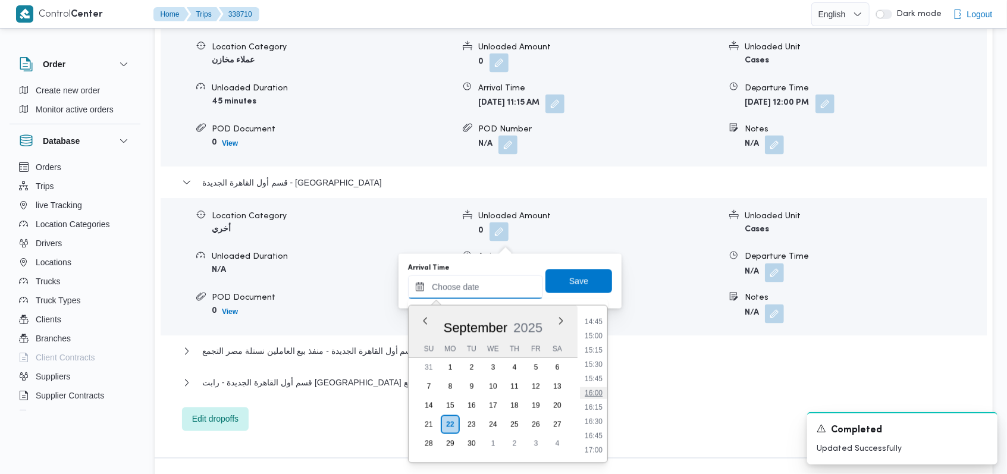
scroll to position [683, 0]
click at [594, 347] on li "12:30" at bounding box center [593, 352] width 27 height 12
type input "[DATE] 12:30"
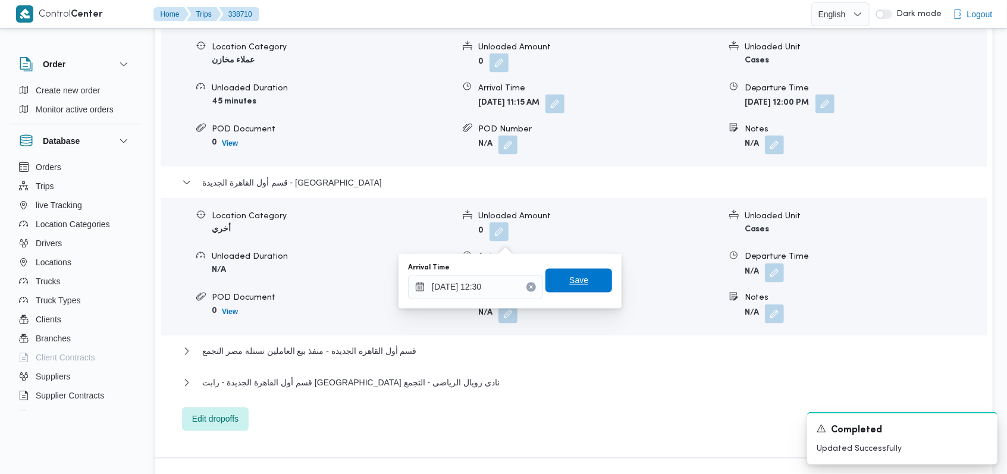
click at [587, 286] on span "Save" at bounding box center [578, 281] width 67 height 24
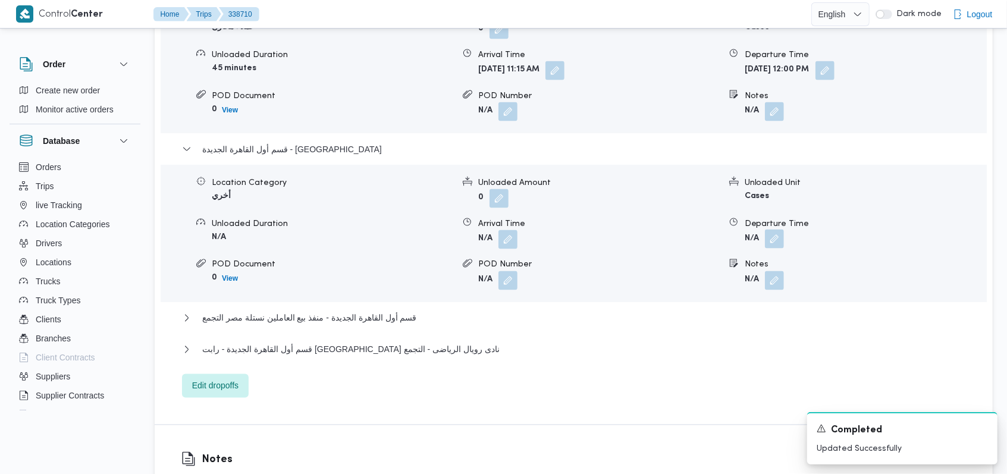
click at [776, 234] on button "button" at bounding box center [774, 239] width 19 height 19
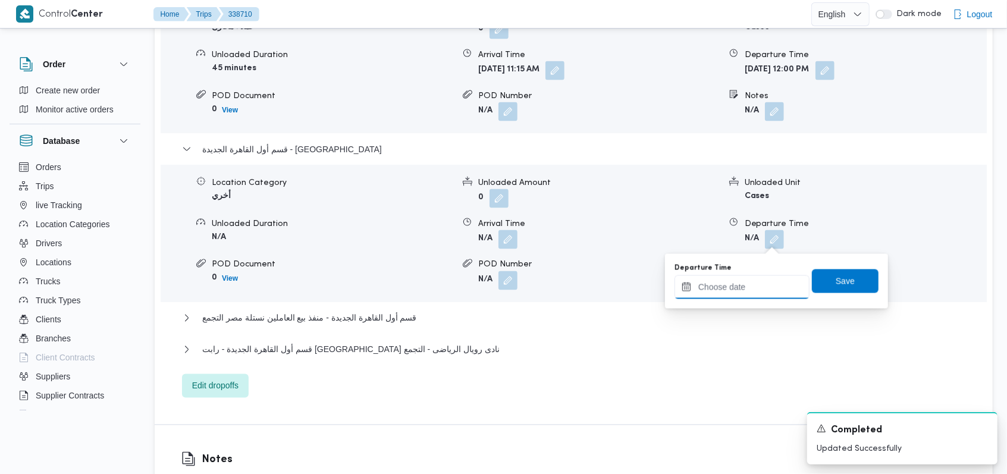
click at [749, 297] on input "Departure Time" at bounding box center [741, 287] width 135 height 24
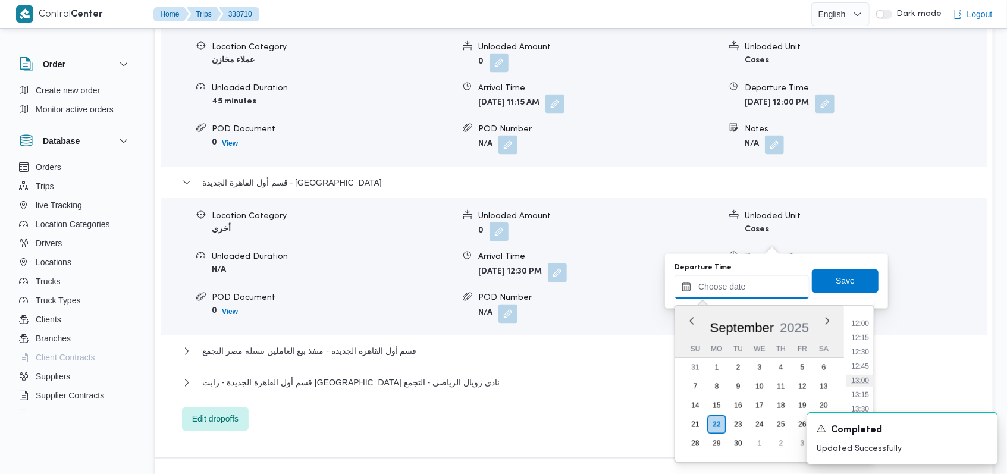
scroll to position [762, 0]
click at [864, 333] on li "13:30" at bounding box center [859, 330] width 27 height 12
type input "[DATE] 13:30"
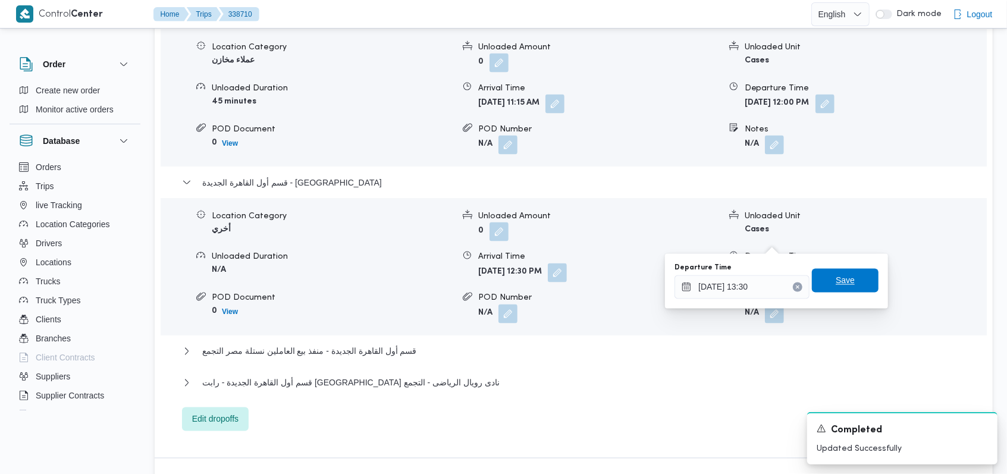
click at [844, 276] on span "Save" at bounding box center [845, 281] width 67 height 24
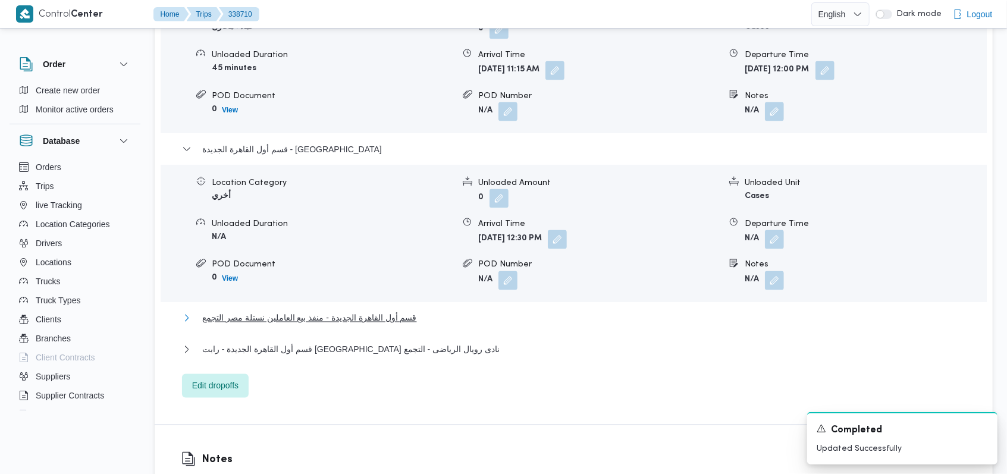
click at [395, 324] on span "قسم أول القاهرة الجديدة - منفذ بيع العاملين نستلة مصر التجمع" at bounding box center [309, 318] width 215 height 14
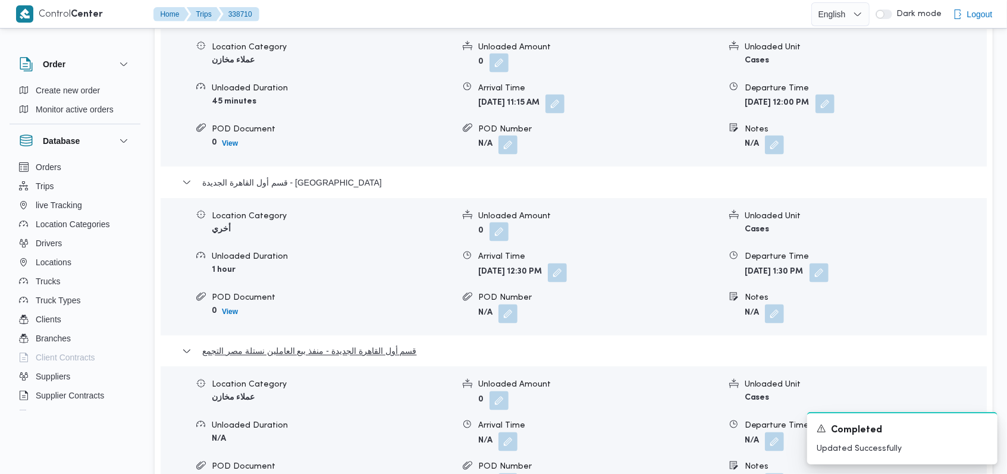
scroll to position [1347, 0]
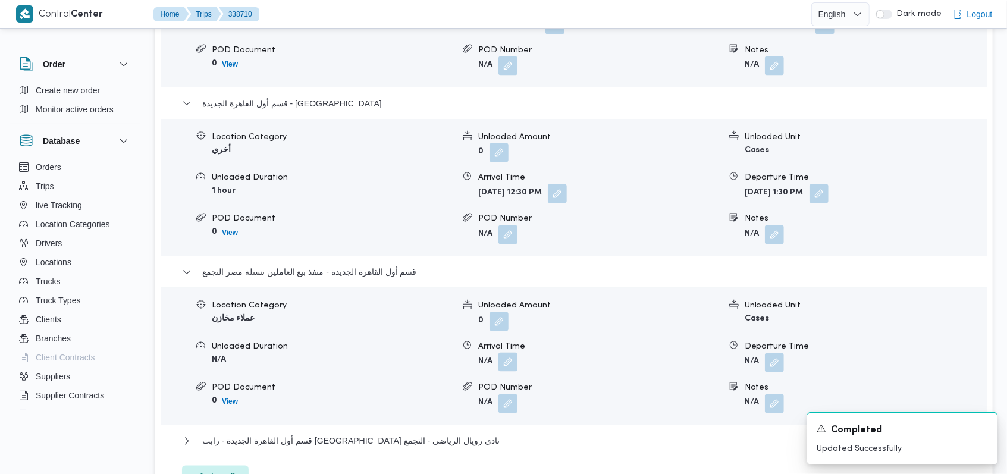
click at [507, 353] on button "button" at bounding box center [507, 362] width 19 height 19
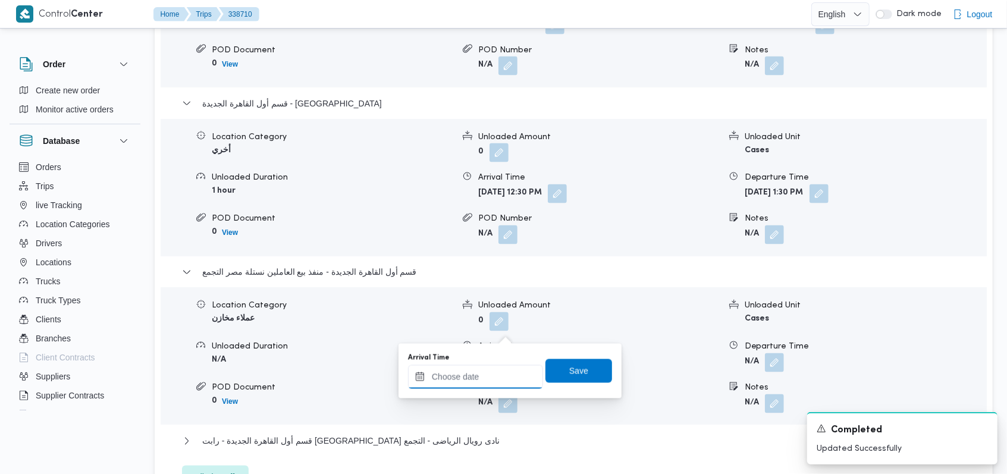
click at [487, 371] on input "Arrival Time" at bounding box center [475, 377] width 135 height 24
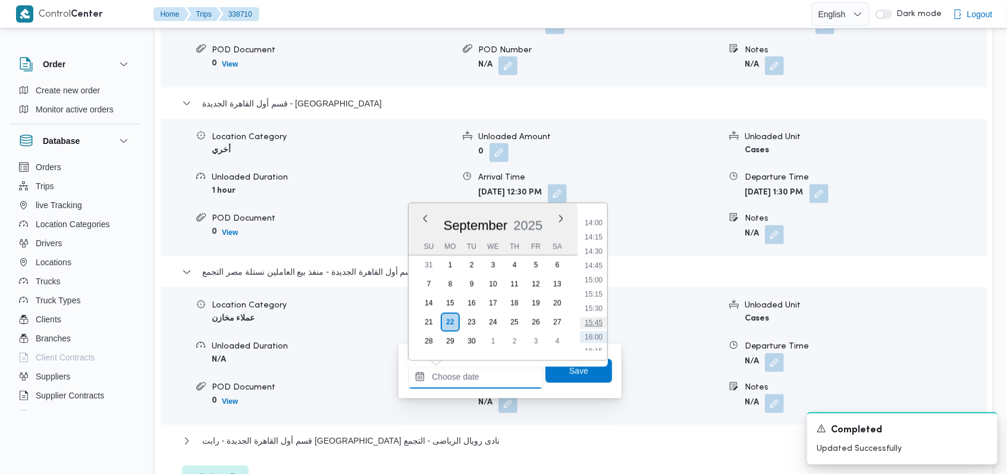
scroll to position [762, 0]
click at [598, 259] on li "14:00" at bounding box center [593, 256] width 27 height 12
type input "[DATE] 14:00"
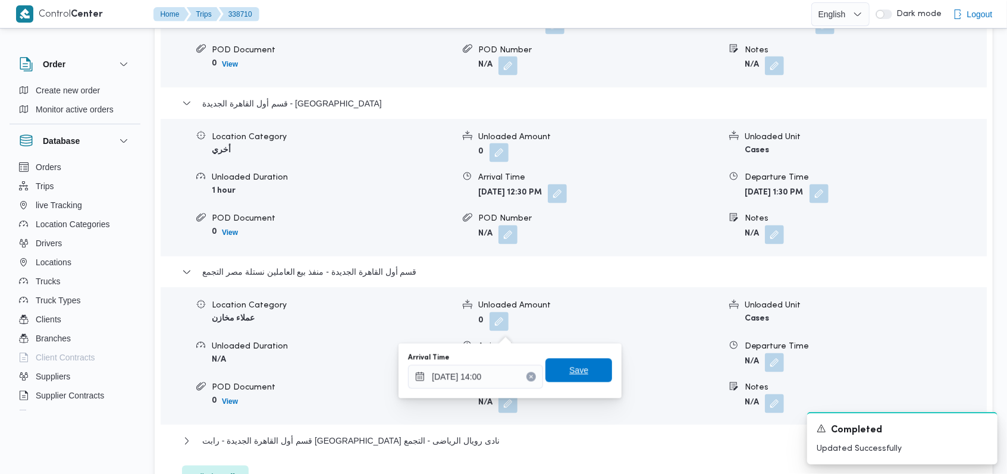
click at [587, 367] on span "Save" at bounding box center [578, 371] width 67 height 24
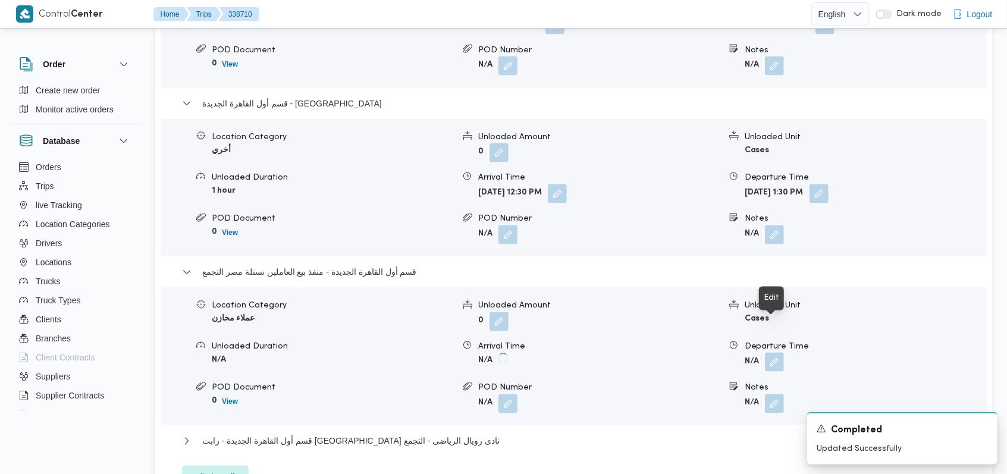
click at [774, 353] on button "button" at bounding box center [774, 362] width 19 height 19
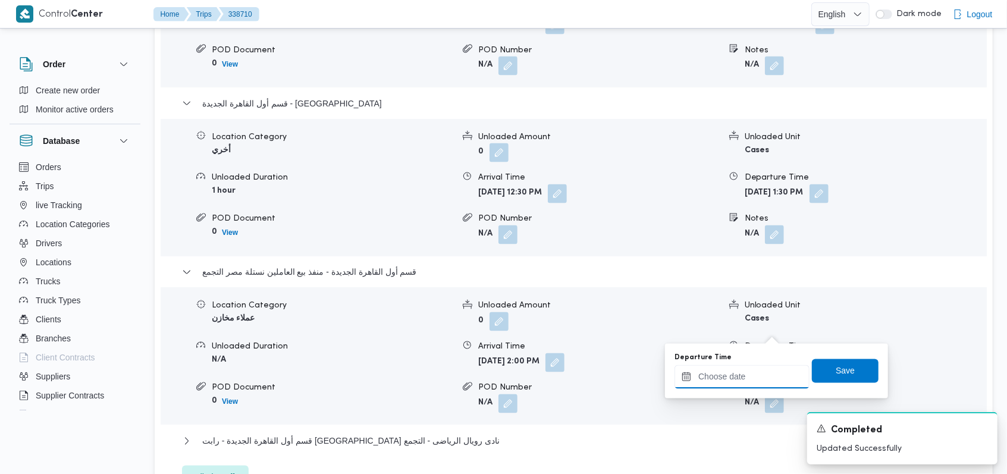
click at [740, 373] on input "Departure Time" at bounding box center [741, 377] width 135 height 24
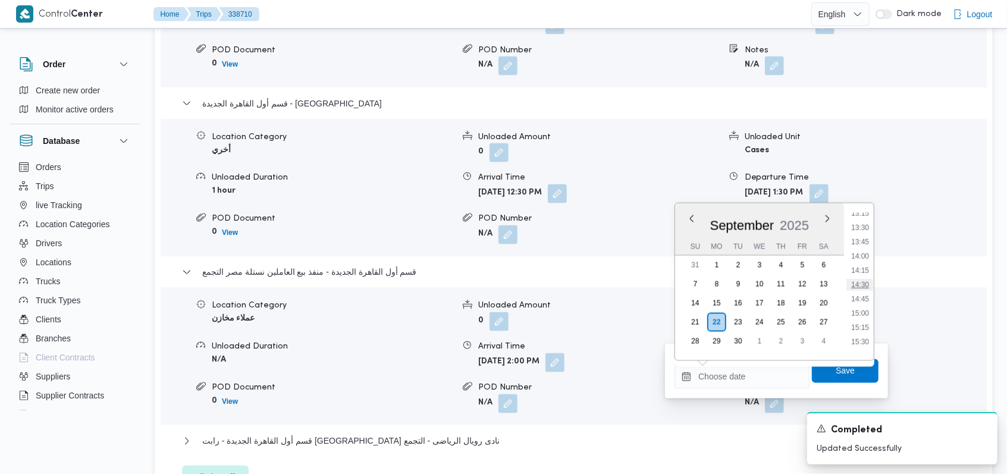
click at [870, 288] on li "14:30" at bounding box center [859, 285] width 27 height 12
type input "[DATE] 14:30"
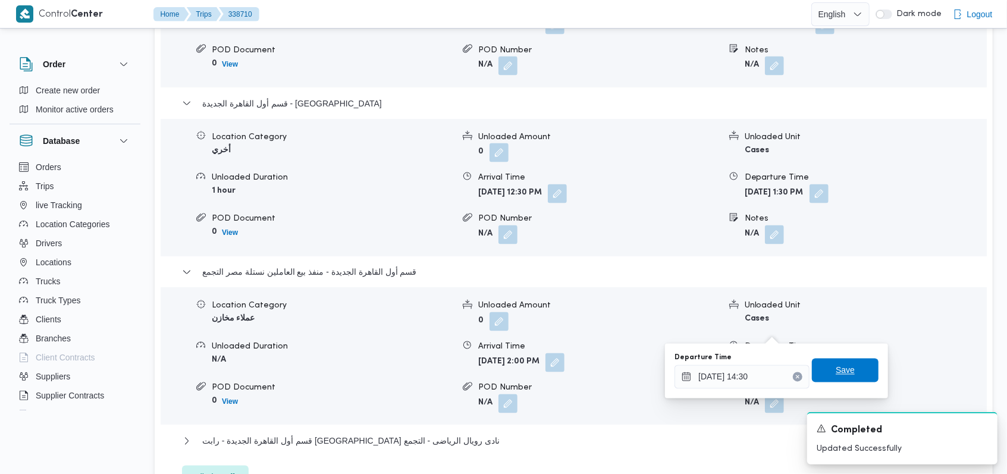
click at [850, 368] on span "Save" at bounding box center [845, 371] width 67 height 24
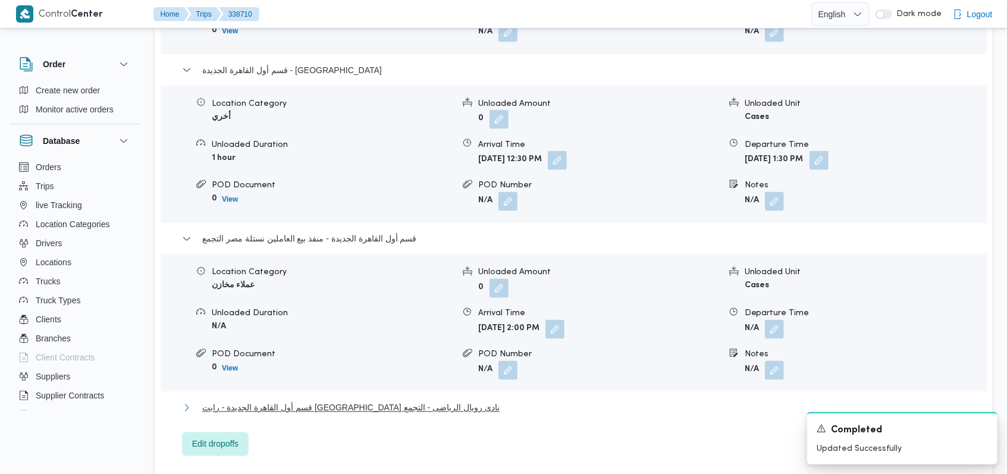
click at [394, 411] on span "قسم أول القاهرة الجديدة - رابت [GEOGRAPHIC_DATA] نادى رويال الرياضى - التجمع" at bounding box center [350, 408] width 297 height 14
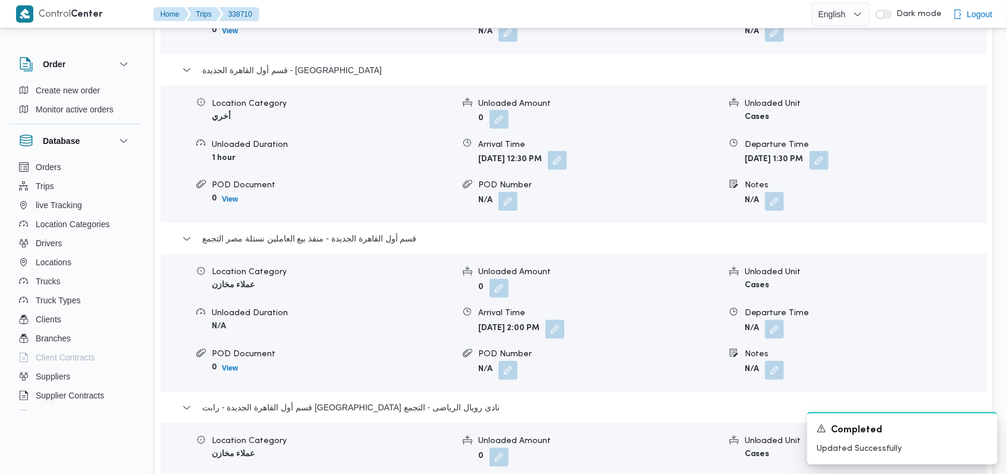
scroll to position [1427, 0]
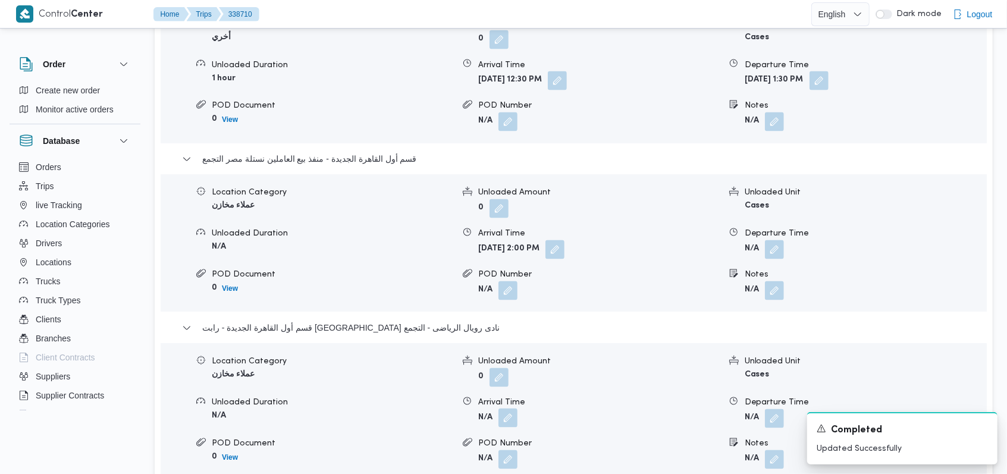
click at [512, 417] on button "button" at bounding box center [507, 417] width 19 height 19
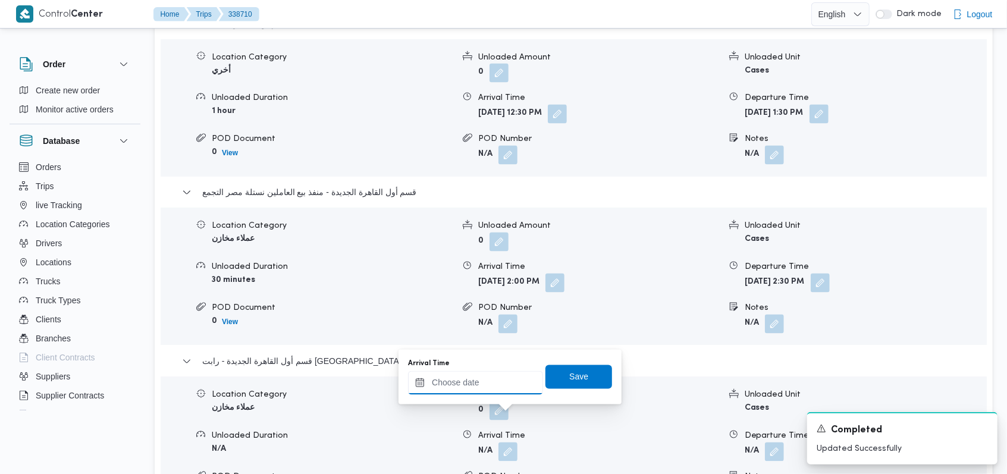
click at [491, 381] on input "Arrival Time" at bounding box center [475, 383] width 135 height 24
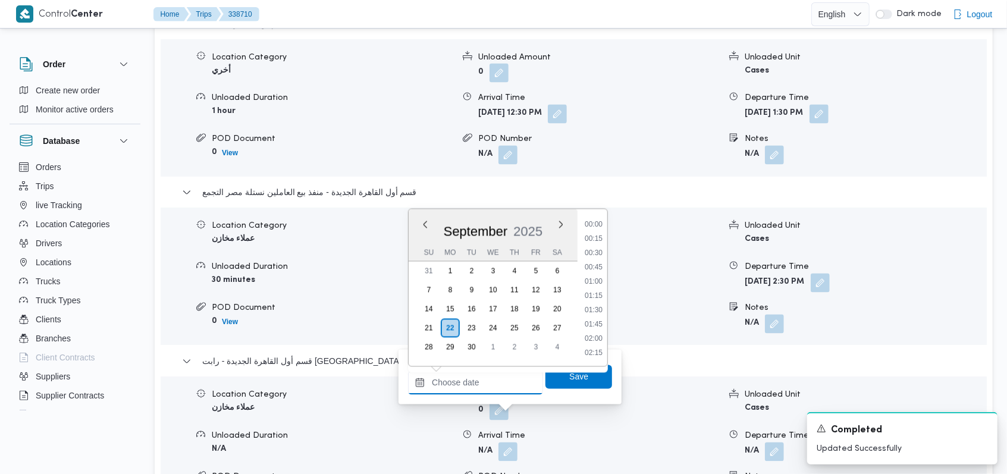
scroll to position [841, 0]
click at [595, 248] on li "15:15" at bounding box center [593, 254] width 27 height 12
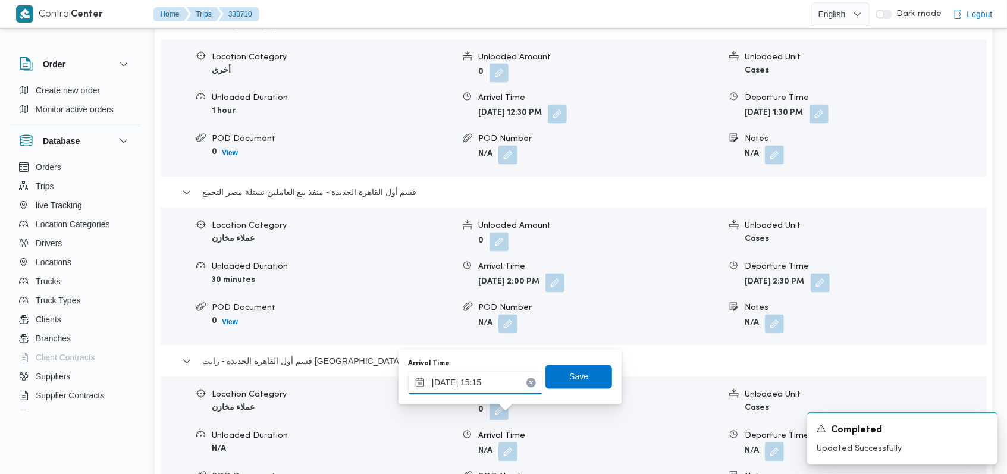
click at [510, 378] on input "[DATE] 15:15" at bounding box center [475, 383] width 135 height 24
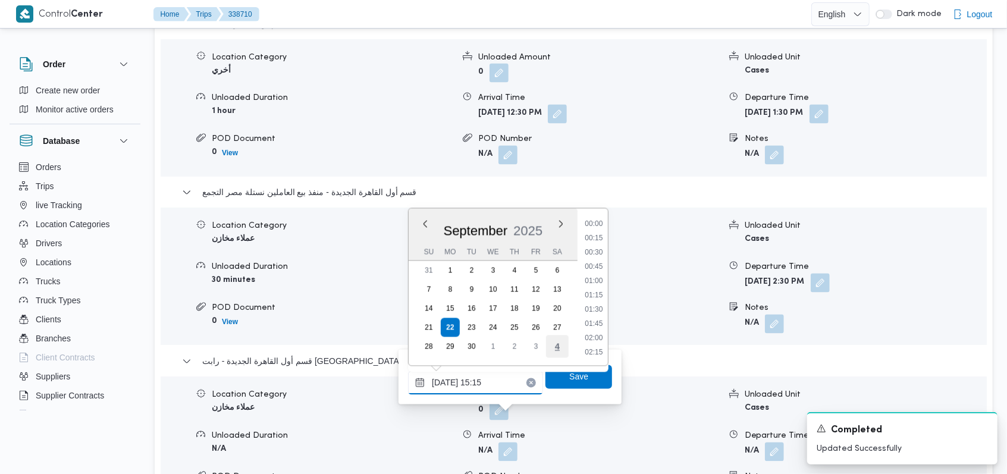
scroll to position [799, 0]
click at [596, 284] on li "15:00" at bounding box center [593, 282] width 27 height 12
type input "[DATE] 15:00"
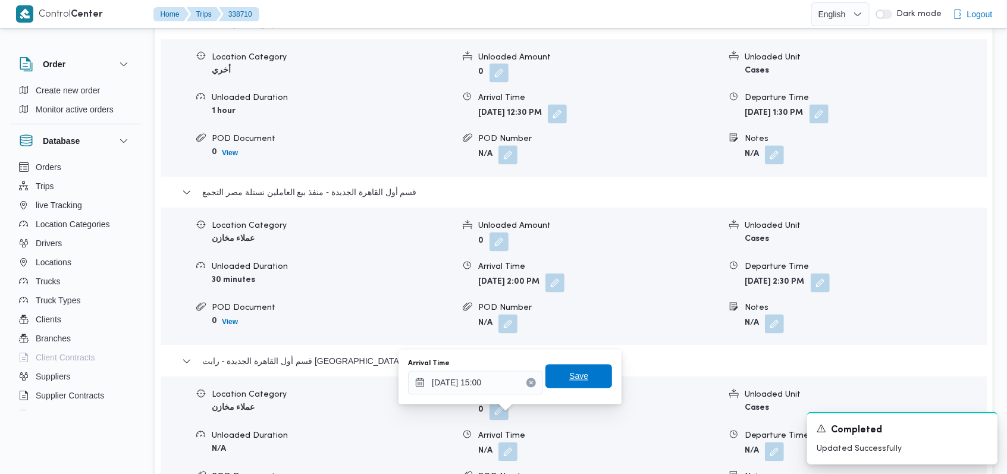
click at [576, 373] on span "Save" at bounding box center [578, 376] width 19 height 14
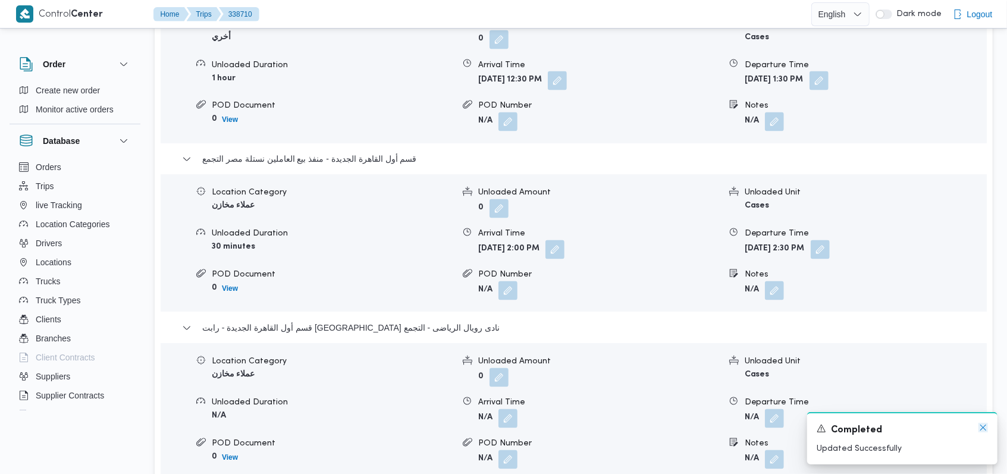
click at [981, 430] on icon "Dismiss toast" at bounding box center [983, 428] width 10 height 10
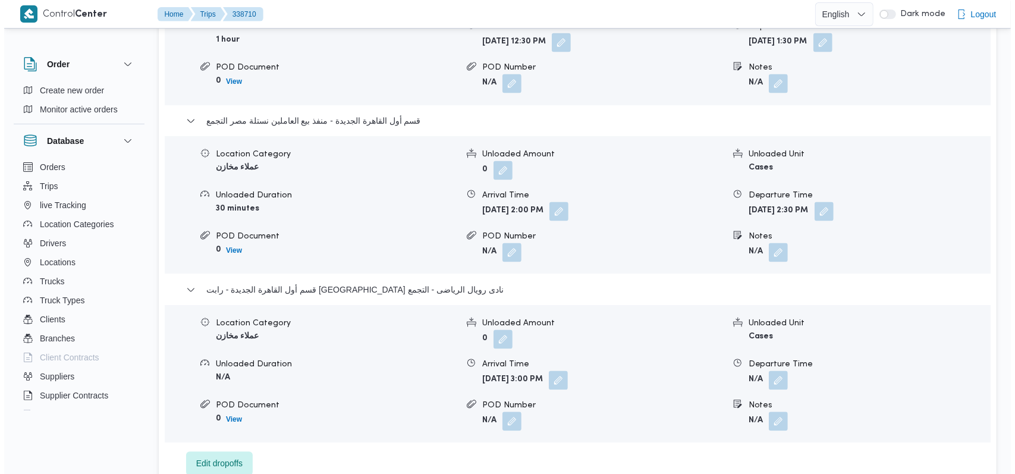
scroll to position [1585, 0]
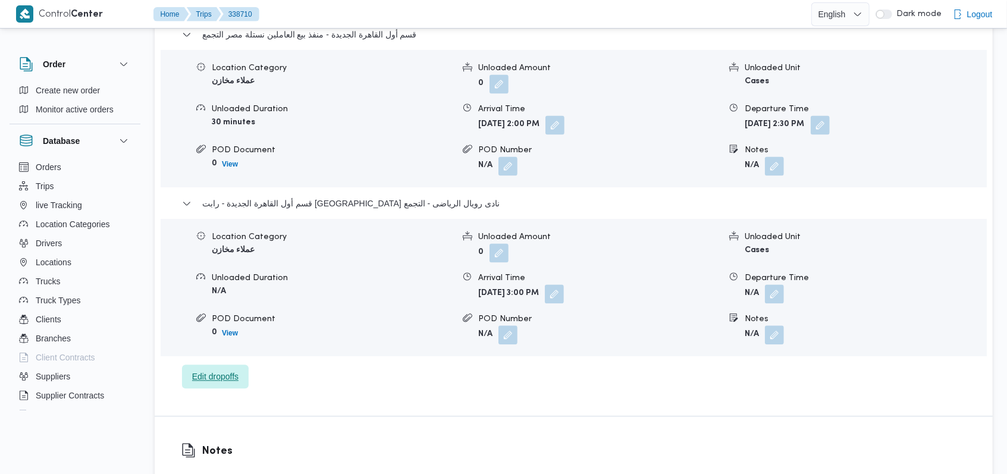
click at [231, 369] on span "Edit dropoffs" at bounding box center [215, 376] width 46 height 14
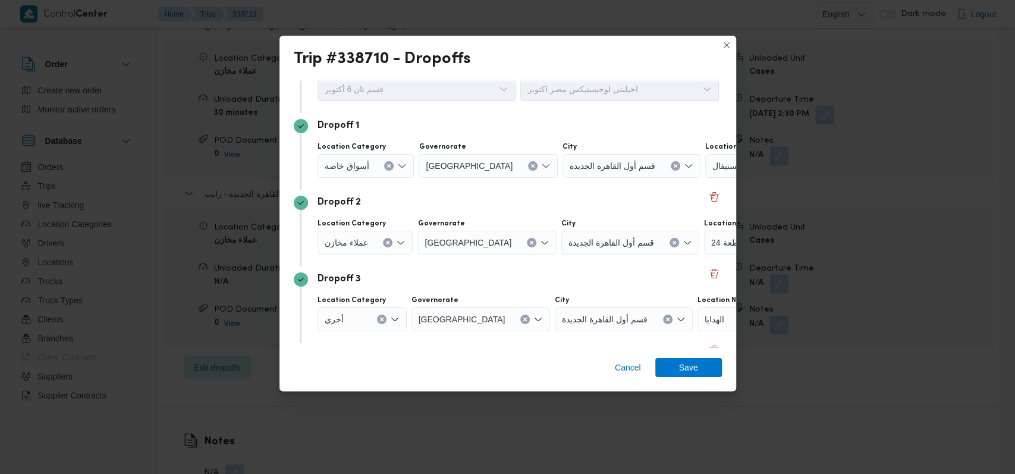
scroll to position [79, 0]
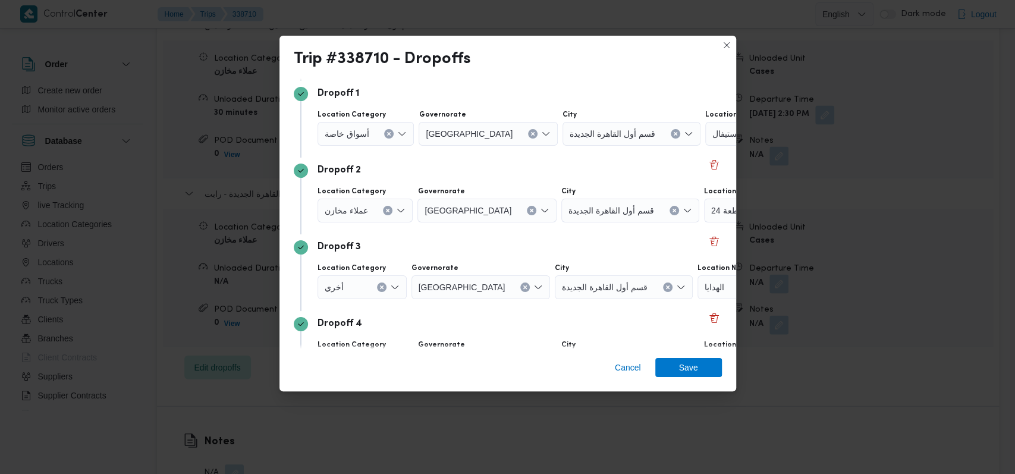
click at [384, 207] on button "Clear input" at bounding box center [388, 211] width 10 height 10
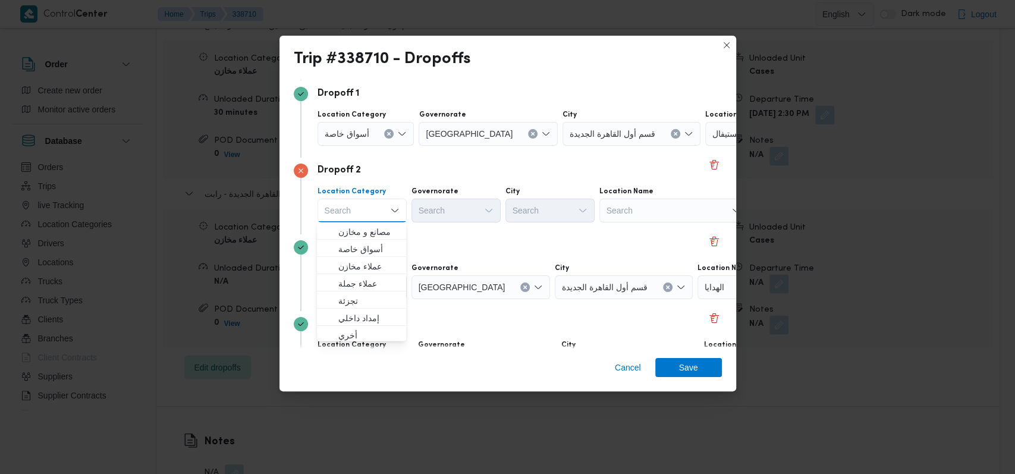
click at [660, 209] on div "Search" at bounding box center [673, 211] width 149 height 24
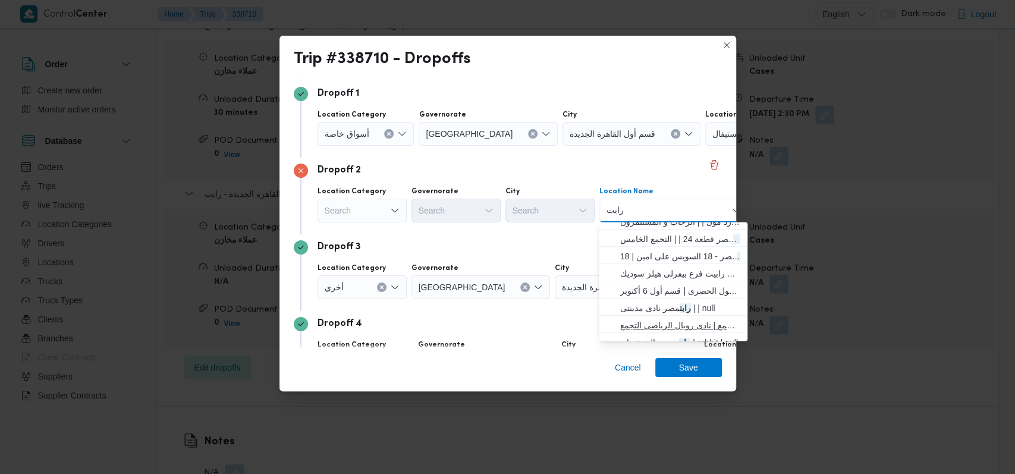
type input "رابت"
click at [674, 322] on span "رابت مصر نادى رويال الرياضى - التجمع | نادى رويال الرياضى التجمع | null" at bounding box center [680, 325] width 120 height 14
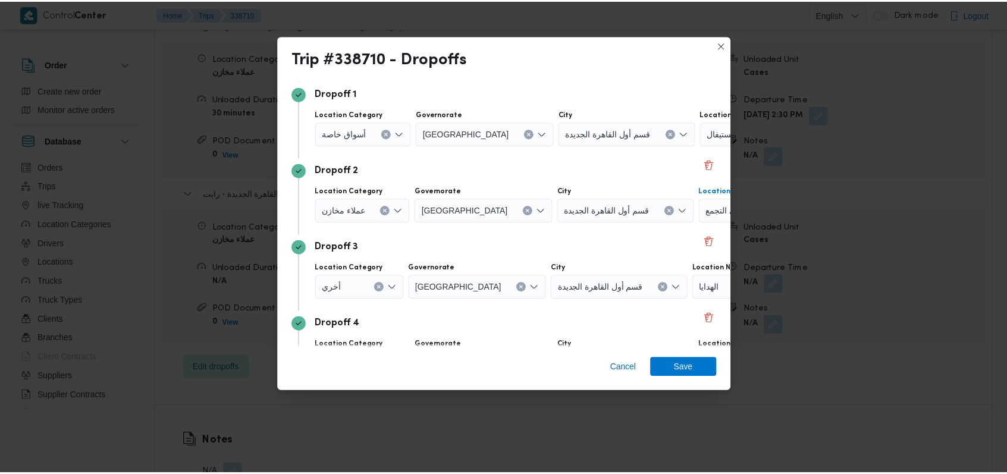
scroll to position [230, 0]
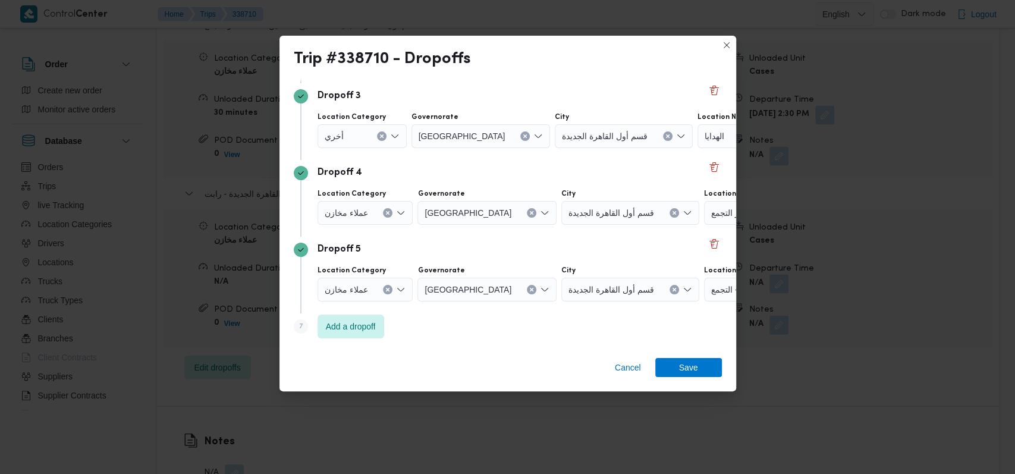
click at [388, 289] on button "Clear input" at bounding box center [388, 290] width 10 height 10
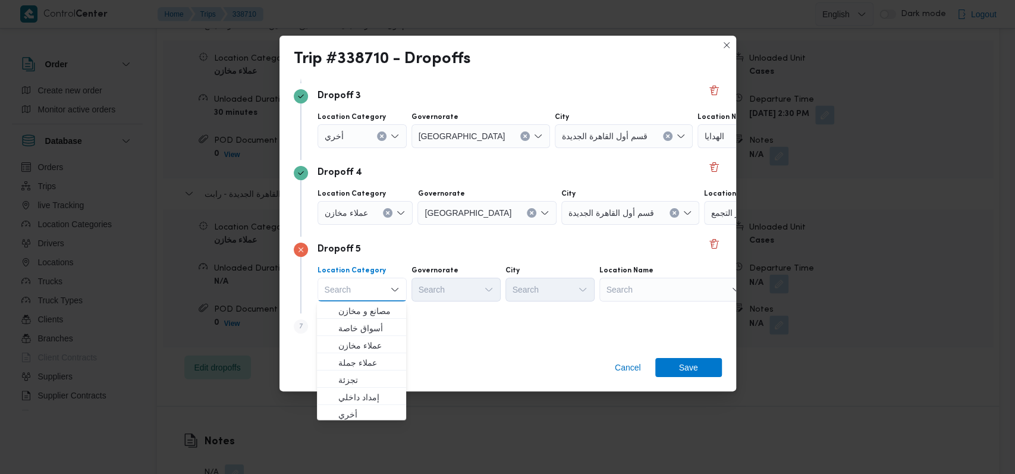
click at [654, 294] on div "Search" at bounding box center [673, 290] width 149 height 24
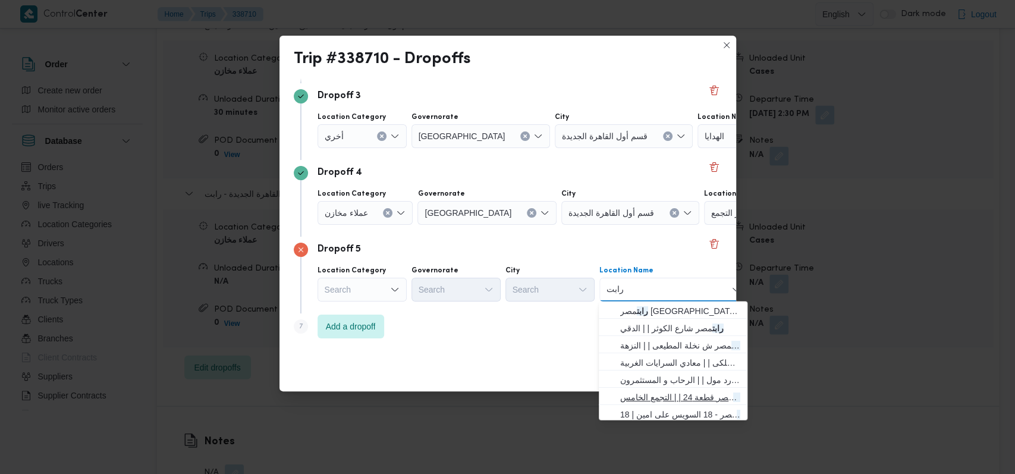
type input "رابت"
click at [671, 390] on span "رابت مصر قطعة 24 | | التجمع الخامس" at bounding box center [680, 397] width 120 height 14
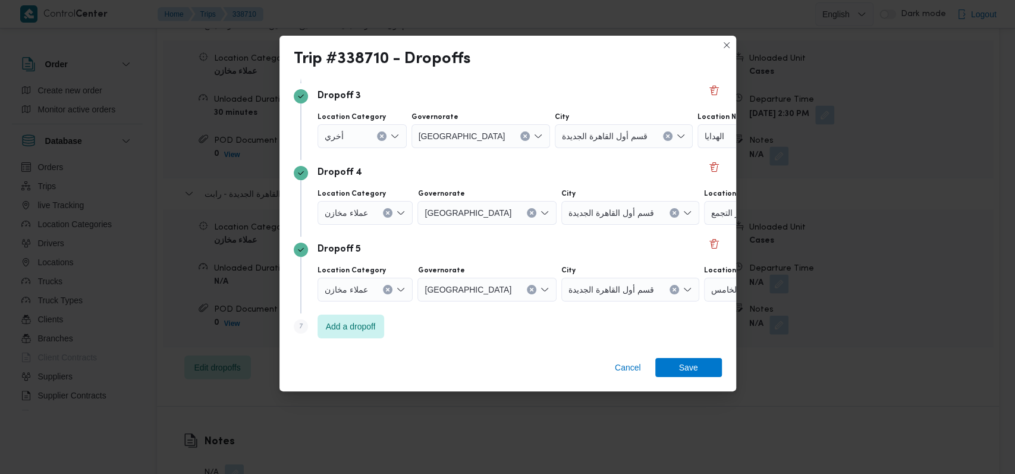
click at [693, 378] on div "Cancel Save" at bounding box center [507, 369] width 457 height 43
click at [696, 371] on span "Save" at bounding box center [688, 366] width 19 height 19
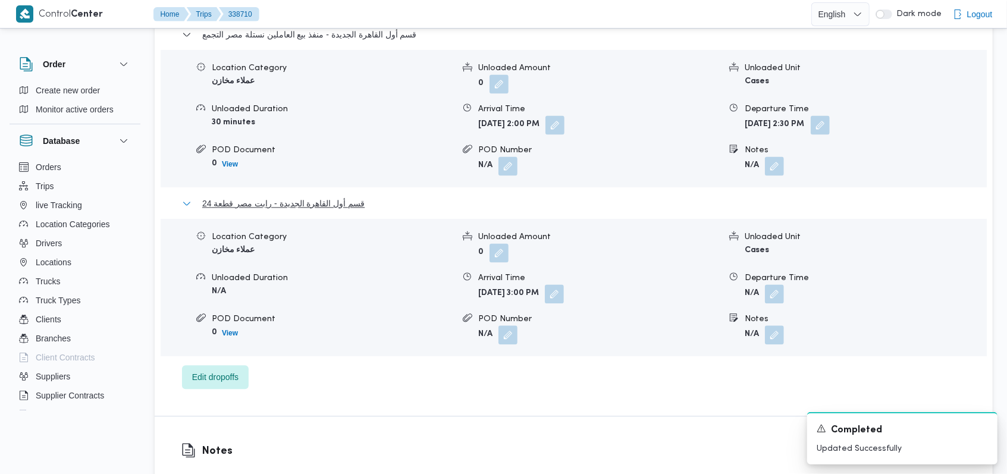
click at [343, 196] on span "قسم أول القاهرة الجديدة - رابت مصر قطعة 24" at bounding box center [283, 203] width 162 height 14
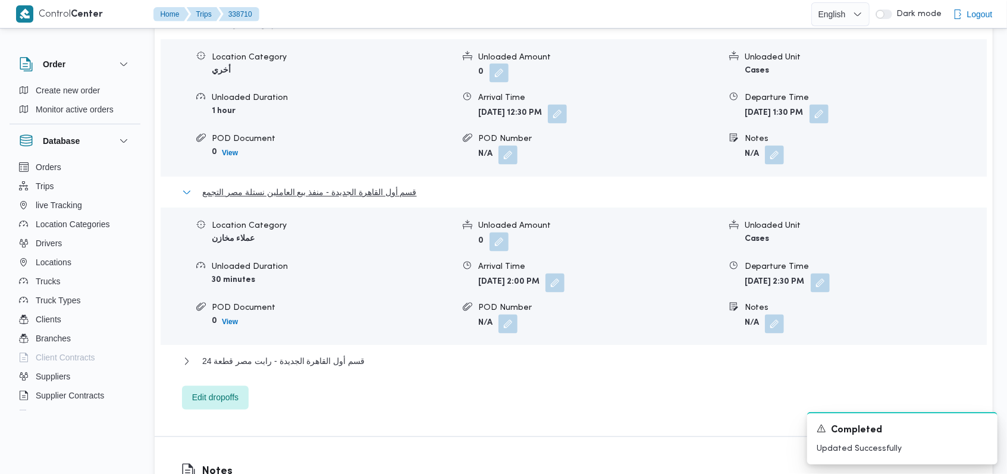
click at [328, 186] on span "قسم أول القاهرة الجديدة - منفذ بيع العاملين نستلة مصر التجمع" at bounding box center [309, 193] width 215 height 14
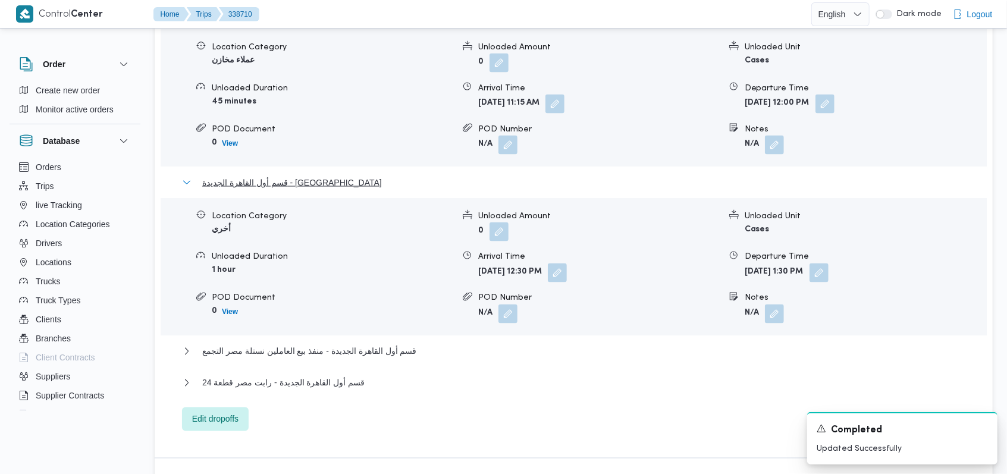
click at [308, 175] on span "قسم أول القاهرة الجديدة - [GEOGRAPHIC_DATA]" at bounding box center [292, 182] width 180 height 14
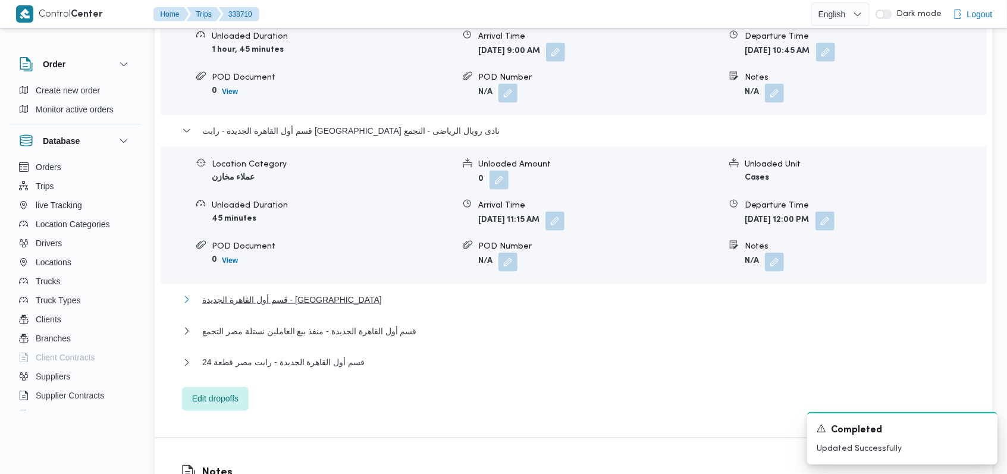
scroll to position [1030, 0]
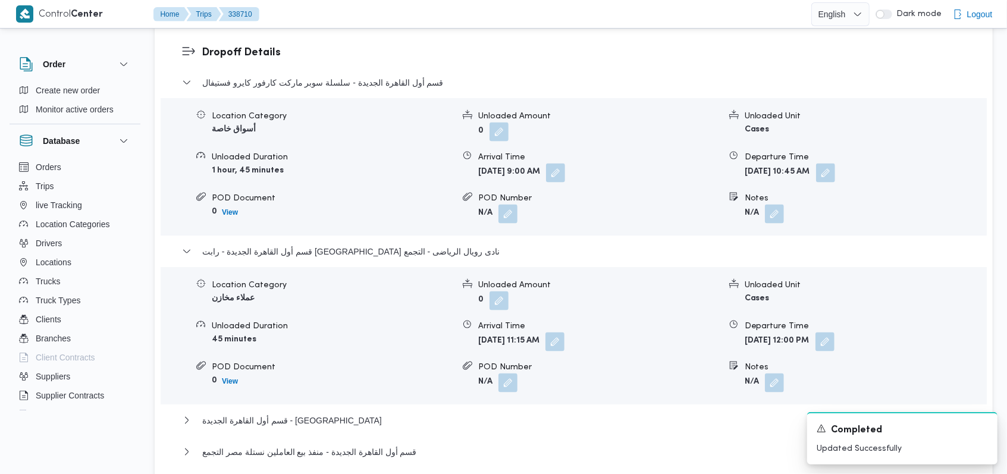
click at [337, 244] on div "قسم أول القاهرة الجديدة - رابت [GEOGRAPHIC_DATA] نادى رويال الرياضى - التجمع" at bounding box center [574, 255] width 784 height 23
click at [356, 244] on span "قسم أول القاهرة الجديدة - رابت [GEOGRAPHIC_DATA] نادى رويال الرياضى - التجمع" at bounding box center [350, 251] width 297 height 14
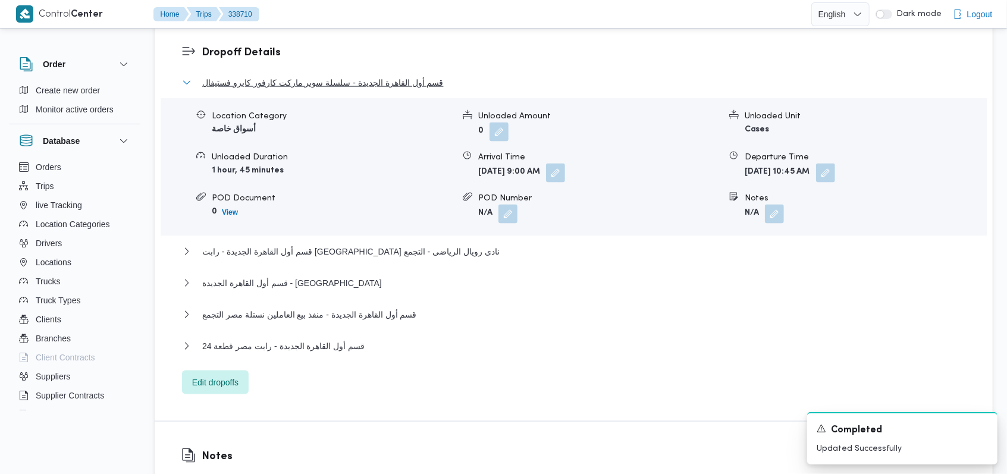
click at [357, 76] on span "قسم أول القاهرة الجديدة - سلسلة سوبر ماركت كارفور كايرو فستيفال" at bounding box center [322, 83] width 241 height 14
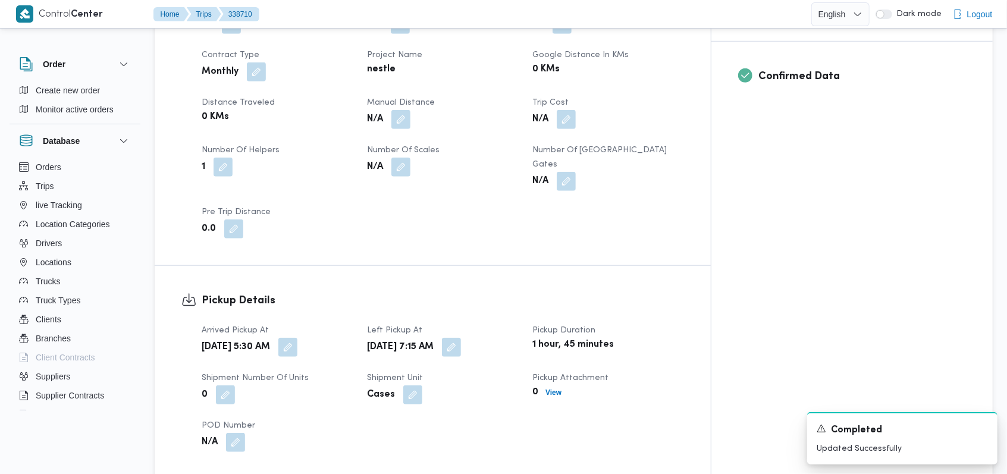
scroll to position [555, 0]
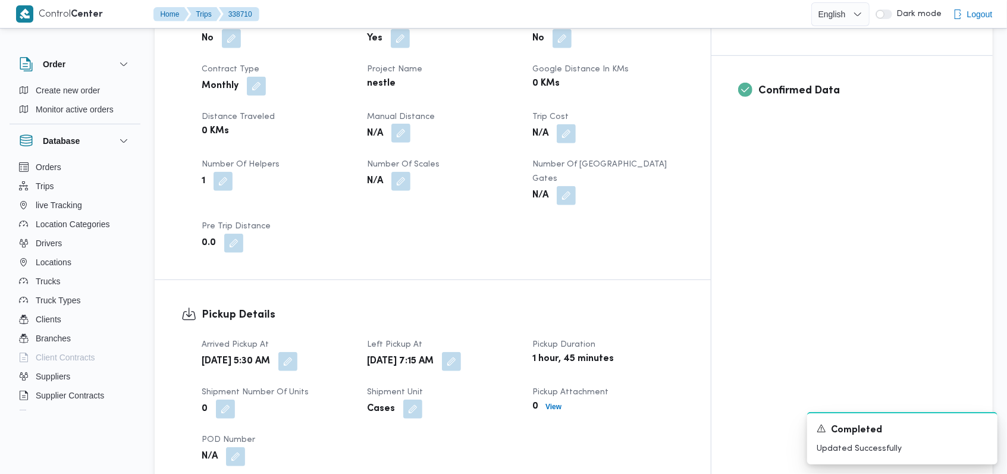
click at [410, 124] on button "button" at bounding box center [400, 133] width 19 height 19
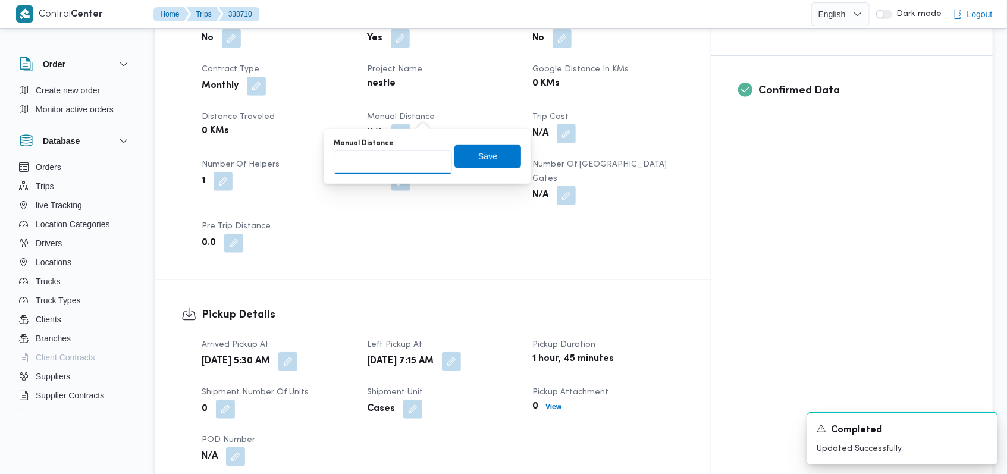
click at [395, 166] on input "Manual Distance" at bounding box center [393, 162] width 118 height 24
type input "210"
click at [467, 161] on span "Save" at bounding box center [487, 156] width 67 height 24
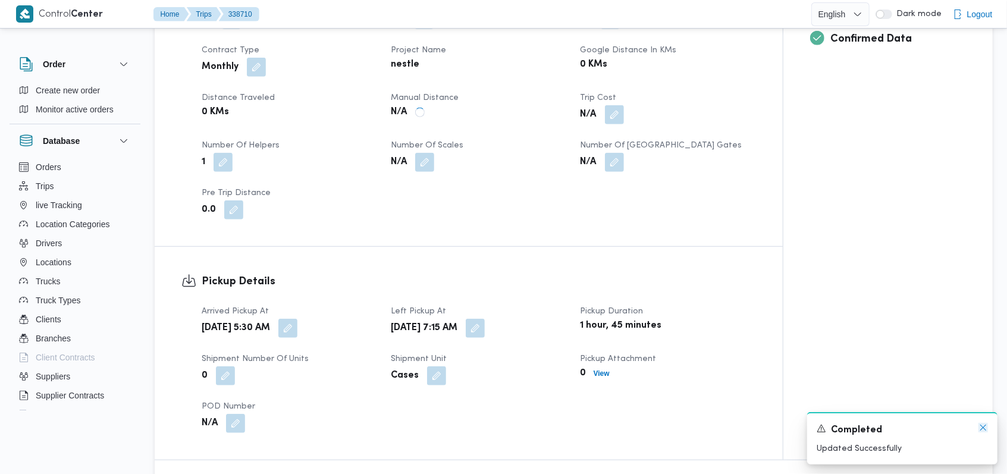
click at [983, 430] on icon "Dismiss toast" at bounding box center [983, 428] width 10 height 10
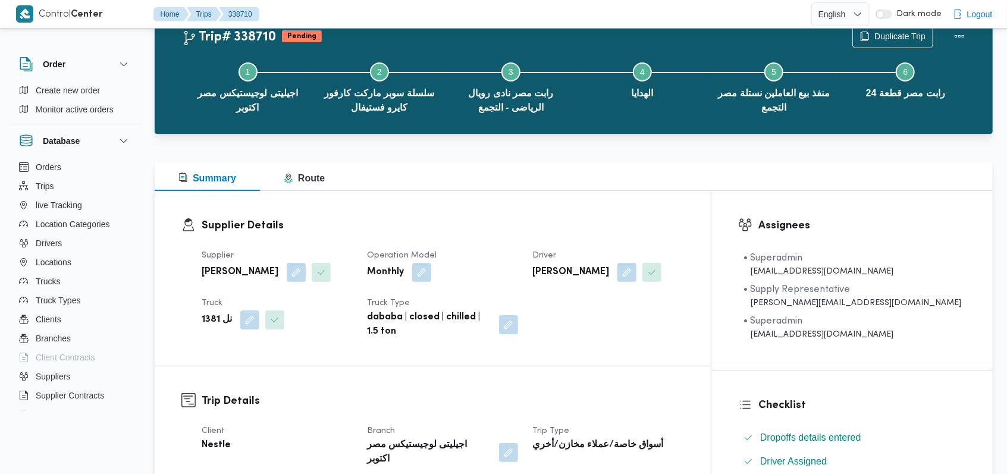
scroll to position [396, 0]
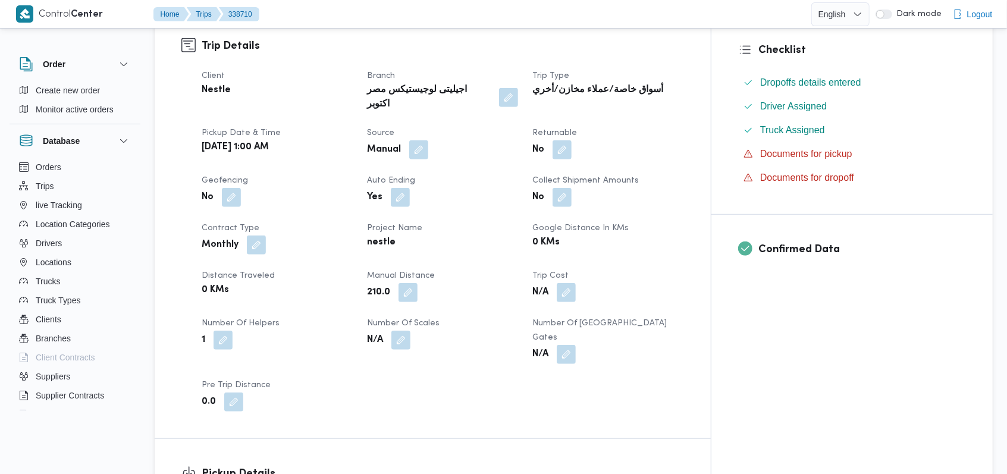
click at [605, 378] on div "Client Nestle Branch اجيليتى لوجيستيكس [GEOGRAPHIC_DATA] اكتوبر Trip Type أسواق…" at bounding box center [442, 240] width 496 height 357
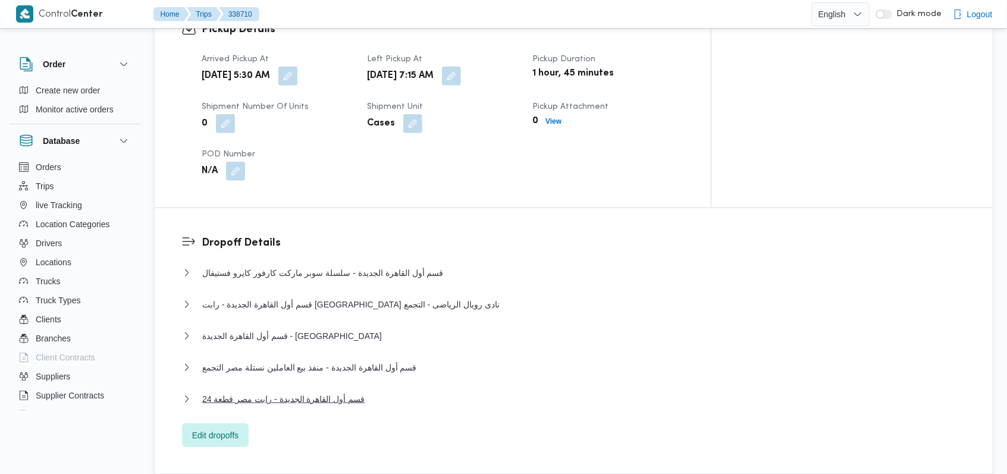
scroll to position [872, 0]
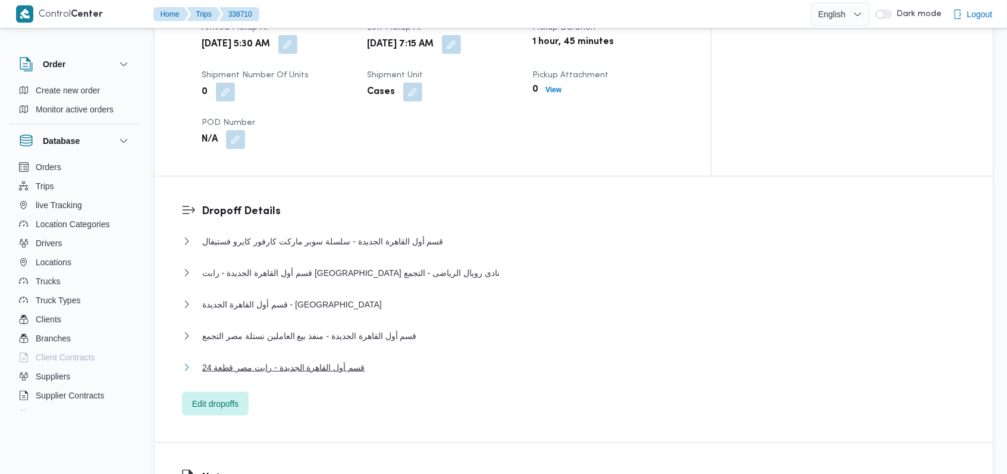
click at [326, 360] on span "قسم أول القاهرة الجديدة - رابت مصر قطعة 24" at bounding box center [283, 367] width 162 height 14
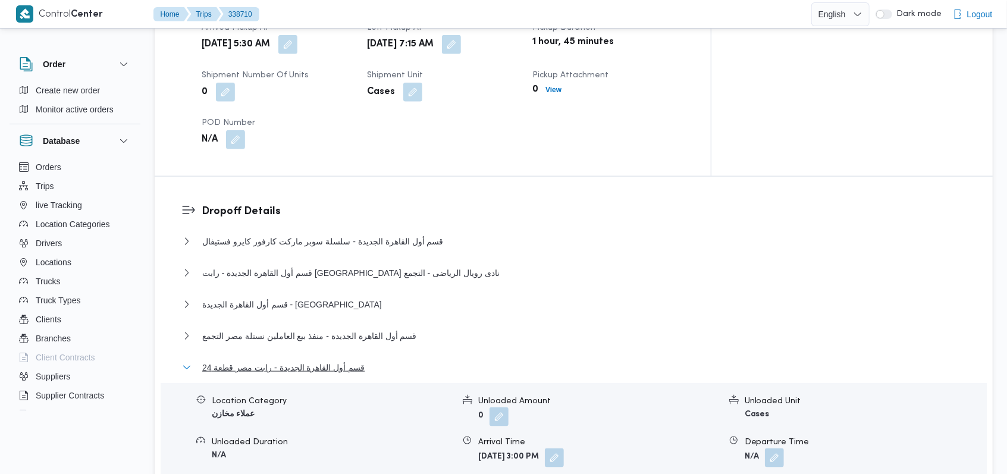
click at [326, 360] on span "قسم أول القاهرة الجديدة - رابت مصر قطعة 24" at bounding box center [283, 367] width 162 height 14
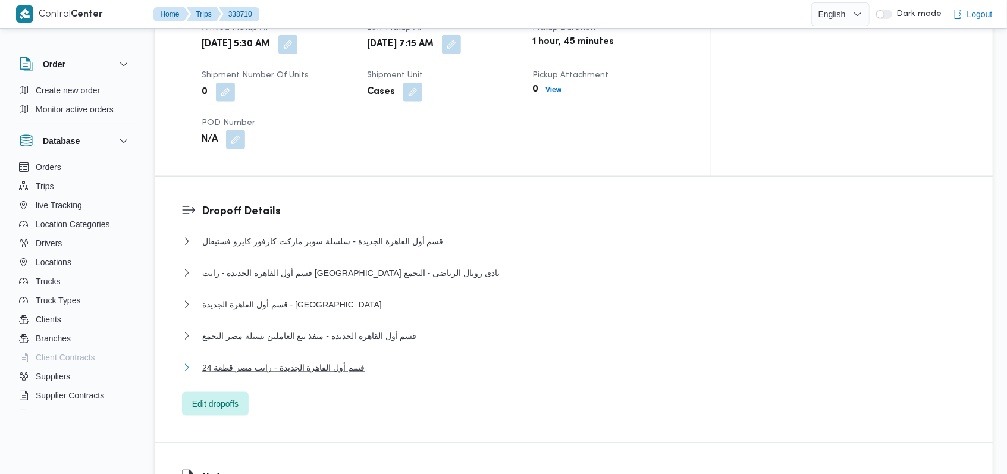
click at [364, 360] on button "قسم أول القاهرة الجديدة - رابت مصر قطعة 24" at bounding box center [574, 367] width 784 height 14
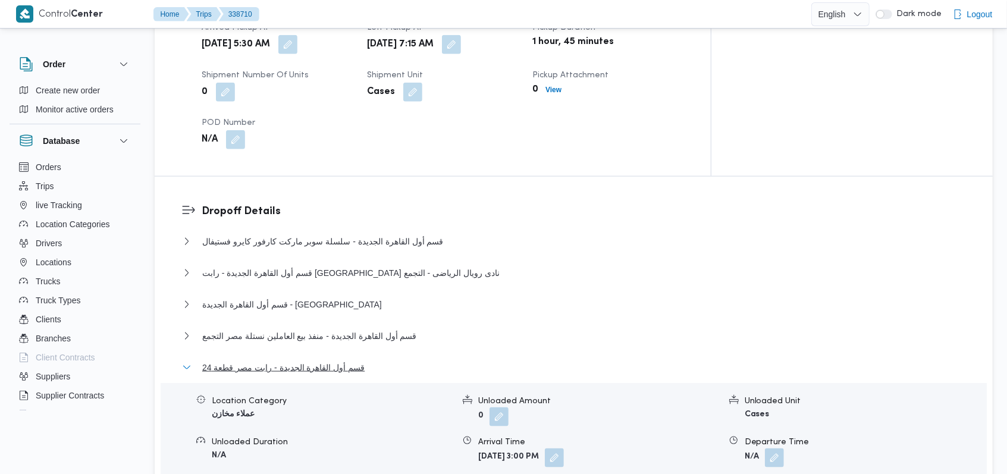
click at [363, 360] on button "قسم أول القاهرة الجديدة - رابت مصر قطعة 24" at bounding box center [574, 367] width 784 height 14
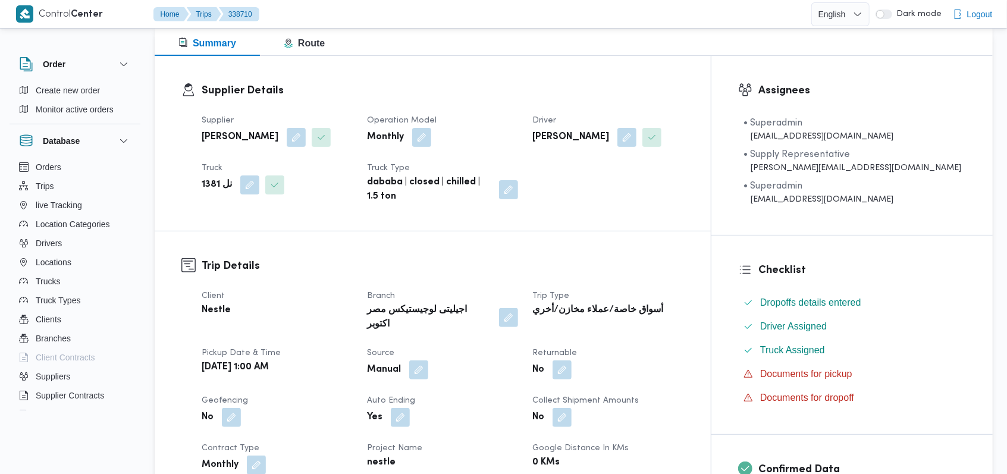
scroll to position [0, 0]
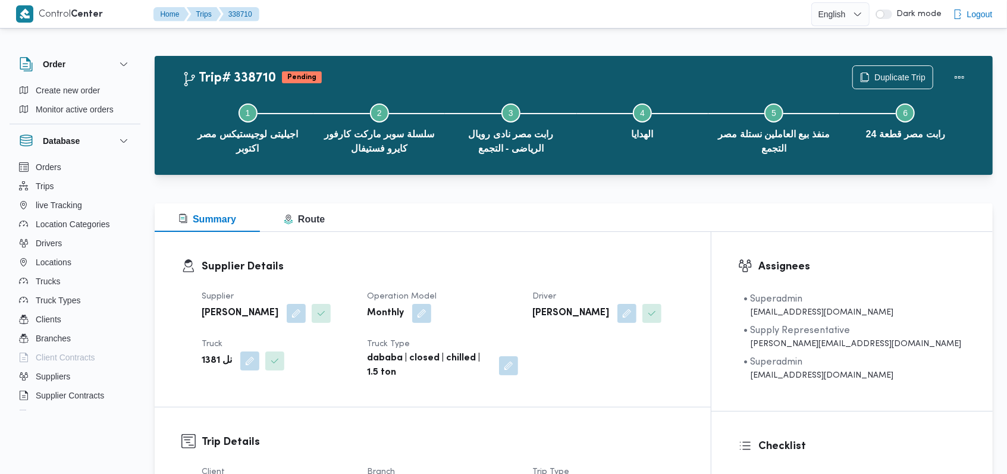
click at [508, 284] on div "Supplier [PERSON_NAME] Operation Model Monthly Driver [PERSON_NAME] نل 1381 Tru…" at bounding box center [442, 334] width 496 height 105
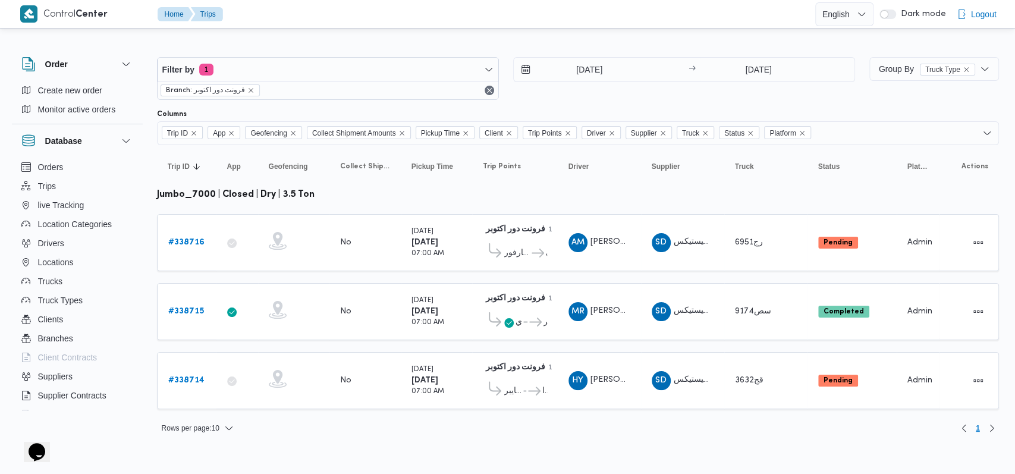
click at [539, 102] on div "Filter by 1 Branch: فرونت دور اكتوبر 22/9/2025 → 22/9/2025" at bounding box center [506, 78] width 712 height 57
click at [191, 378] on b "# 338714" at bounding box center [186, 380] width 36 height 8
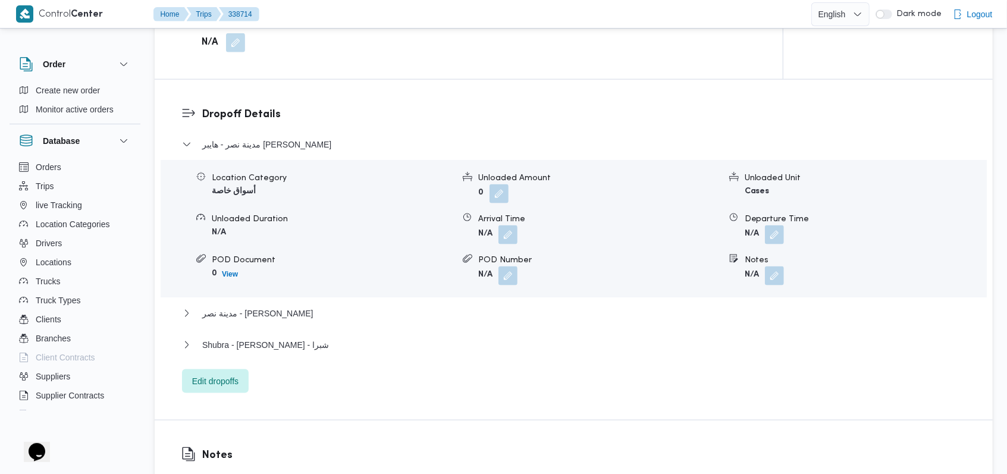
scroll to position [951, 0]
click at [309, 347] on span "Shubra - كارفور شيكولانى - شبرا" at bounding box center [265, 343] width 127 height 14
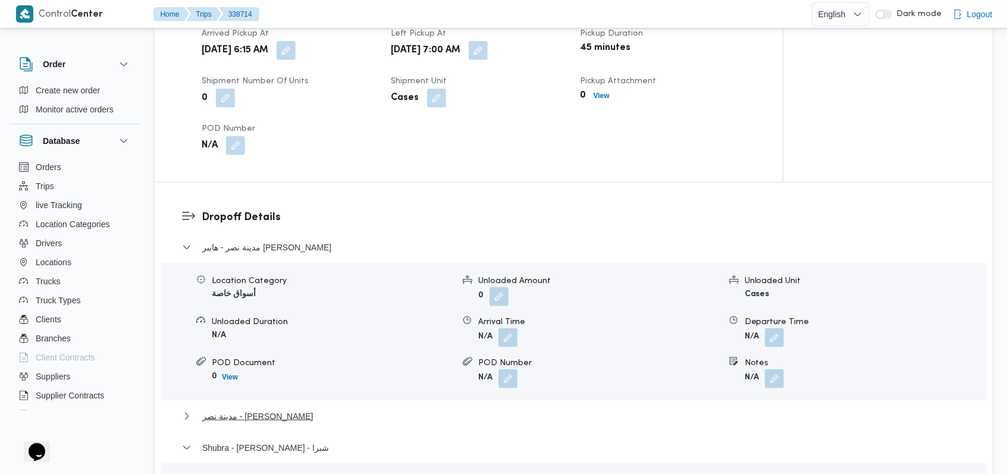
scroll to position [793, 0]
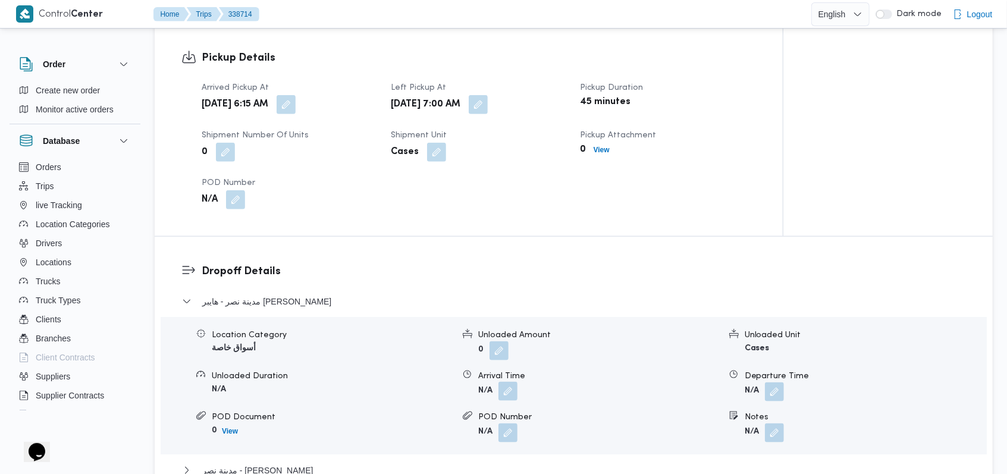
click at [510, 394] on button "button" at bounding box center [507, 391] width 19 height 19
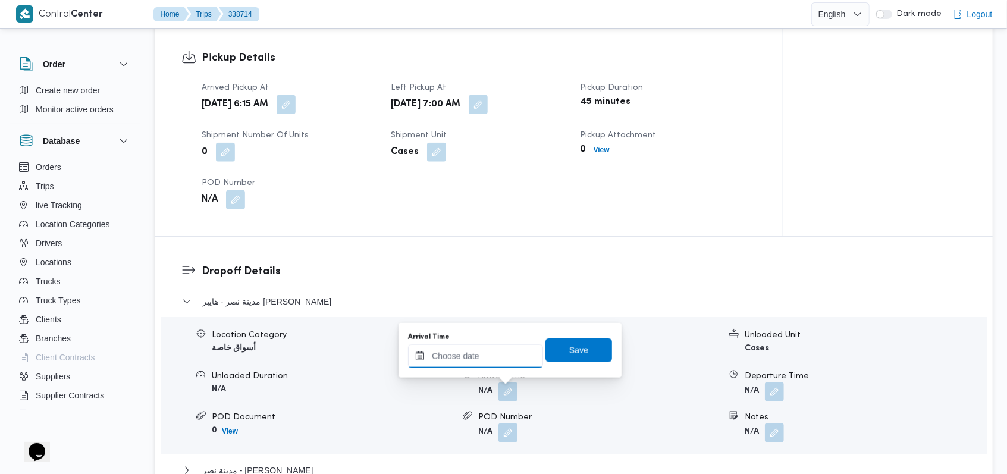
click at [489, 358] on input "Arrival Time" at bounding box center [475, 356] width 135 height 24
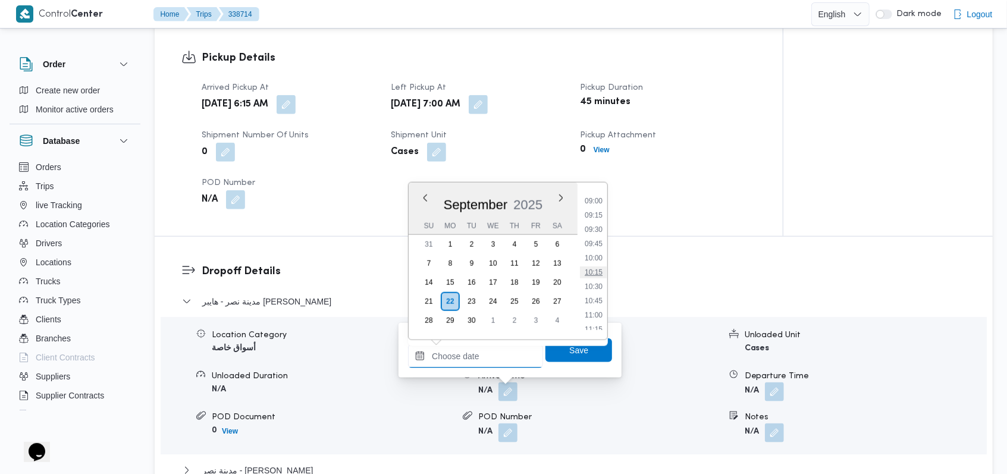
scroll to position [488, 0]
click at [601, 197] on li "08:30" at bounding box center [593, 196] width 27 height 12
type input "[DATE] 08:30"
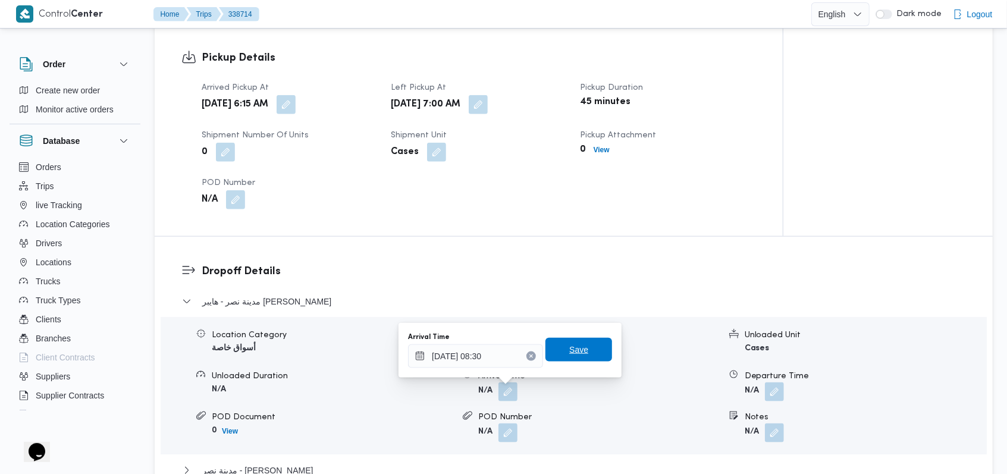
click at [577, 350] on span "Save" at bounding box center [578, 349] width 19 height 14
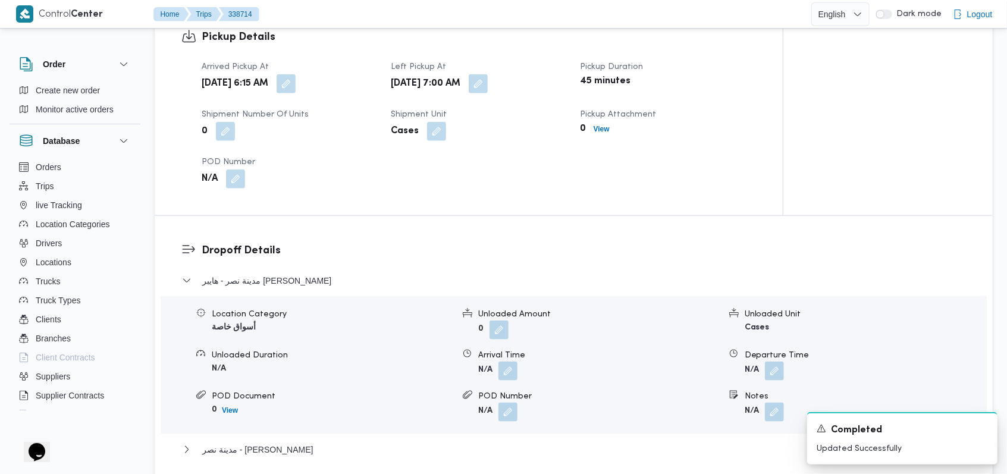
scroll to position [951, 0]
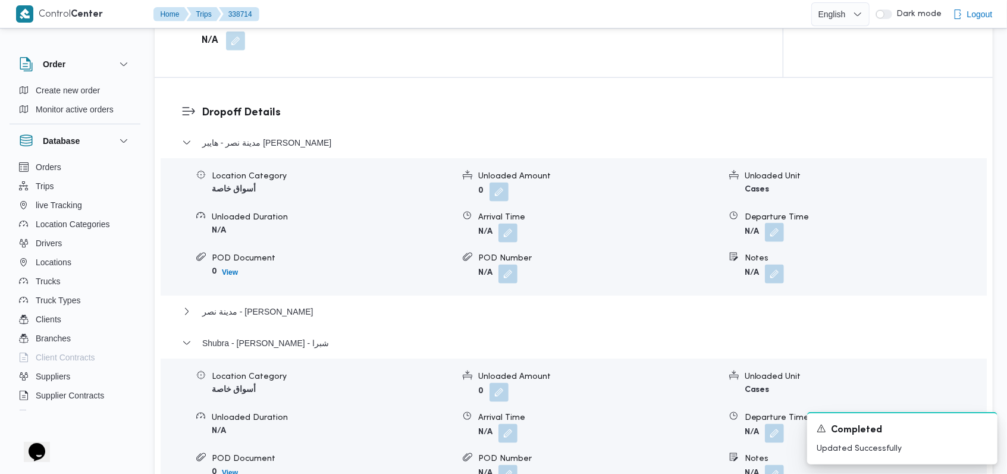
click at [783, 234] on button "button" at bounding box center [774, 232] width 19 height 19
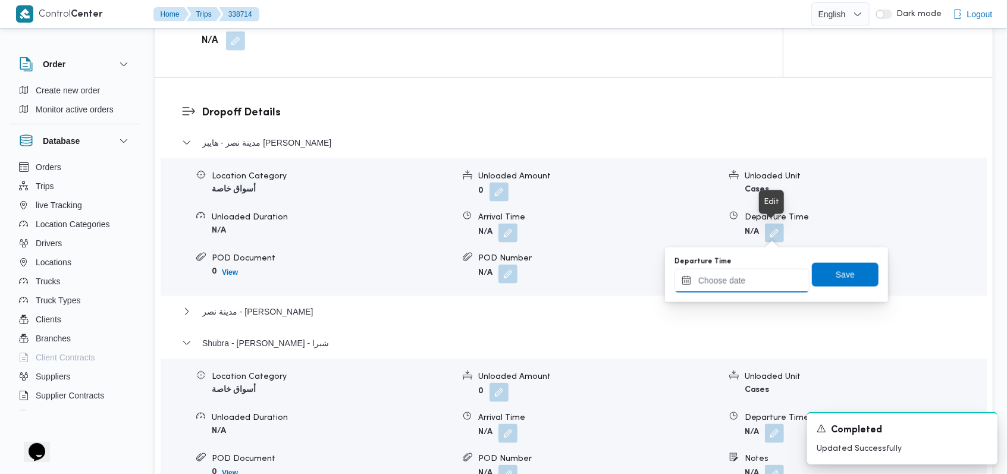
click at [757, 279] on input "Departure Time" at bounding box center [741, 281] width 135 height 24
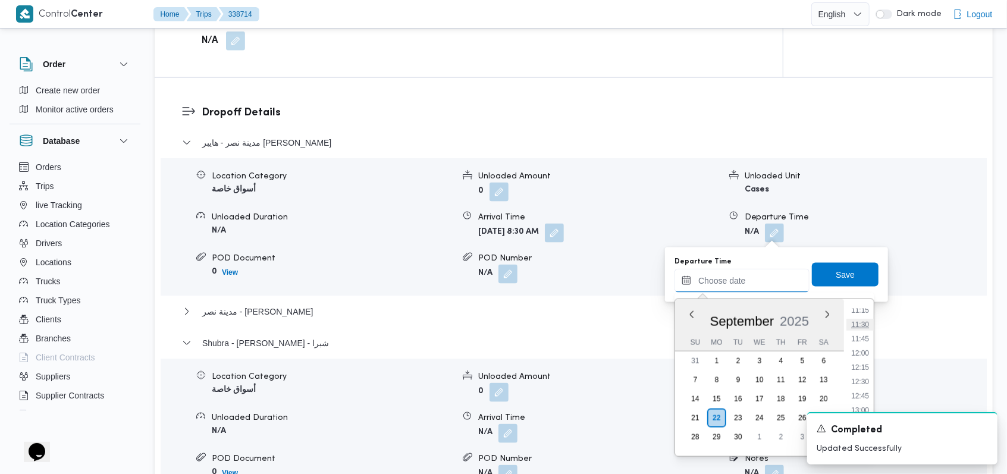
scroll to position [567, 0]
click at [866, 332] on li "10:15" at bounding box center [859, 333] width 27 height 12
type input "[DATE] 10:15"
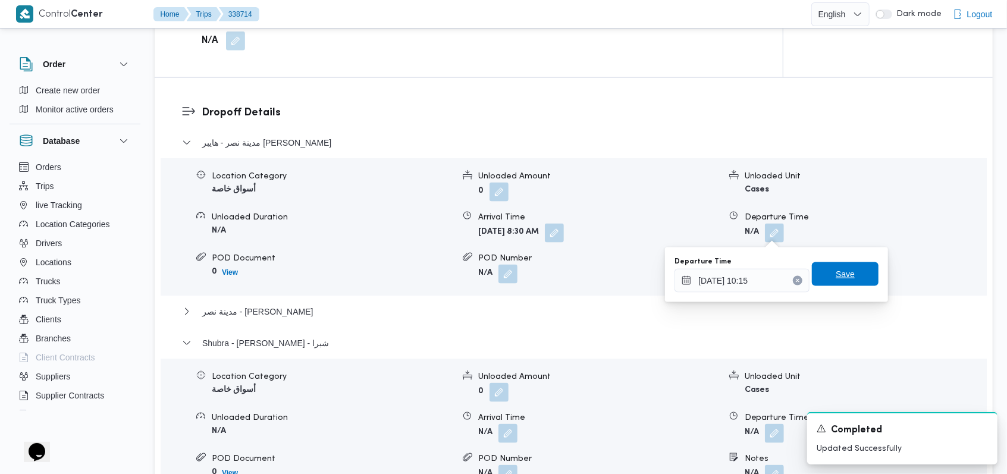
click at [863, 277] on span "Save" at bounding box center [845, 274] width 67 height 24
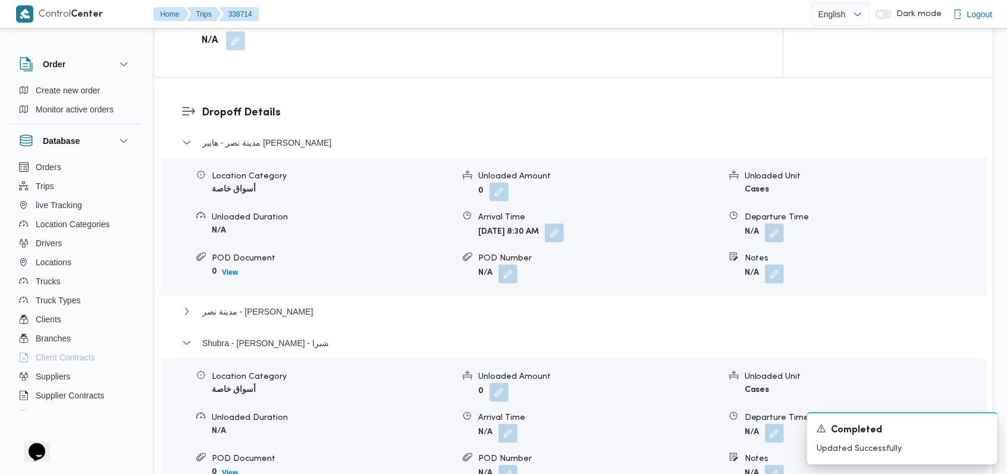
scroll to position [1109, 0]
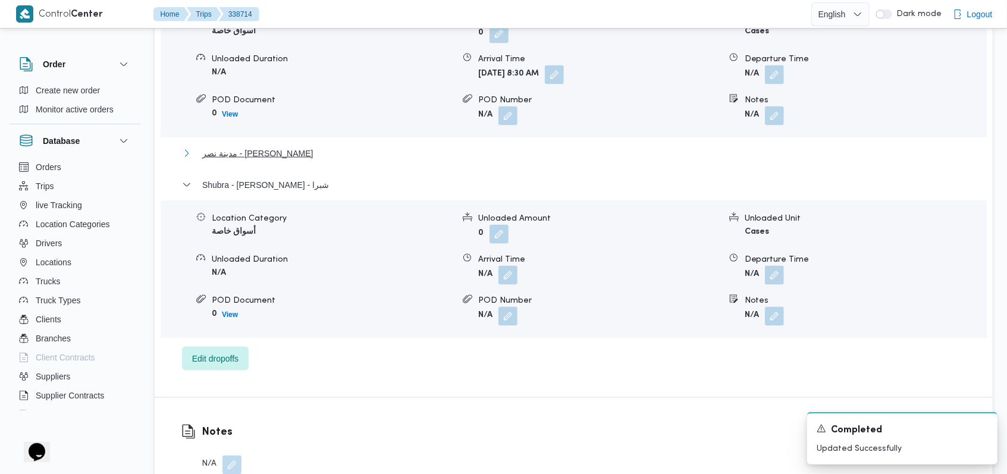
click at [307, 149] on span "مدينة نصر - كارفور الجولف صلاح سالم" at bounding box center [257, 153] width 111 height 14
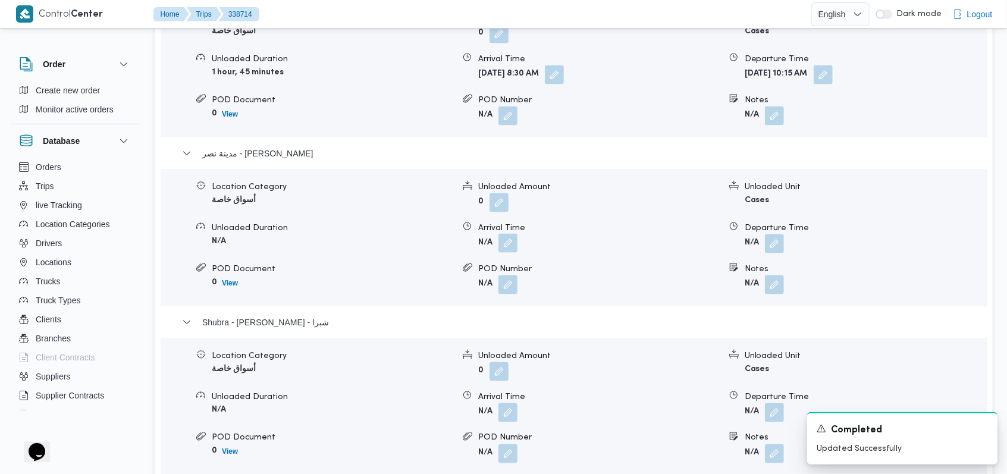
click at [512, 241] on button "button" at bounding box center [507, 243] width 19 height 19
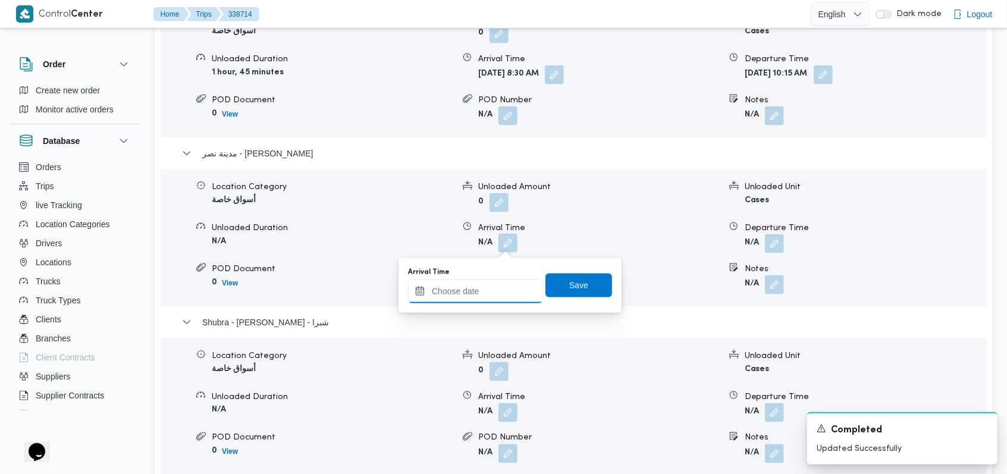
click at [491, 279] on input "Arrival Time" at bounding box center [475, 291] width 135 height 24
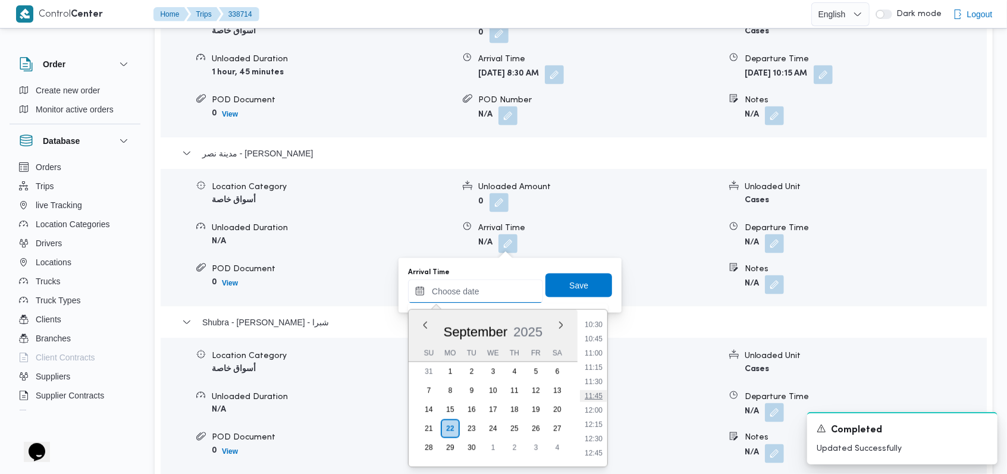
scroll to position [567, 0]
click at [604, 372] on li "10:45" at bounding box center [593, 372] width 27 height 12
type input "[DATE] 10:45"
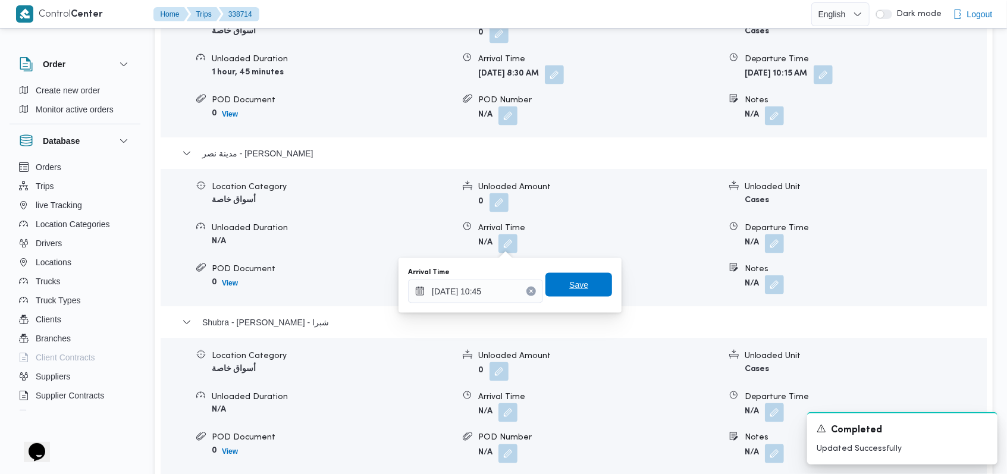
drag, startPoint x: 598, startPoint y: 298, endPoint x: 595, endPoint y: 293, distance: 6.4
click at [598, 297] on div "Arrival Time 22/09/2025 10:45 Save" at bounding box center [510, 285] width 206 height 38
click at [603, 288] on div "Arrival Time 22/09/2025 10:45 Save" at bounding box center [510, 285] width 206 height 38
click at [590, 284] on span "Save" at bounding box center [578, 285] width 67 height 24
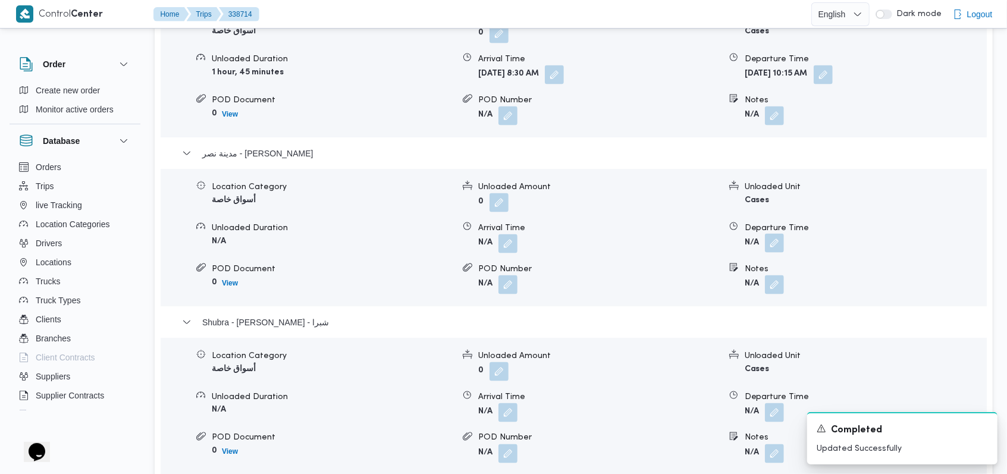
click at [772, 244] on button "button" at bounding box center [774, 243] width 19 height 19
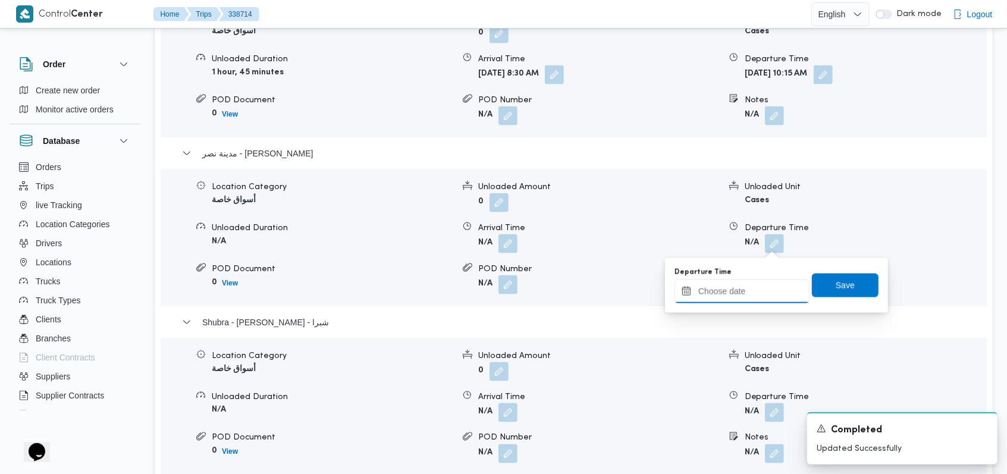
click at [749, 287] on input "Departure Time" at bounding box center [741, 291] width 135 height 24
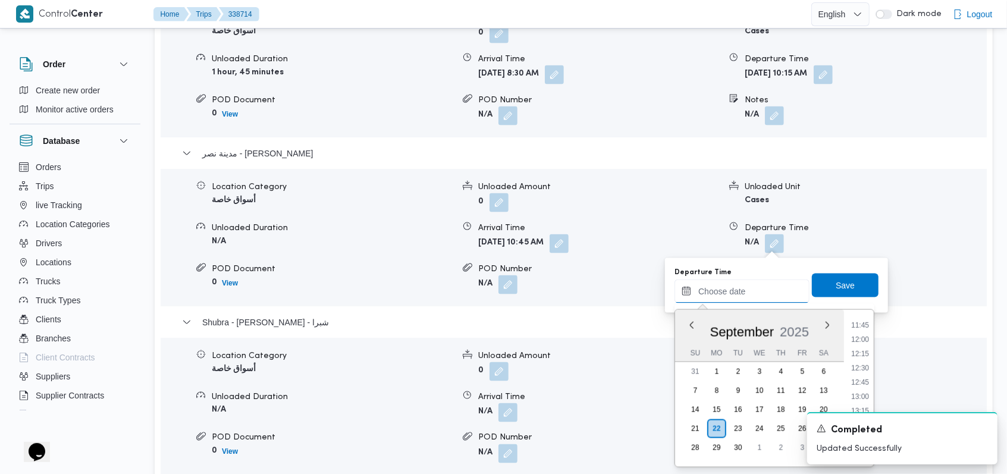
scroll to position [646, 0]
click at [857, 366] on li "12:00" at bounding box center [859, 364] width 27 height 12
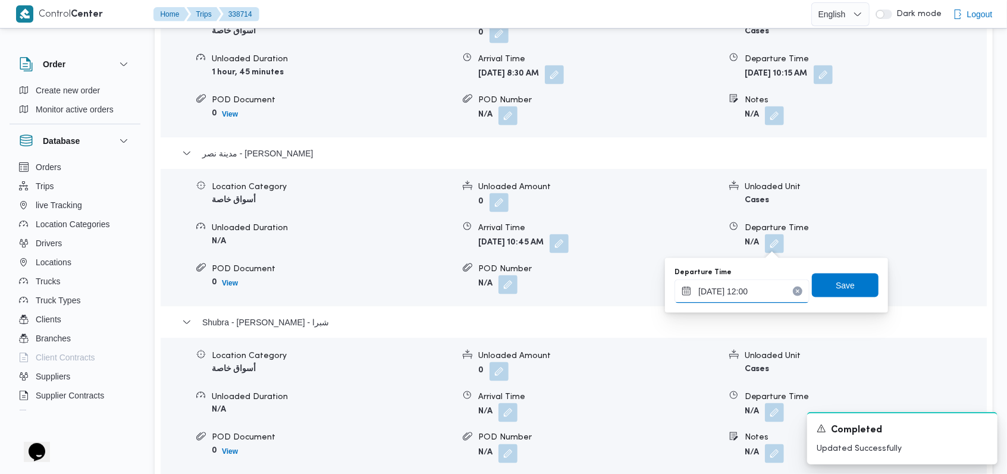
type input "[DATE] 12:00"
click at [863, 289] on span "Save" at bounding box center [845, 285] width 67 height 24
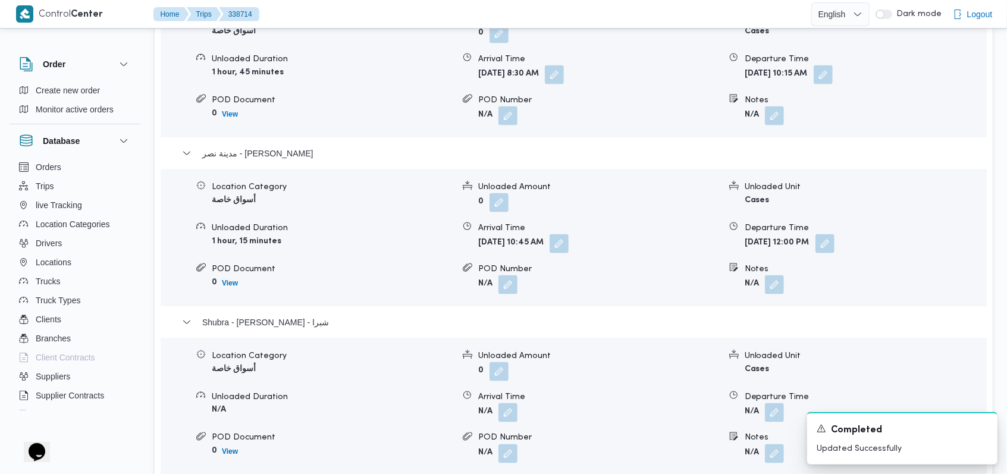
scroll to position [1268, 0]
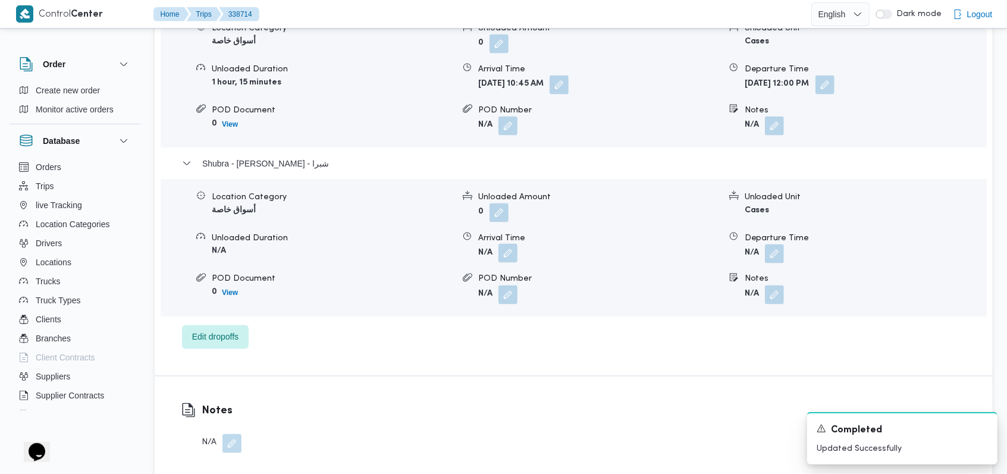
click at [516, 254] on button "button" at bounding box center [507, 253] width 19 height 19
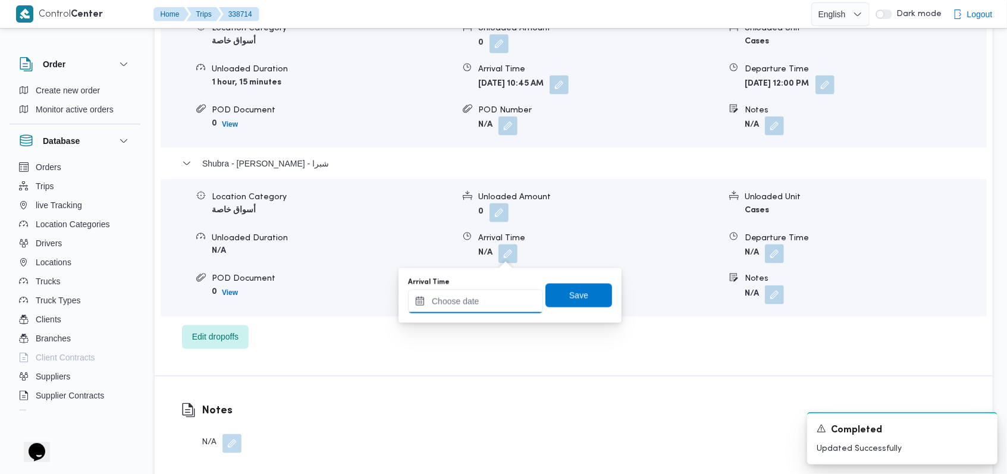
click at [490, 306] on input "Arrival Time" at bounding box center [475, 302] width 135 height 24
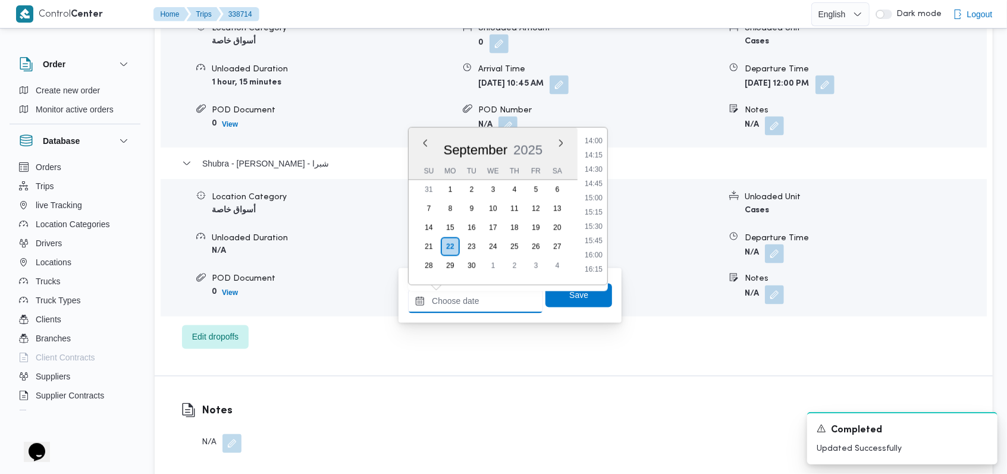
scroll to position [725, 0]
click at [598, 146] on li "12:45" at bounding box center [593, 146] width 27 height 12
type input "22/09/2025 12:45"
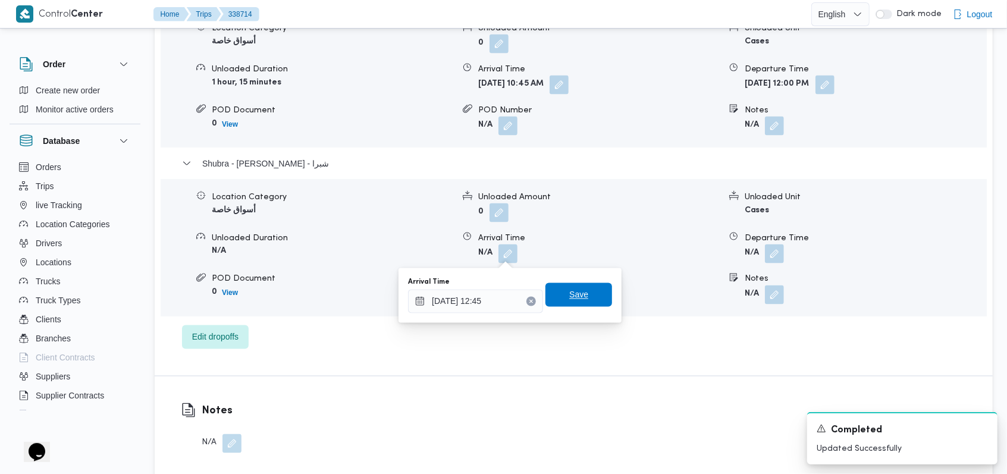
click at [569, 301] on span "Save" at bounding box center [578, 295] width 19 height 14
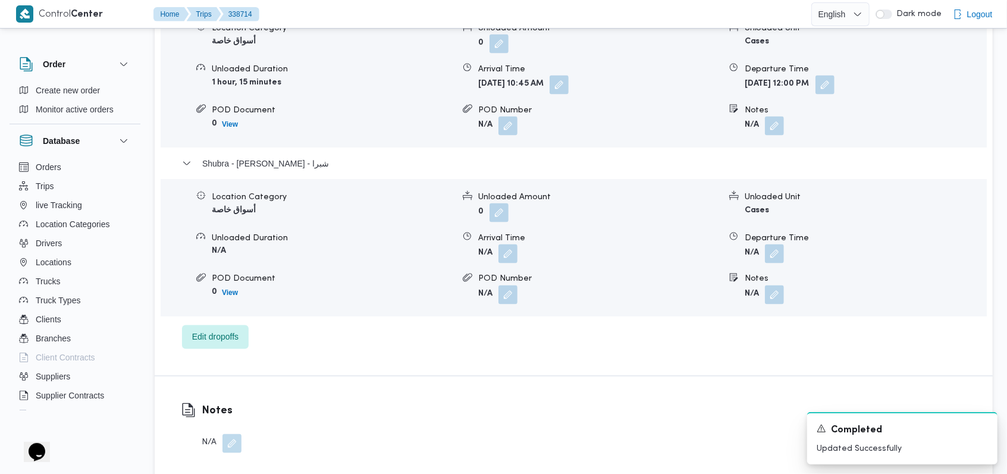
click at [785, 253] on form "N/A" at bounding box center [864, 253] width 241 height 19
click at [777, 252] on button "button" at bounding box center [774, 253] width 19 height 19
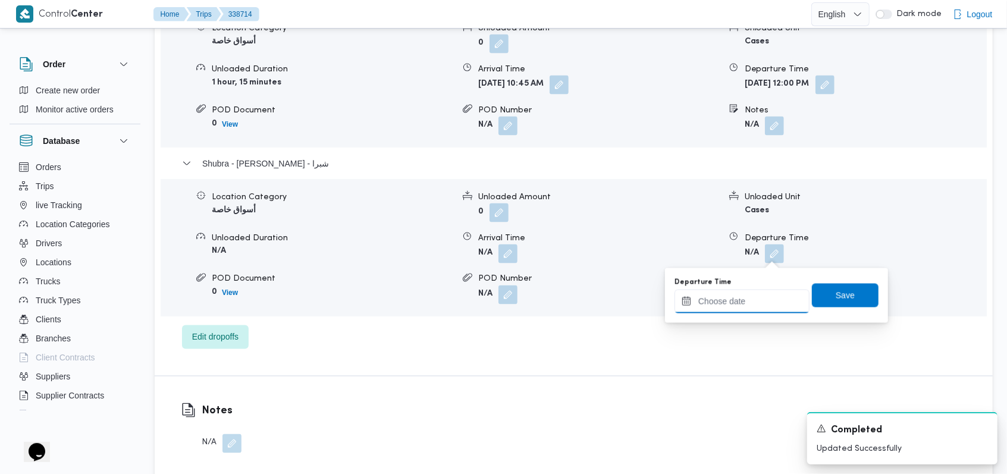
click at [746, 304] on input "Departure Time" at bounding box center [741, 302] width 135 height 24
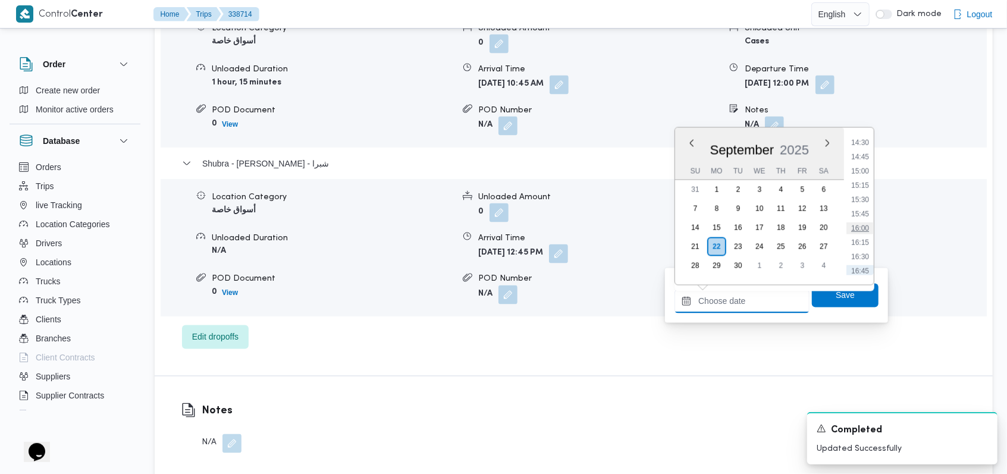
scroll to position [804, 0]
click at [861, 172] on ul "00:00 00:15 00:30 00:45 01:00 01:15 01:30 01:45 02:00 02:15 02:30 02:45 03:00 0…" at bounding box center [859, 206] width 27 height 138
click at [861, 168] on li "14:30" at bounding box center [859, 167] width 27 height 12
type input "[DATE] 14:30"
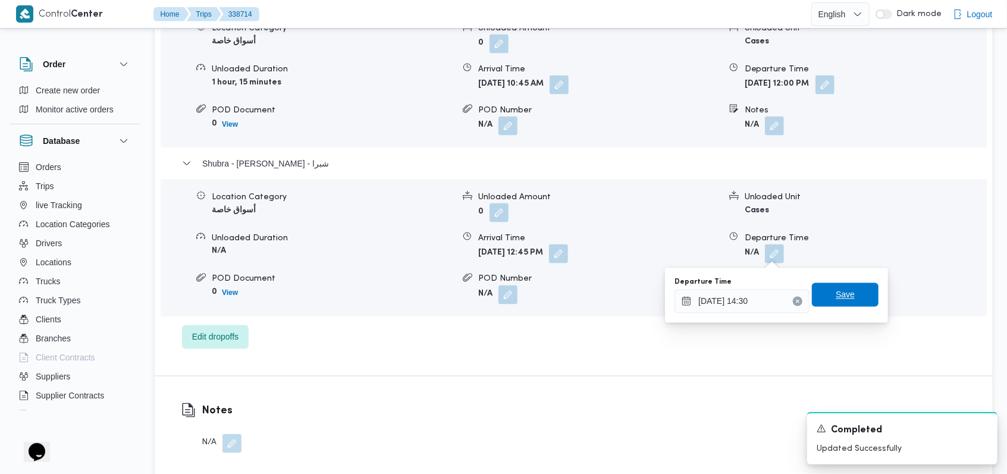
click at [850, 290] on span "Save" at bounding box center [845, 295] width 67 height 24
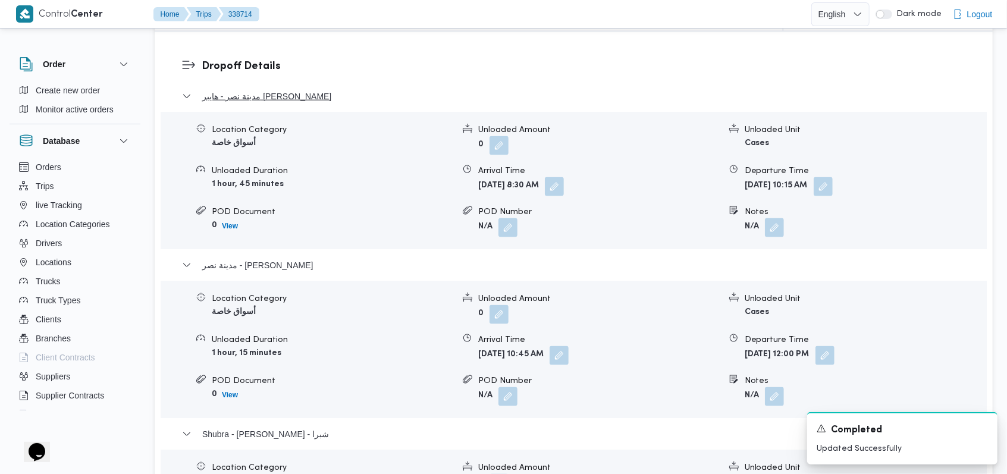
scroll to position [951, 0]
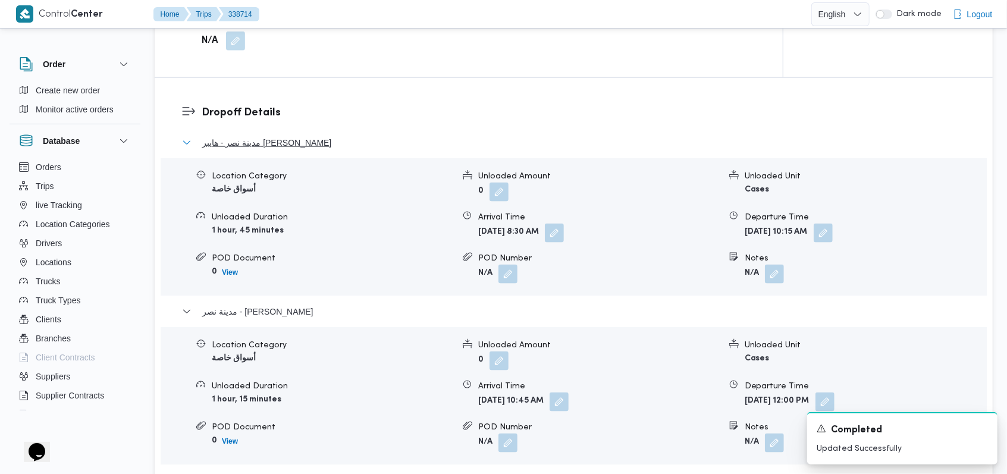
click at [295, 141] on span "مدينة نصر - هايبر ماركت مهدي عرفه" at bounding box center [266, 143] width 129 height 14
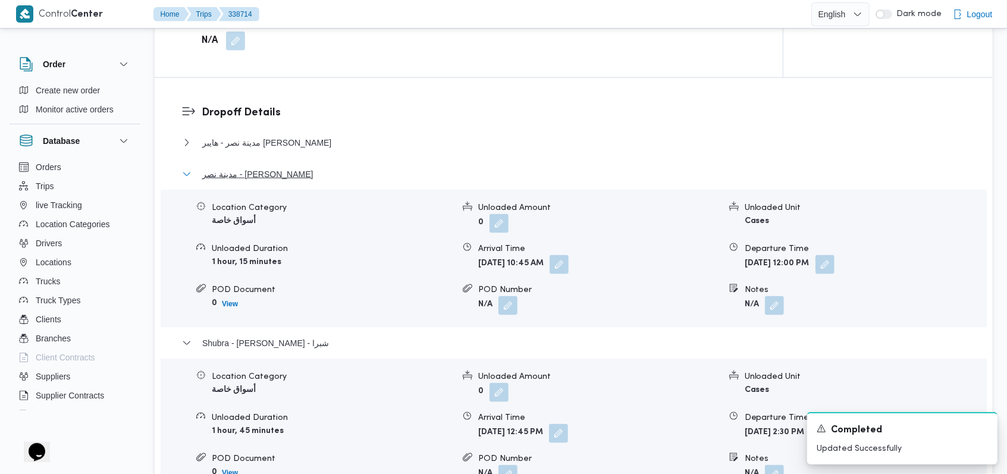
click at [306, 177] on span "مدينة نصر - كارفور الجولف صلاح سالم" at bounding box center [257, 174] width 111 height 14
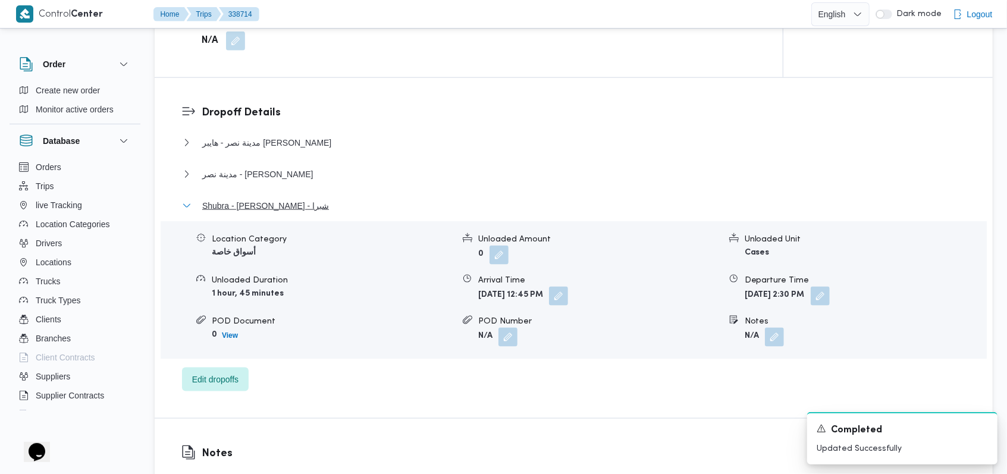
click at [287, 205] on span "Shubra - كارفور شيكولانى - شبرا" at bounding box center [265, 206] width 127 height 14
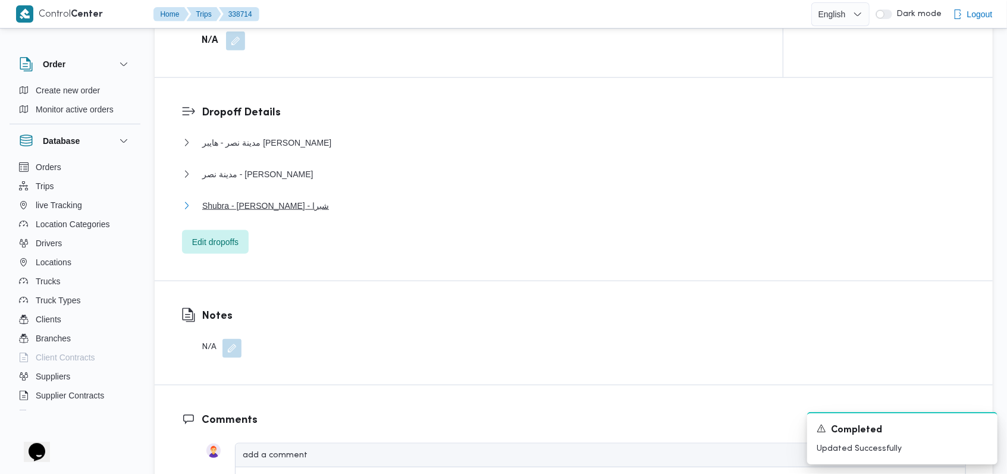
click at [294, 207] on span "Shubra - كارفور شيكولانى - شبرا" at bounding box center [265, 206] width 127 height 14
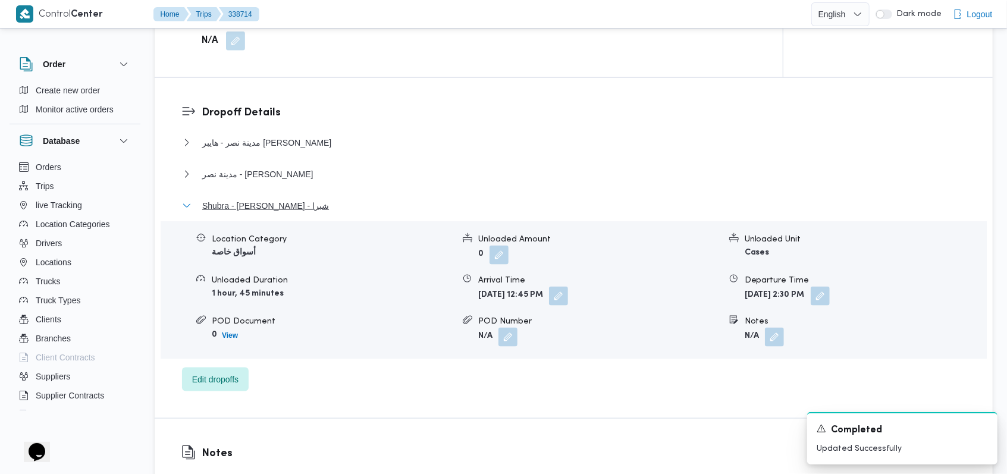
click at [294, 207] on span "Shubra - كارفور شيكولانى - شبرا" at bounding box center [265, 206] width 127 height 14
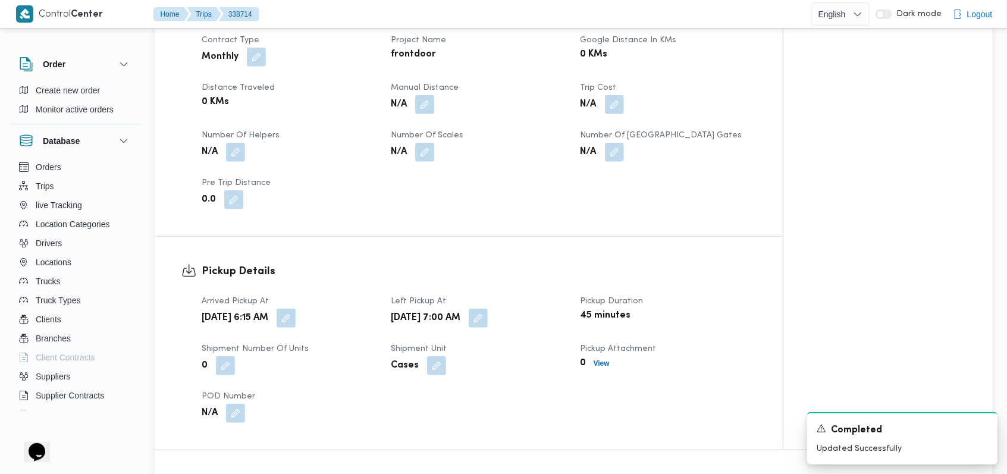
scroll to position [555, 0]
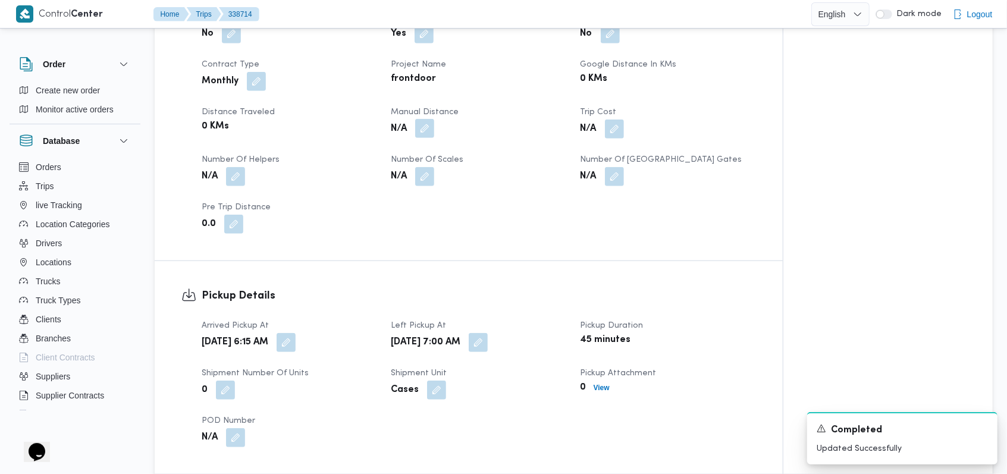
click at [421, 128] on button "button" at bounding box center [424, 128] width 19 height 19
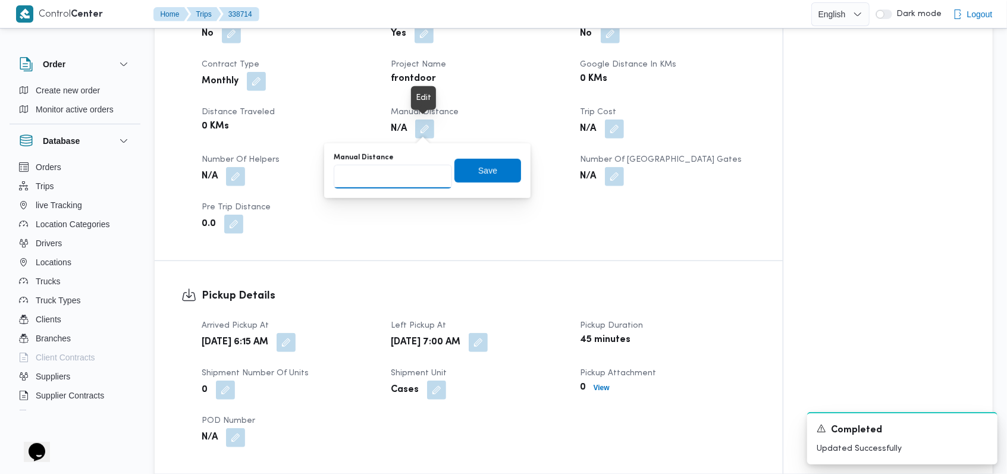
click at [403, 174] on input "Manual Distance" at bounding box center [393, 177] width 118 height 24
type input "145"
click at [458, 169] on span "Save" at bounding box center [487, 170] width 67 height 24
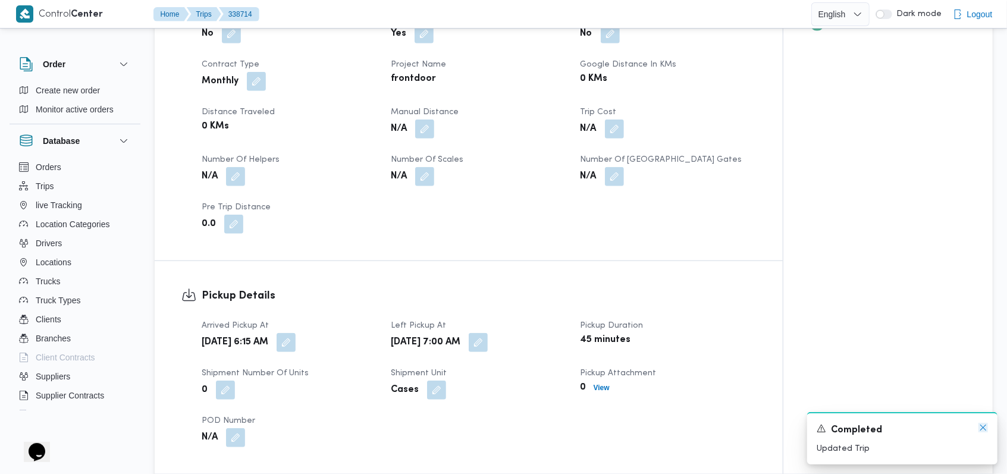
click at [982, 426] on icon "Dismiss toast" at bounding box center [983, 428] width 10 height 10
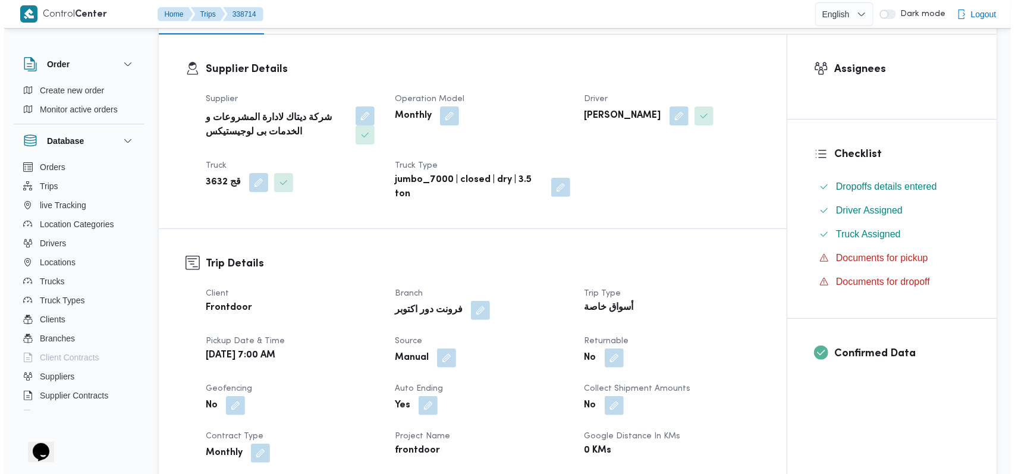
scroll to position [0, 0]
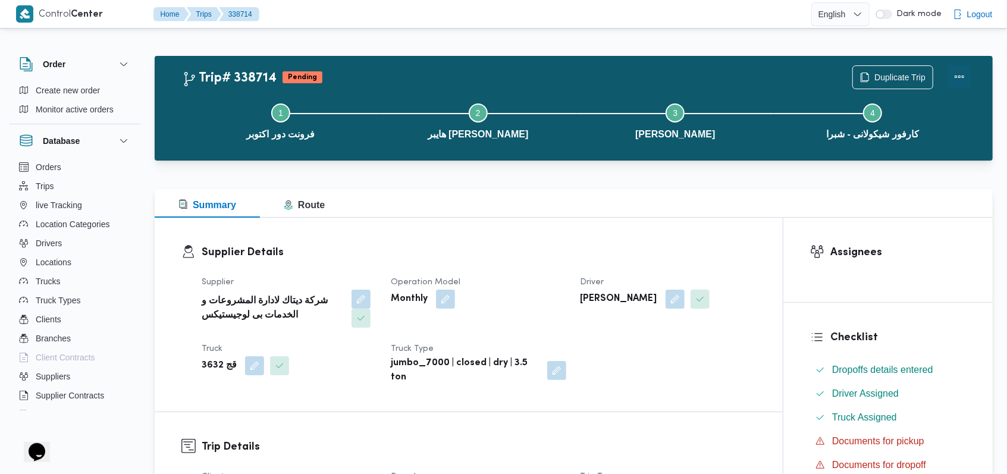
click at [955, 78] on button "Actions" at bounding box center [959, 77] width 24 height 24
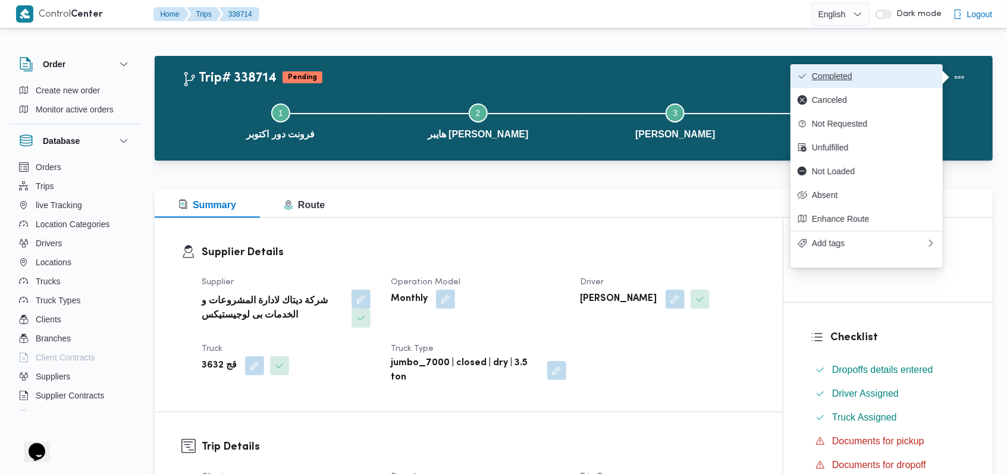
click at [899, 74] on span "Completed" at bounding box center [874, 76] width 124 height 10
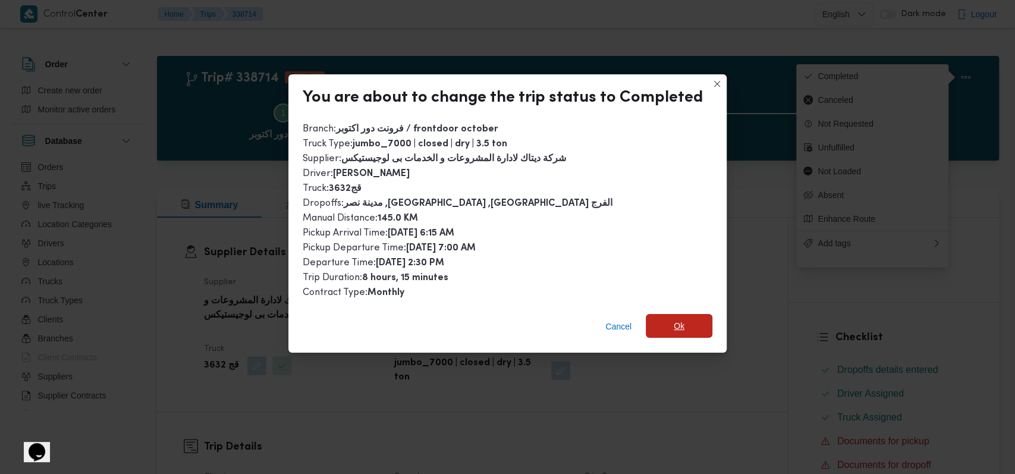
click at [686, 324] on span "Ok" at bounding box center [679, 326] width 67 height 24
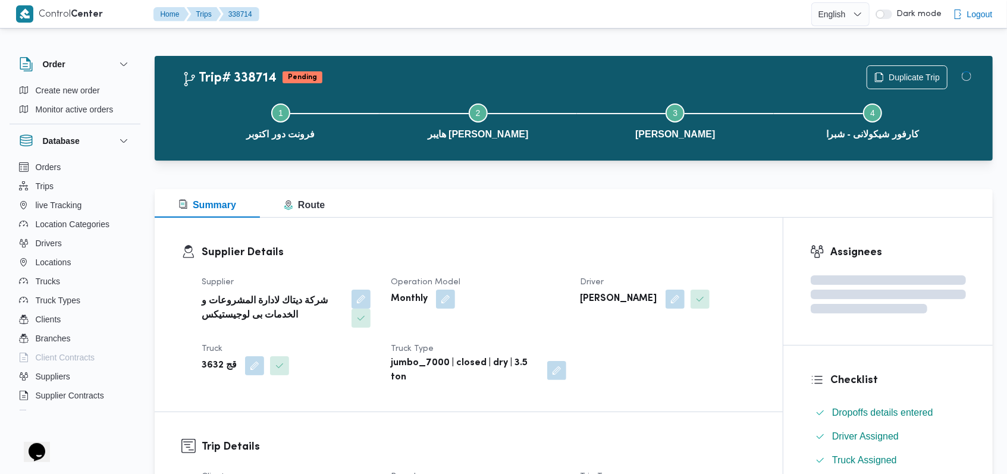
click at [476, 250] on h3 "Supplier Details" at bounding box center [479, 252] width 554 height 16
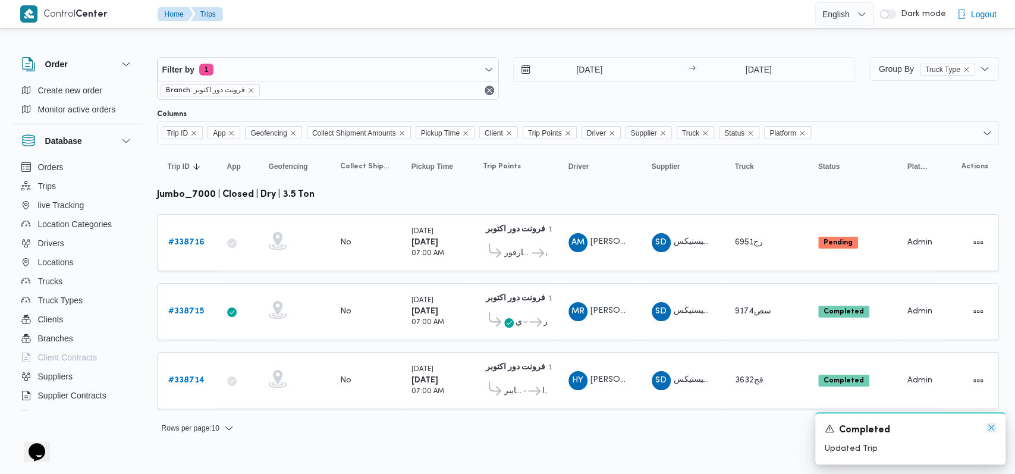
click at [991, 426] on icon "Dismiss toast" at bounding box center [991, 428] width 10 height 10
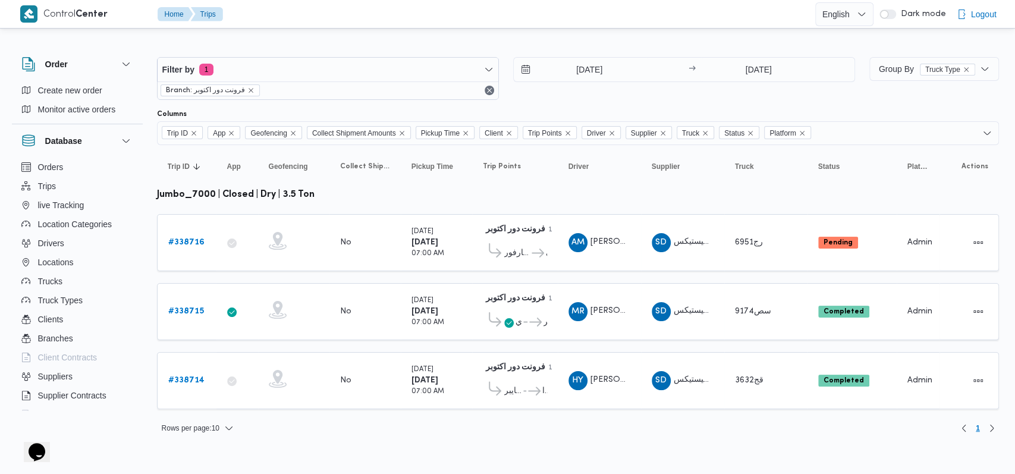
click at [695, 445] on html "Control Center Home Trips English عربي Dark mode Logout Order Create new order …" at bounding box center [507, 237] width 1015 height 474
drag, startPoint x: 0, startPoint y: 15, endPoint x: 65, endPoint y: 474, distance: 463.6
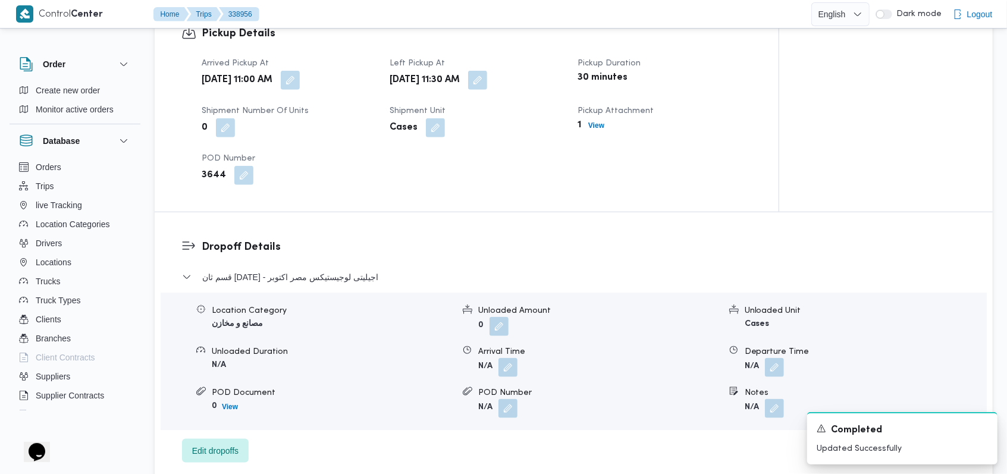
scroll to position [713, 0]
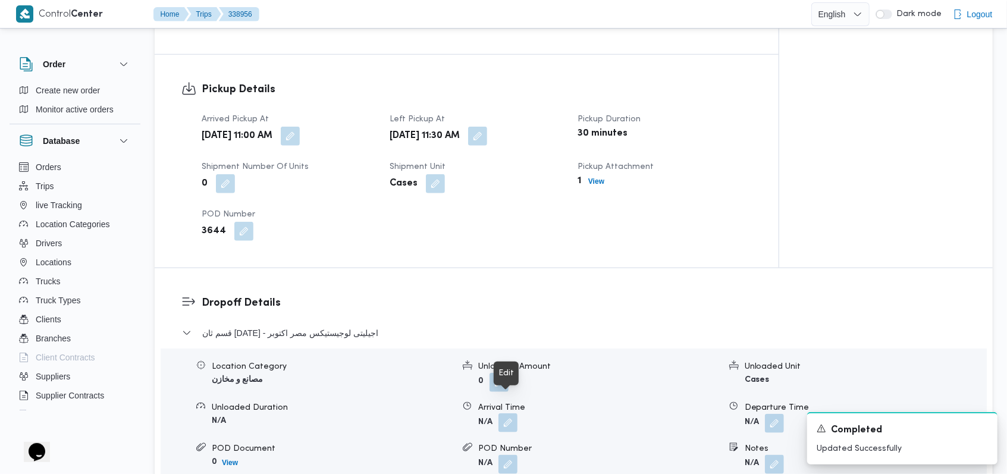
click at [505, 413] on button "button" at bounding box center [507, 422] width 19 height 19
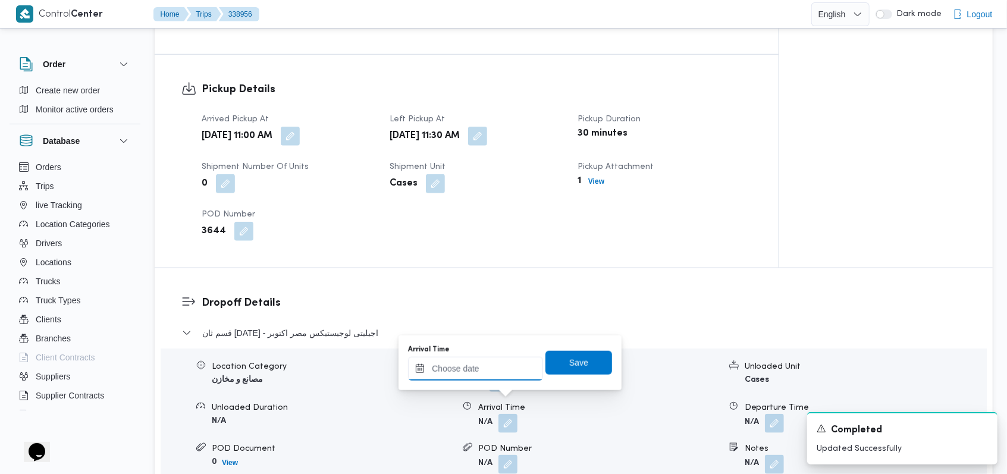
click at [489, 378] on input "Arrival Time" at bounding box center [475, 369] width 135 height 24
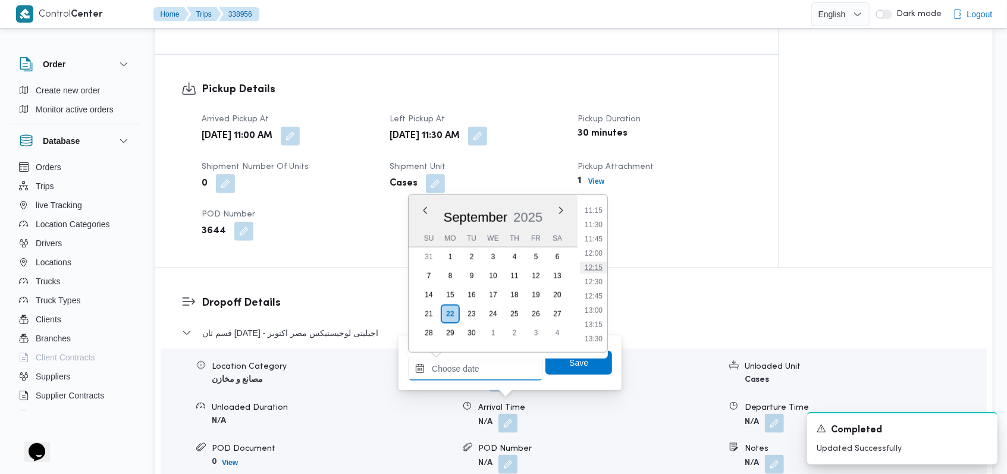
scroll to position [618, 0]
click at [598, 281] on li "12:00" at bounding box center [593, 278] width 27 height 12
type input "[DATE] 12:00"
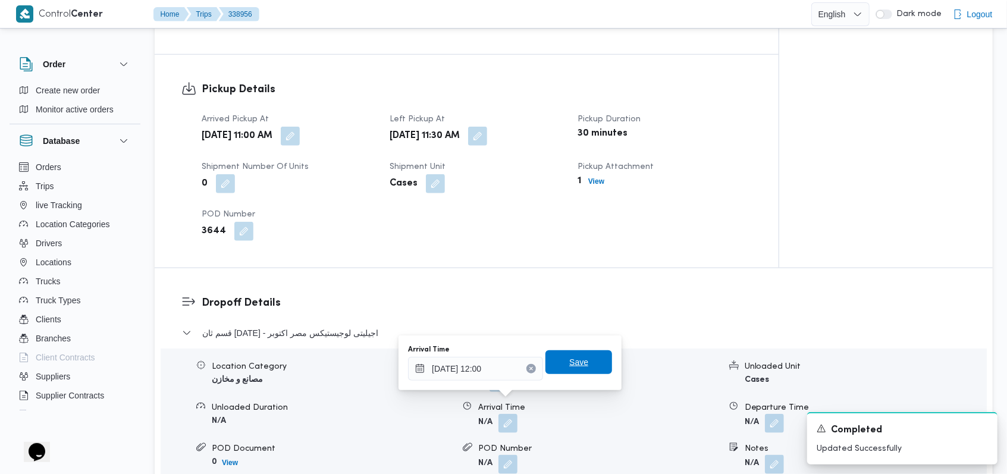
click at [580, 356] on span "Save" at bounding box center [578, 362] width 67 height 24
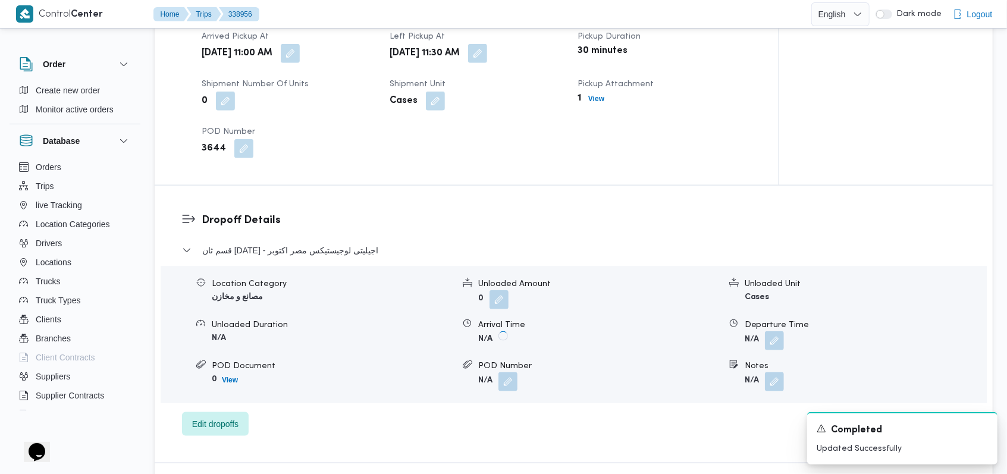
scroll to position [872, 0]
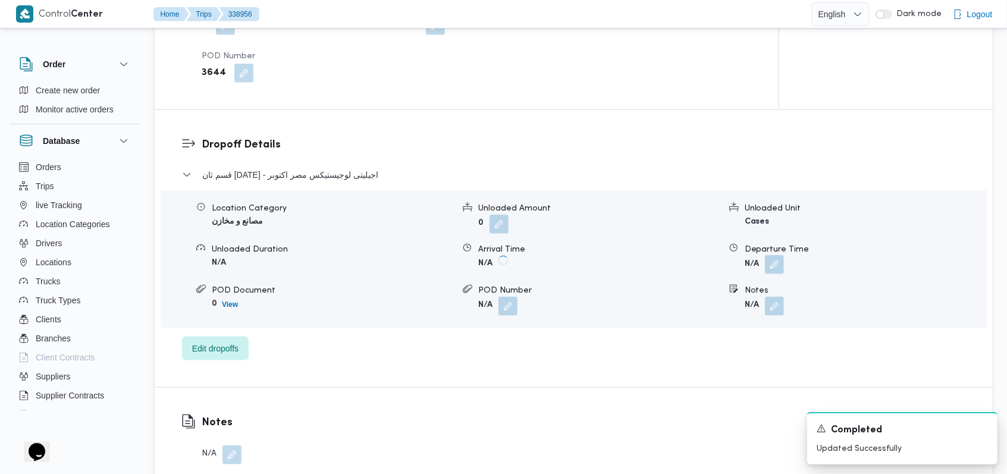
click at [777, 255] on button "button" at bounding box center [774, 264] width 19 height 19
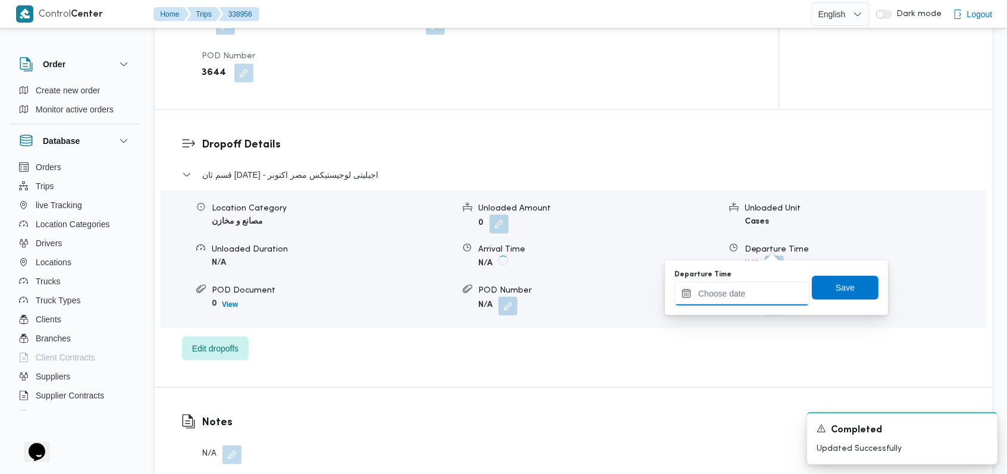
click at [759, 290] on input "Departure Time" at bounding box center [741, 294] width 135 height 24
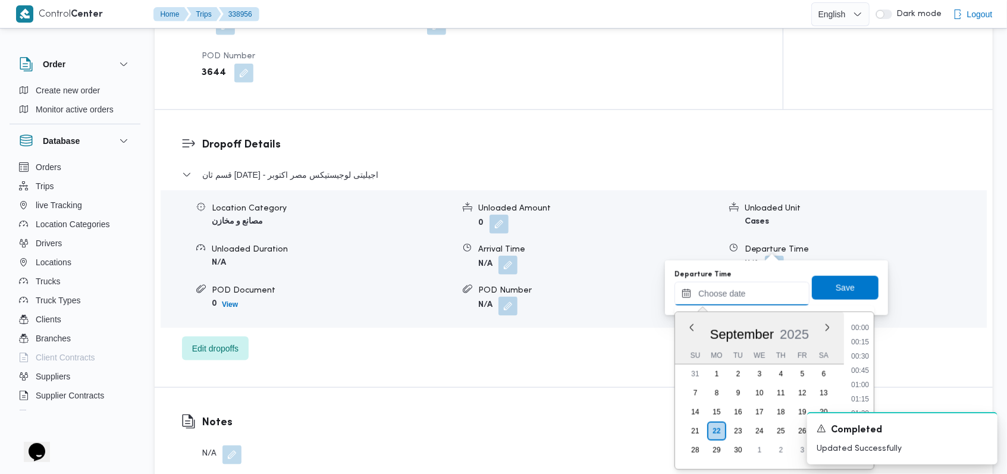
scroll to position [856, 0]
click at [862, 331] on li "15:00" at bounding box center [859, 328] width 27 height 12
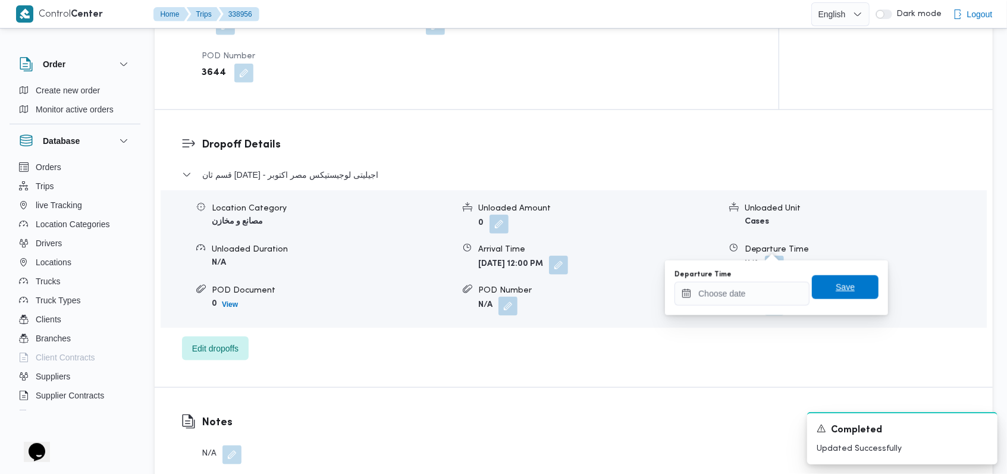
click at [855, 284] on span "Save" at bounding box center [845, 287] width 67 height 24
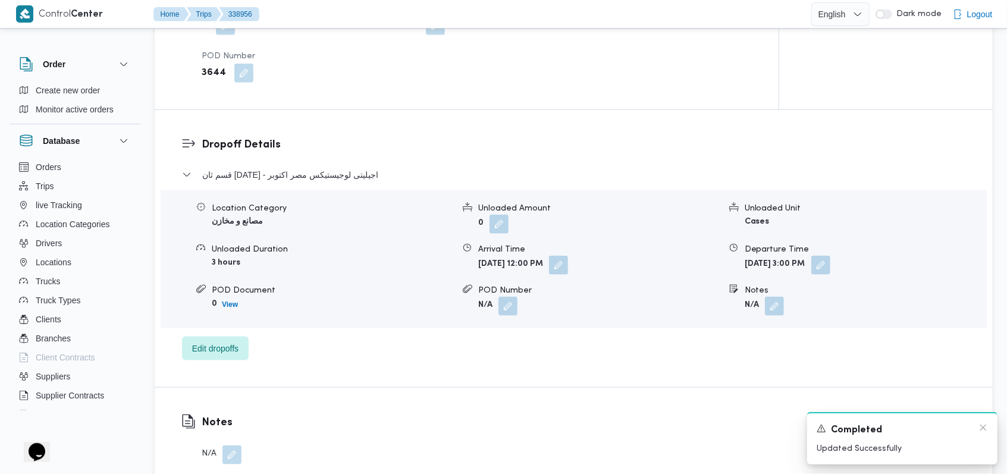
click at [977, 430] on div "Completed" at bounding box center [901, 430] width 171 height 15
click at [985, 427] on icon "Dismiss toast" at bounding box center [983, 428] width 10 height 10
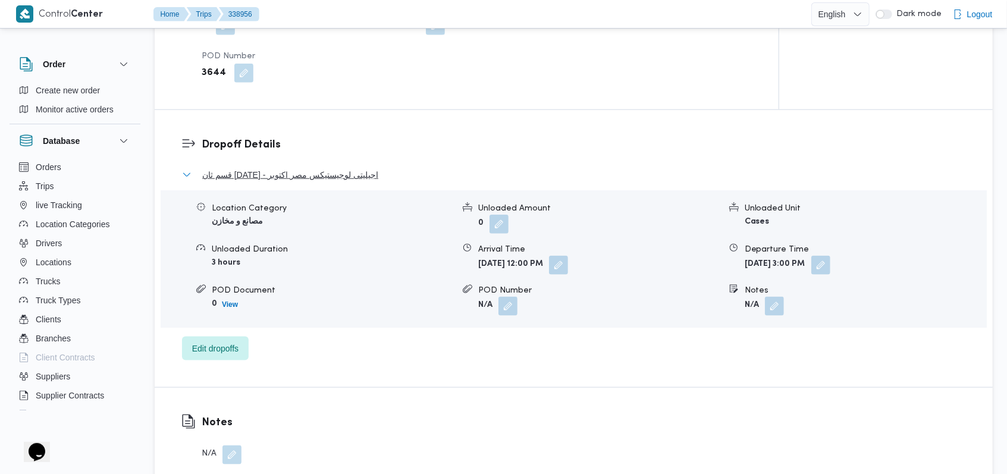
click at [366, 168] on span "قسم ثان 6 أكتوبر - اجيليتى لوجيستيكس مصر اكتوبر" at bounding box center [290, 175] width 176 height 14
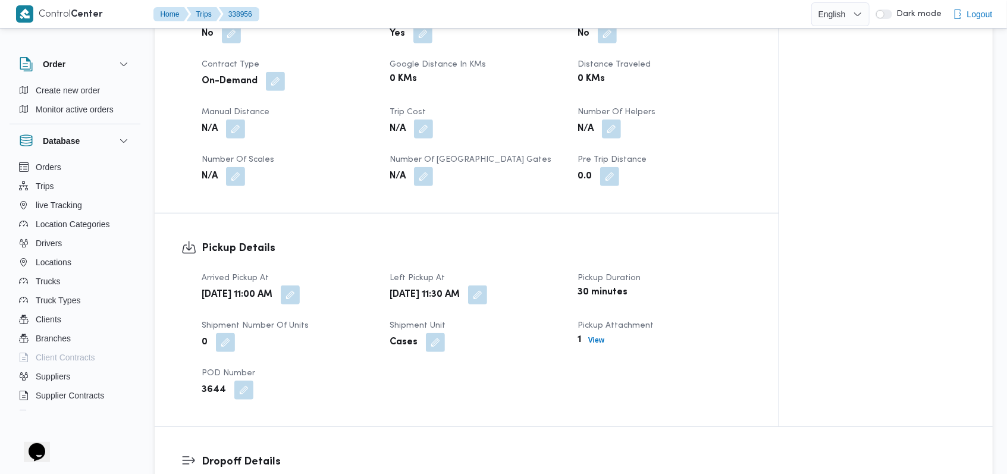
scroll to position [476, 0]
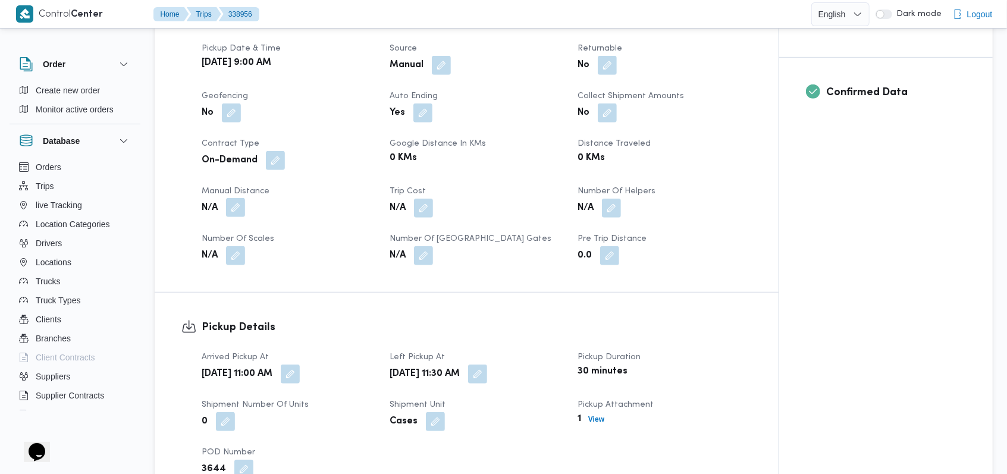
click at [240, 198] on button "button" at bounding box center [235, 207] width 19 height 19
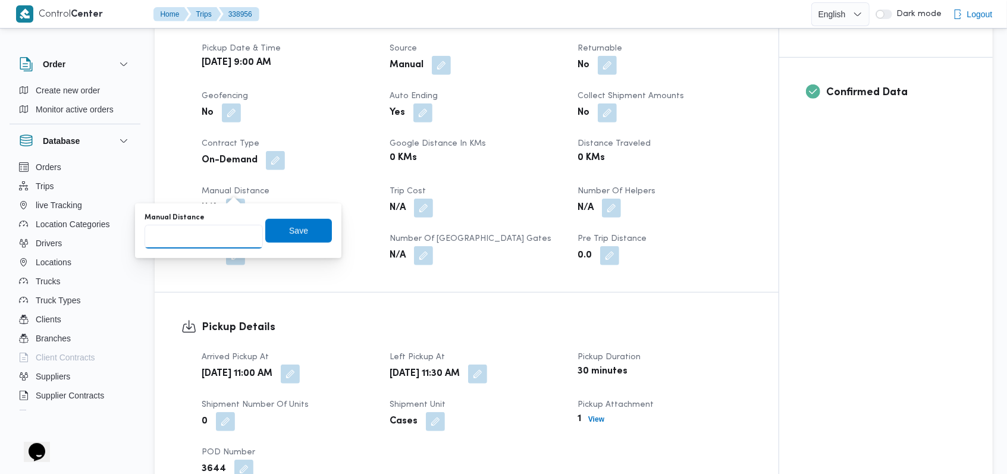
click at [207, 234] on input "Manual Distance" at bounding box center [203, 237] width 118 height 24
type input "8"
click at [298, 226] on span "Save" at bounding box center [298, 230] width 67 height 24
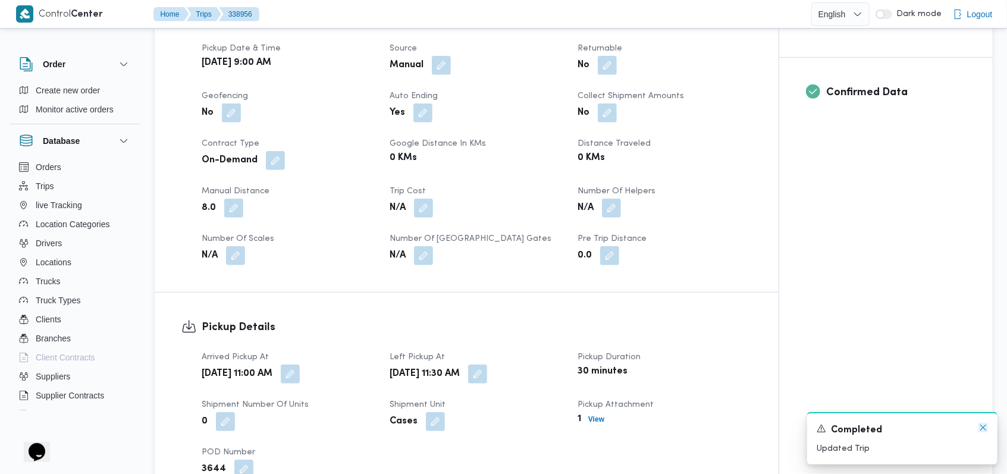
click at [983, 428] on icon "Dismiss toast" at bounding box center [983, 428] width 6 height 6
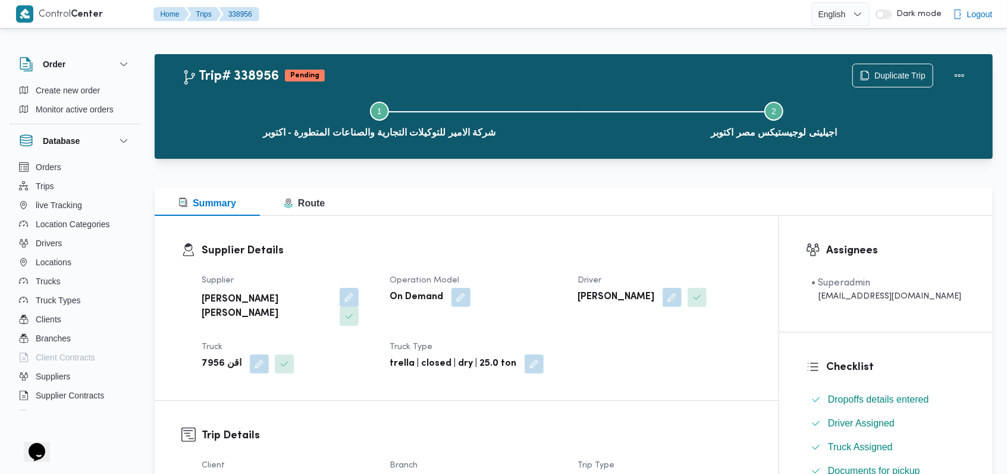
scroll to position [0, 0]
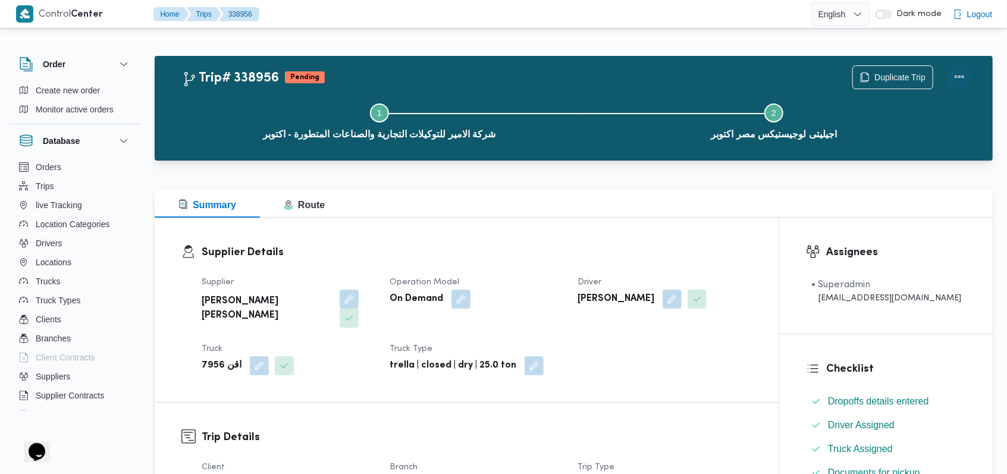
click at [966, 72] on button "Actions" at bounding box center [959, 77] width 24 height 24
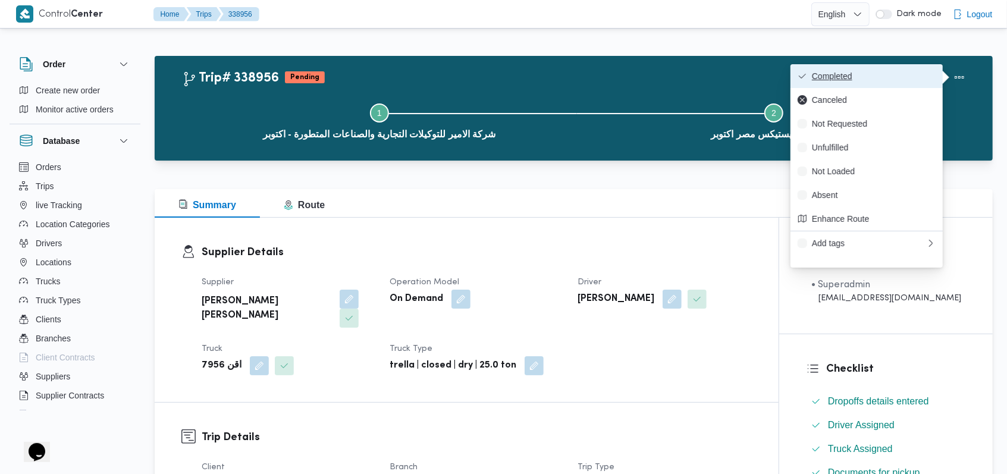
click at [913, 75] on span "Completed" at bounding box center [874, 76] width 124 height 10
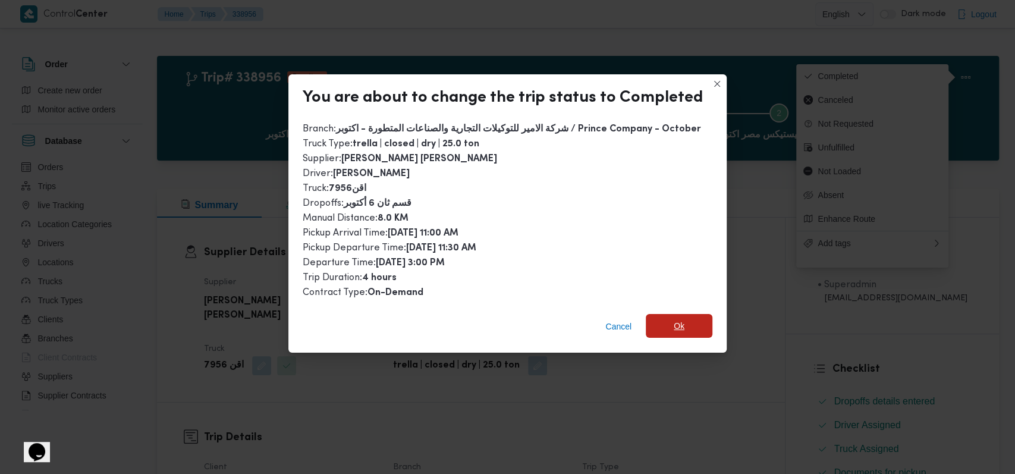
click at [664, 329] on span "Ok" at bounding box center [679, 326] width 67 height 24
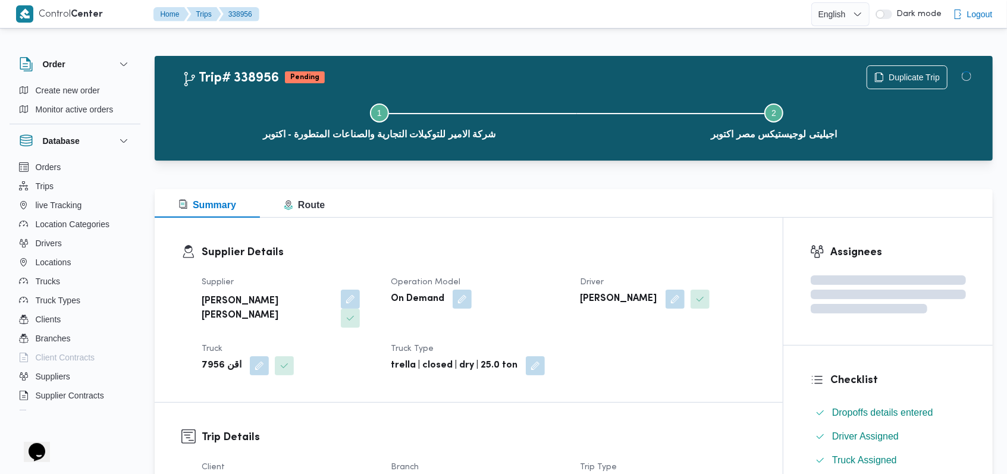
click at [528, 271] on div "Supplier هانى مجدى رئيس احمد Operation Model On Demand Driver محمد مروان دياب T…" at bounding box center [478, 325] width 568 height 114
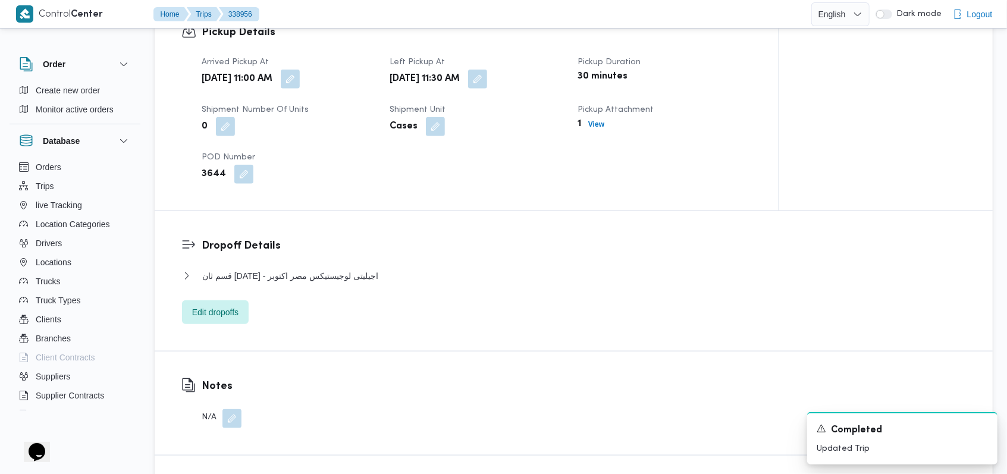
scroll to position [793, 0]
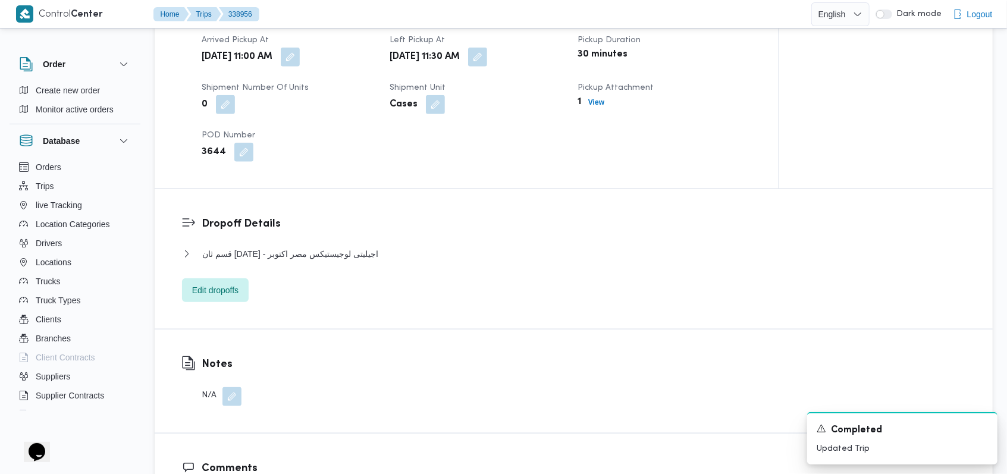
click at [353, 227] on dl "Dropoff Details قسم ثان 6 أكتوبر - اجيليتى لوجيستيكس مصر اكتوبر Location Catego…" at bounding box center [584, 259] width 764 height 86
click at [356, 247] on span "قسم ثان 6 أكتوبر - اجيليتى لوجيستيكس مصر اكتوبر" at bounding box center [290, 254] width 176 height 14
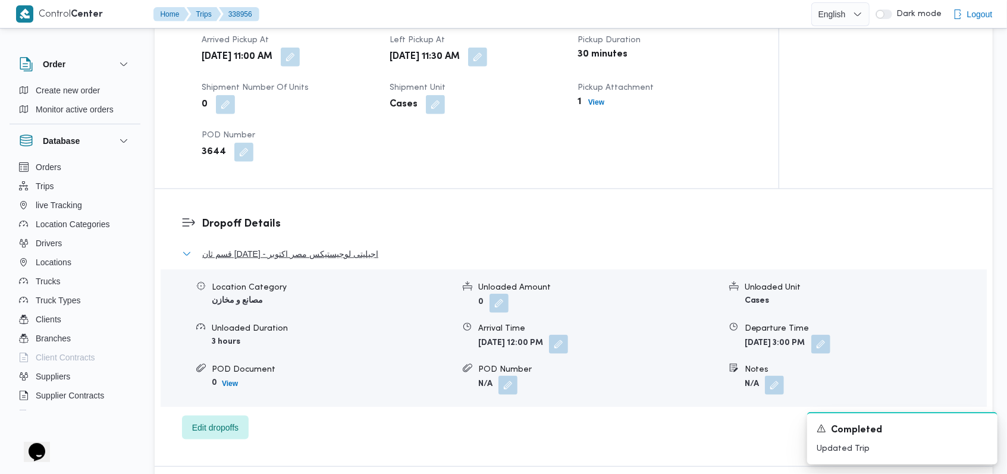
click at [357, 247] on span "قسم ثان 6 أكتوبر - اجيليتى لوجيستيكس مصر اكتوبر" at bounding box center [290, 254] width 176 height 14
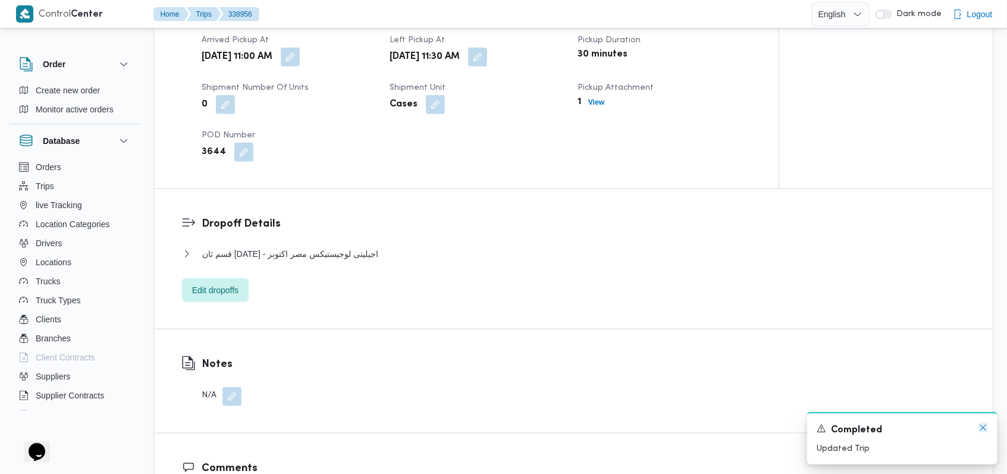
click at [981, 425] on icon "Dismiss toast" at bounding box center [983, 428] width 10 height 10
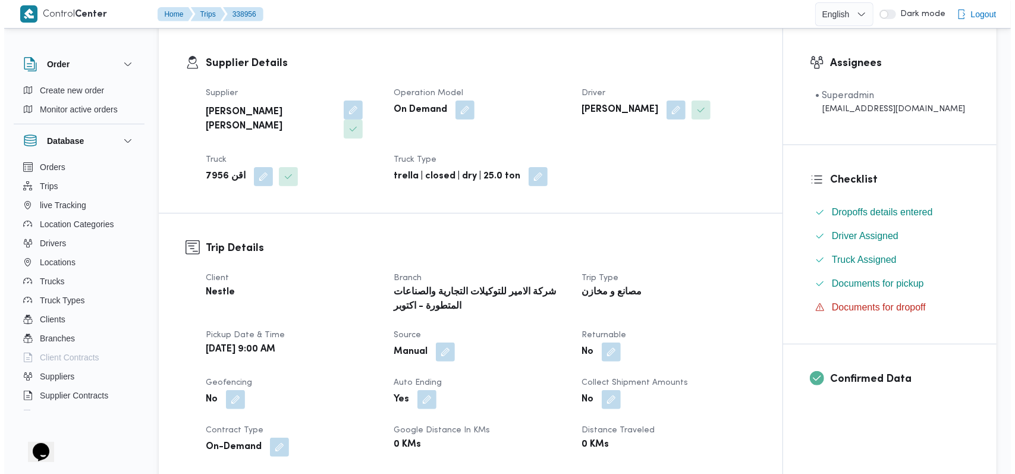
scroll to position [0, 0]
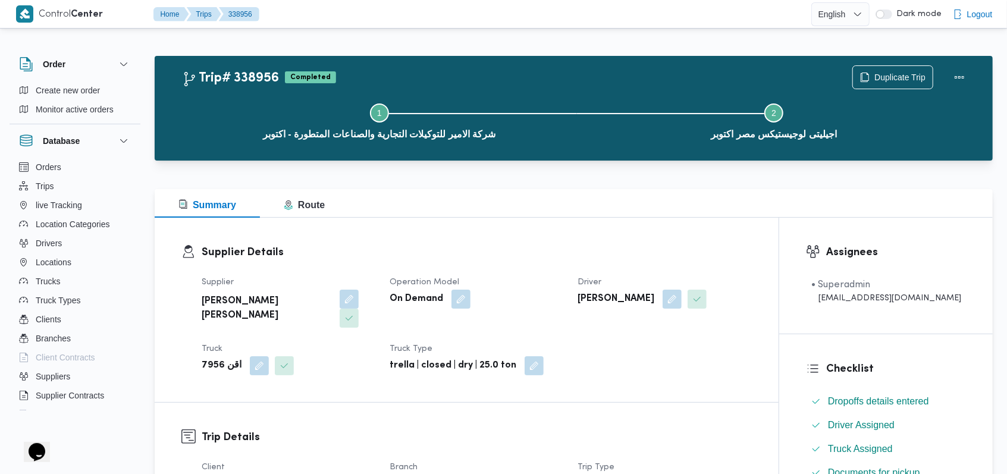
drag, startPoint x: 533, startPoint y: 269, endPoint x: 348, endPoint y: 173, distance: 208.5
click at [524, 263] on dl "Supplier Details Supplier هانى مجدى رئيس احمد Operation Model On Demand Driver …" at bounding box center [477, 309] width 550 height 131
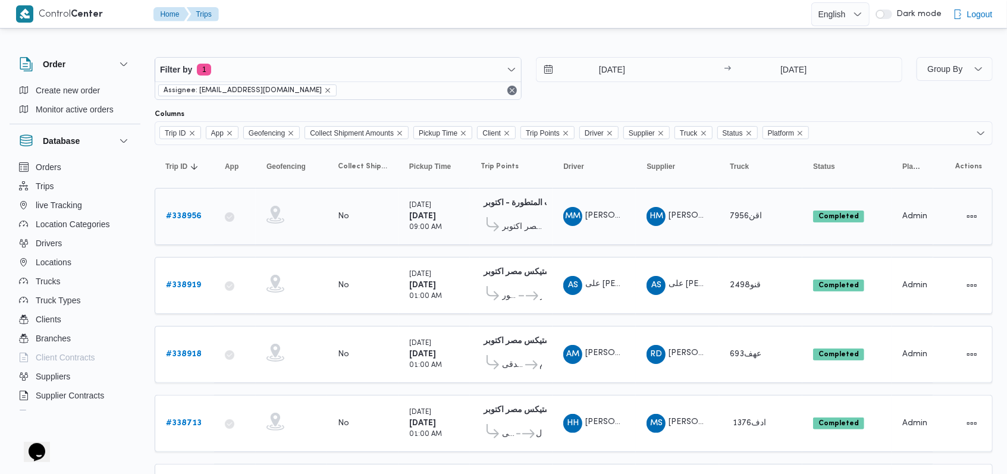
scroll to position [214, 0]
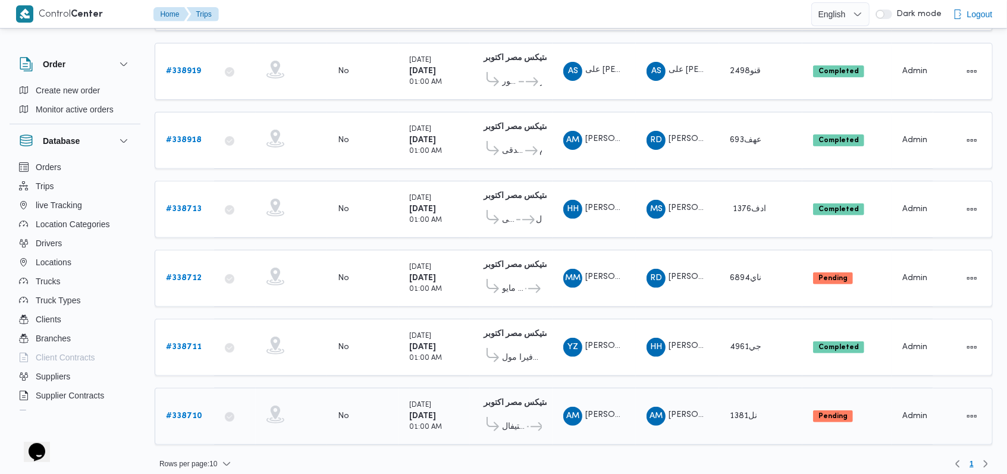
click at [187, 412] on b "# 338710" at bounding box center [184, 416] width 36 height 8
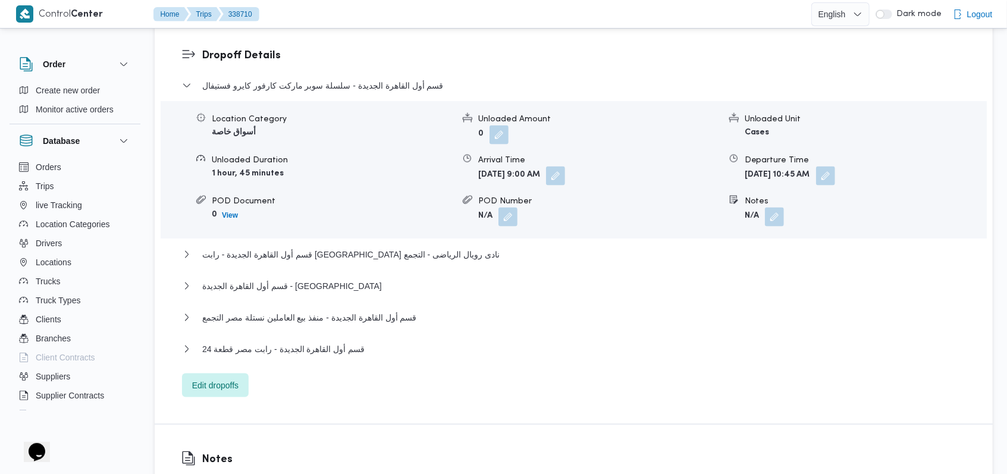
scroll to position [1189, 0]
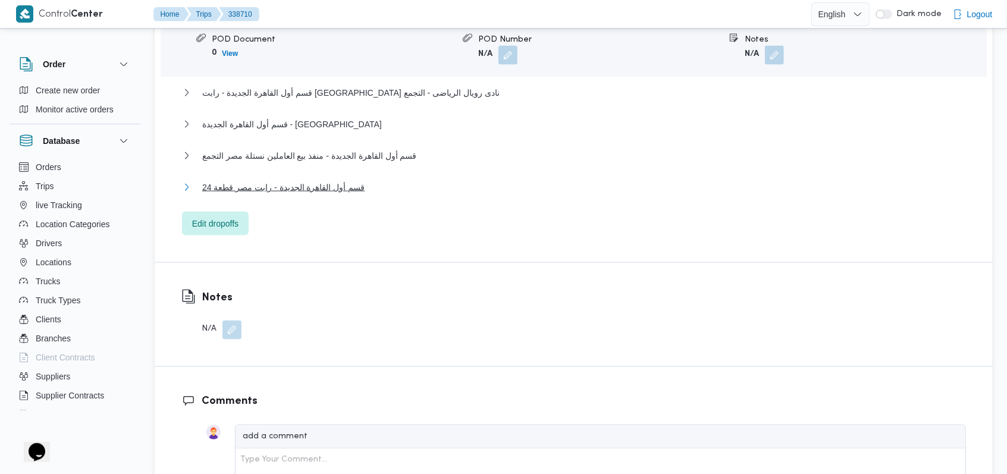
click at [347, 180] on span "قسم أول القاهرة الجديدة - رابت مصر قطعة 24" at bounding box center [283, 187] width 162 height 14
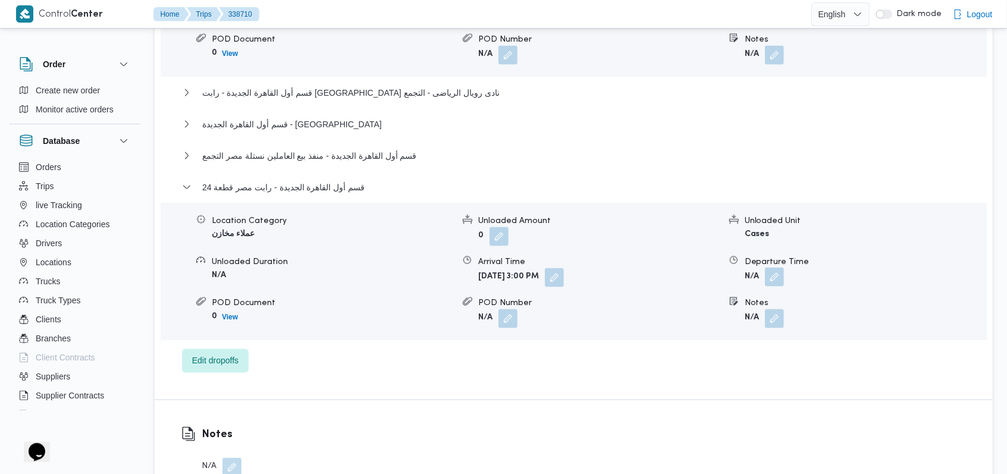
click at [766, 268] on button "button" at bounding box center [774, 277] width 19 height 19
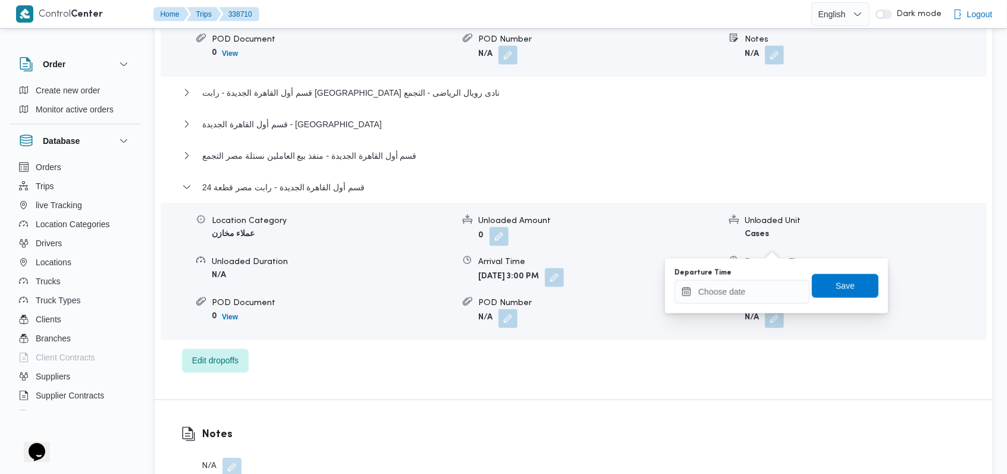
click at [782, 254] on div "Location Category عملاء مخازن Unloaded Amount 0 Unloaded Unit Cases Unloaded Du…" at bounding box center [573, 271] width 835 height 135
click at [758, 297] on input "Departure Time" at bounding box center [741, 292] width 135 height 24
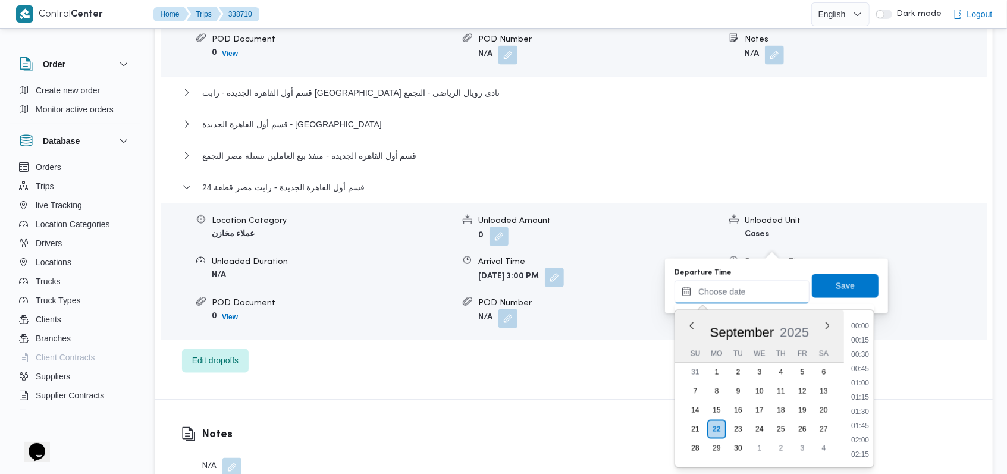
scroll to position [884, 0]
click at [866, 367] on li "16:15" at bounding box center [859, 369] width 27 height 12
type input "22/09/2025 16:15"
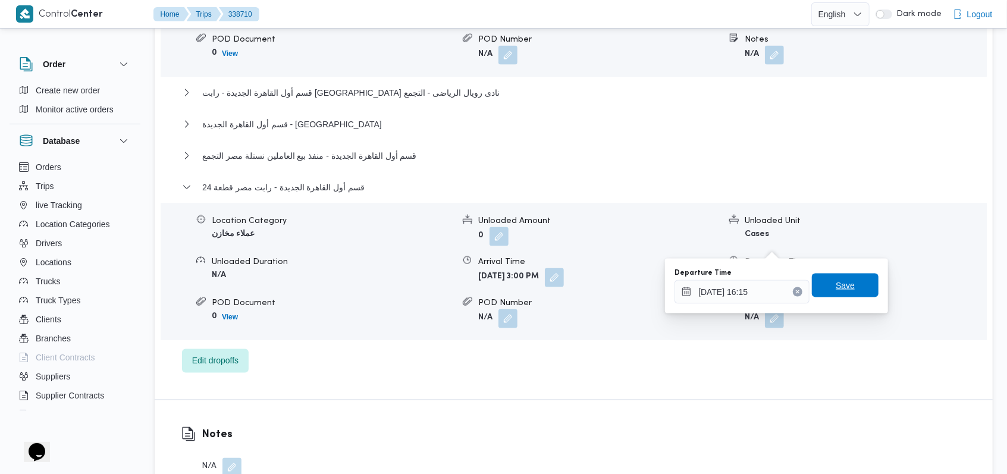
click at [855, 288] on span "Save" at bounding box center [845, 286] width 67 height 24
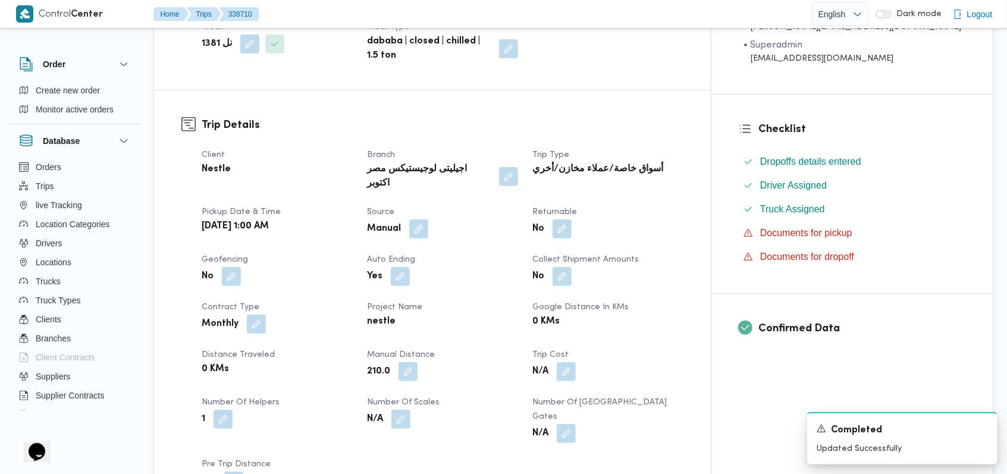
scroll to position [0, 0]
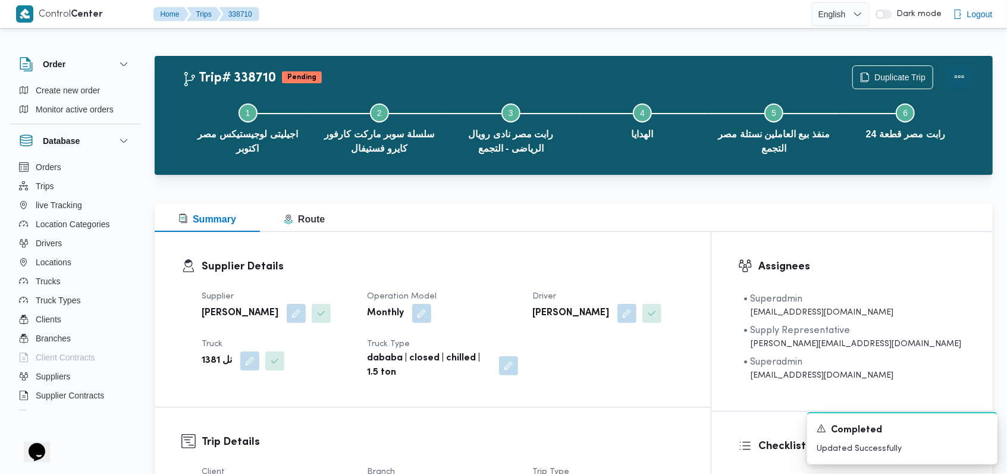
click at [962, 73] on button "Actions" at bounding box center [959, 77] width 24 height 24
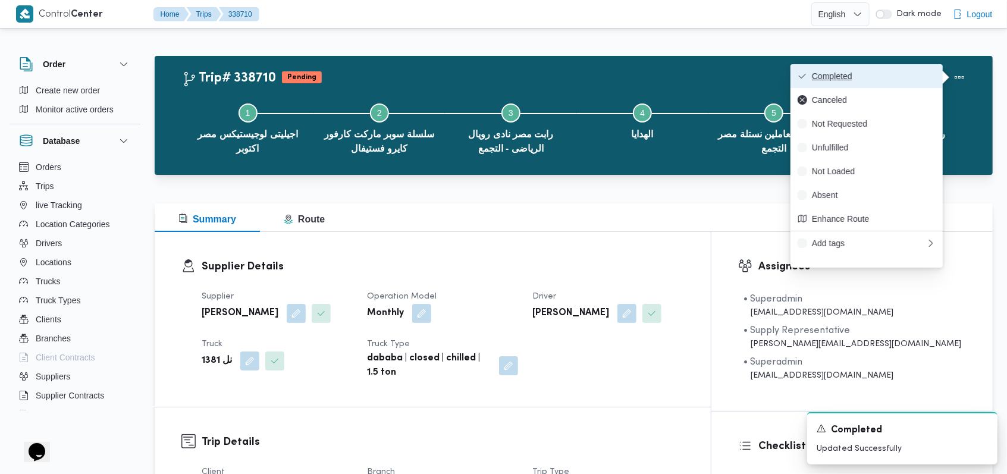
click at [914, 75] on span "Completed" at bounding box center [874, 76] width 124 height 10
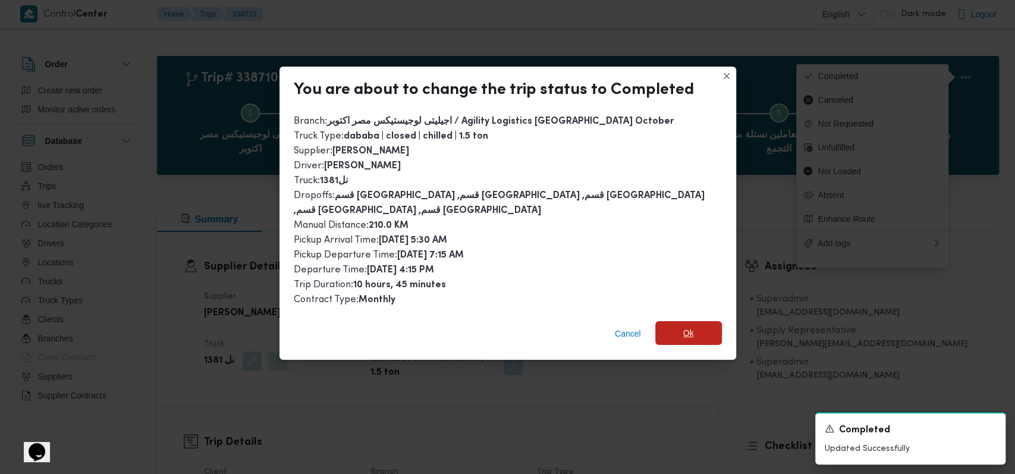
click at [687, 324] on span "Ok" at bounding box center [688, 333] width 67 height 24
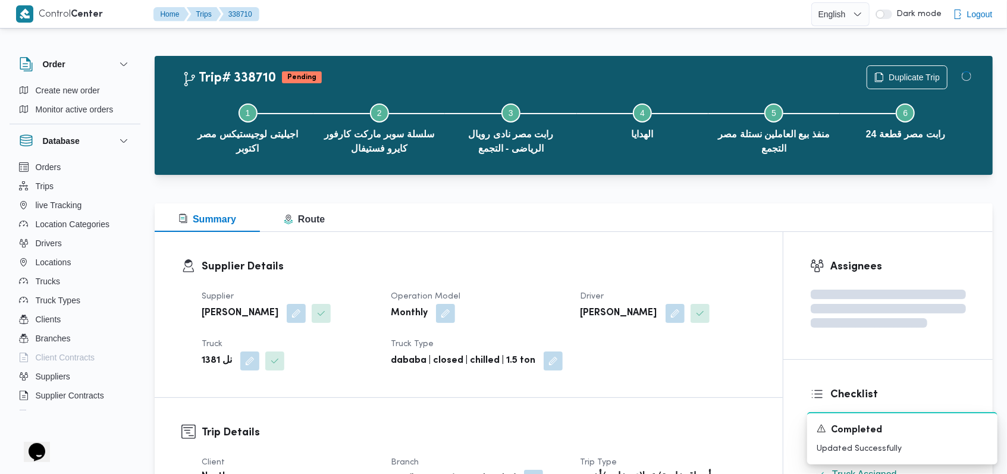
click at [625, 254] on div "Supplier Details Supplier احمد مجدي يوسف عبدالرحمن Operation Model Monthly Driv…" at bounding box center [469, 314] width 628 height 165
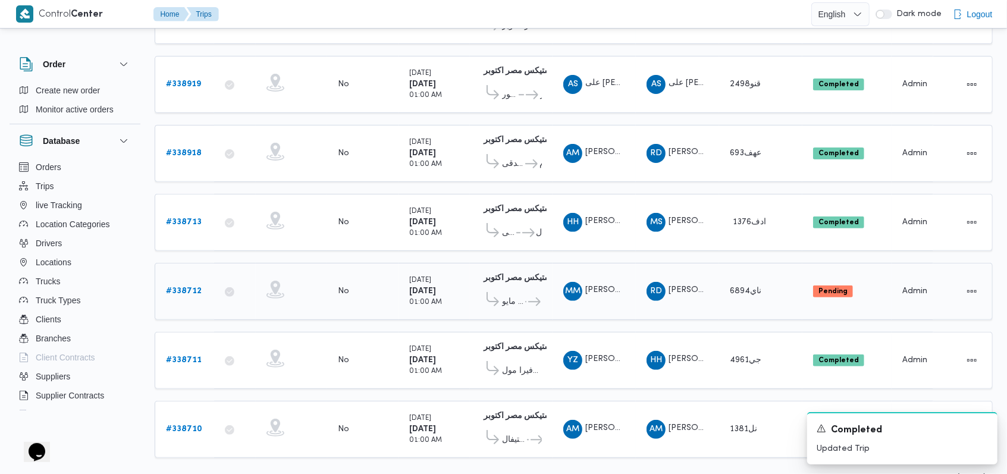
scroll to position [200, 0]
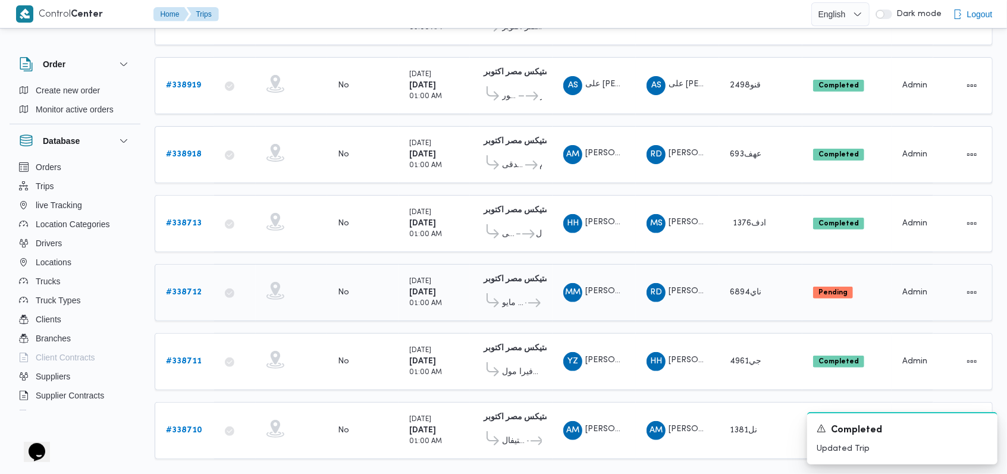
click at [178, 288] on b "# 338712" at bounding box center [184, 292] width 36 height 8
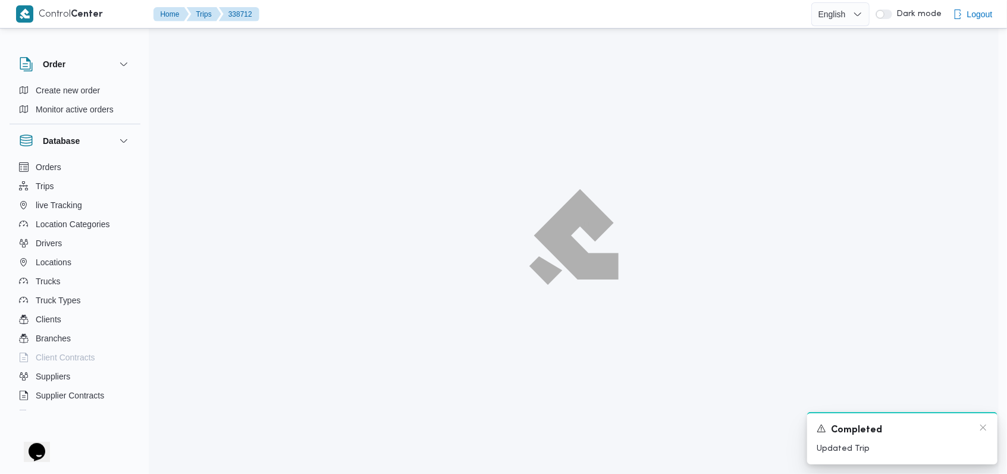
scroll to position [32, 0]
click at [994, 428] on icon "Dismiss toast" at bounding box center [991, 428] width 10 height 10
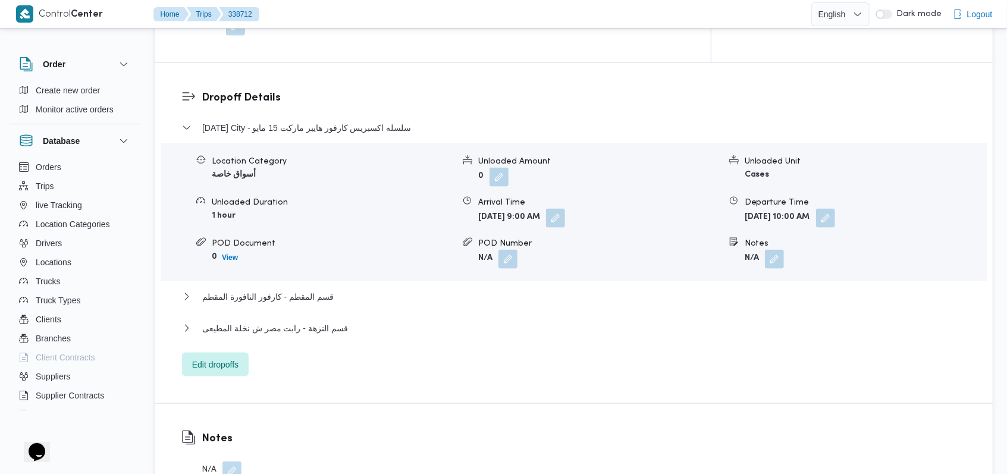
scroll to position [1142, 0]
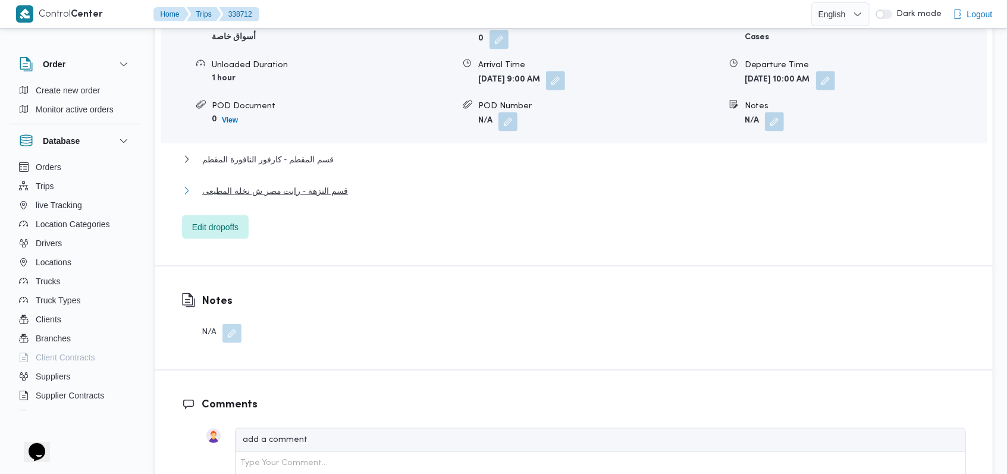
click at [334, 184] on span "قسم النزهة - رابت مصر ش نخلة المطيعى" at bounding box center [275, 191] width 146 height 14
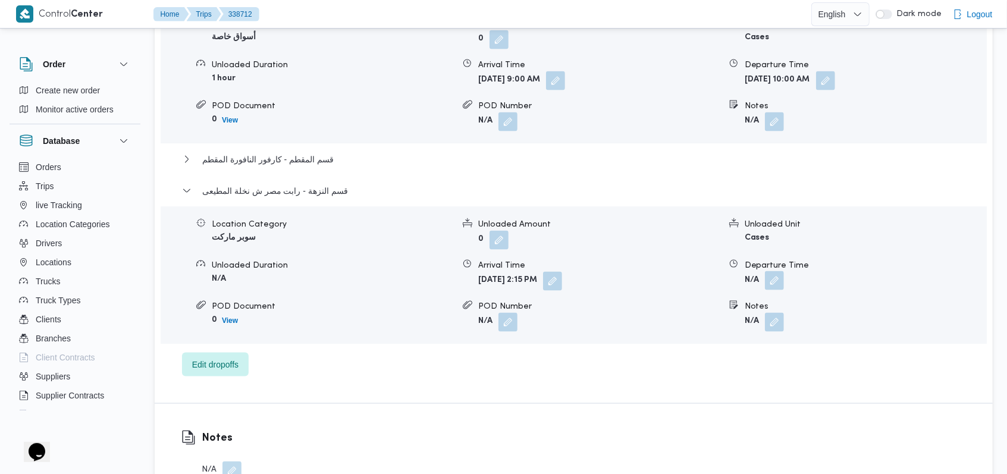
click at [777, 271] on button "button" at bounding box center [774, 280] width 19 height 19
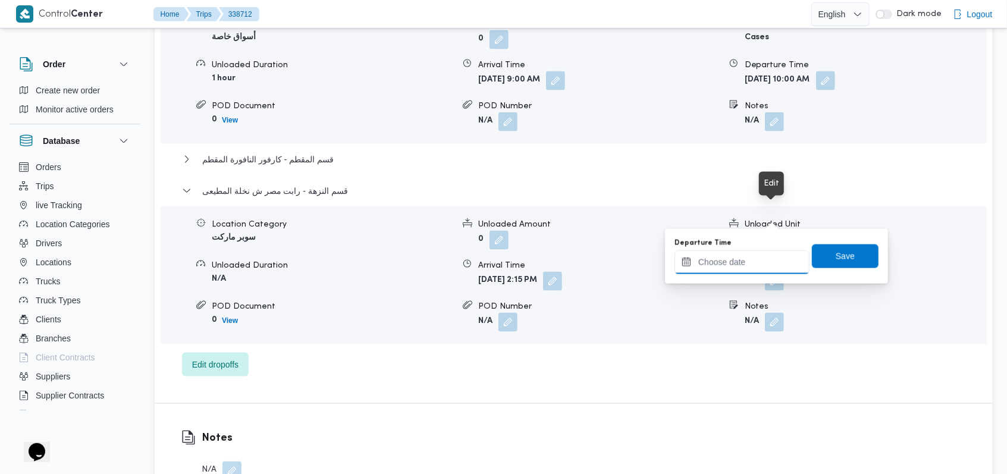
click at [745, 267] on input "Departure Time" at bounding box center [741, 262] width 135 height 24
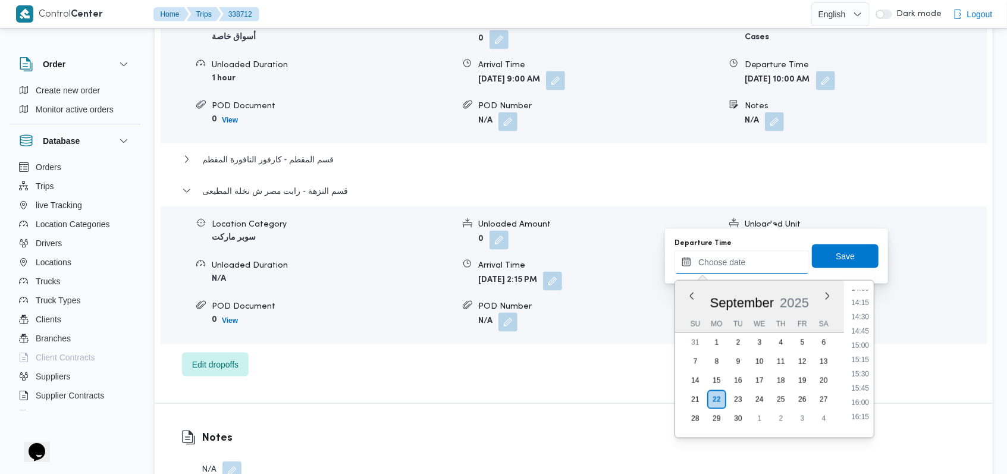
scroll to position [804, 0]
click at [857, 346] on li "15:00" at bounding box center [859, 348] width 27 height 12
type input "[DATE] 15:00"
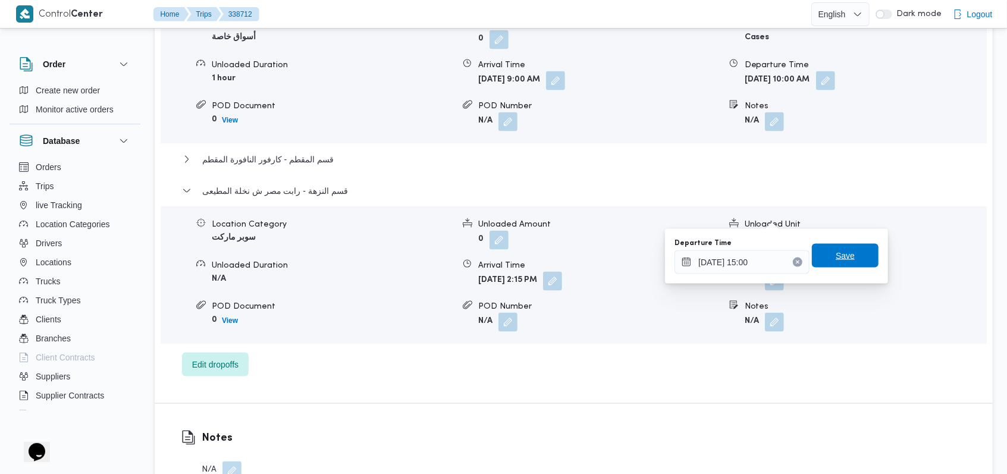
click at [837, 250] on span "Save" at bounding box center [844, 256] width 19 height 14
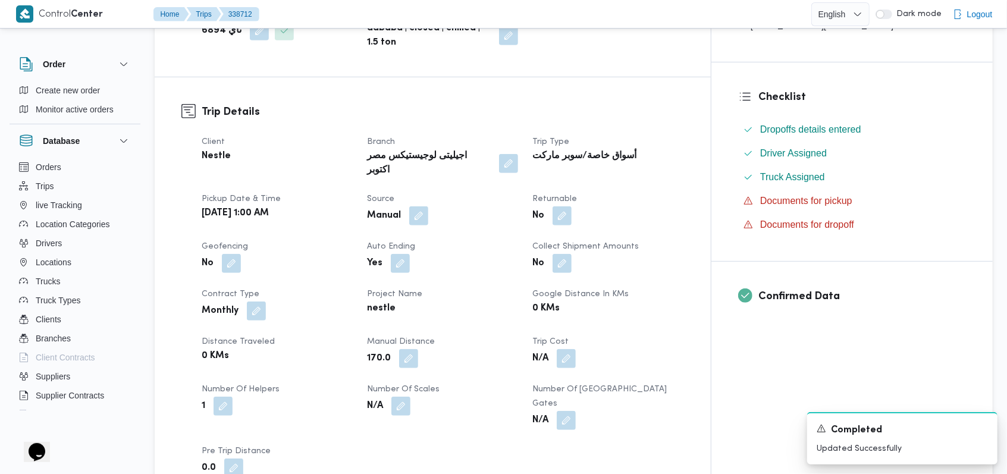
scroll to position [0, 0]
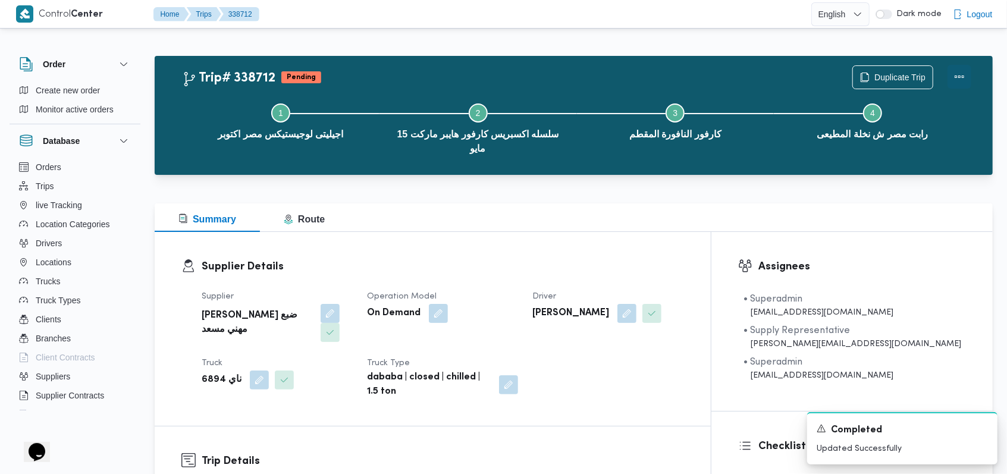
click at [961, 77] on button "Actions" at bounding box center [959, 77] width 24 height 24
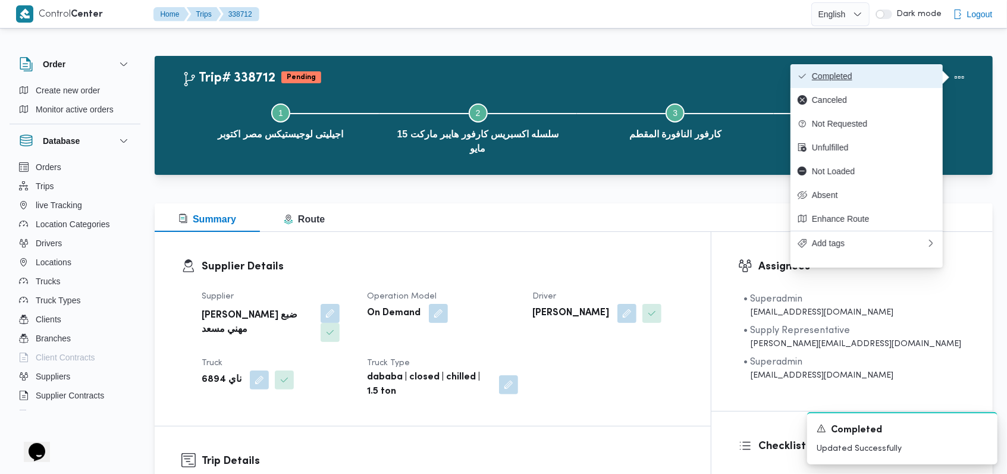
click at [914, 71] on span "Completed" at bounding box center [874, 76] width 124 height 10
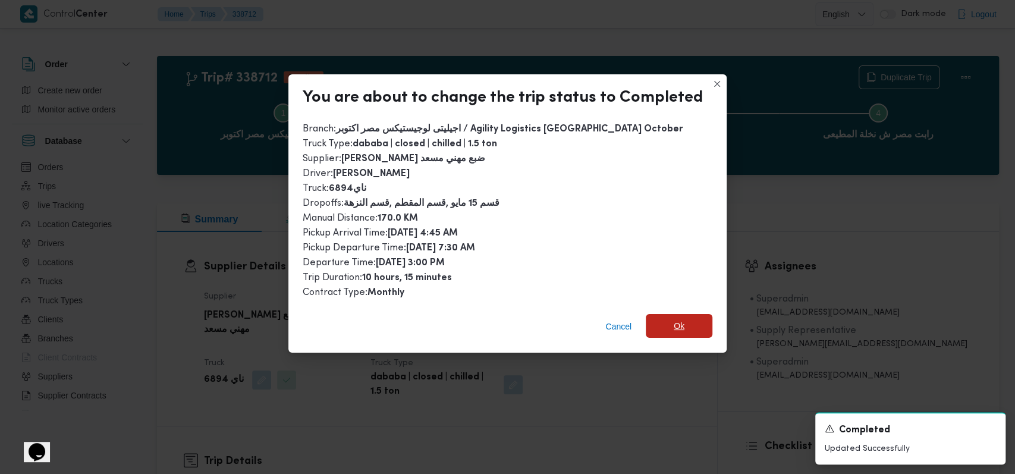
click at [687, 324] on span "Ok" at bounding box center [679, 326] width 67 height 24
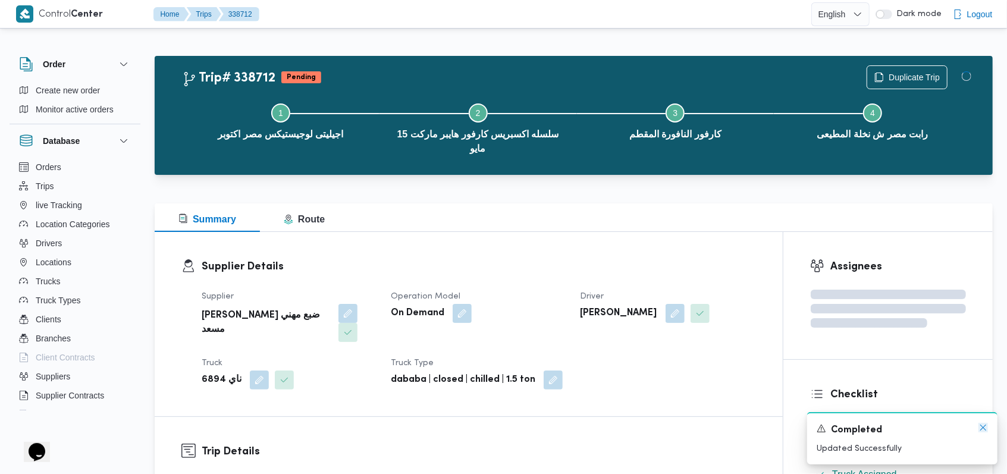
click at [983, 430] on icon "Dismiss toast" at bounding box center [983, 428] width 10 height 10
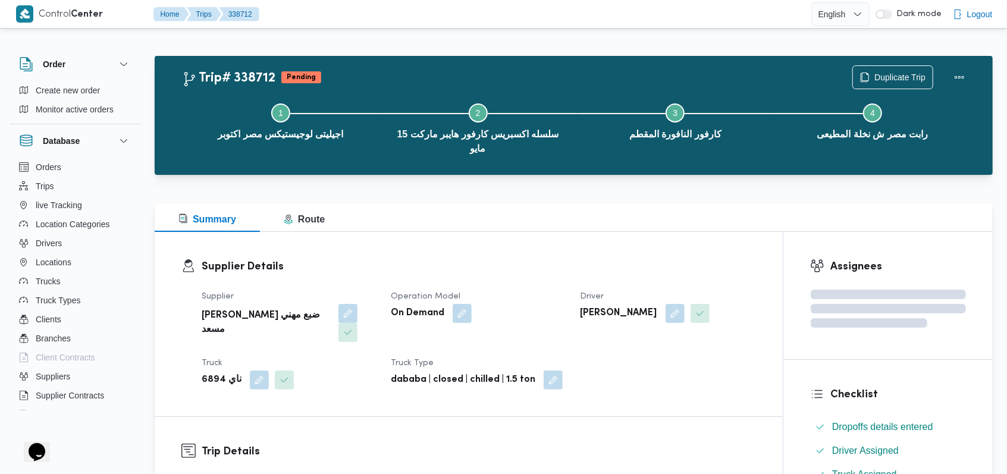
click at [689, 354] on div "Supplier راجح ضبع مهني مسعد Operation Model On Demand Driver ممدوح مصطفي ابراهي…" at bounding box center [478, 339] width 568 height 114
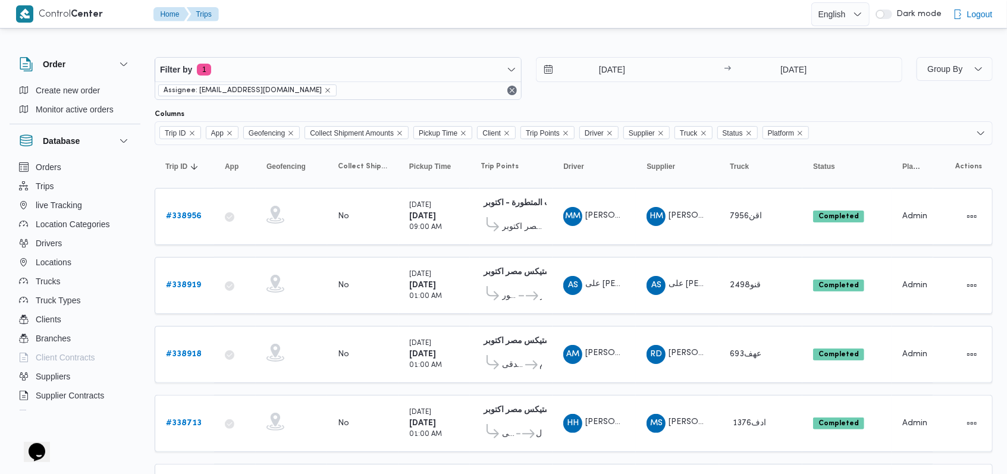
click at [615, 101] on div "Filter by 1 Assignee: [EMAIL_ADDRESS][DOMAIN_NAME] [DATE] → [DATE]" at bounding box center [528, 78] width 762 height 57
